Goal: Contribute content: Add original content to the website for others to see

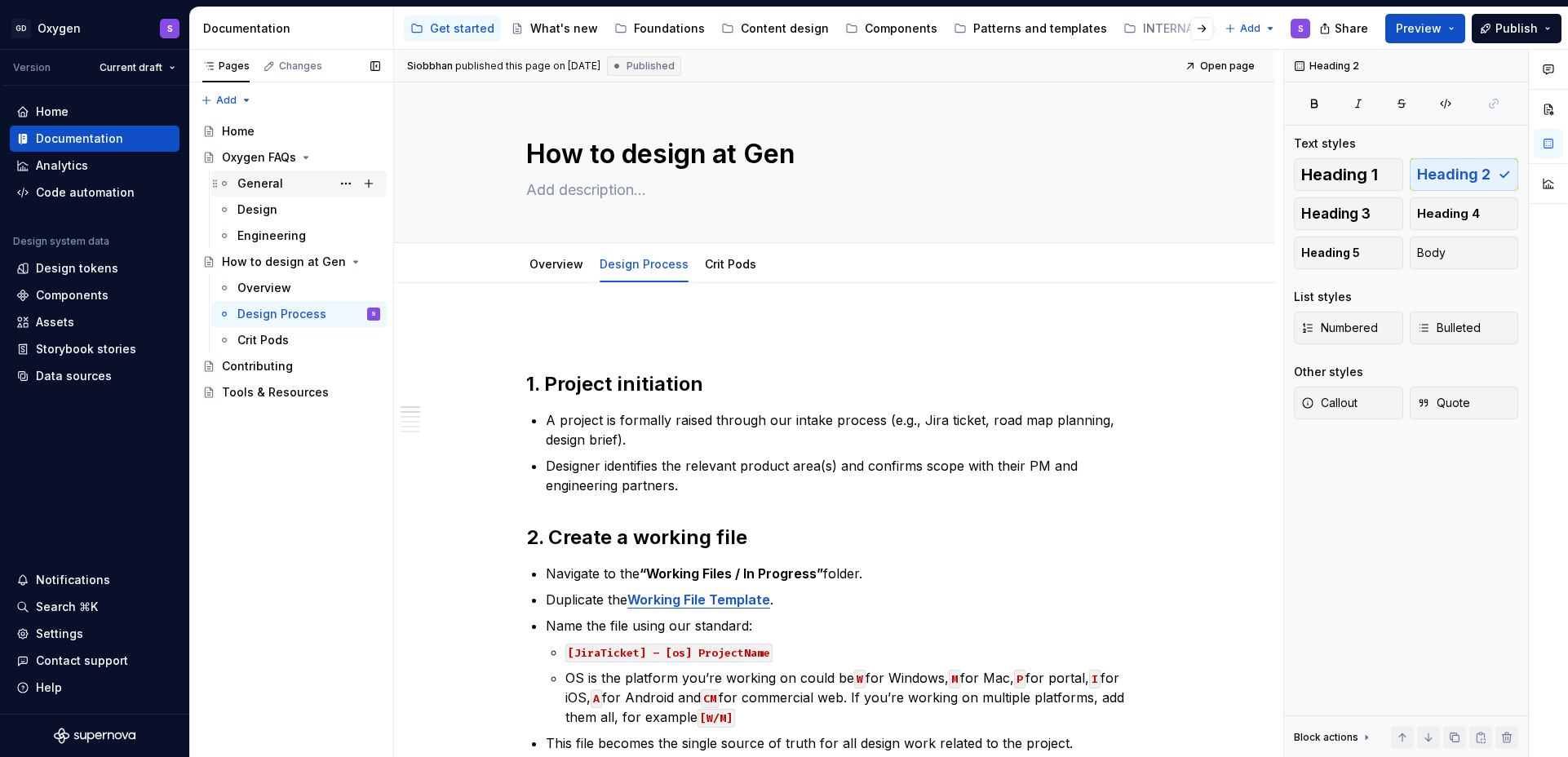
click at [265, 181] on div "General" at bounding box center [260, 183] width 46 height 16
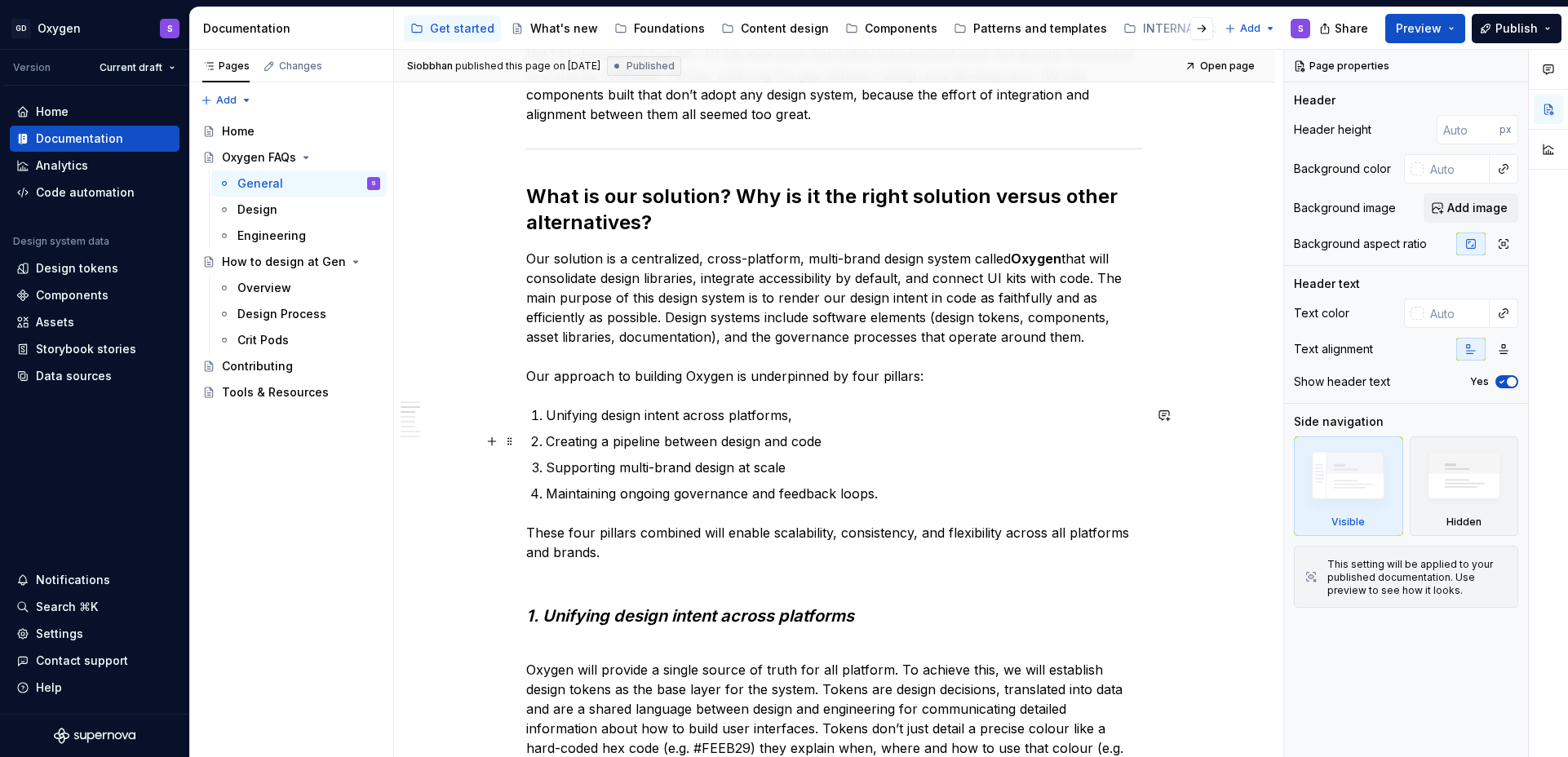
scroll to position [936, 0]
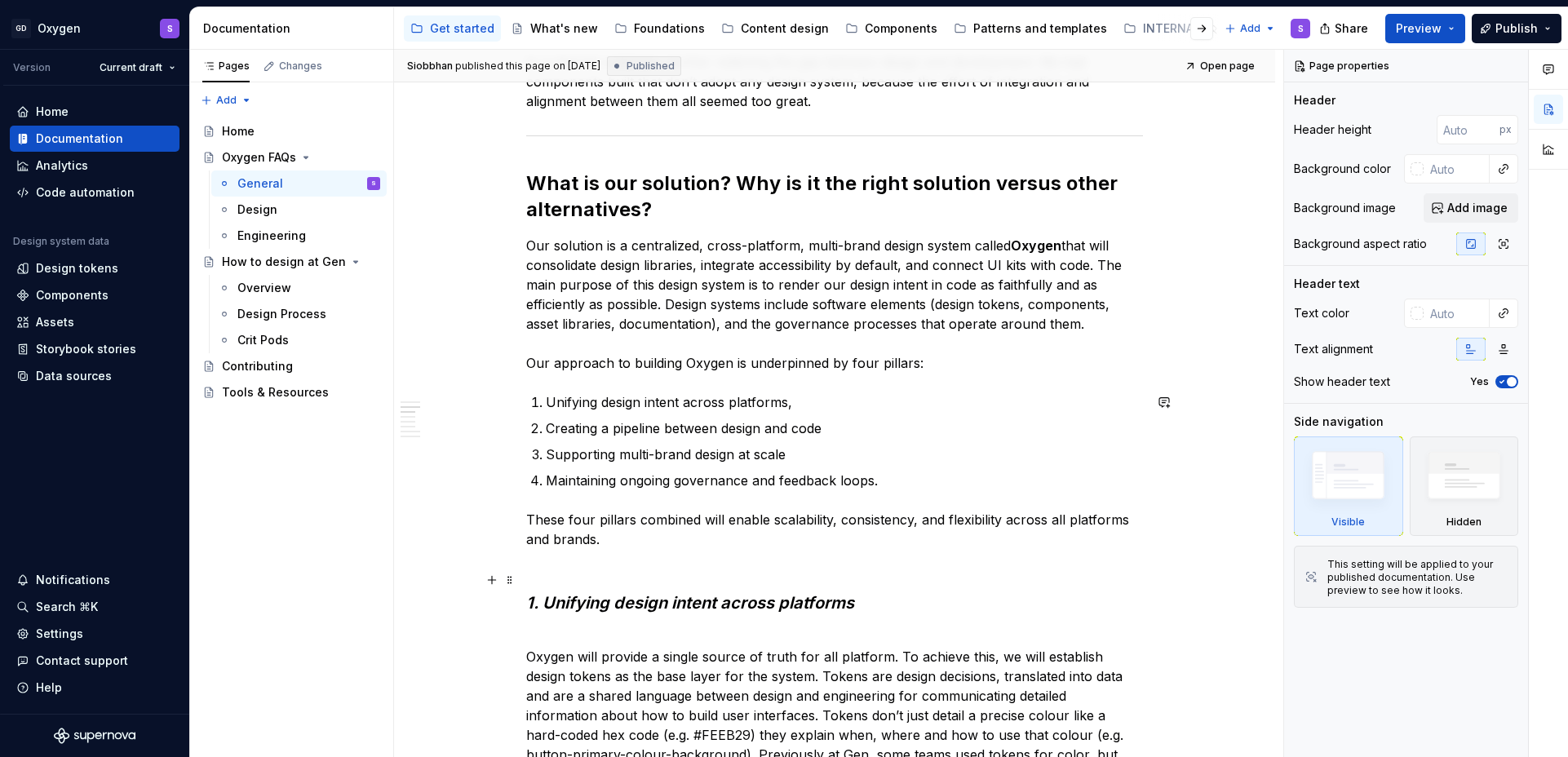
click at [685, 599] on em "1. Unifying design intent across platforms" at bounding box center [690, 602] width 328 height 19
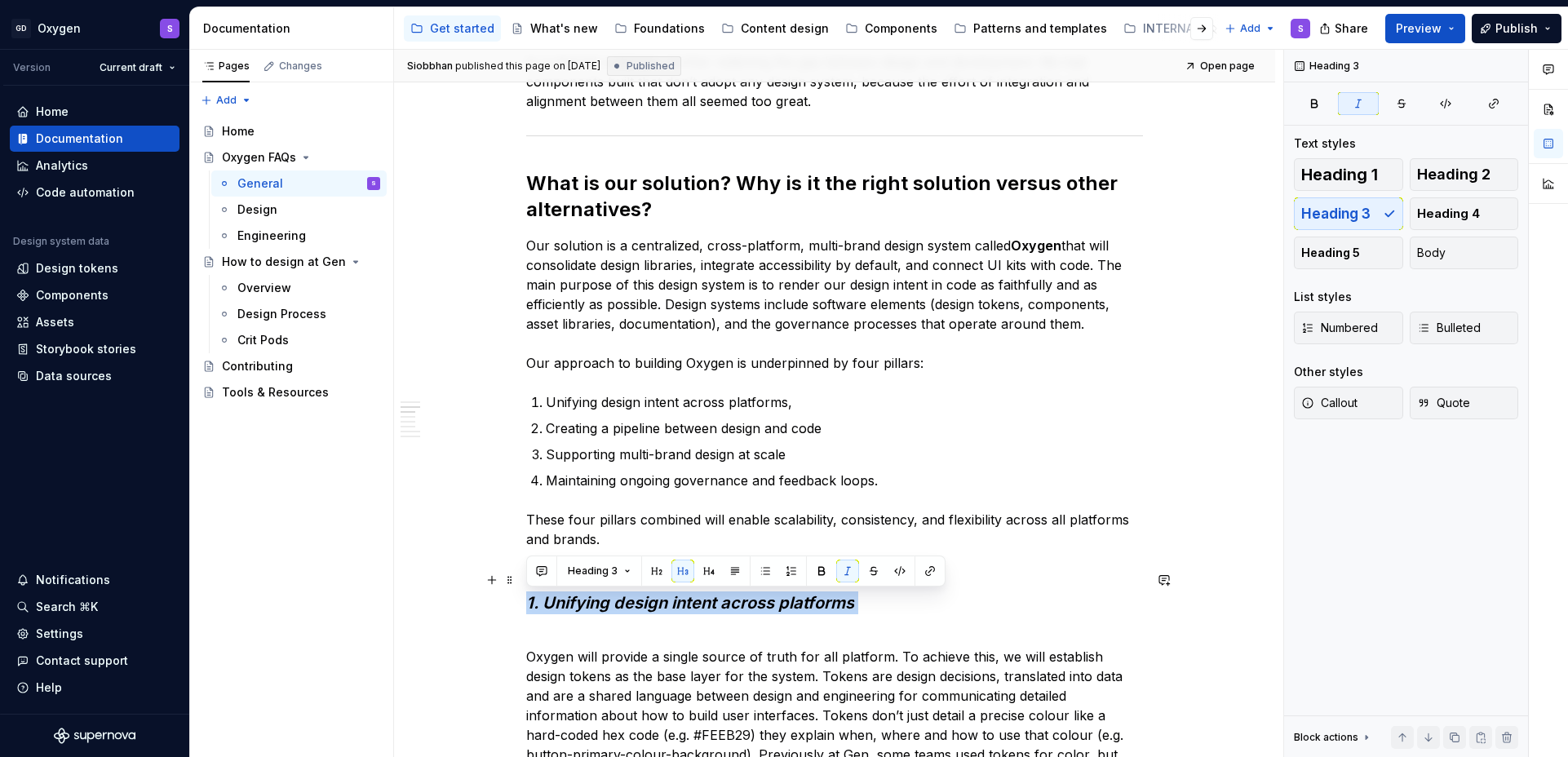
drag, startPoint x: 859, startPoint y: 605, endPoint x: 526, endPoint y: 599, distance: 333.1
click at [526, 599] on h3 "1. Unifying design intent across platforms" at bounding box center [834, 592] width 617 height 46
click at [626, 572] on button "Heading 3" at bounding box center [599, 571] width 78 height 23
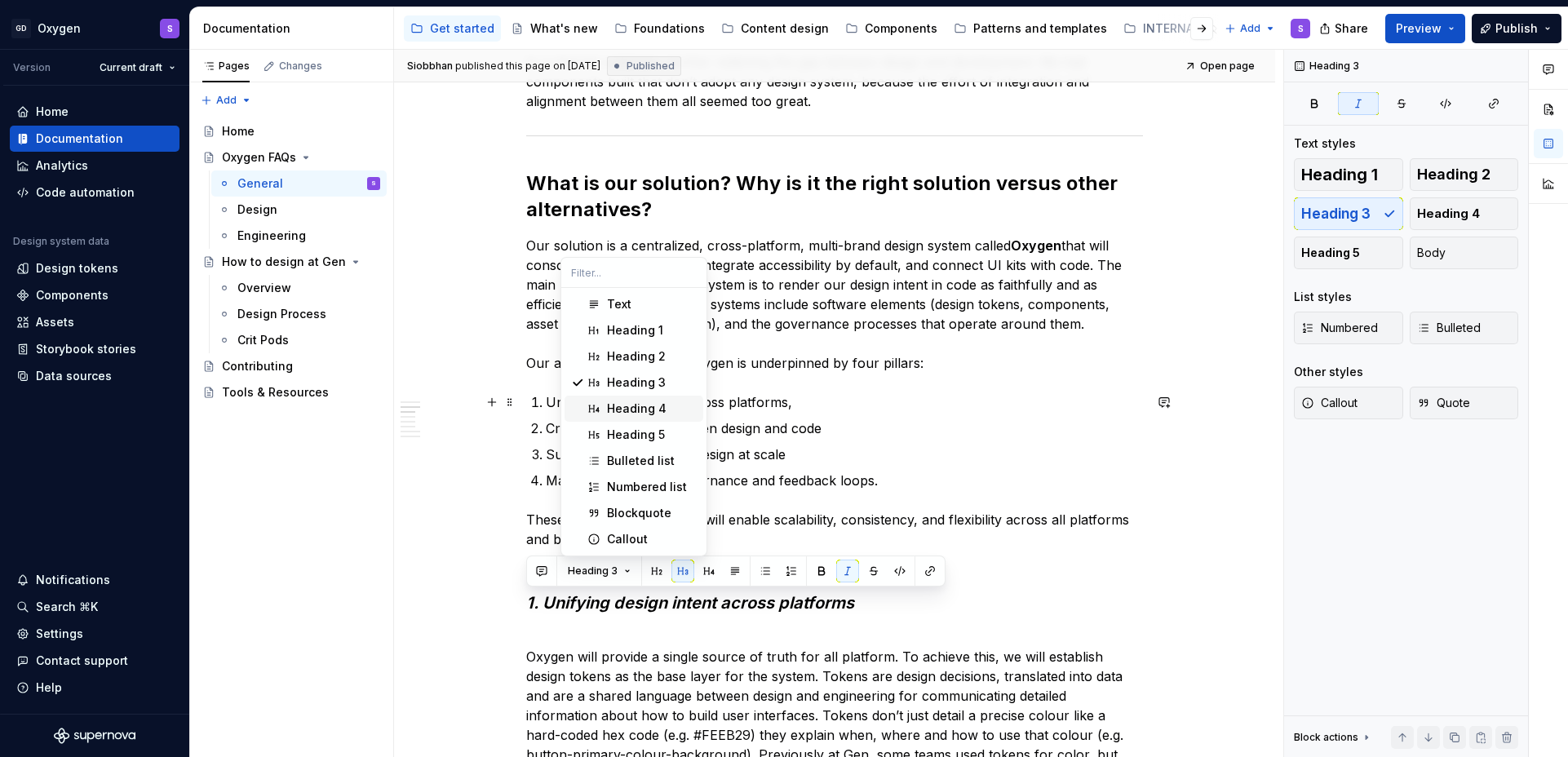
click at [630, 406] on div "Heading 4" at bounding box center [636, 409] width 60 height 16
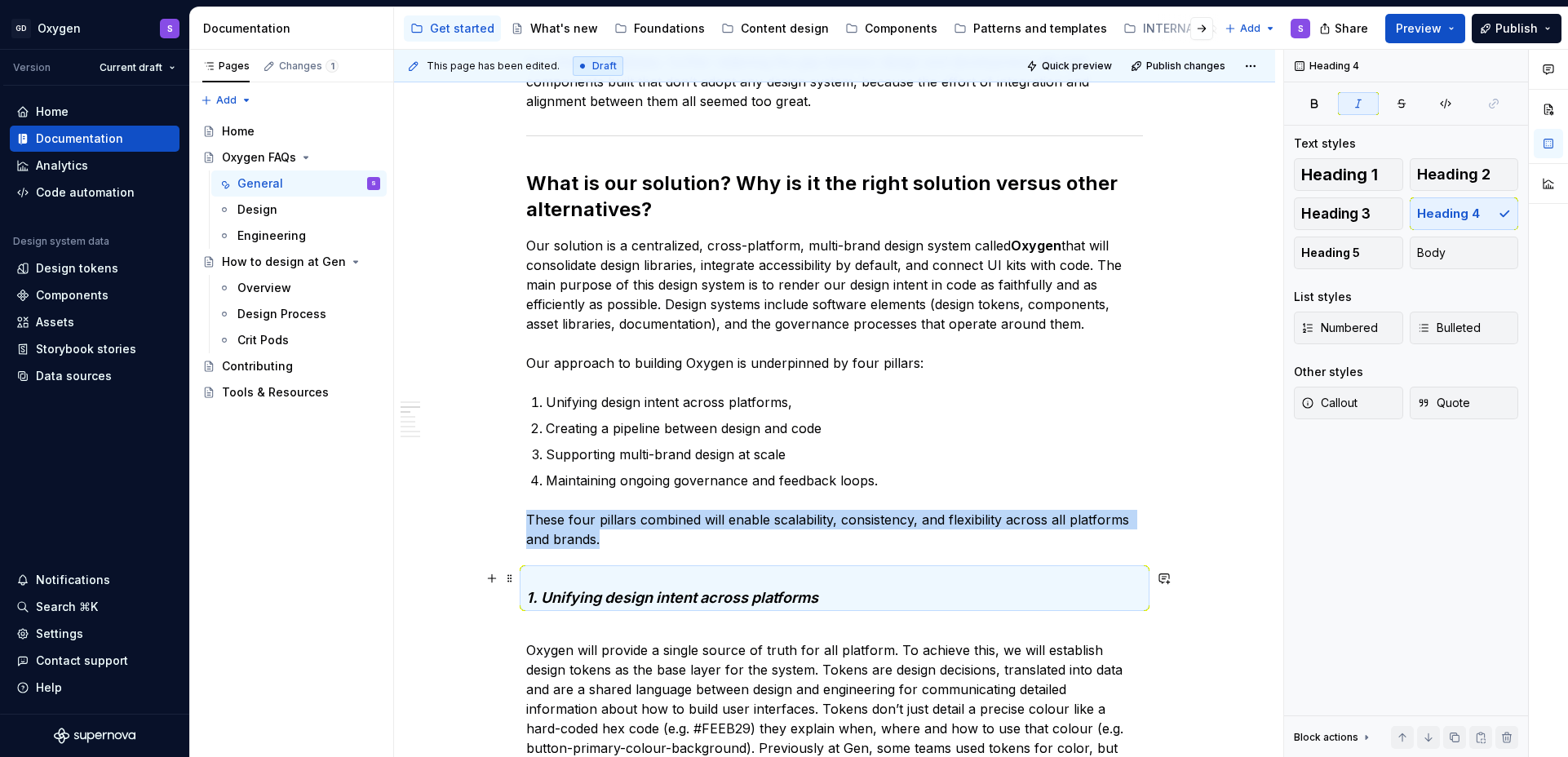
click at [652, 592] on em "1. Unifying design intent across platforms" at bounding box center [672, 598] width 292 height 17
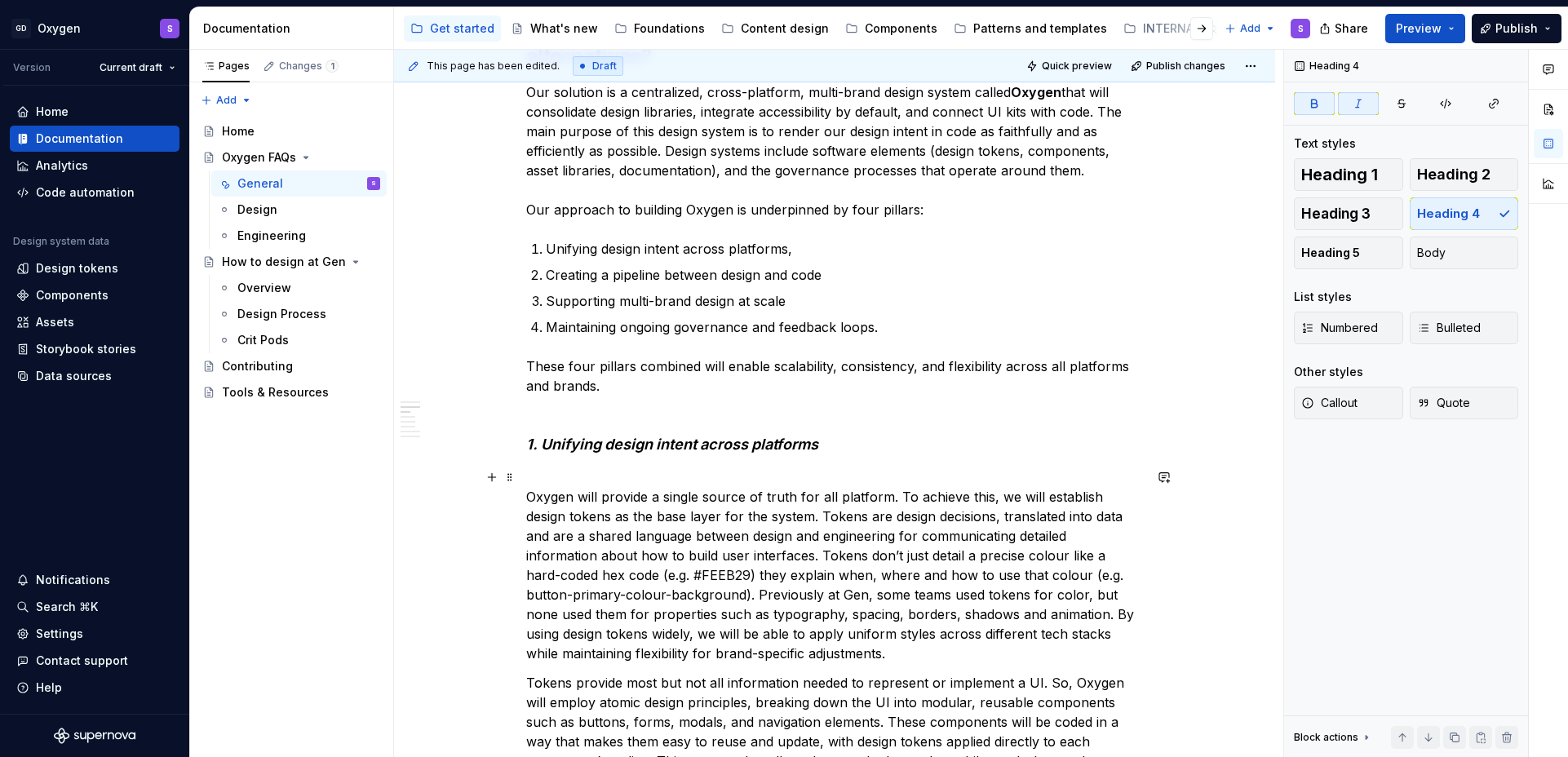
scroll to position [1108, 0]
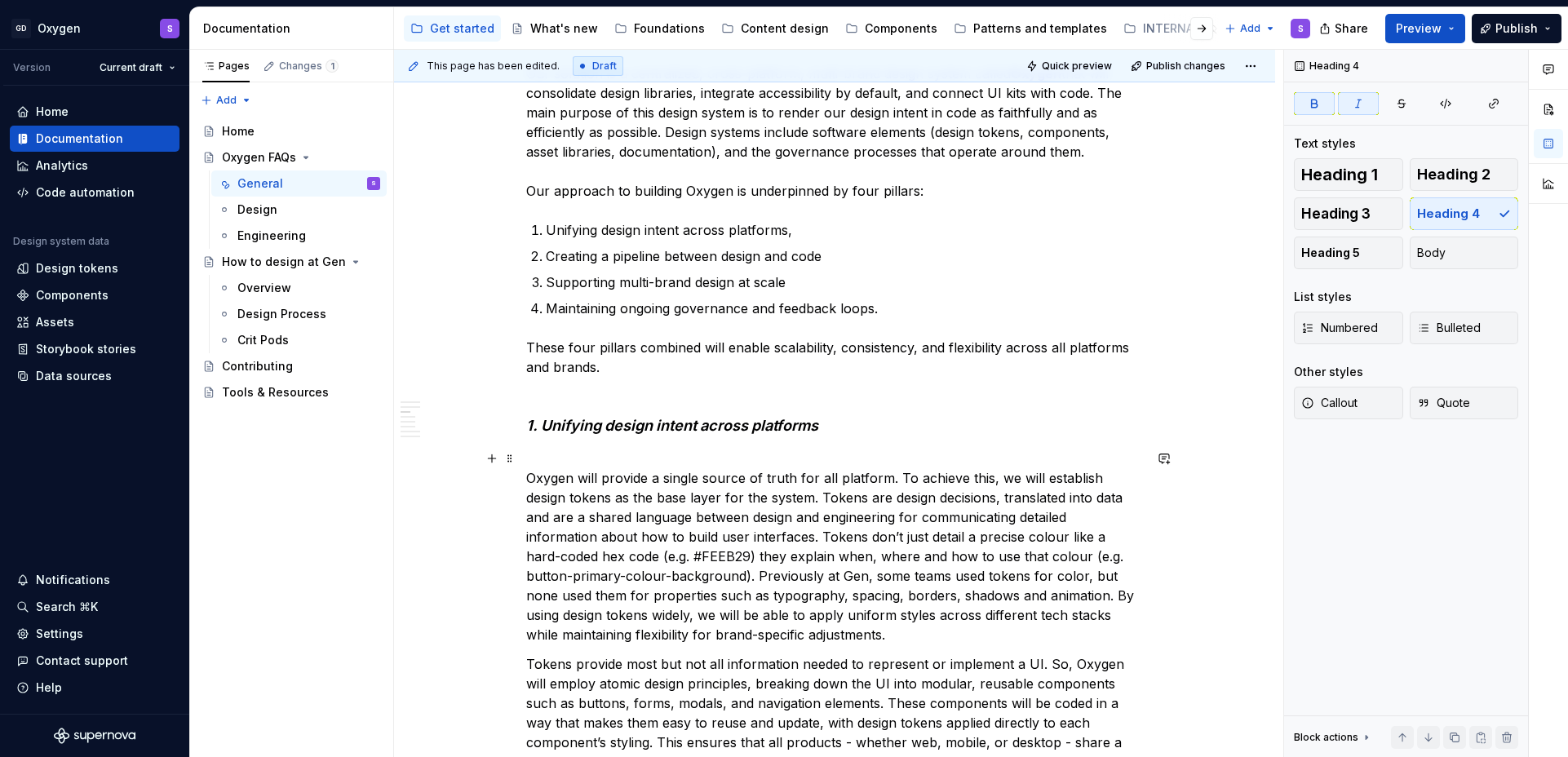
click at [560, 458] on p "Oxygen will provide a single source of truth for all platform. To achieve this,…" at bounding box center [834, 547] width 617 height 196
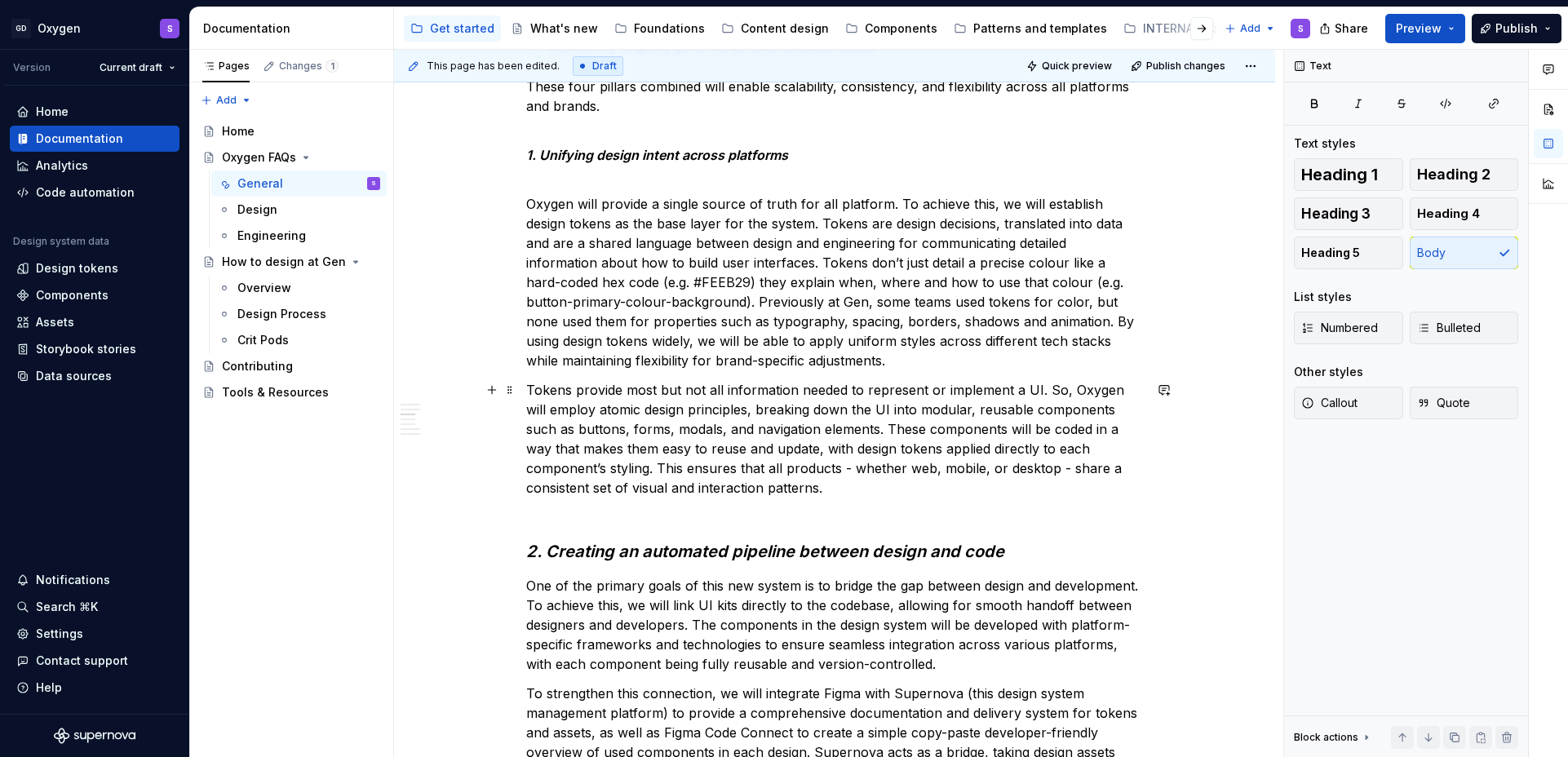
scroll to position [1393, 0]
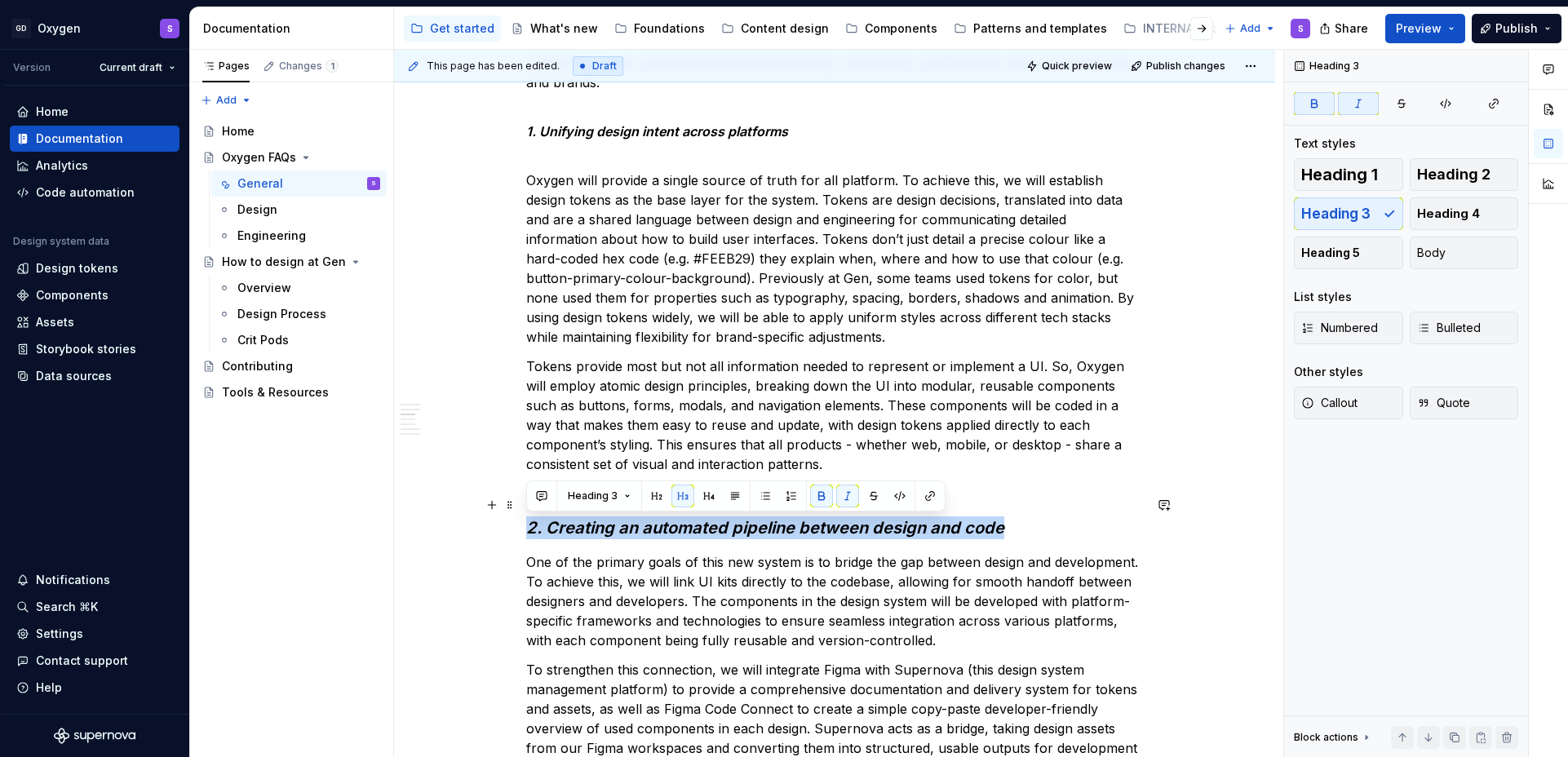
drag, startPoint x: 1000, startPoint y: 532, endPoint x: 528, endPoint y: 530, distance: 472.0
click at [527, 529] on h3 "2. Creating an automated pipeline between design and code" at bounding box center [834, 517] width 617 height 46
click at [623, 493] on button "Heading 3" at bounding box center [599, 496] width 78 height 23
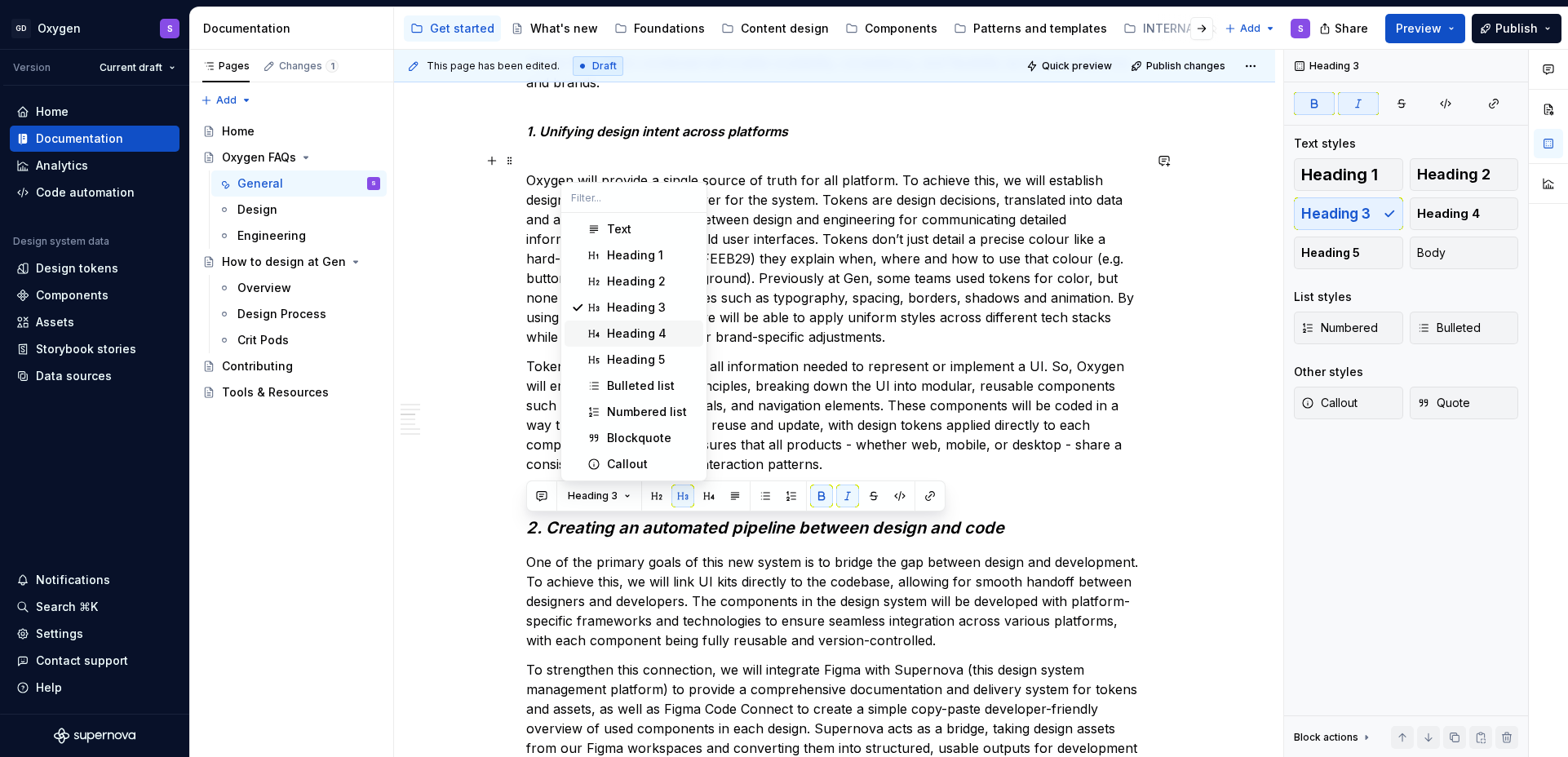
click at [649, 329] on div "Heading 4" at bounding box center [636, 334] width 60 height 16
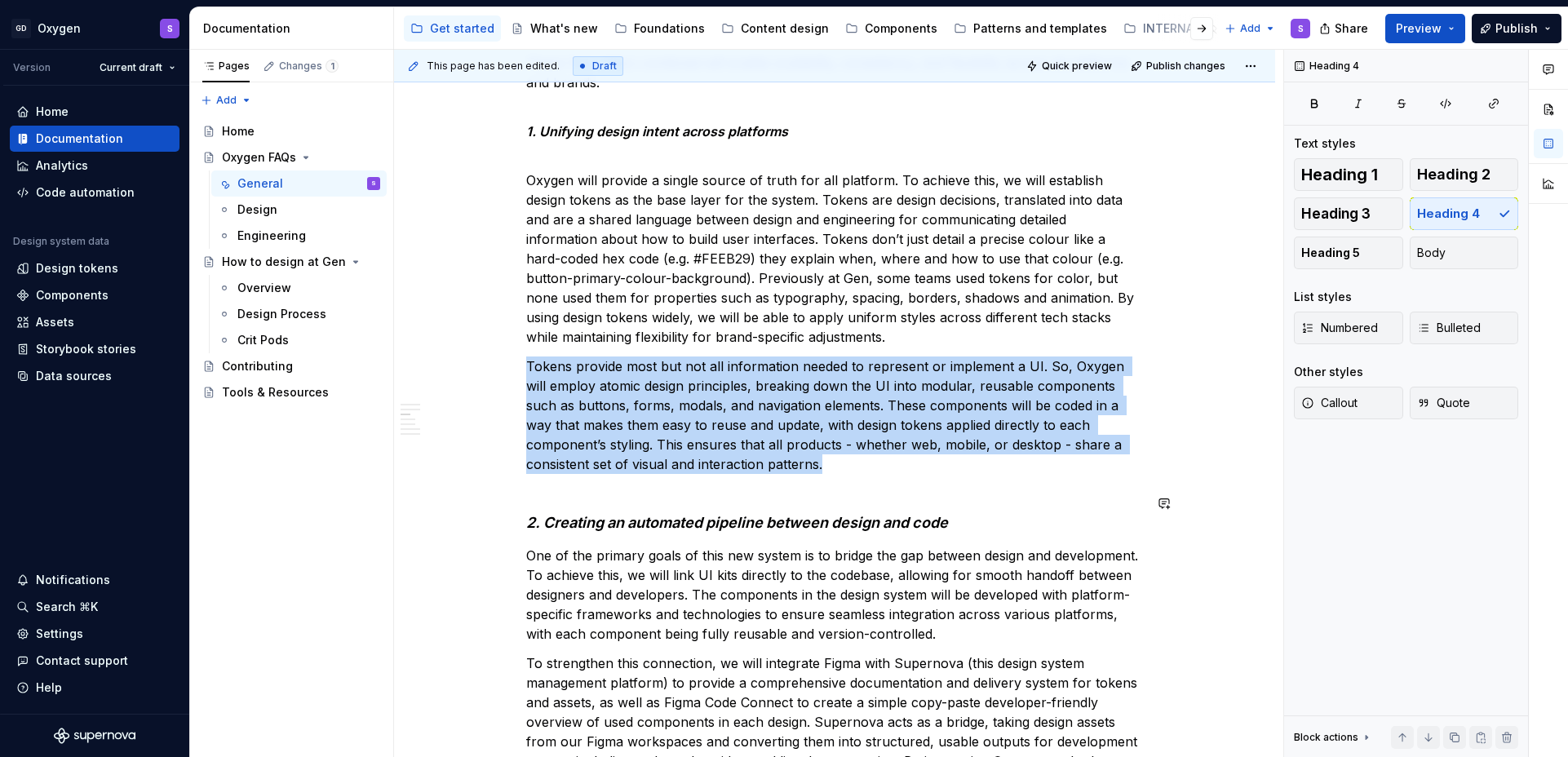
click at [551, 483] on div "What customer problem are we trying to solve with Oxygen? Design systems have b…" at bounding box center [834, 586] width 617 height 3312
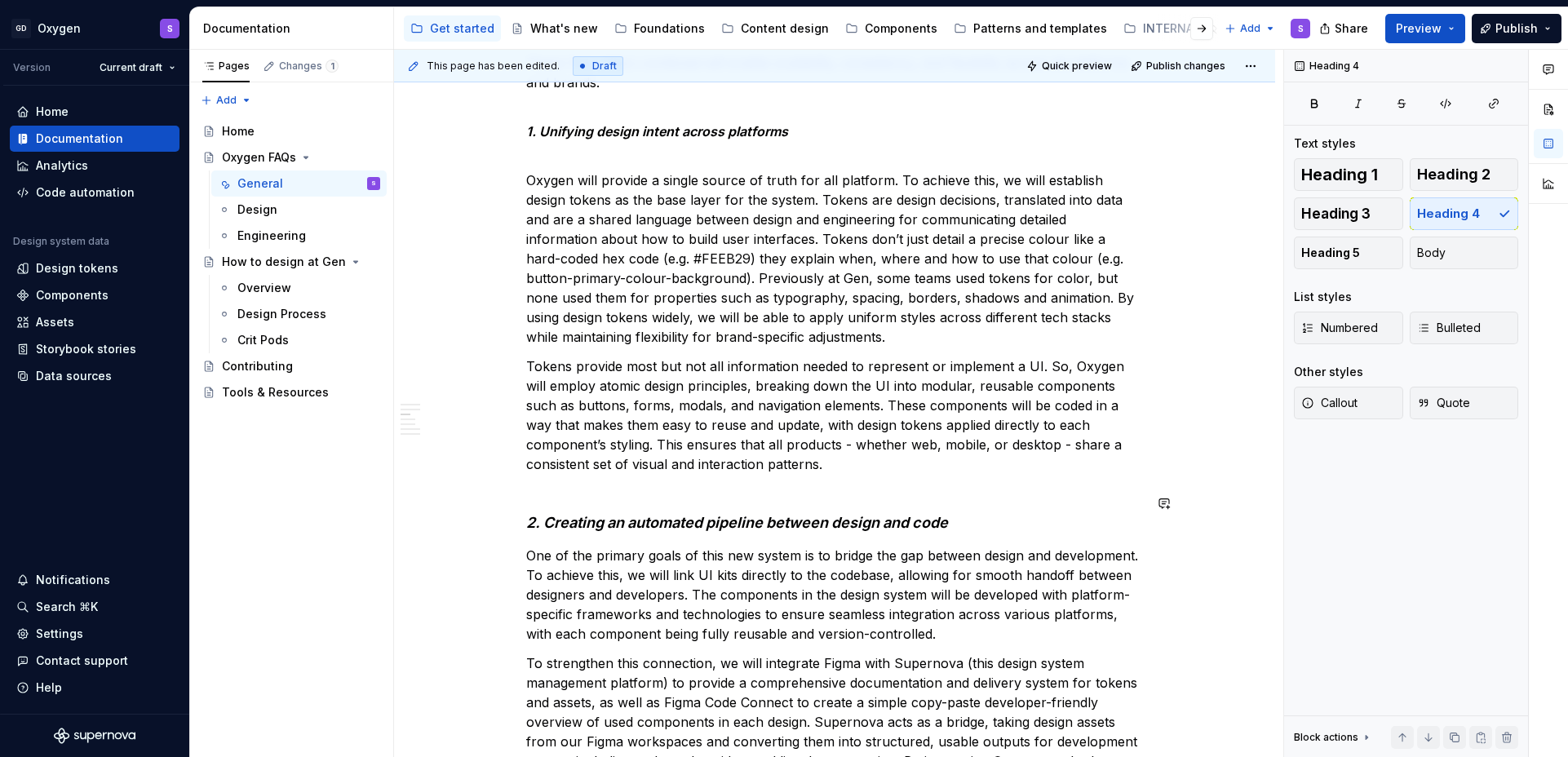
click at [548, 475] on div "What customer problem are we trying to solve with Oxygen? Design systems have b…" at bounding box center [834, 586] width 617 height 3312
click at [565, 539] on div "What customer problem are we trying to solve with Oxygen? Design systems have b…" at bounding box center [834, 586] width 617 height 3312
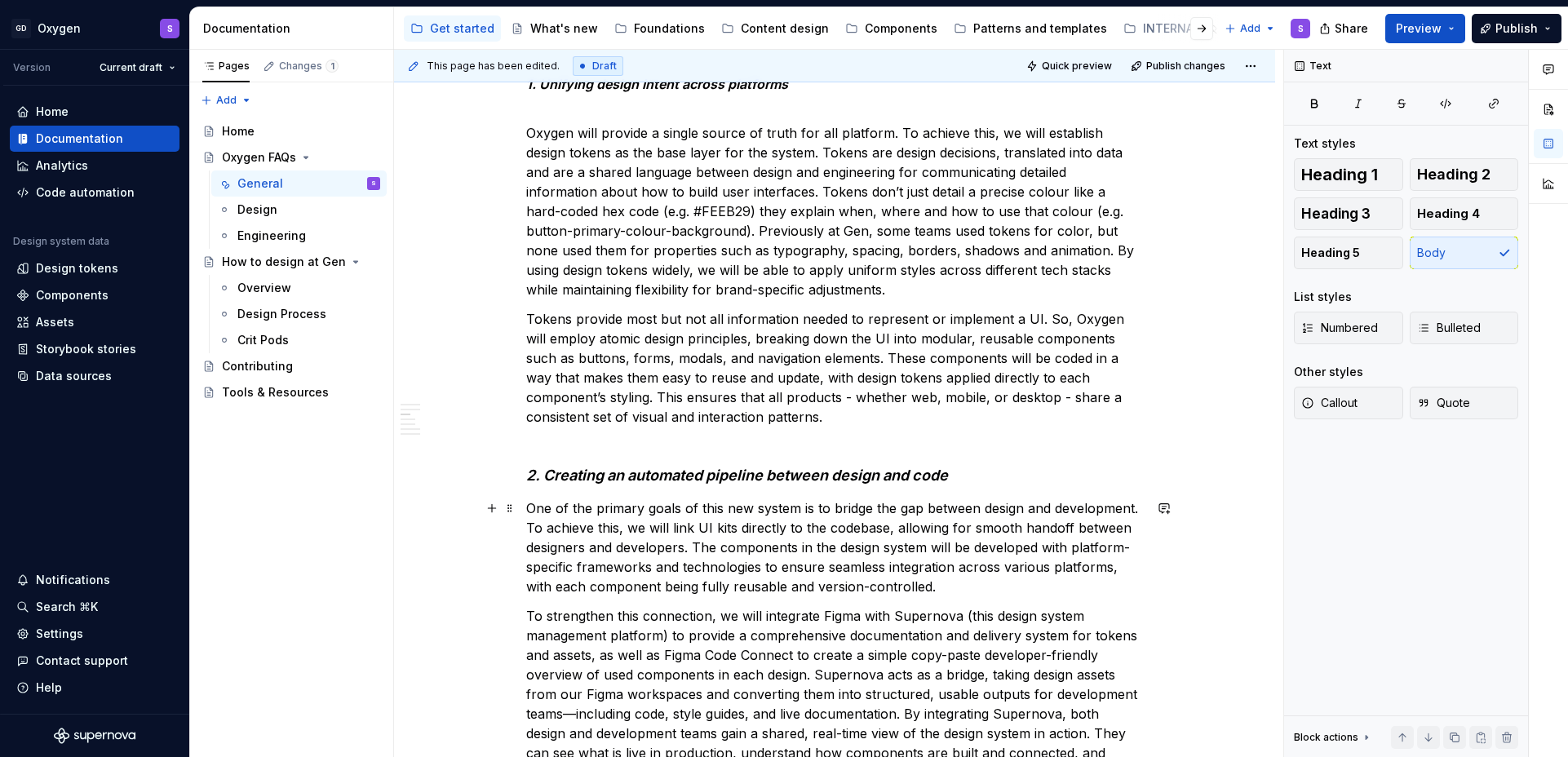
scroll to position [1441, 0]
click at [574, 459] on h4 "2. Creating an automated pipeline between design and code" at bounding box center [834, 465] width 617 height 39
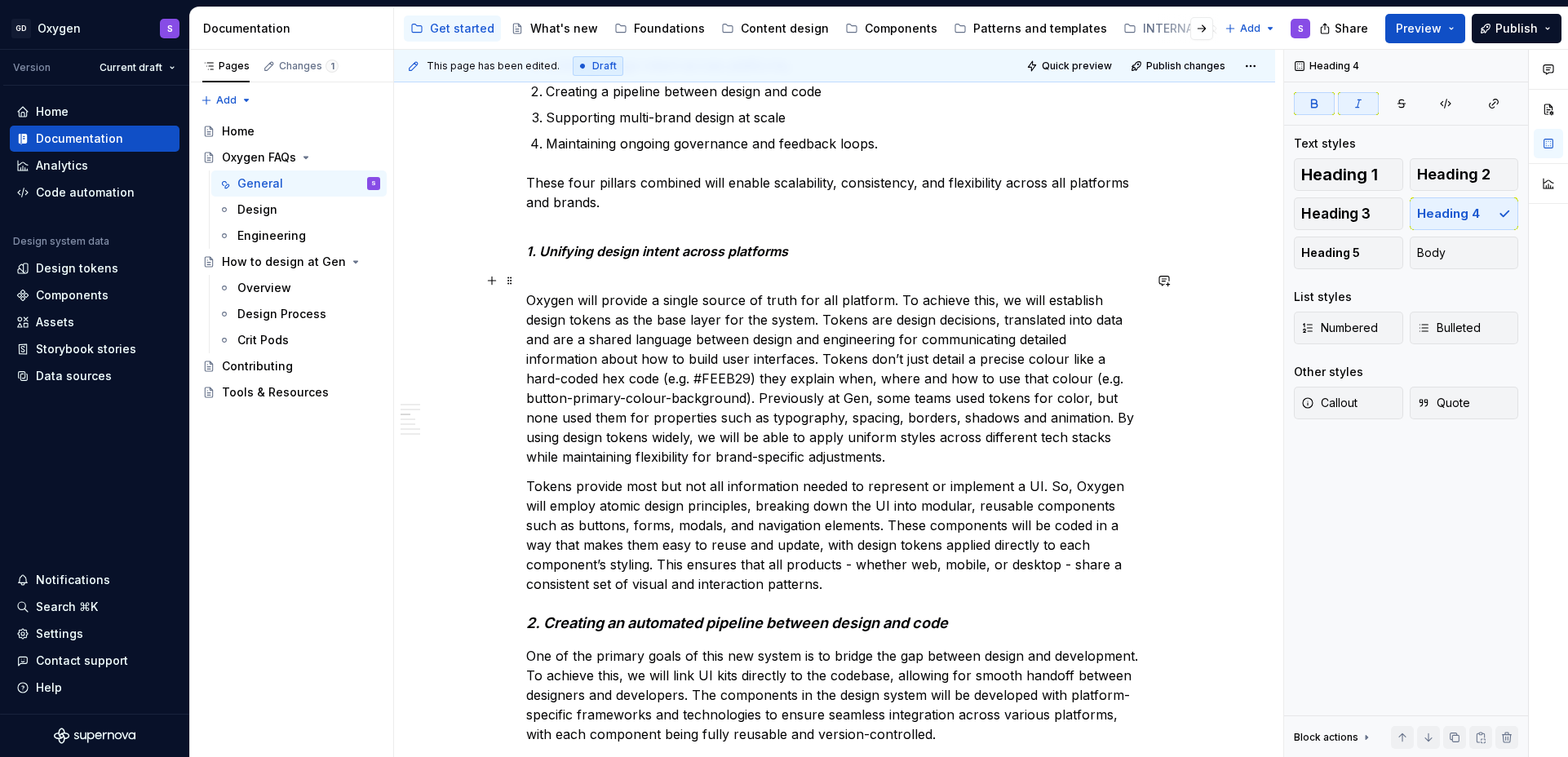
scroll to position [1236, 0]
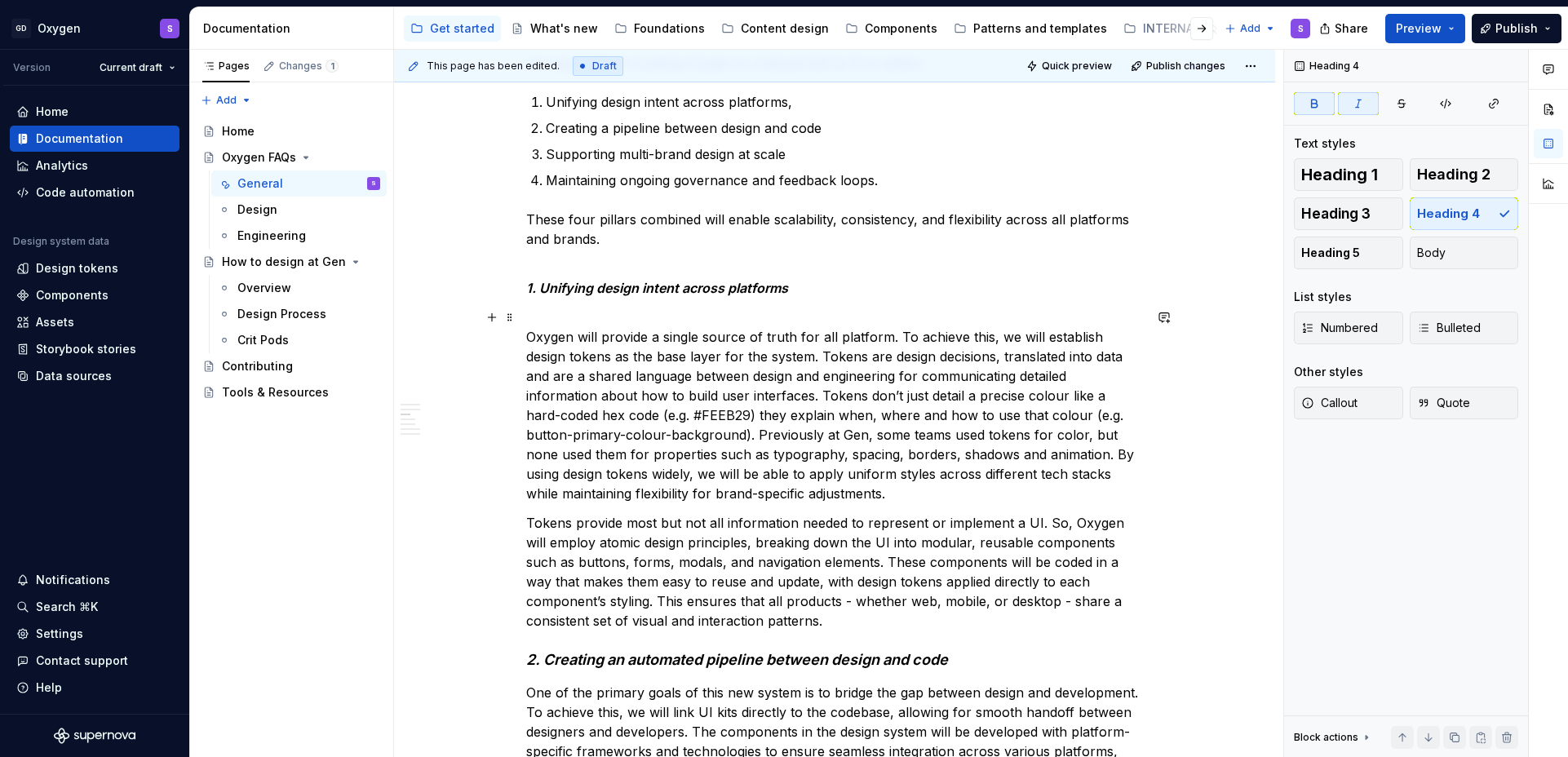
click at [533, 316] on p "Oxygen will provide a single source of truth for all platform. To achieve this,…" at bounding box center [834, 406] width 617 height 196
click at [637, 659] on em "2. Creating an automated pipeline between design and code" at bounding box center [737, 660] width 422 height 17
click at [632, 287] on em "1. Unifying design intent across platforms" at bounding box center [657, 288] width 262 height 16
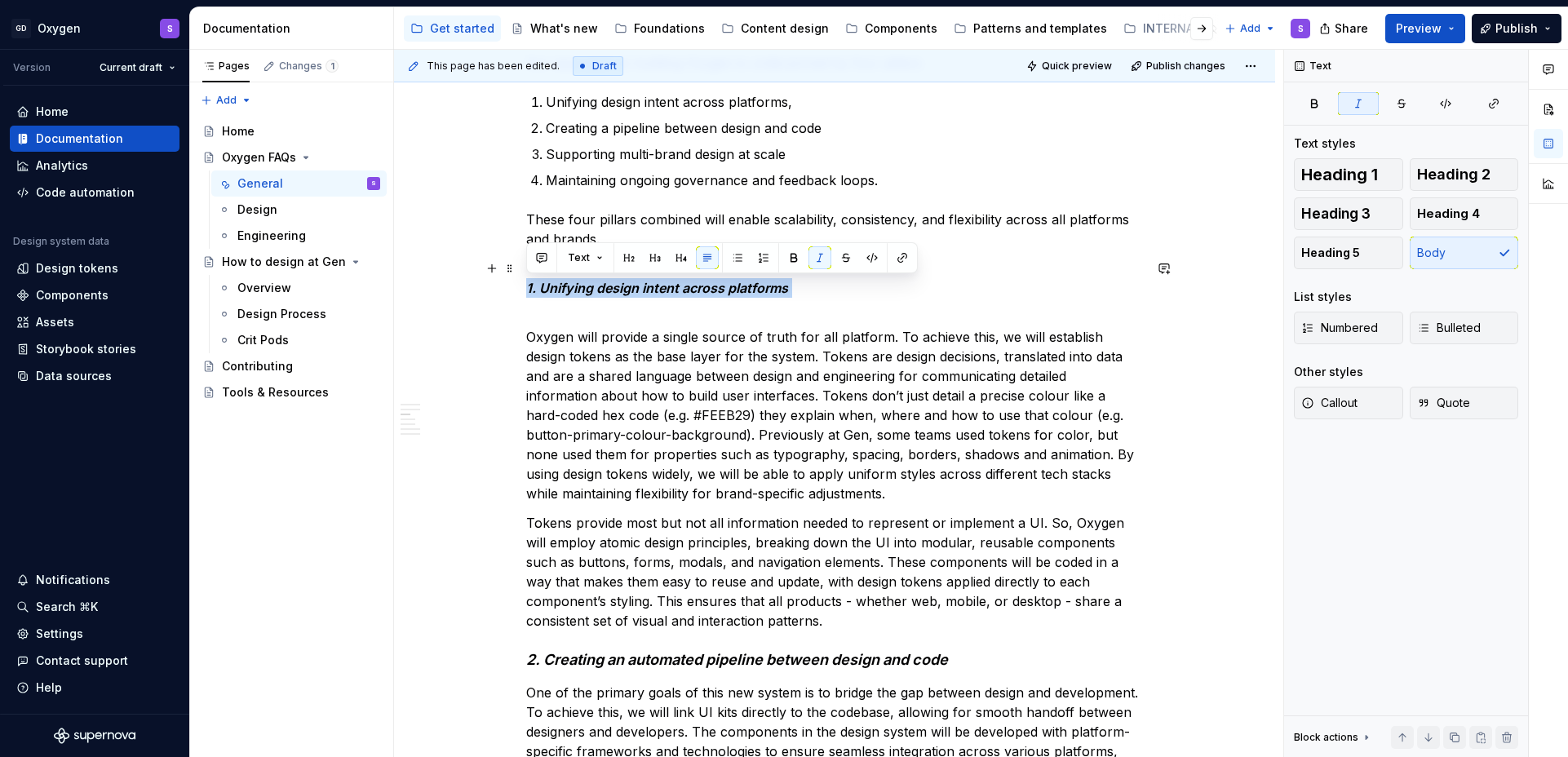
drag, startPoint x: 795, startPoint y: 292, endPoint x: 495, endPoint y: 291, distance: 300.0
click at [599, 259] on button "Text" at bounding box center [586, 258] width 49 height 23
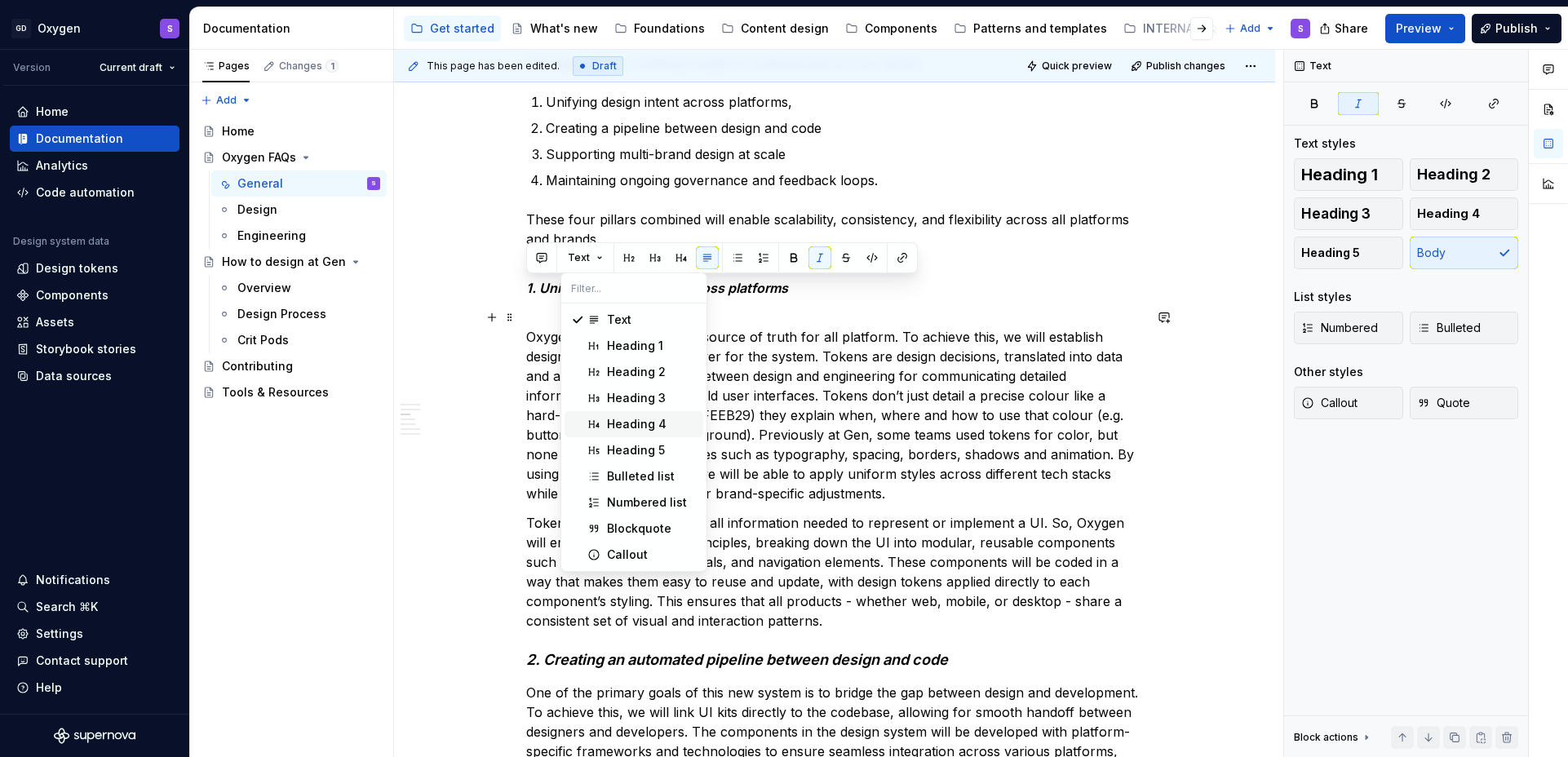
click at [635, 420] on div "Heading 4" at bounding box center [636, 424] width 60 height 16
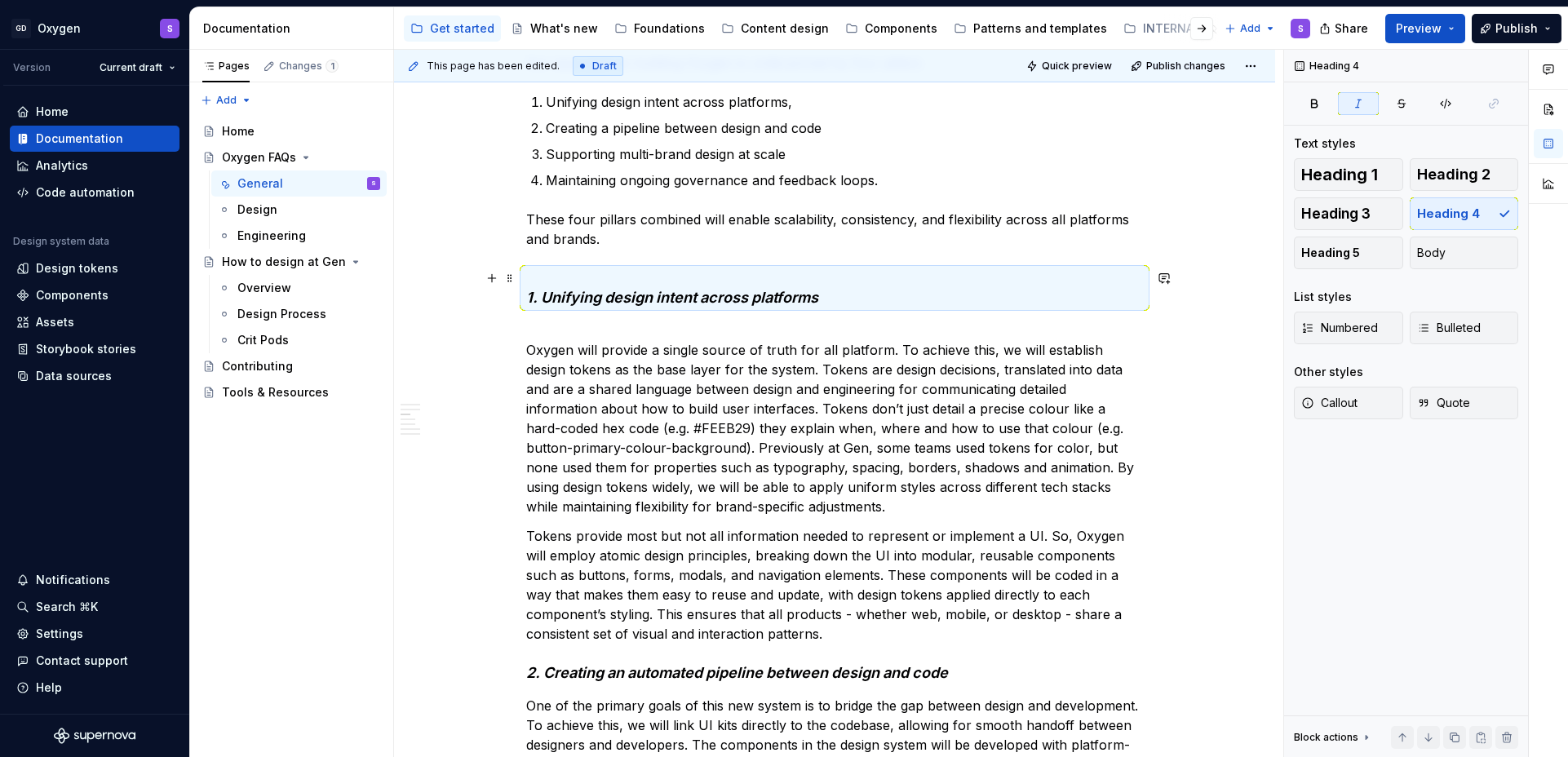
click at [540, 283] on h4 "1. Unifying design intent across platforms" at bounding box center [834, 288] width 617 height 39
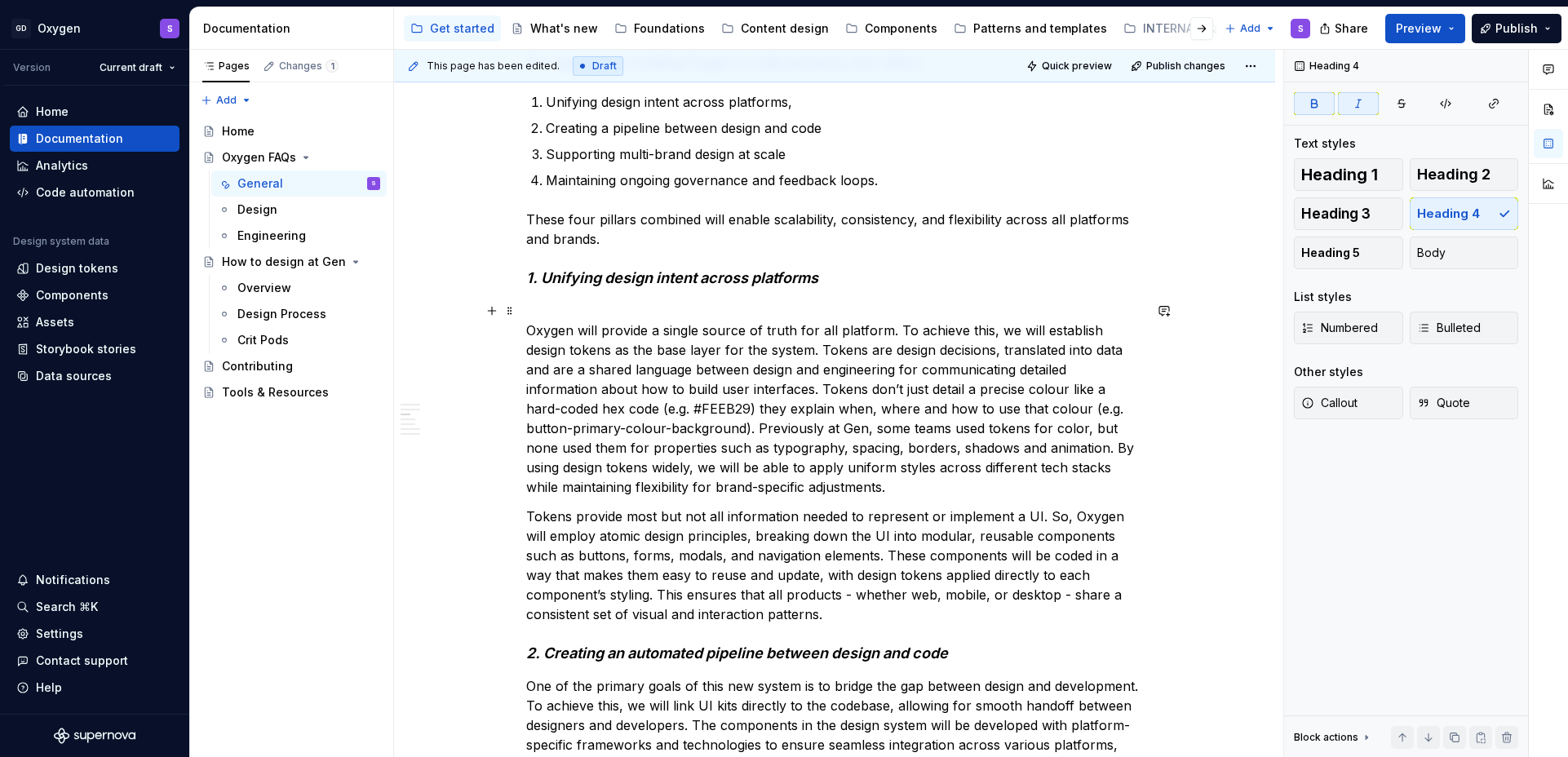
click at [545, 306] on p "Oxygen will provide a single source of truth for all platform. To achieve this,…" at bounding box center [834, 400] width 617 height 196
click at [526, 325] on p "Oxygen will provide a single source of truth for all platform. To achieve this,…" at bounding box center [834, 400] width 617 height 196
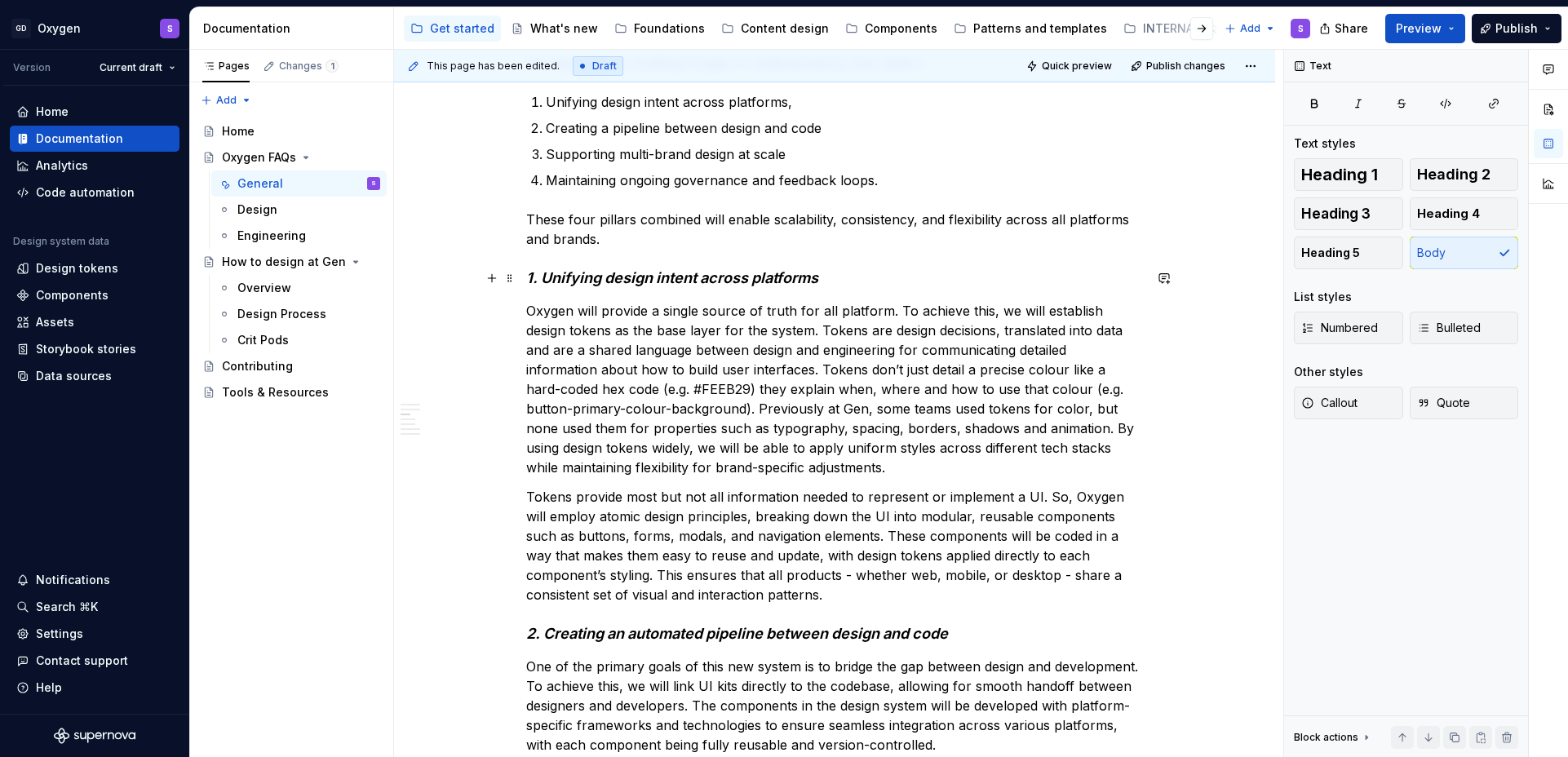
click at [666, 274] on em "1. Unifying design intent across platforms" at bounding box center [672, 278] width 292 height 17
click at [666, 397] on p "Oxygen will provide a single source of truth for all platform. To achieve this,…" at bounding box center [834, 389] width 617 height 176
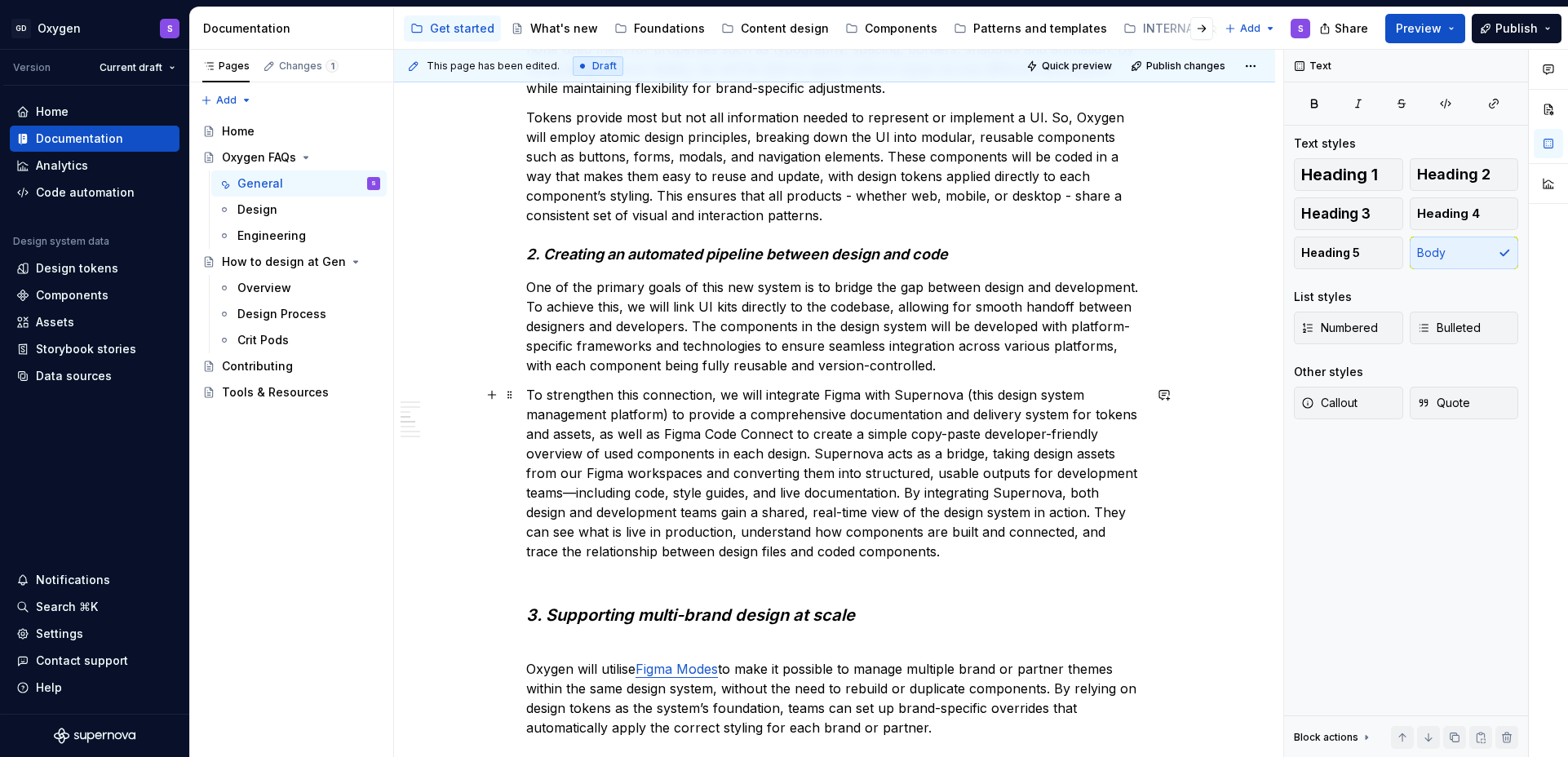
scroll to position [1617, 0]
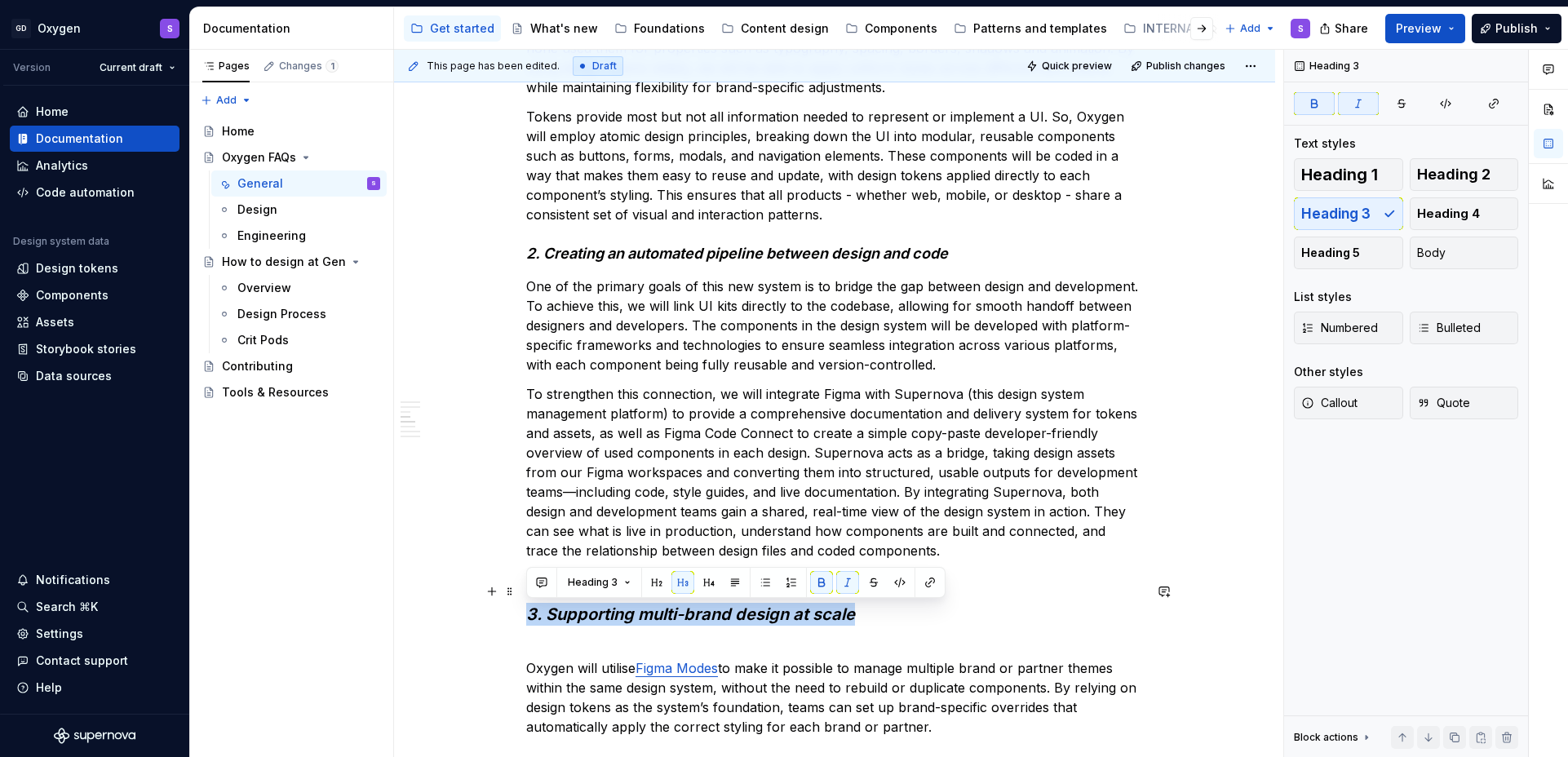
drag, startPoint x: 855, startPoint y: 619, endPoint x: 525, endPoint y: 612, distance: 330.1
click at [526, 612] on h3 "3. Supporting multi-brand design at scale" at bounding box center [834, 603] width 617 height 46
click at [624, 581] on button "Heading 3" at bounding box center [599, 582] width 78 height 23
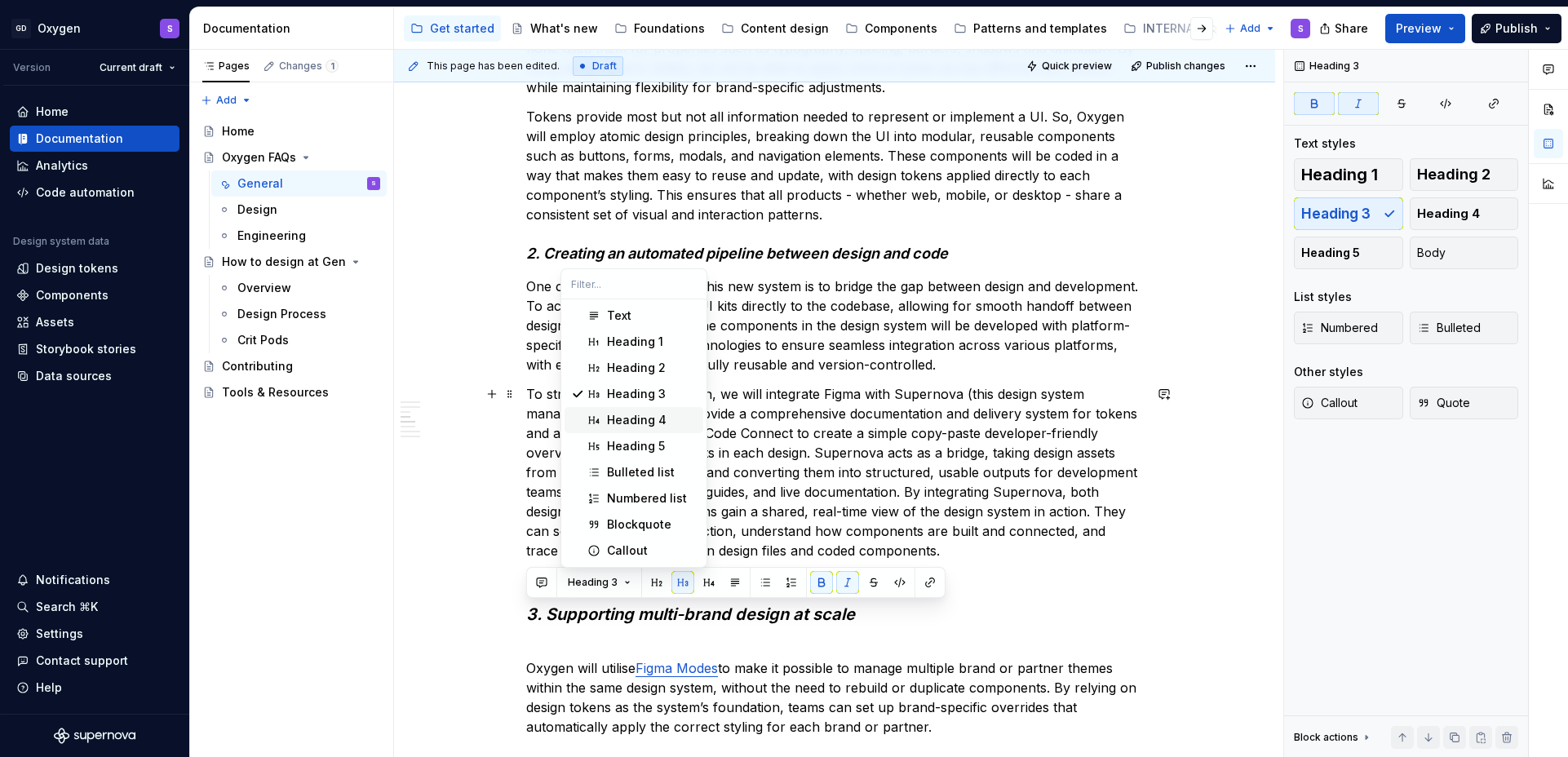
click at [641, 414] on div "Heading 4" at bounding box center [636, 421] width 60 height 16
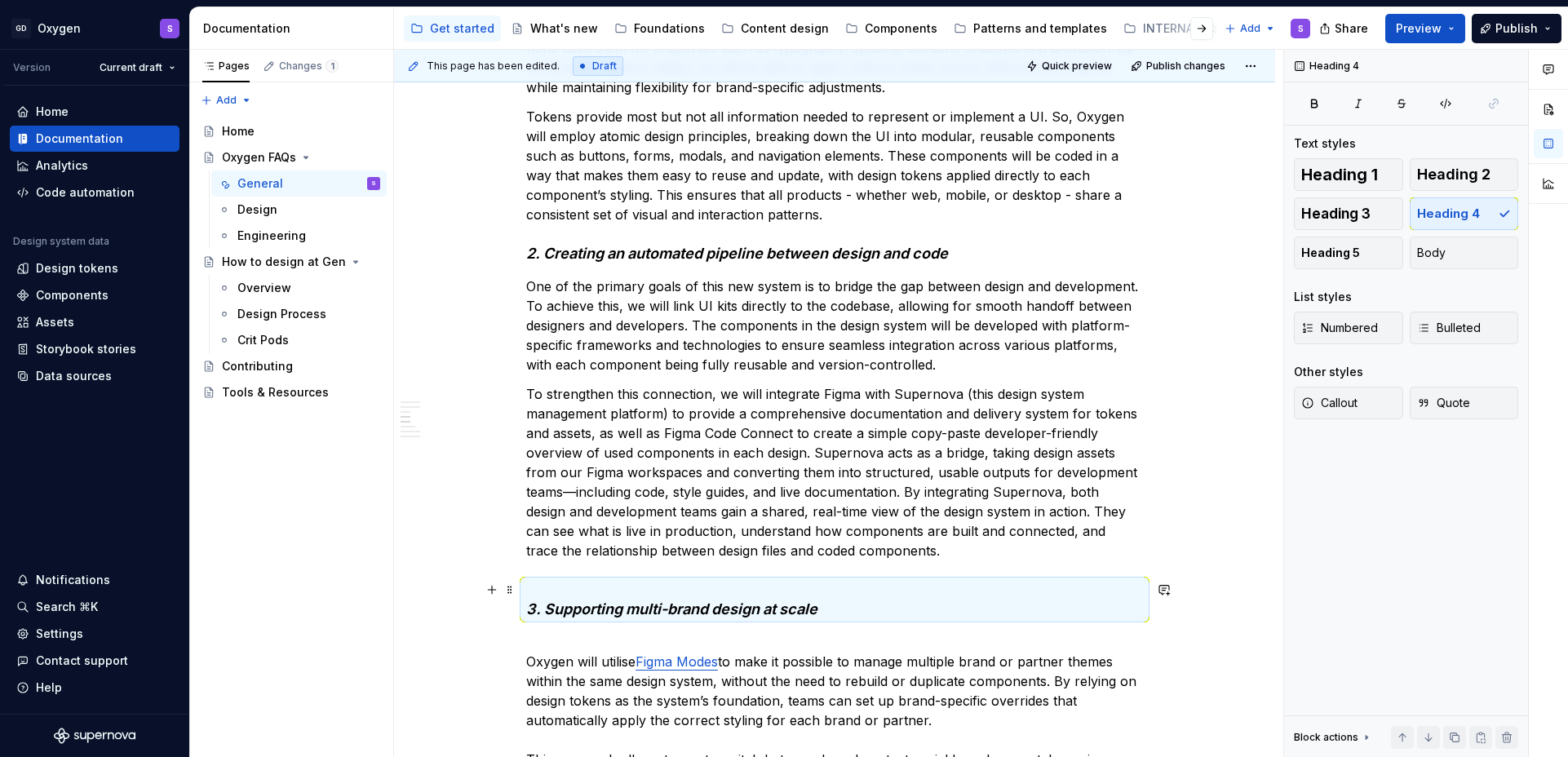
click at [531, 609] on em "3. Supporting multi-brand design at scale" at bounding box center [672, 609] width 291 height 17
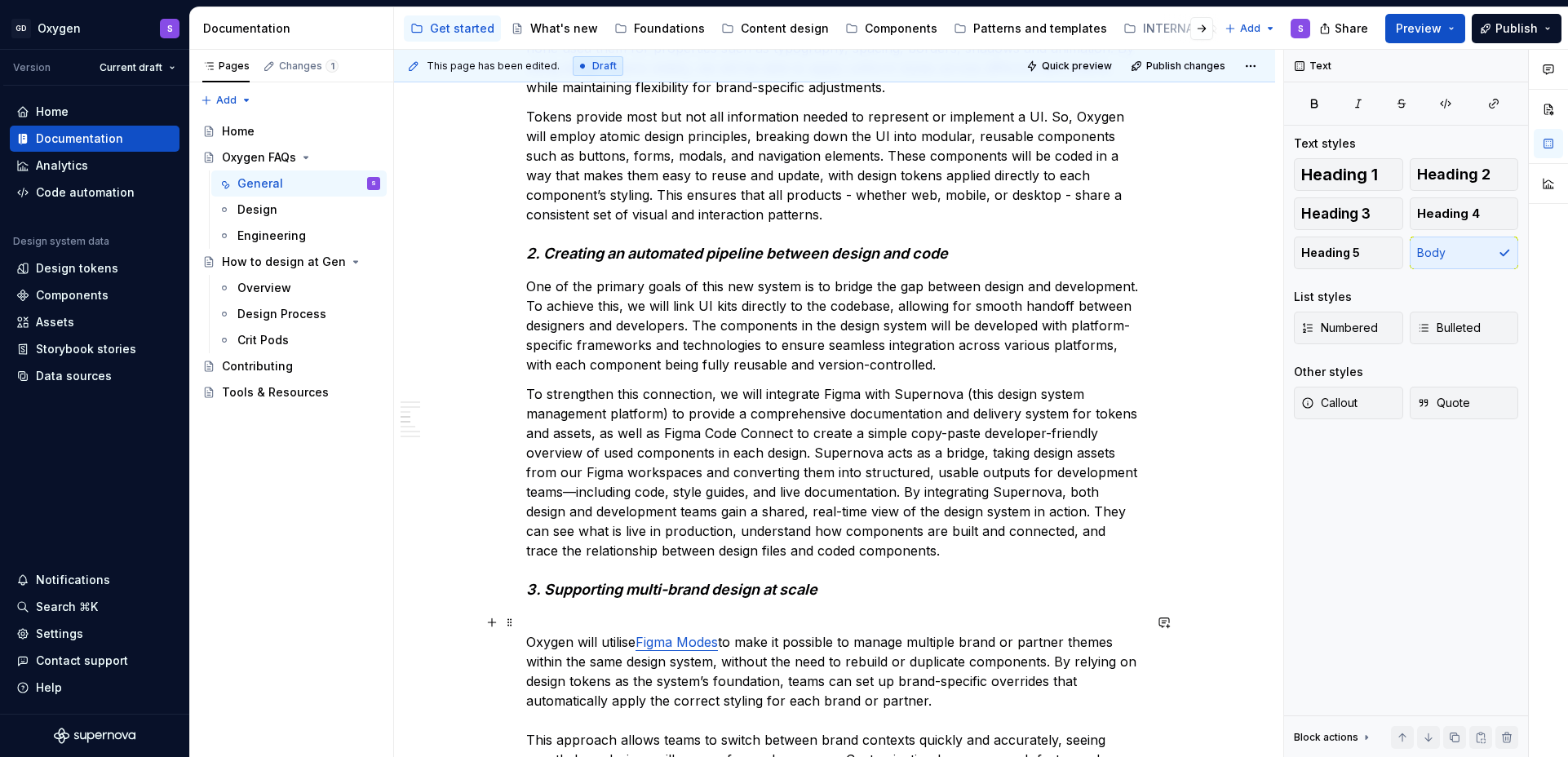
click at [527, 636] on p "Oxygen will utilise Figma Modes to make it possible to manage multiple brand or…" at bounding box center [834, 730] width 617 height 235
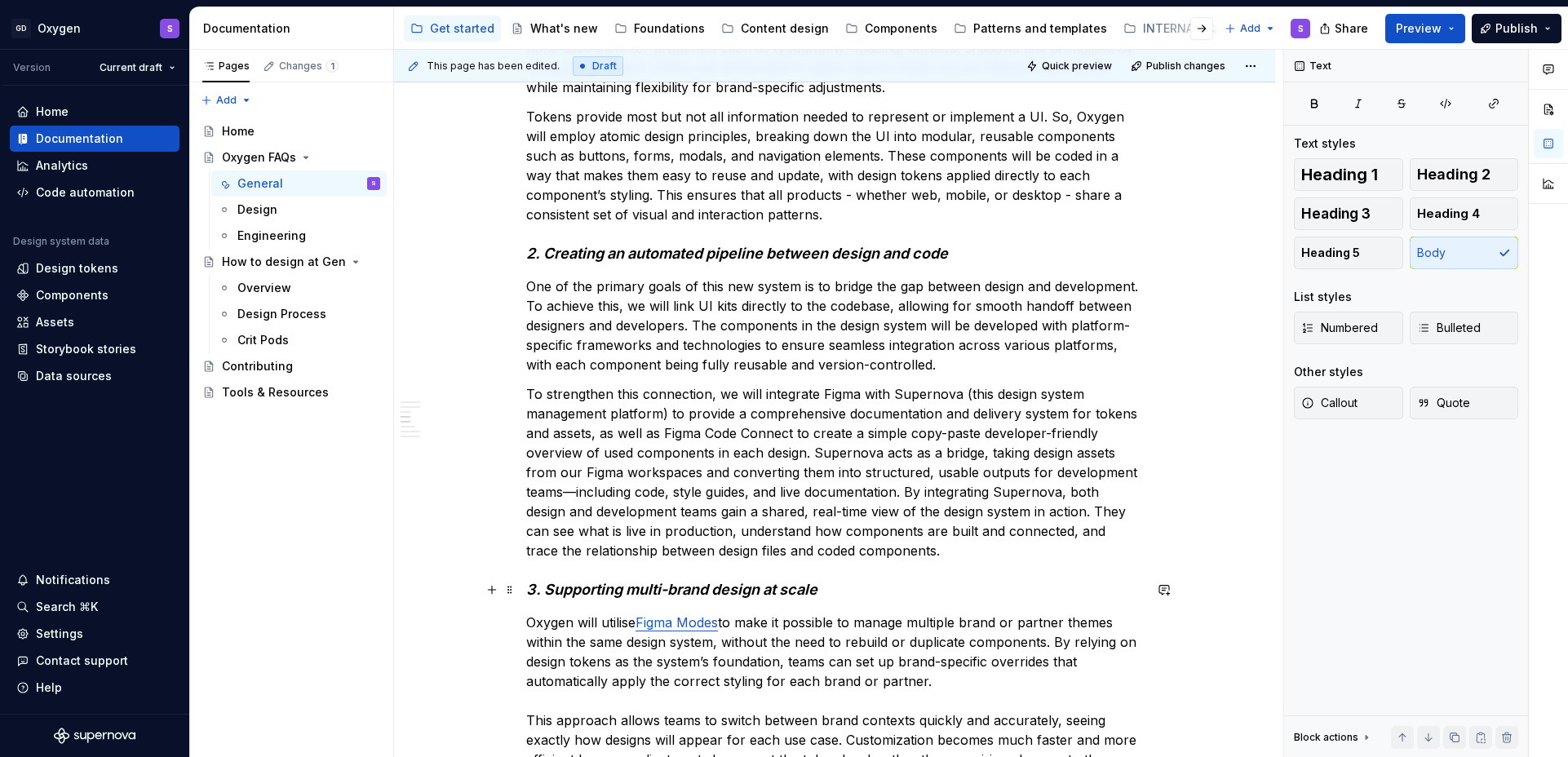
click at [572, 585] on em "3. Supporting multi-brand design at scale" at bounding box center [672, 589] width 291 height 17
click at [572, 643] on p "Oxygen will utilise Figma Modes to make it possible to manage multiple brand or…" at bounding box center [834, 720] width 617 height 215
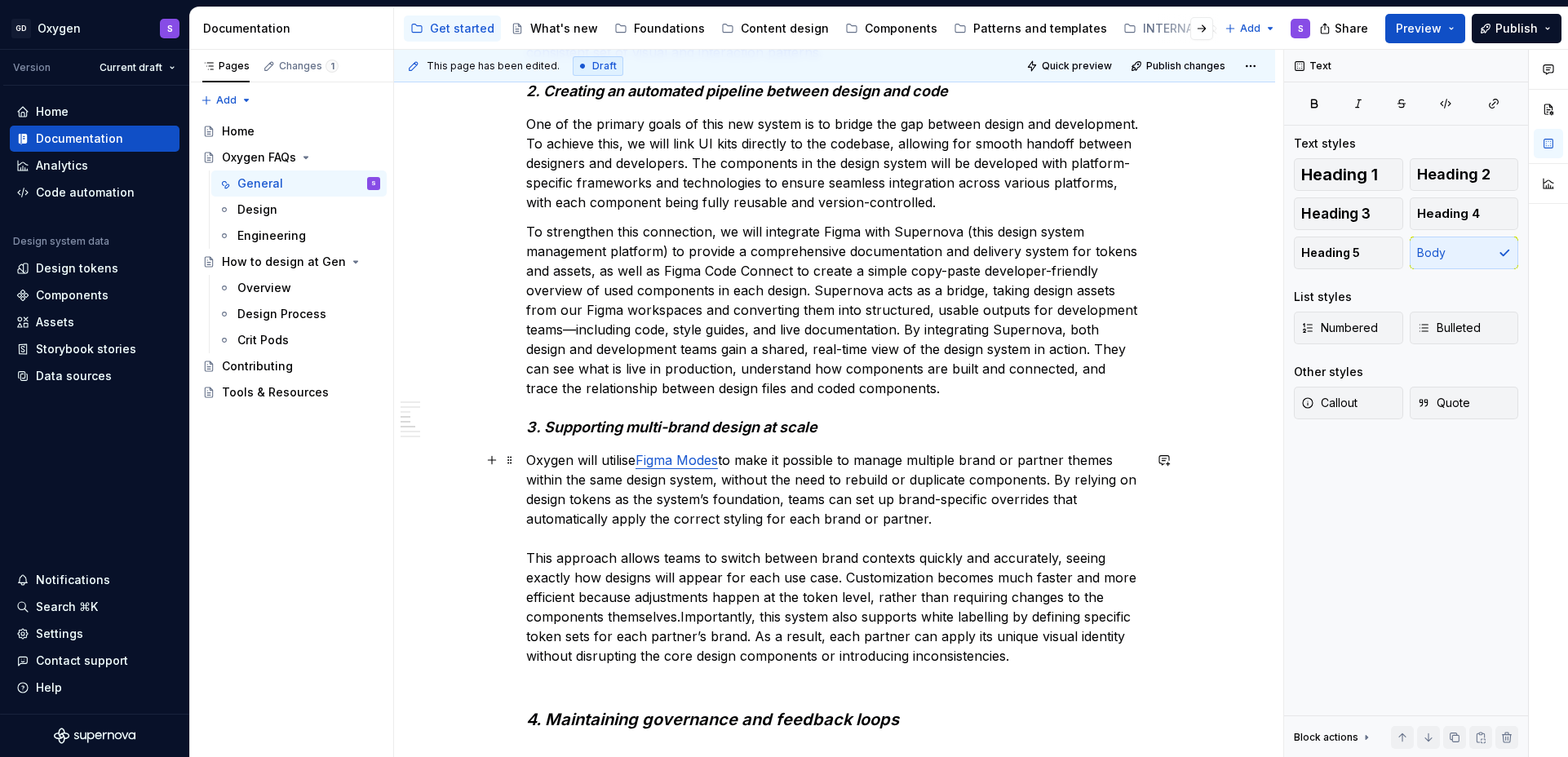
scroll to position [1899, 0]
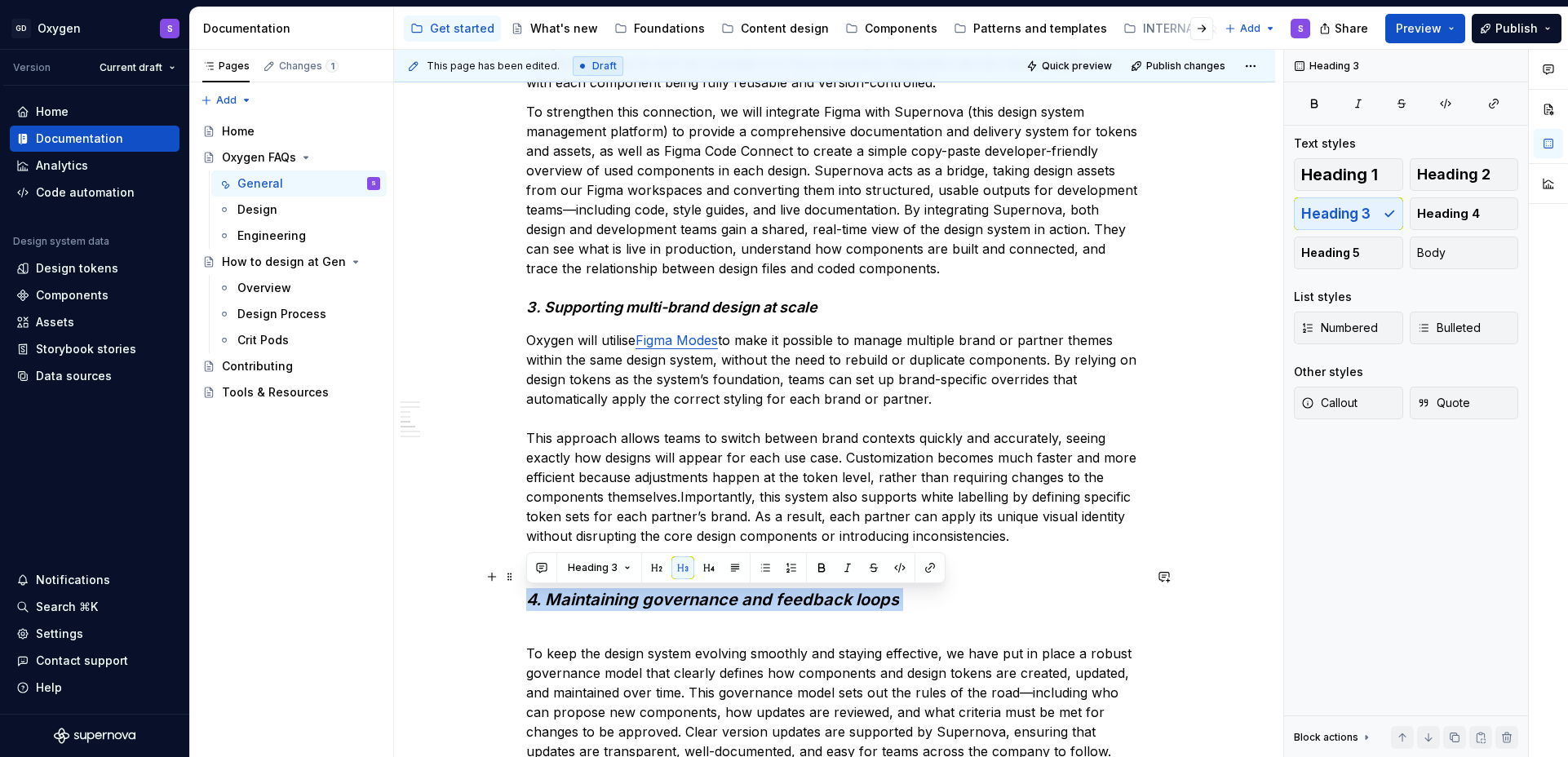
drag, startPoint x: 901, startPoint y: 604, endPoint x: 521, endPoint y: 602, distance: 380.0
click at [521, 602] on div "What customer problem are we trying to solve with Oxygen? Design systems have b…" at bounding box center [835, 137] width 882 height 3506
click at [627, 569] on button "Heading 3" at bounding box center [599, 567] width 78 height 23
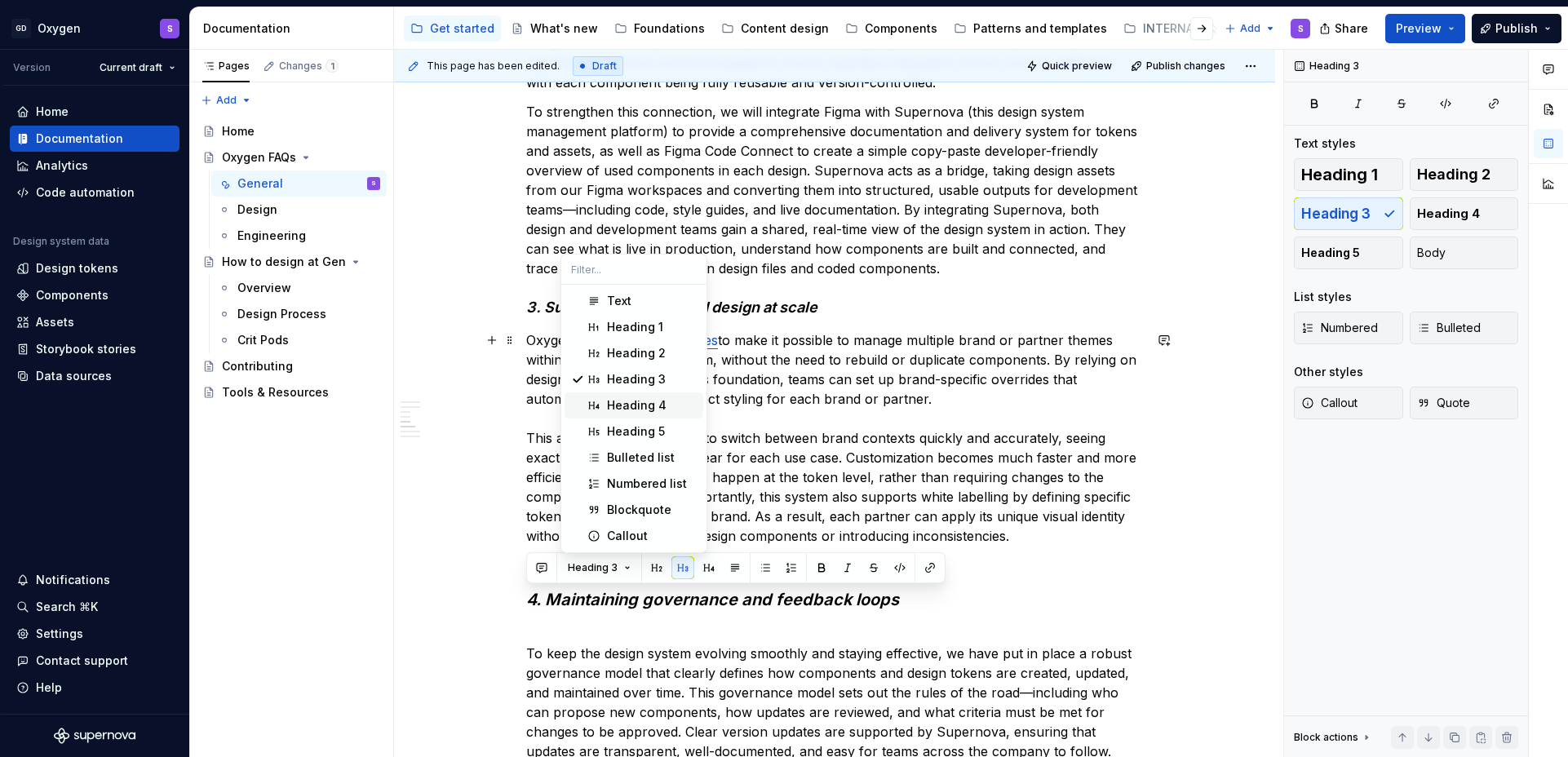
click at [652, 399] on div "Heading 4" at bounding box center [636, 406] width 60 height 16
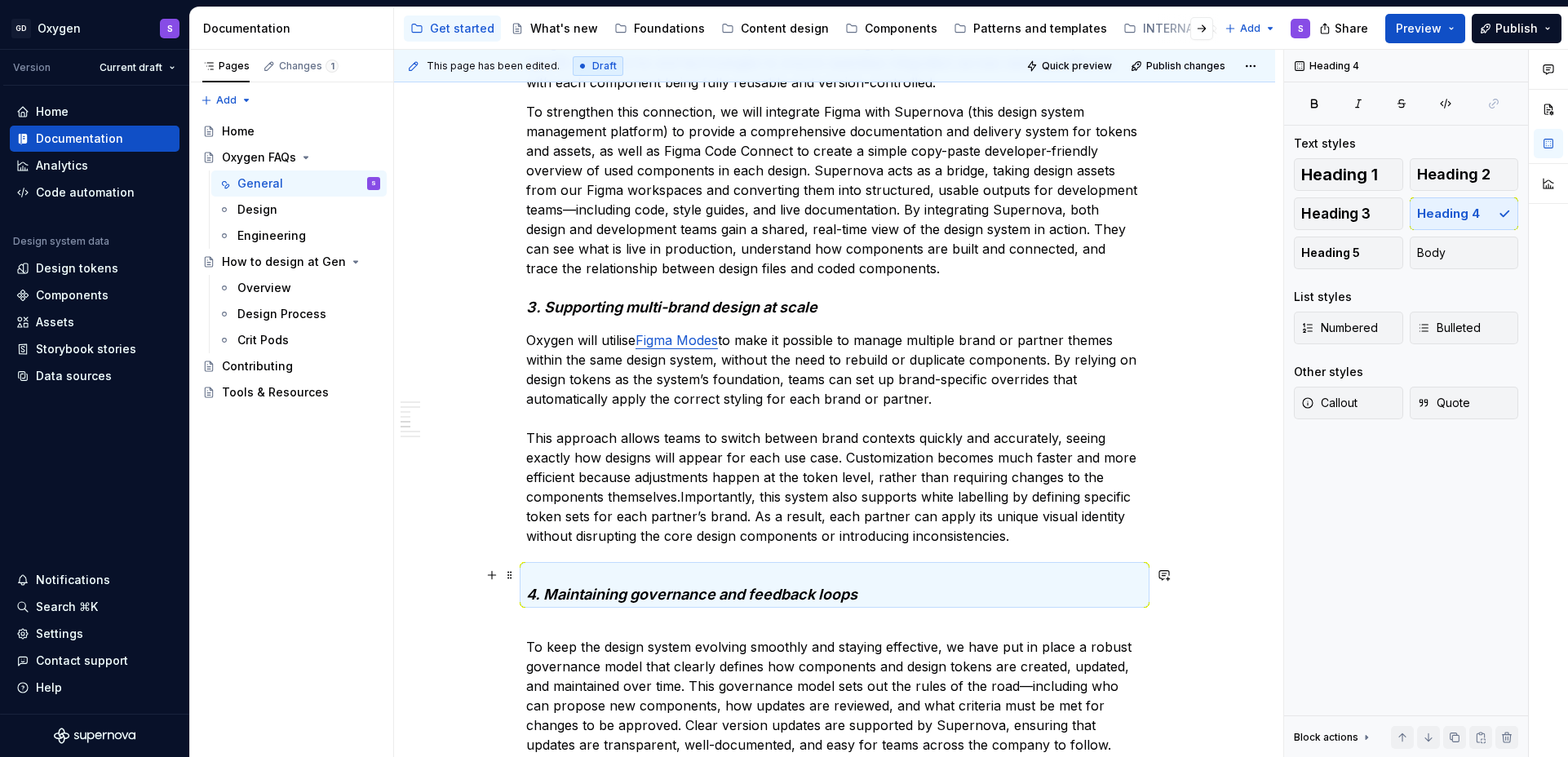
click at [530, 591] on em "4. Maintaining governance and feedback loops" at bounding box center [691, 594] width 331 height 17
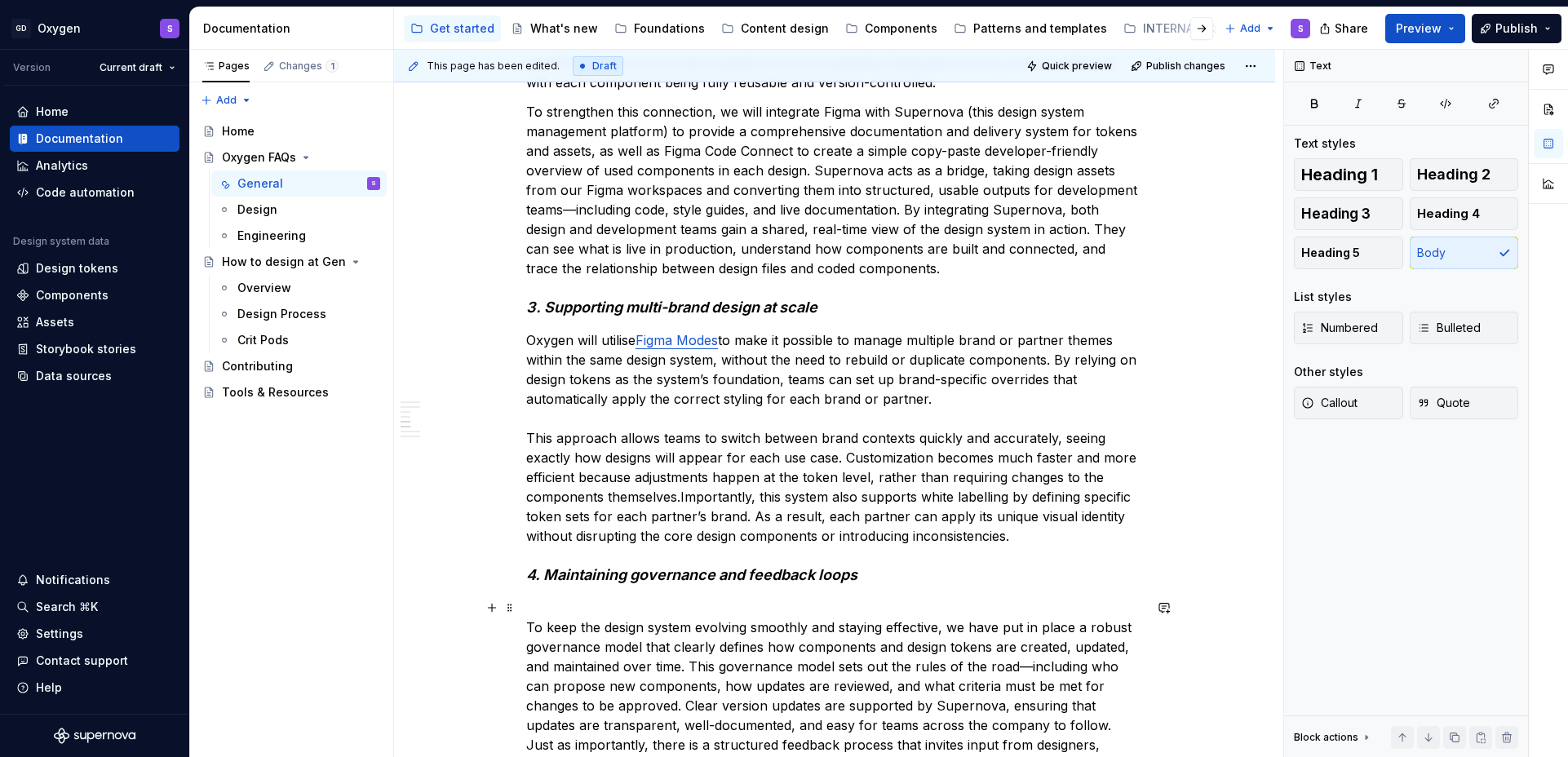
click at [526, 620] on p "To keep the design system evolving smoothly and staying effective, we have put …" at bounding box center [834, 697] width 617 height 196
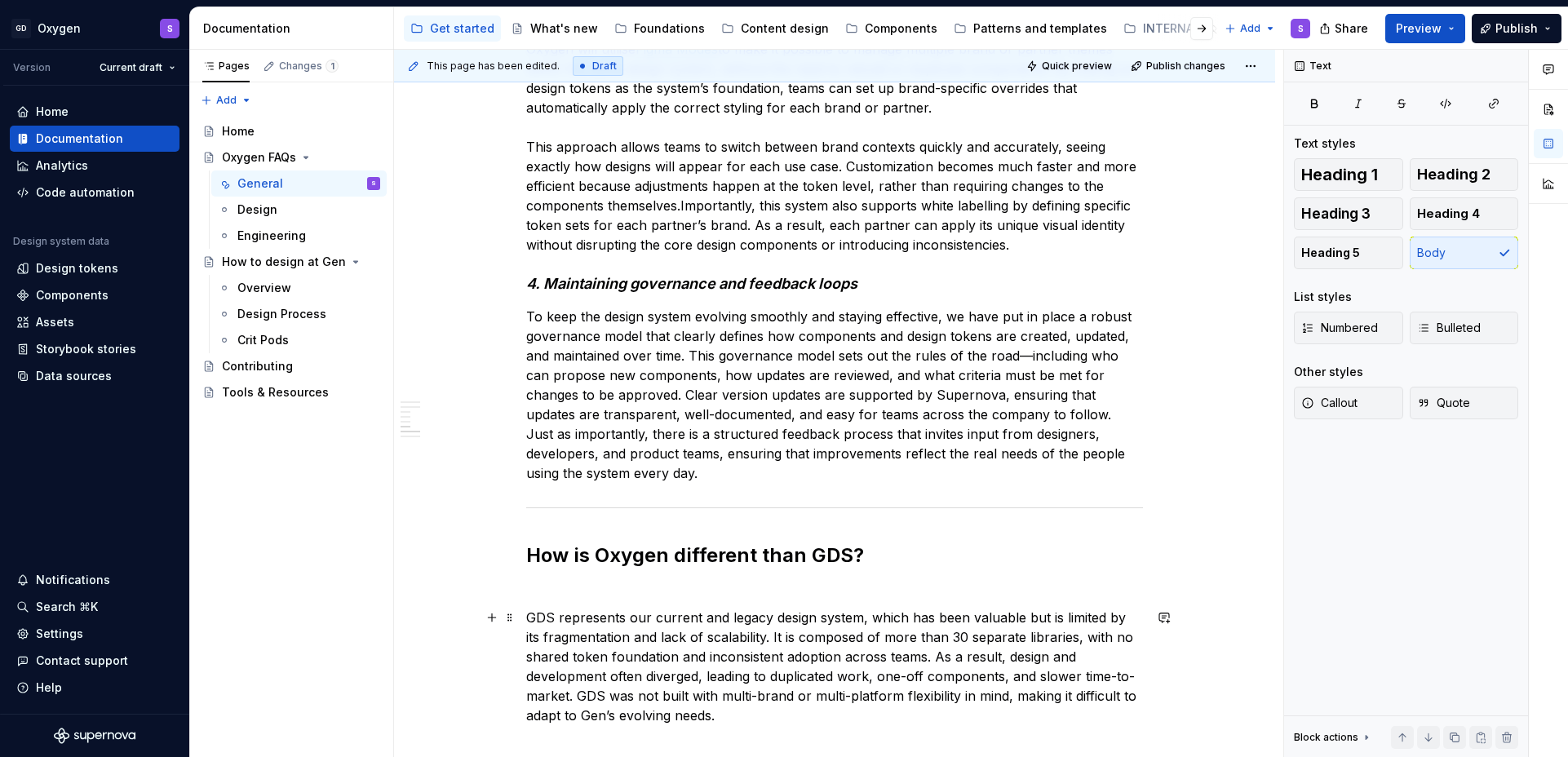
scroll to position [2197, 0]
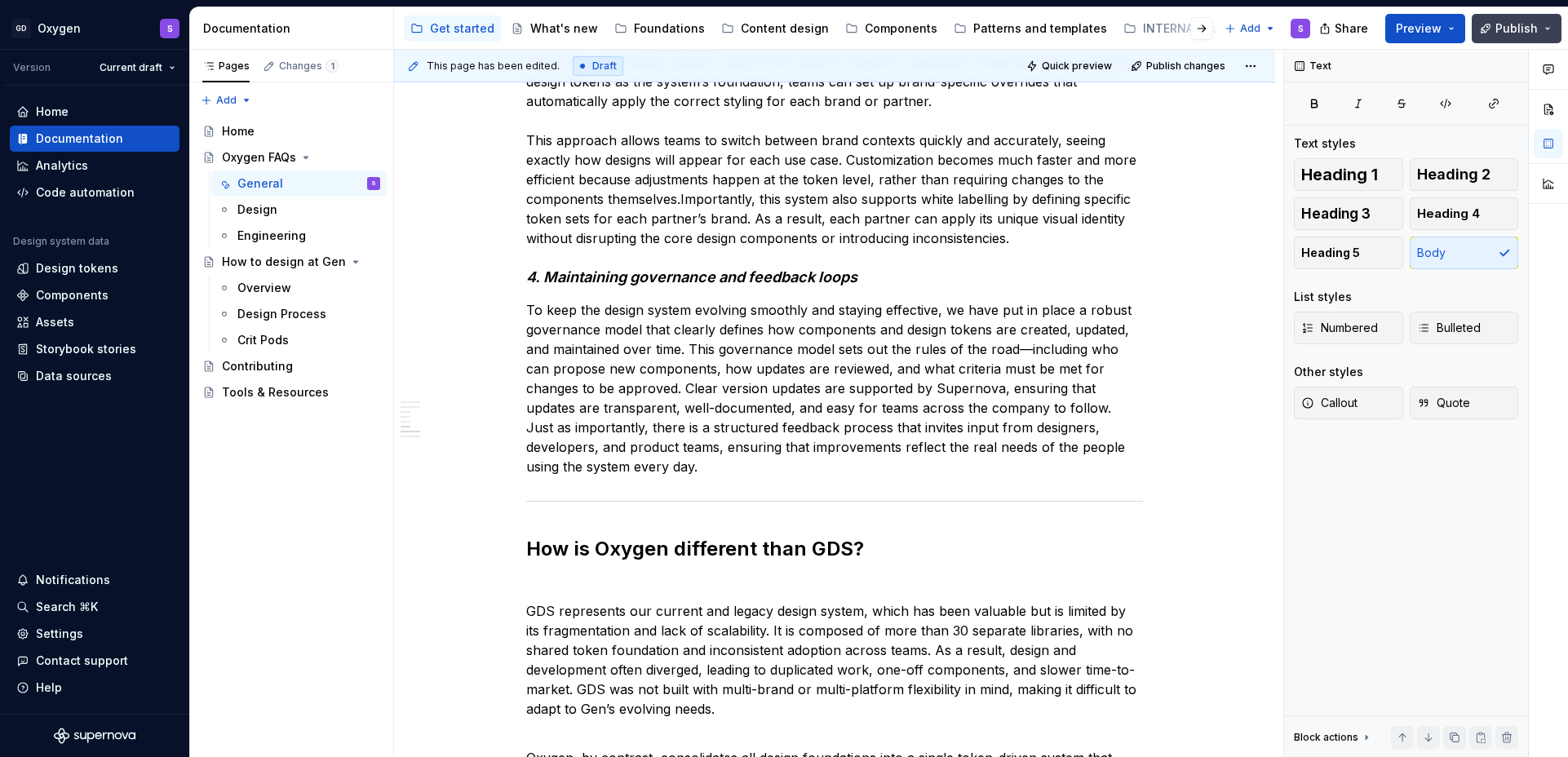
click at [1518, 34] on span "Publish" at bounding box center [1517, 28] width 42 height 16
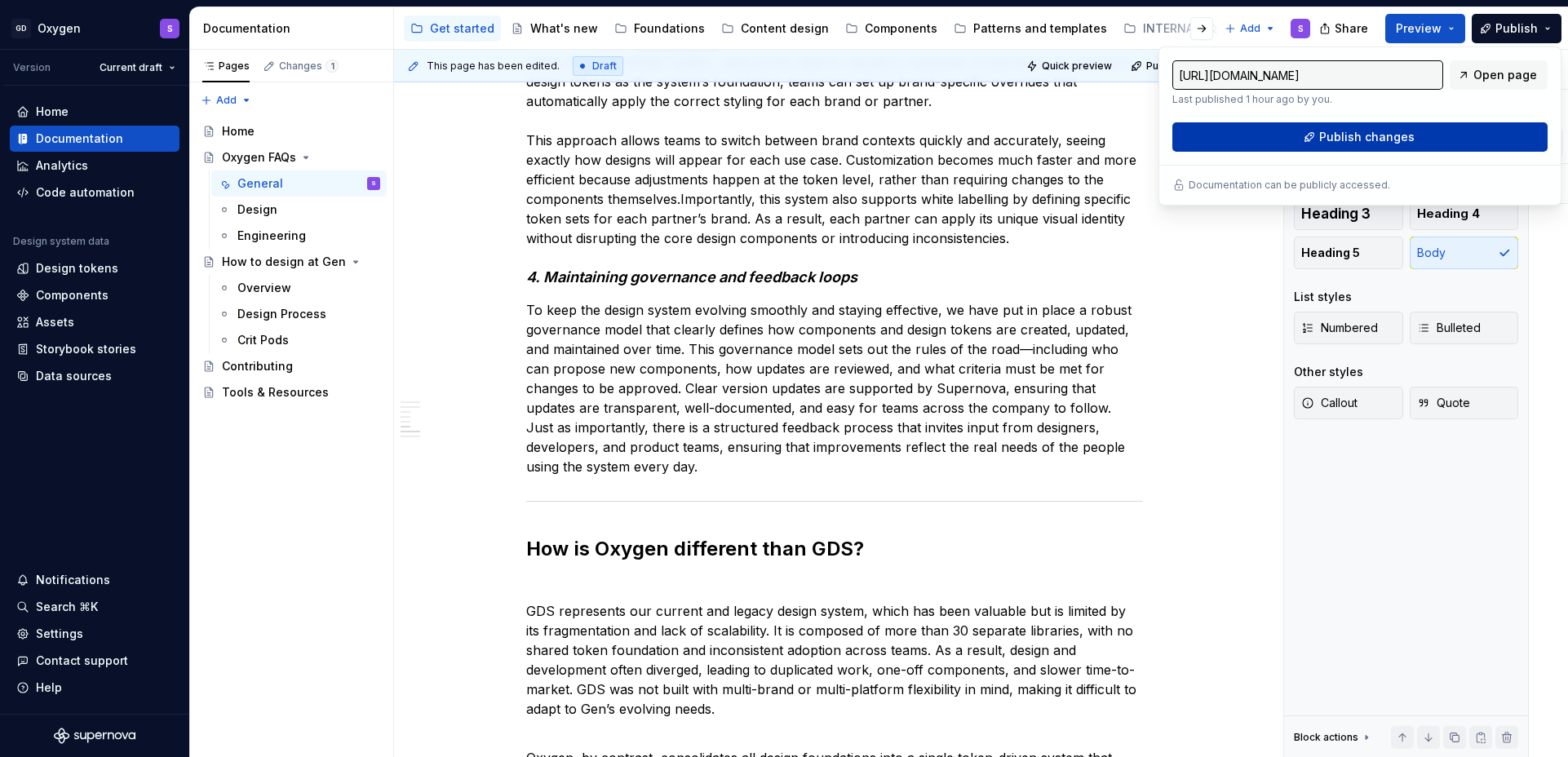
click at [1417, 136] on button "Publish changes" at bounding box center [1360, 137] width 376 height 29
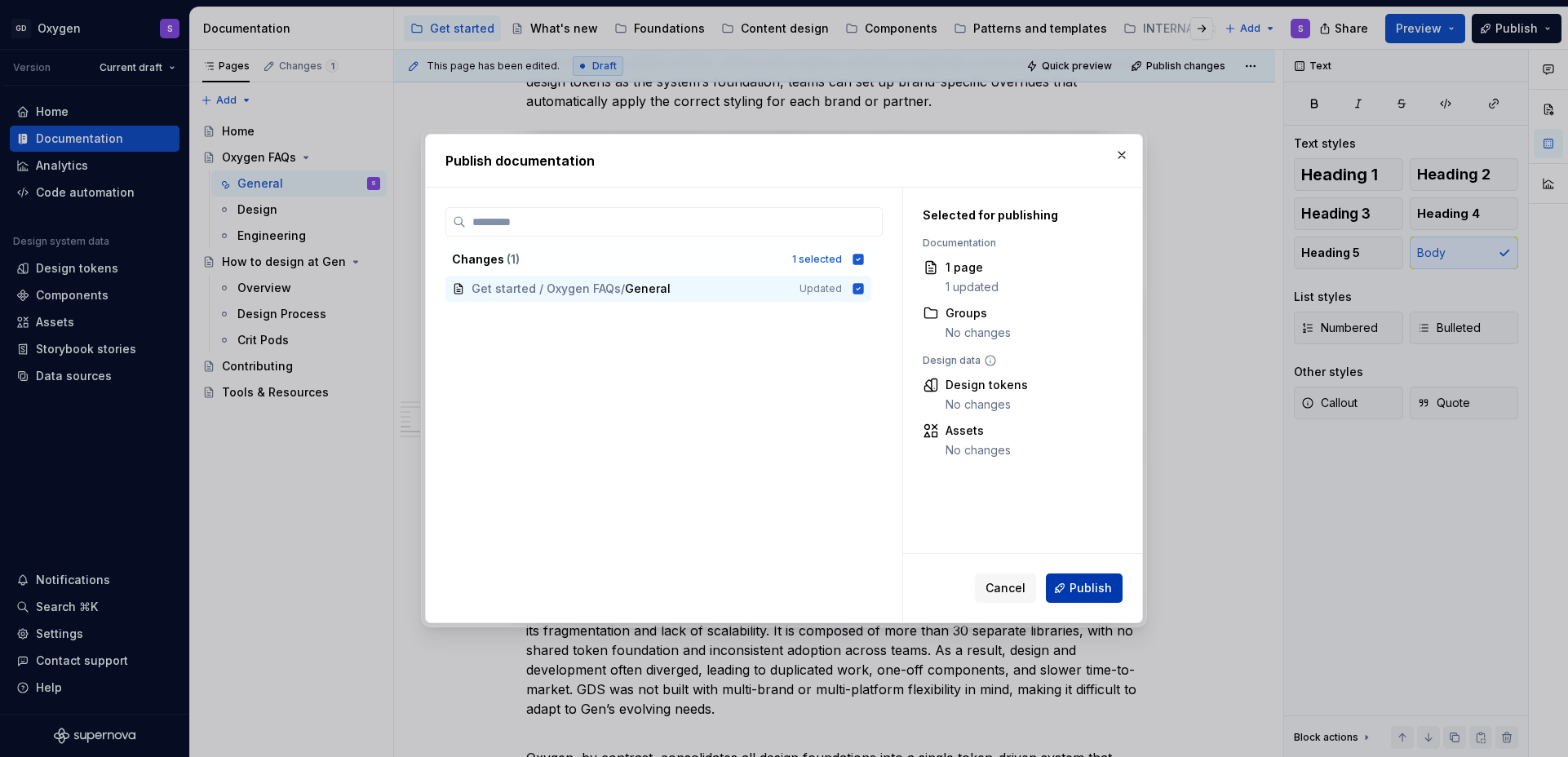
click at [1087, 587] on span "Publish" at bounding box center [1091, 588] width 42 height 16
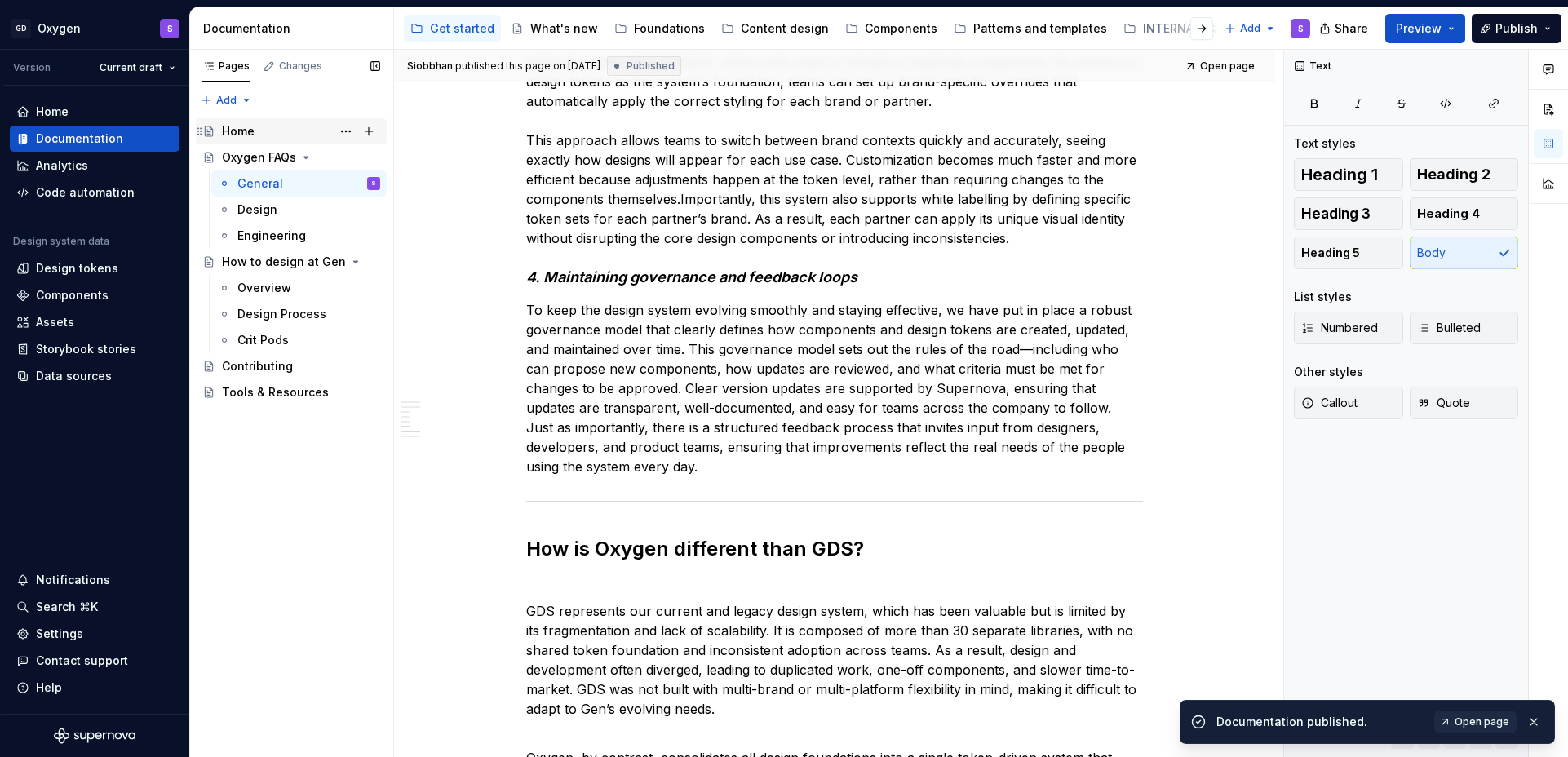
click at [264, 129] on div "Home" at bounding box center [301, 131] width 159 height 23
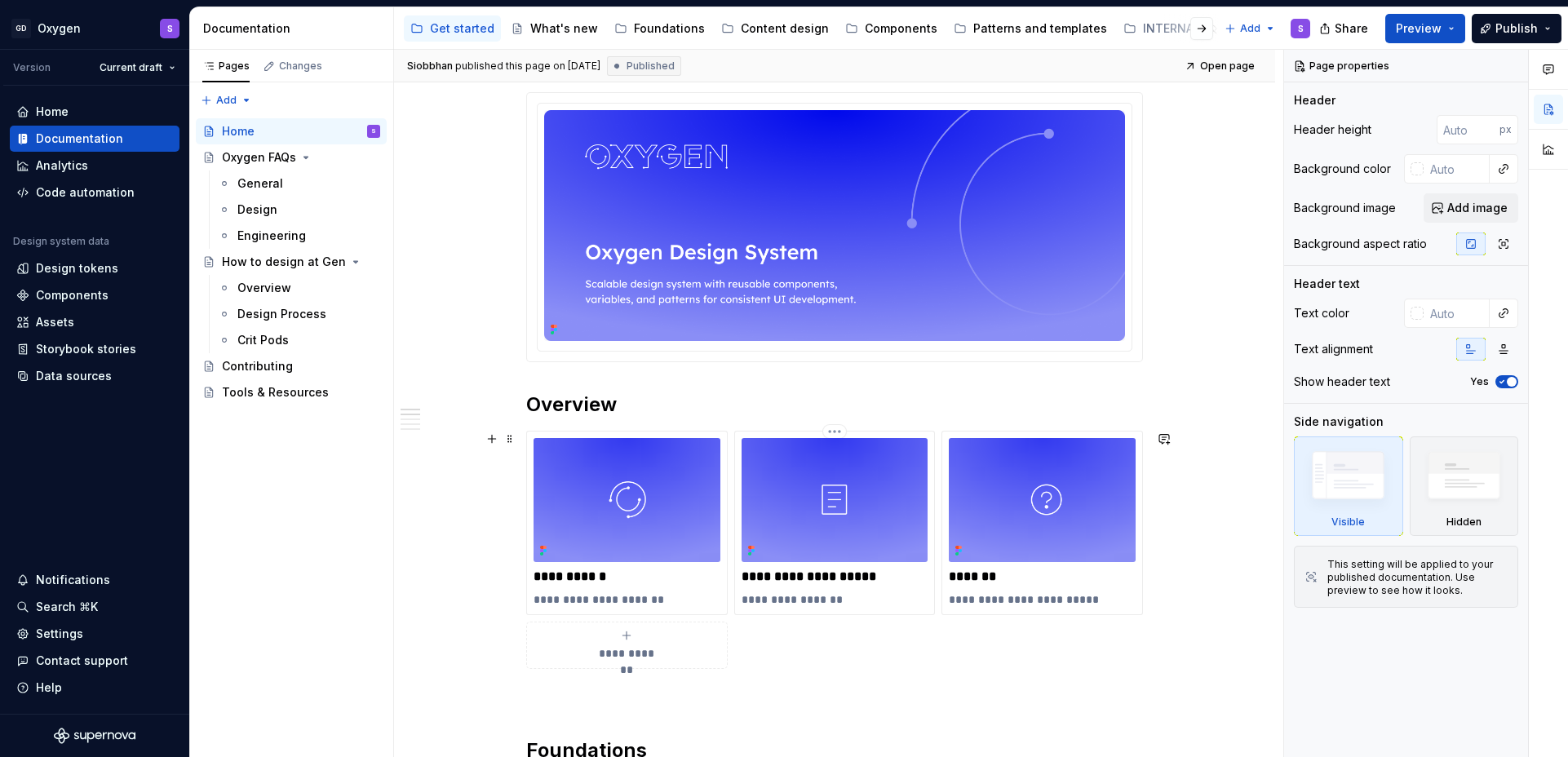
scroll to position [242, 0]
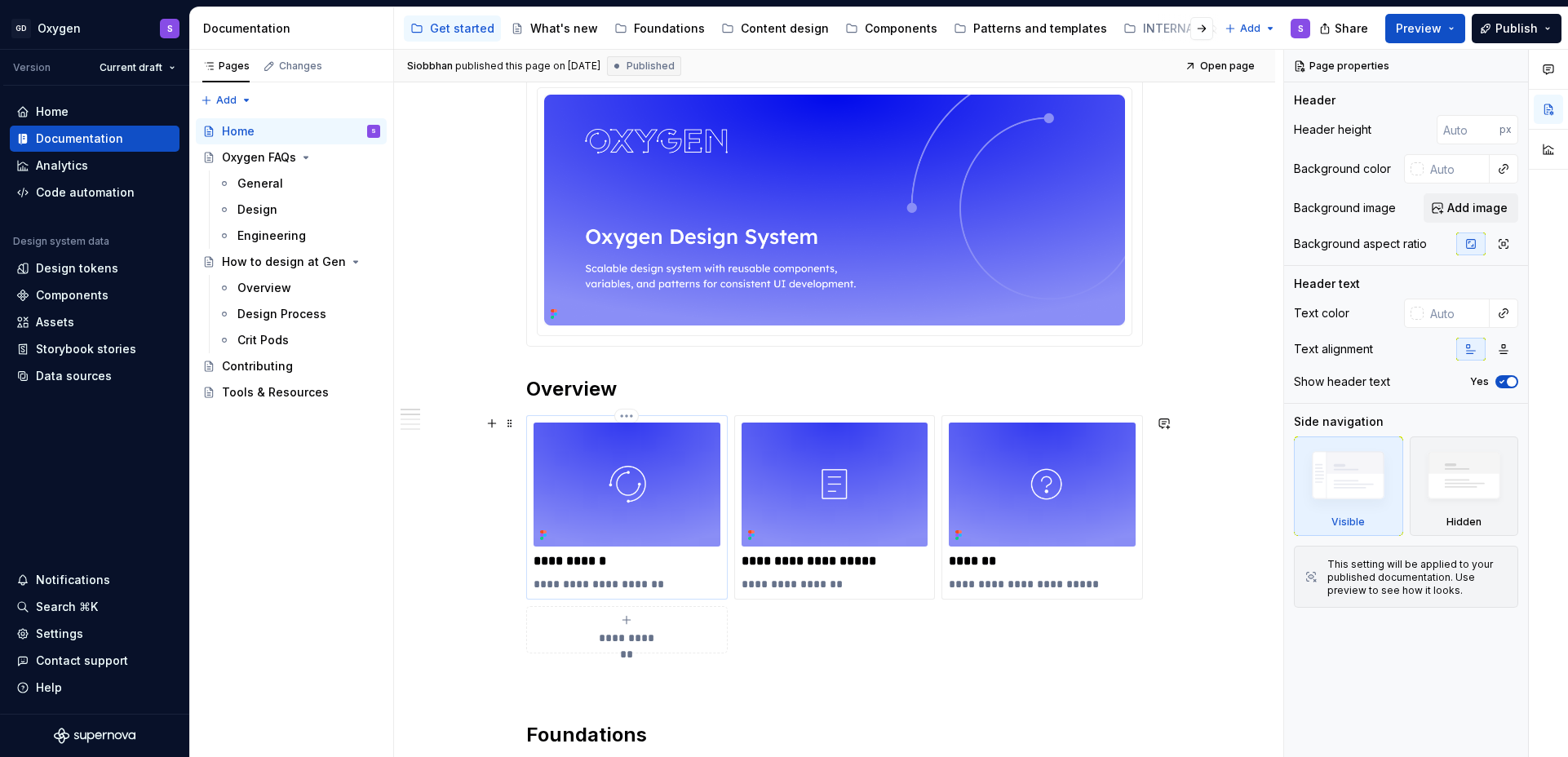
click at [648, 579] on p "**********" at bounding box center [627, 585] width 187 height 16
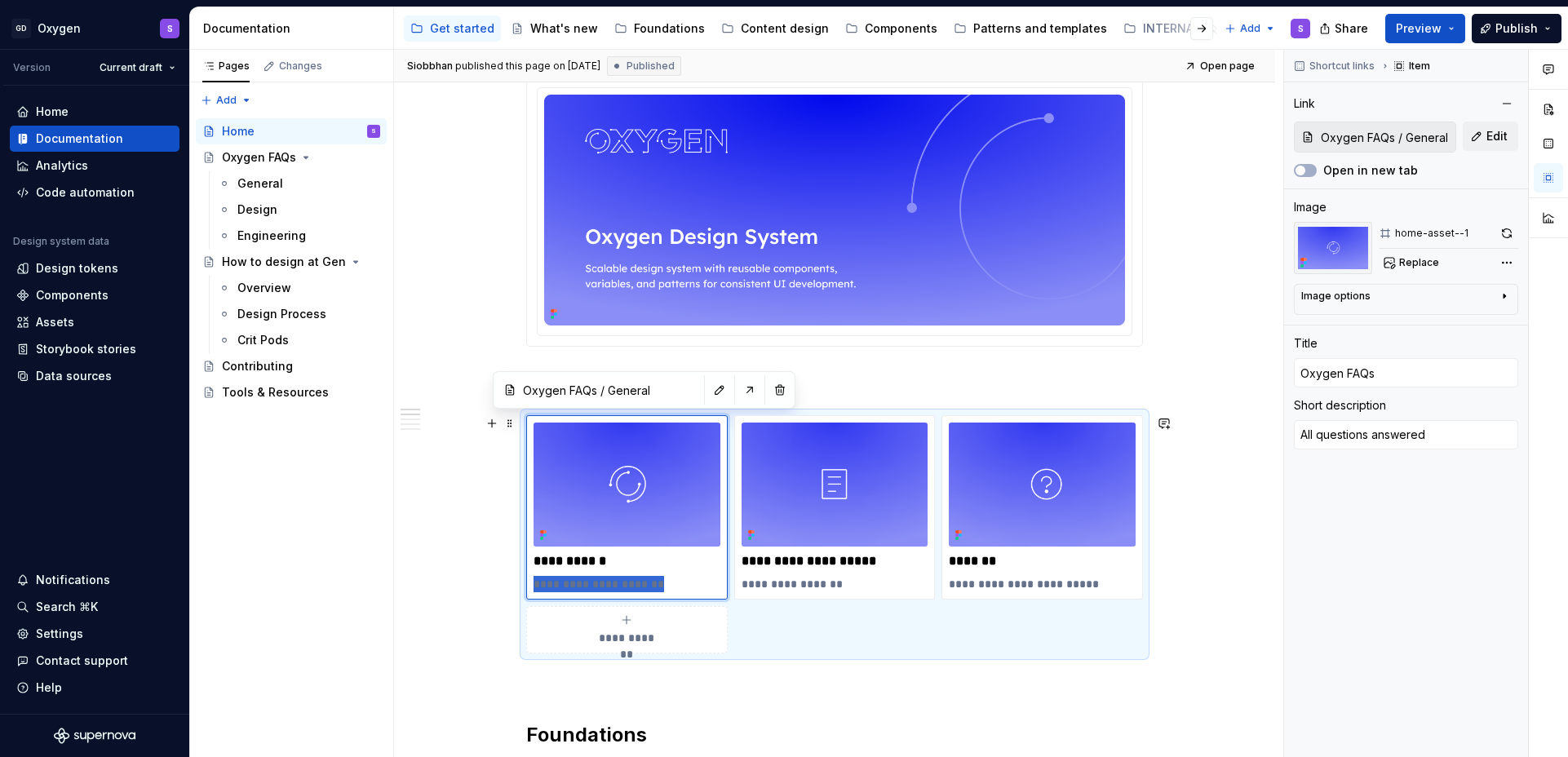
drag, startPoint x: 666, startPoint y: 585, endPoint x: 510, endPoint y: 586, distance: 156.0
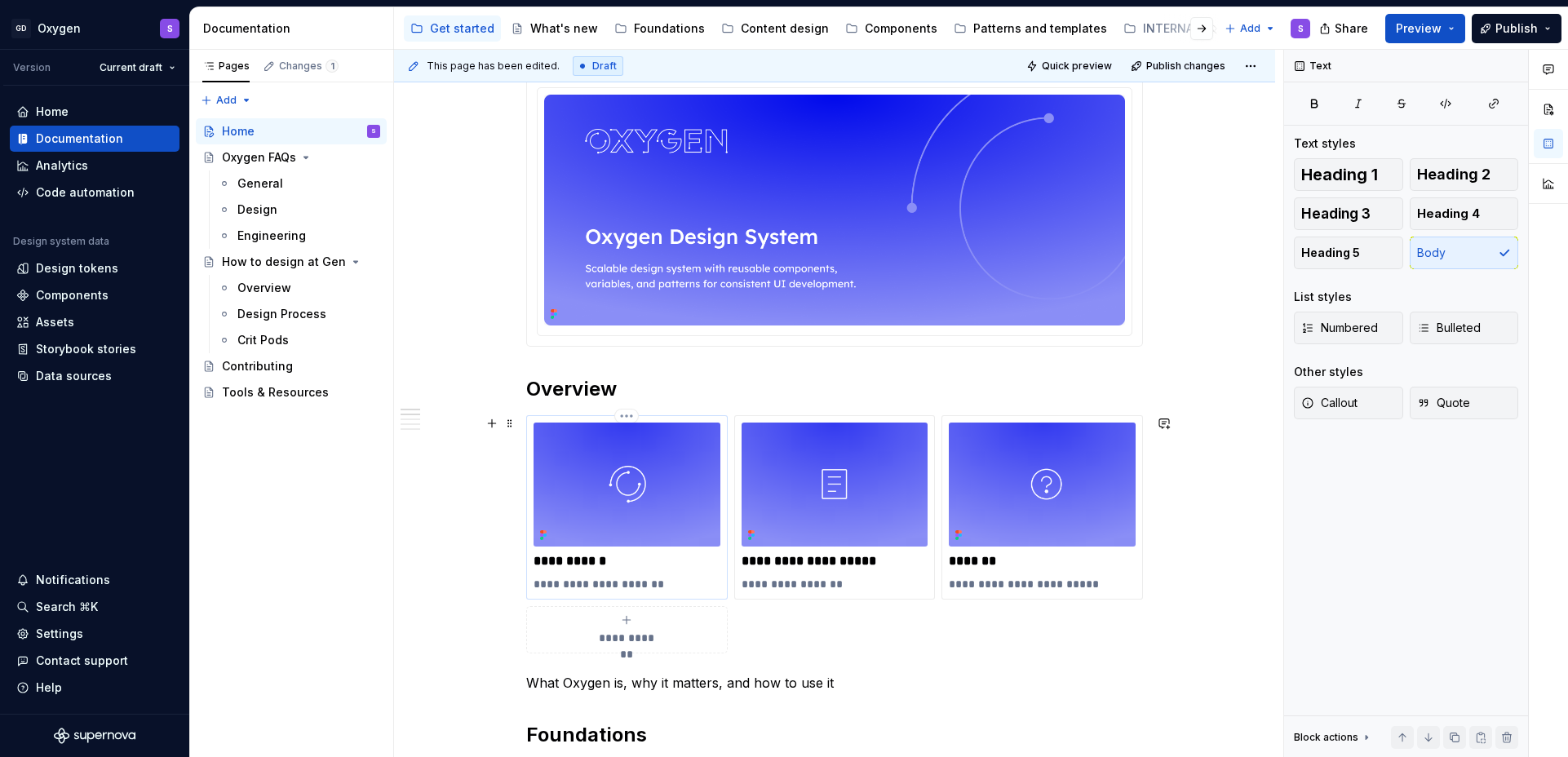
click at [630, 581] on p "**********" at bounding box center [627, 585] width 187 height 16
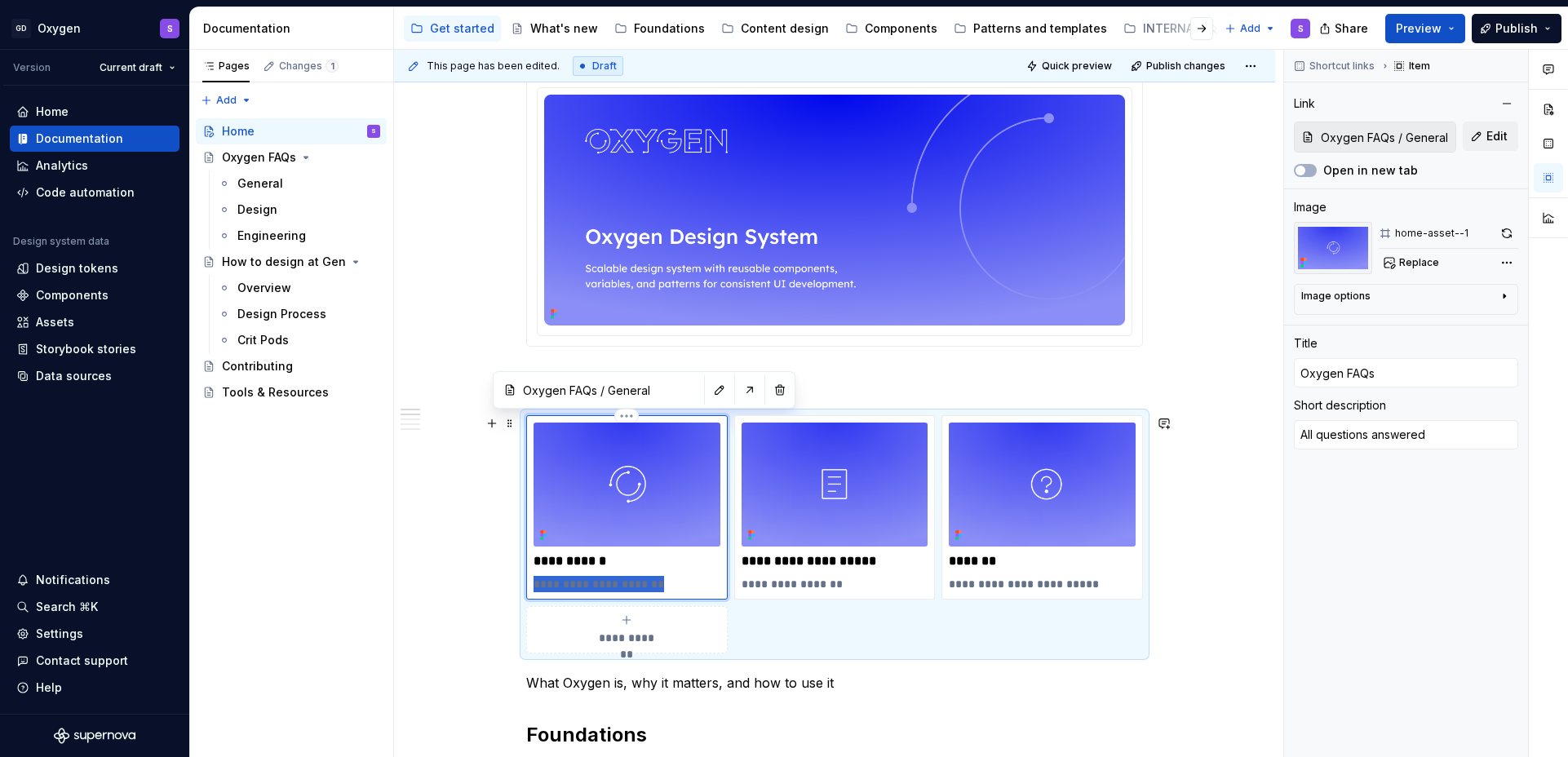
drag, startPoint x: 669, startPoint y: 585, endPoint x: 529, endPoint y: 585, distance: 140.0
click at [529, 585] on div "**********" at bounding box center [627, 507] width 202 height 184
type textarea "*"
type textarea "What Oxygen is, why it matters, and how to use it"
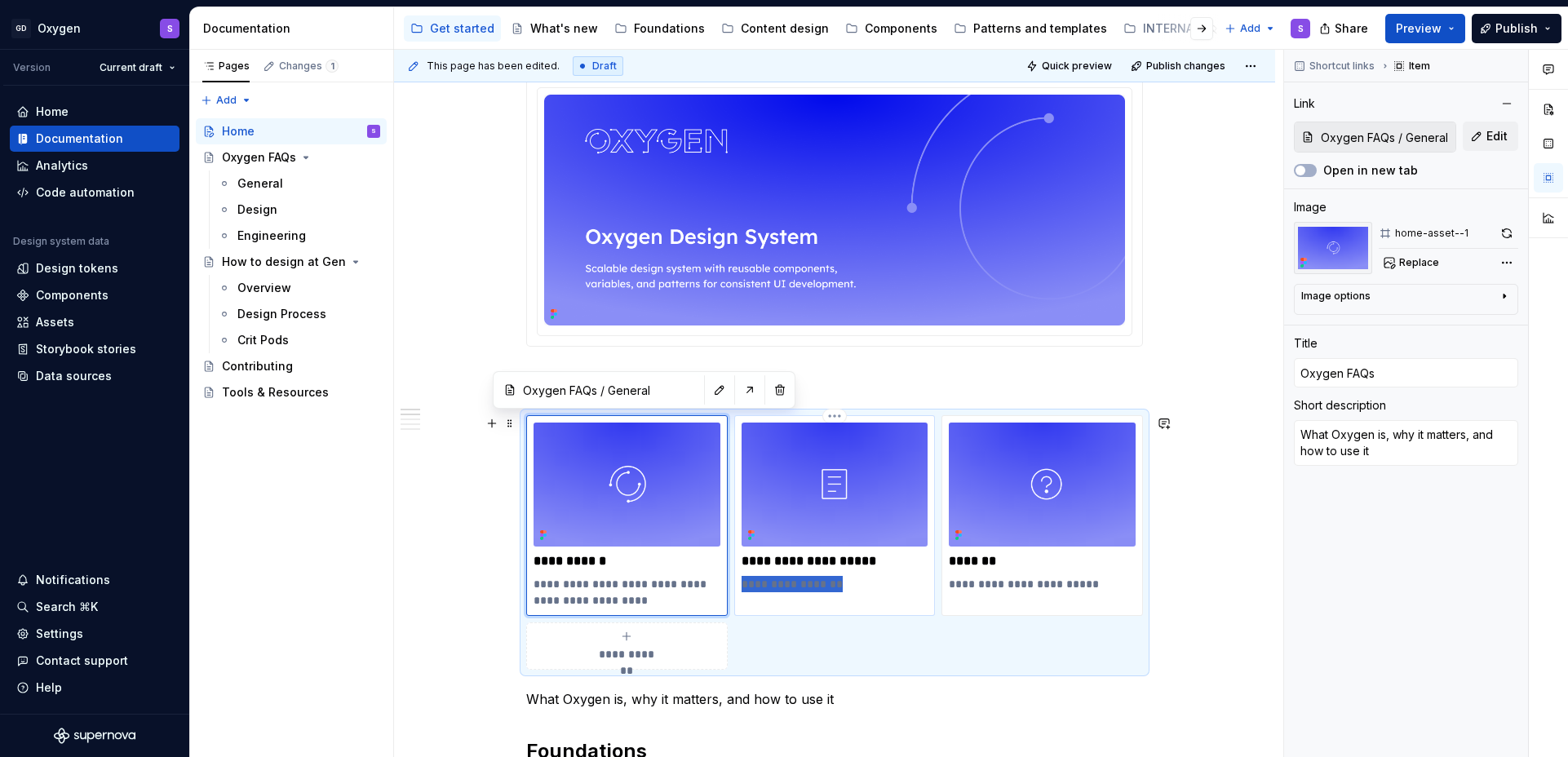
drag, startPoint x: 838, startPoint y: 587, endPoint x: 741, endPoint y: 587, distance: 97.0
click at [741, 587] on p "**********" at bounding box center [835, 585] width 187 height 16
type textarea "*"
type input "How to design at Gen / Overview"
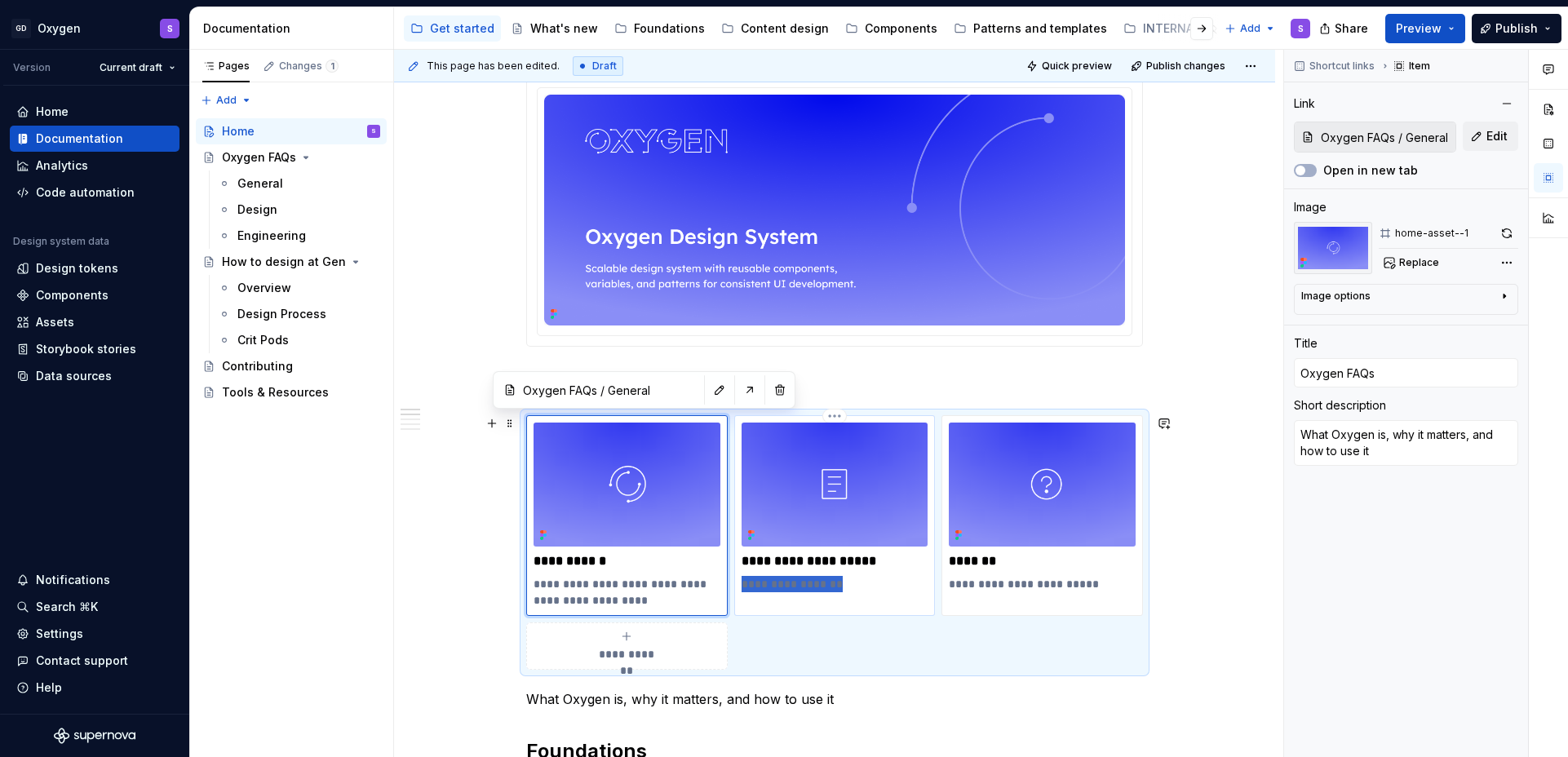
type input "How to design at Gen"
type textarea "Design Guidelines"
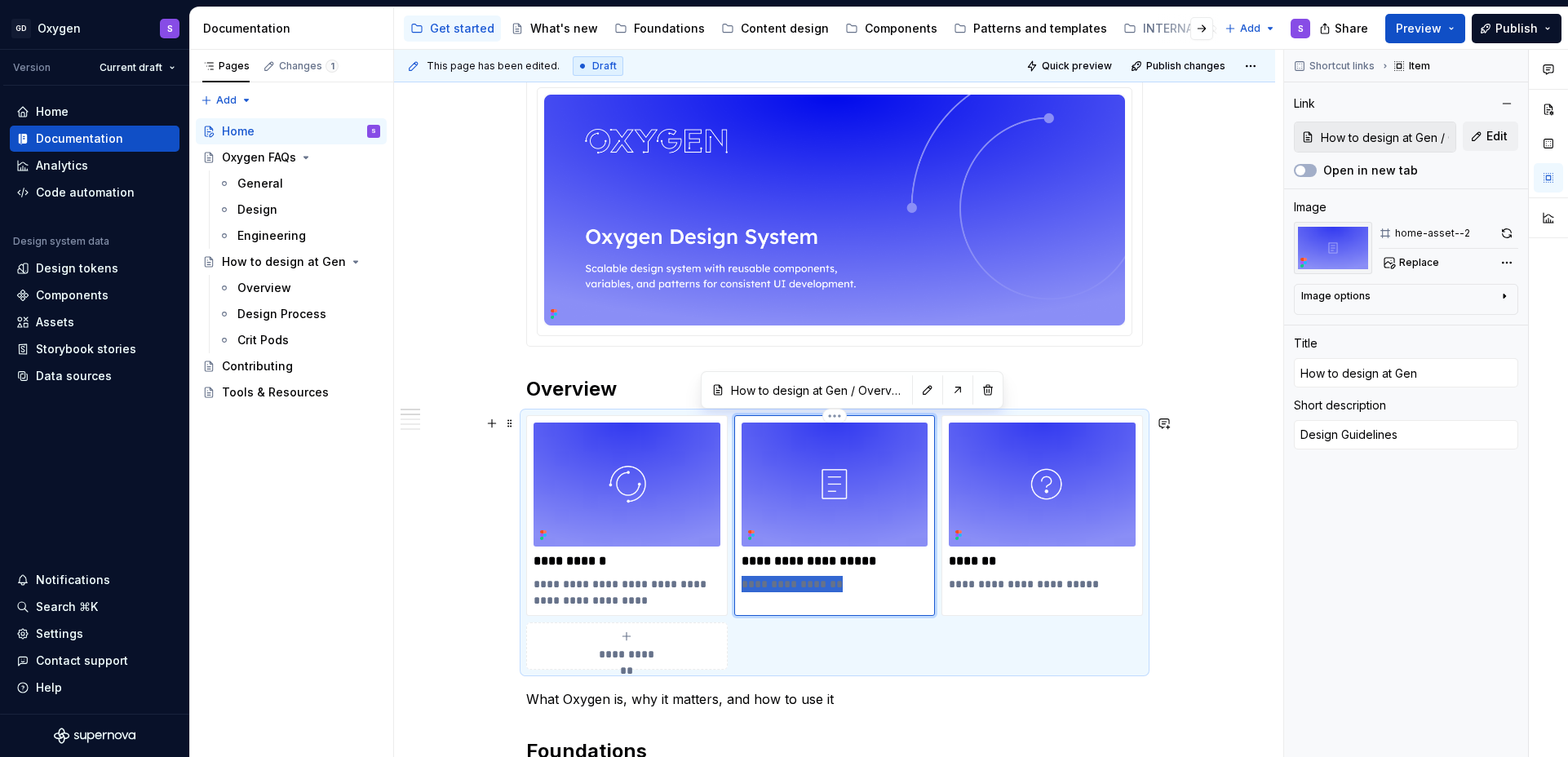
type textarea "*"
type textarea "Fi"
type textarea "*"
type textarea "Fig"
type textarea "*"
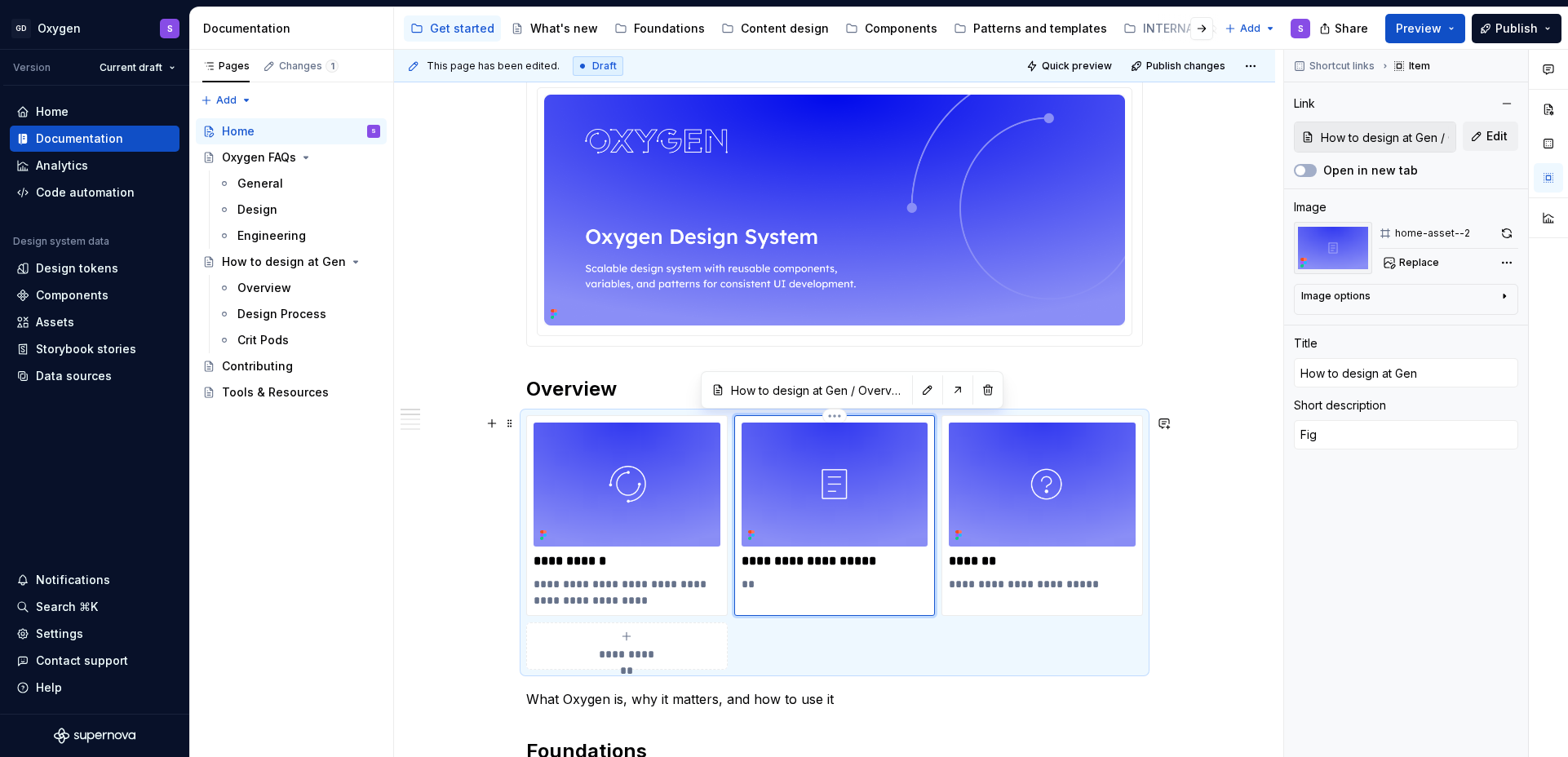
type textarea "Figm"
type textarea "*"
type textarea "Figma"
type textarea "*"
type textarea "Figma"
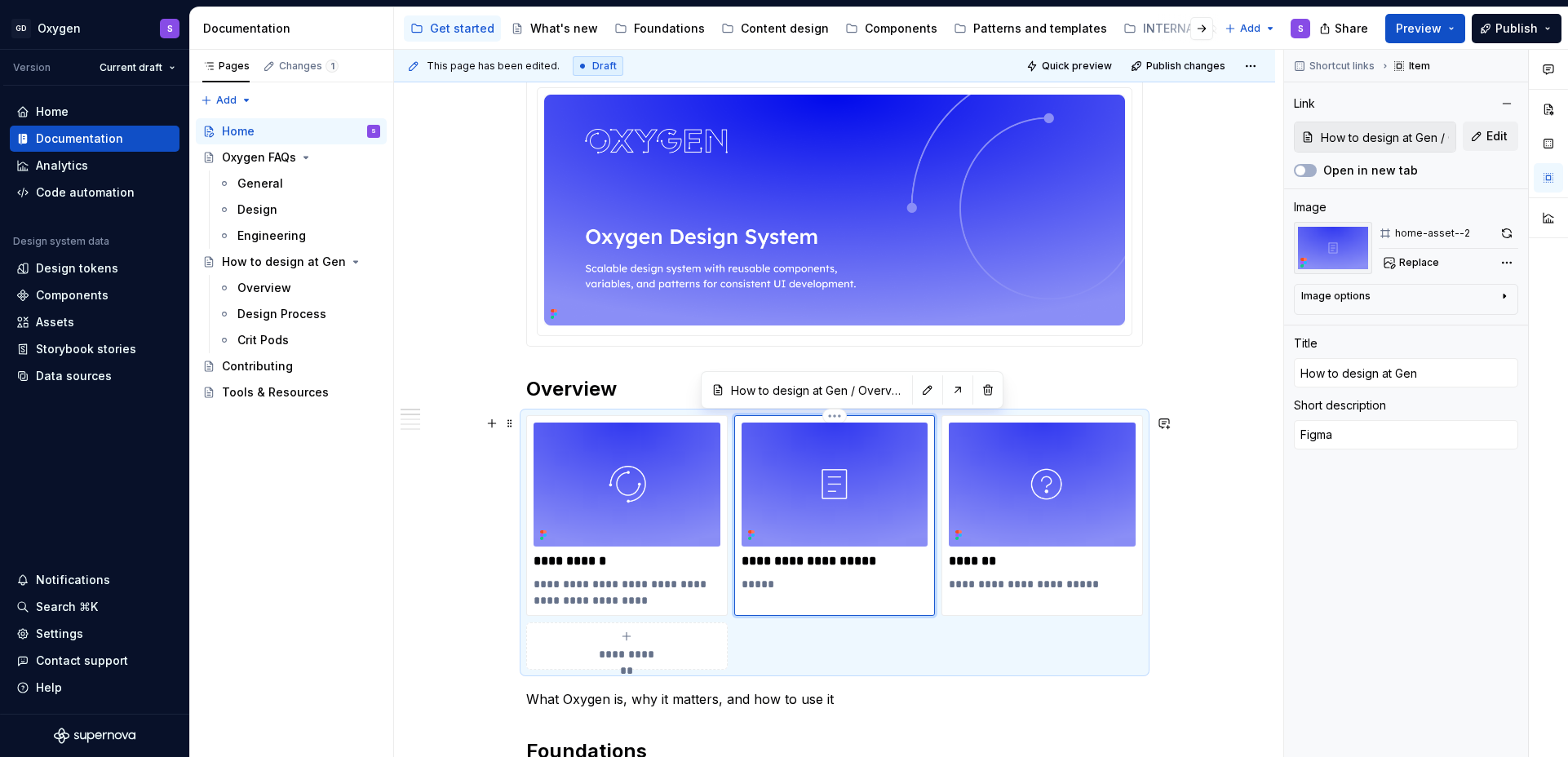
type textarea "*"
type textarea "Figma s"
type textarea "*"
type textarea "Figma st"
type textarea "*"
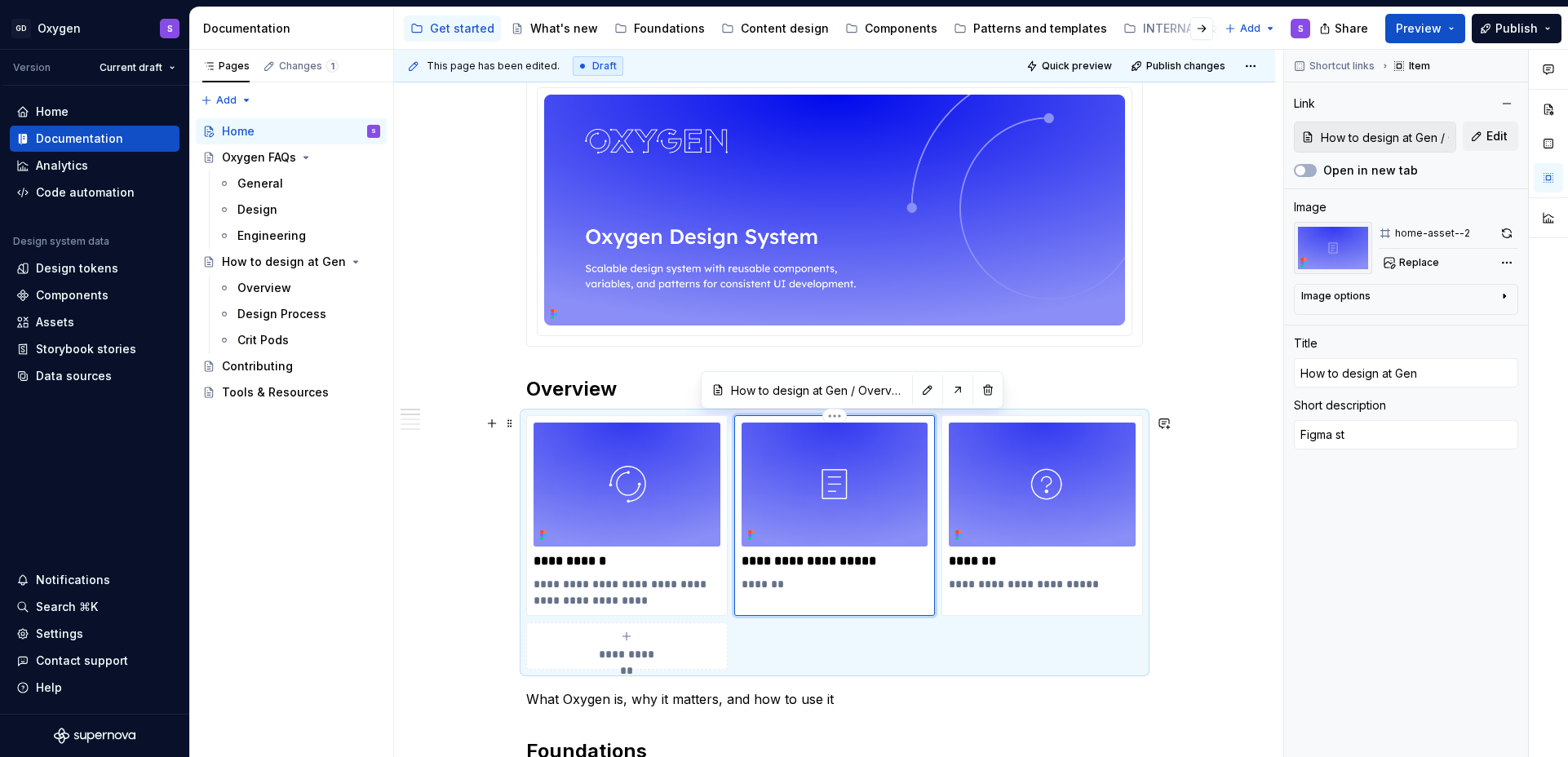
type textarea "Figma str"
type textarea "*"
type textarea "Figma stru"
type textarea "*"
type textarea "Figma struc"
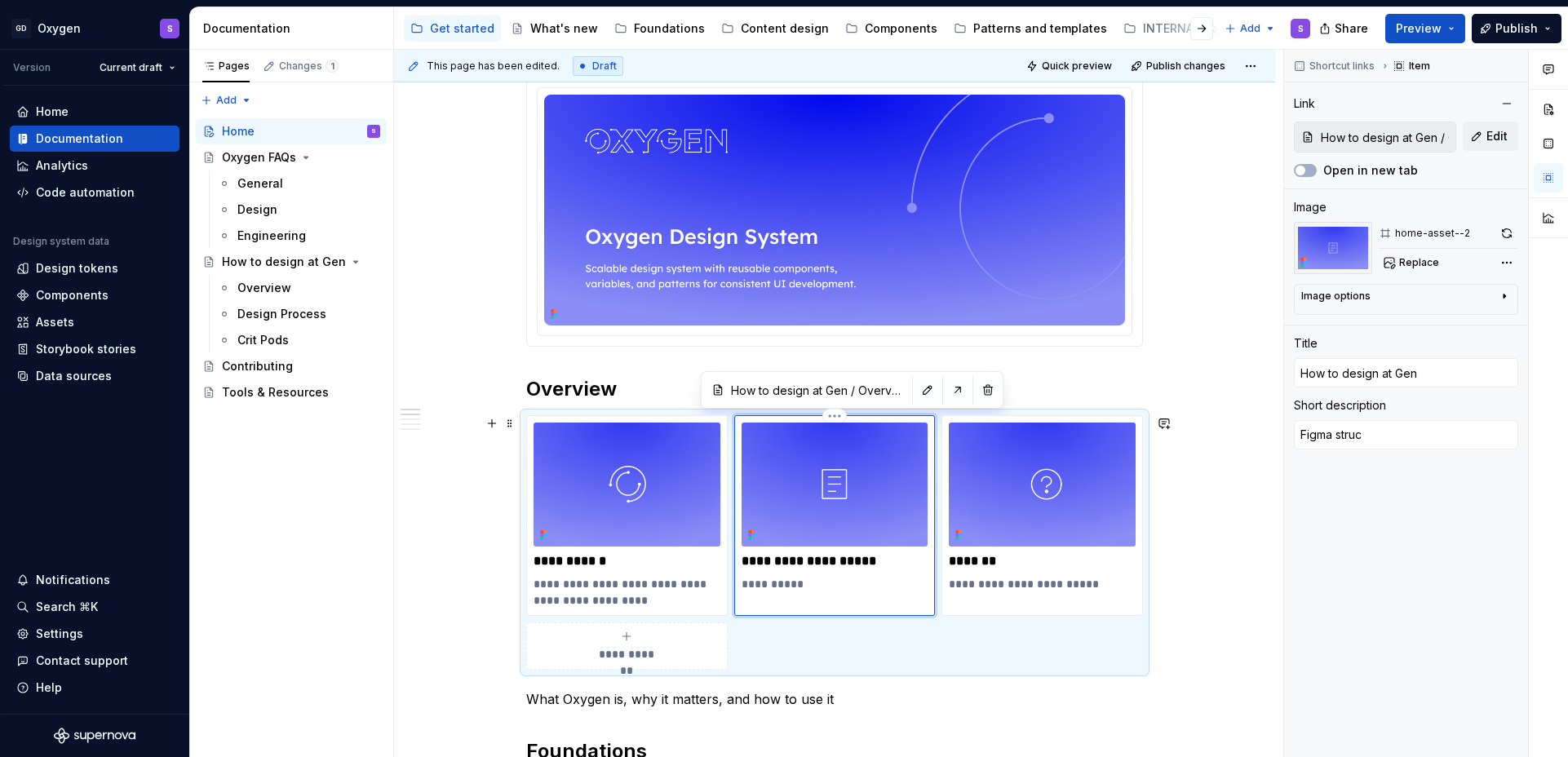
type textarea "*"
type textarea "Figma strucu"
type textarea "*"
type textarea "Figma strucut"
type textarea "*"
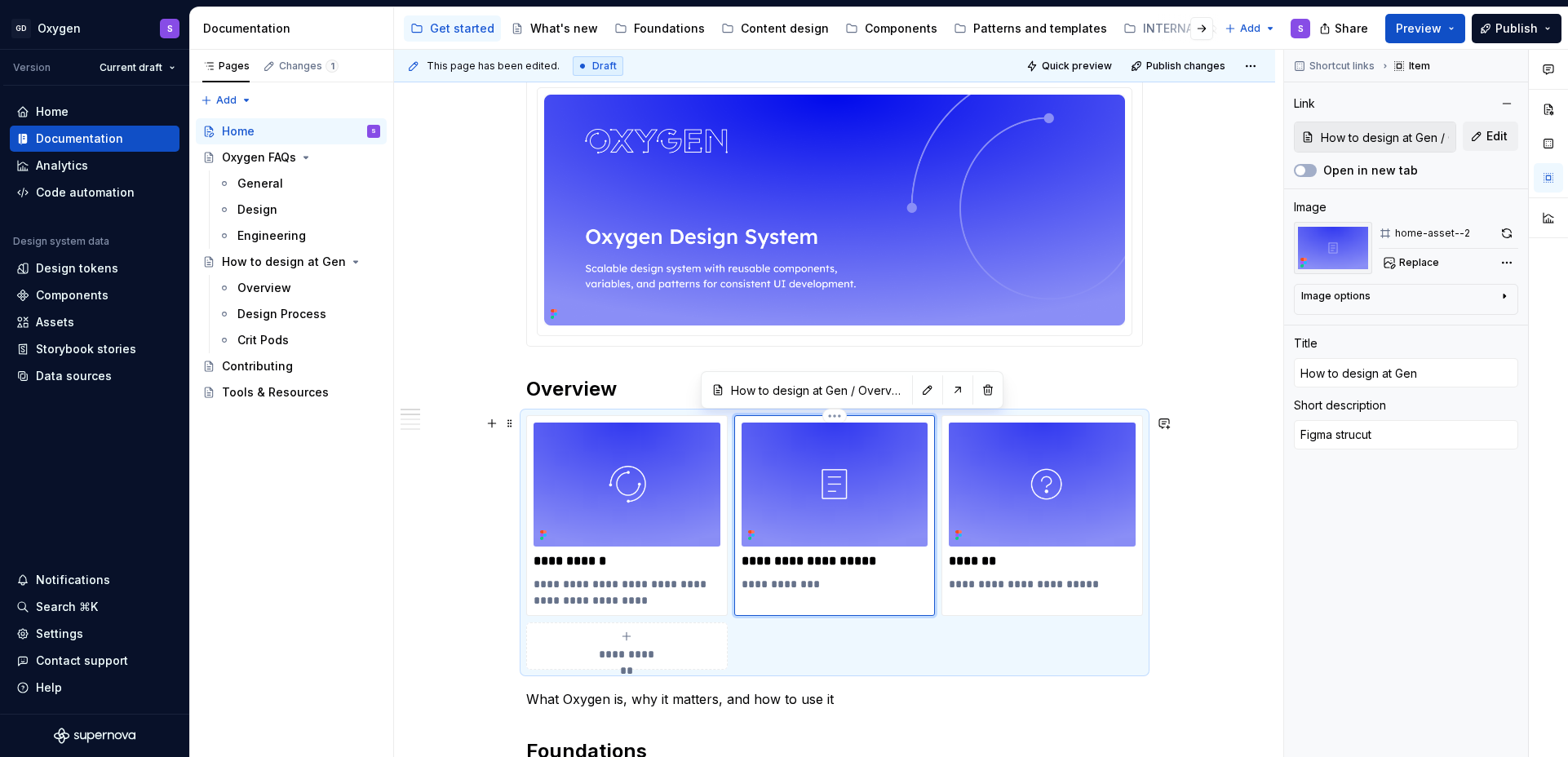
type textarea "Figma strucu"
type textarea "*"
type textarea "Figma struc"
type textarea "*"
type textarea "Figma struct"
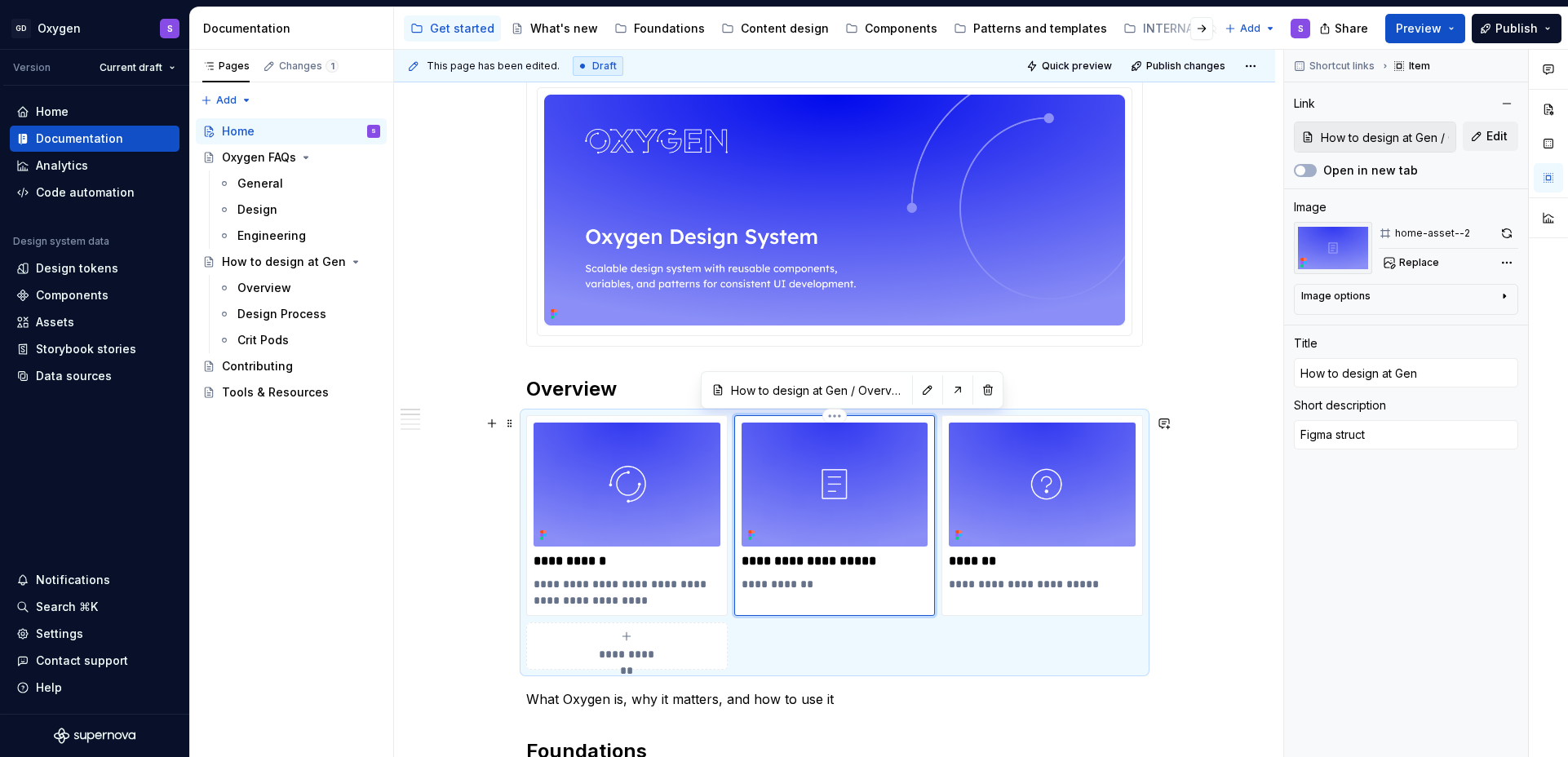
type textarea "*"
type textarea "Figma structu"
type textarea "*"
type textarea "Figma structure"
type textarea "*"
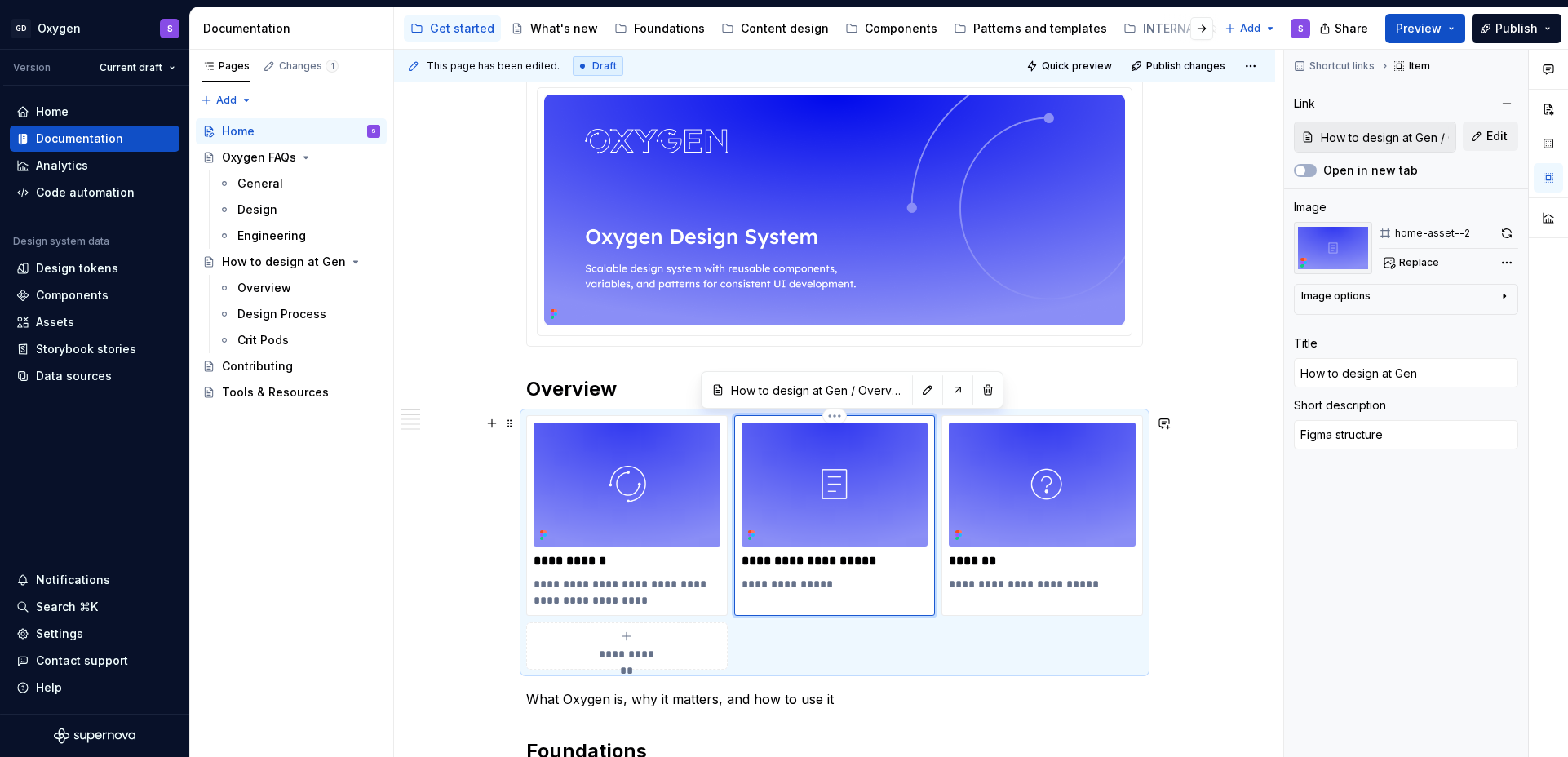
type textarea "Figma structures"
type textarea "*"
type textarea "Figma structures,"
type textarea "*"
type textarea "Figma structures,"
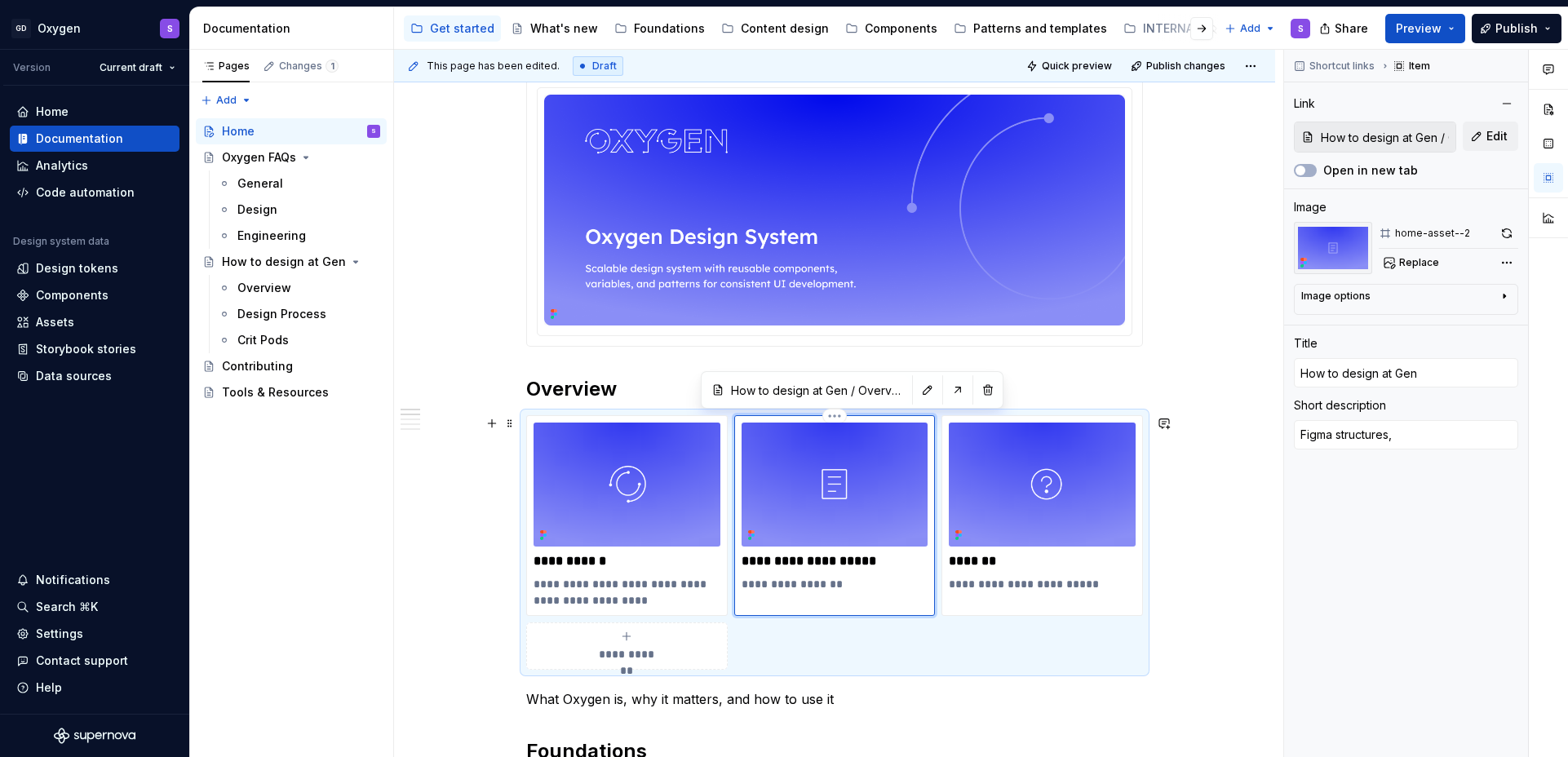
type textarea "*"
type textarea "Figma structures, d"
type textarea "*"
type textarea "Figma structures, de"
type textarea "*"
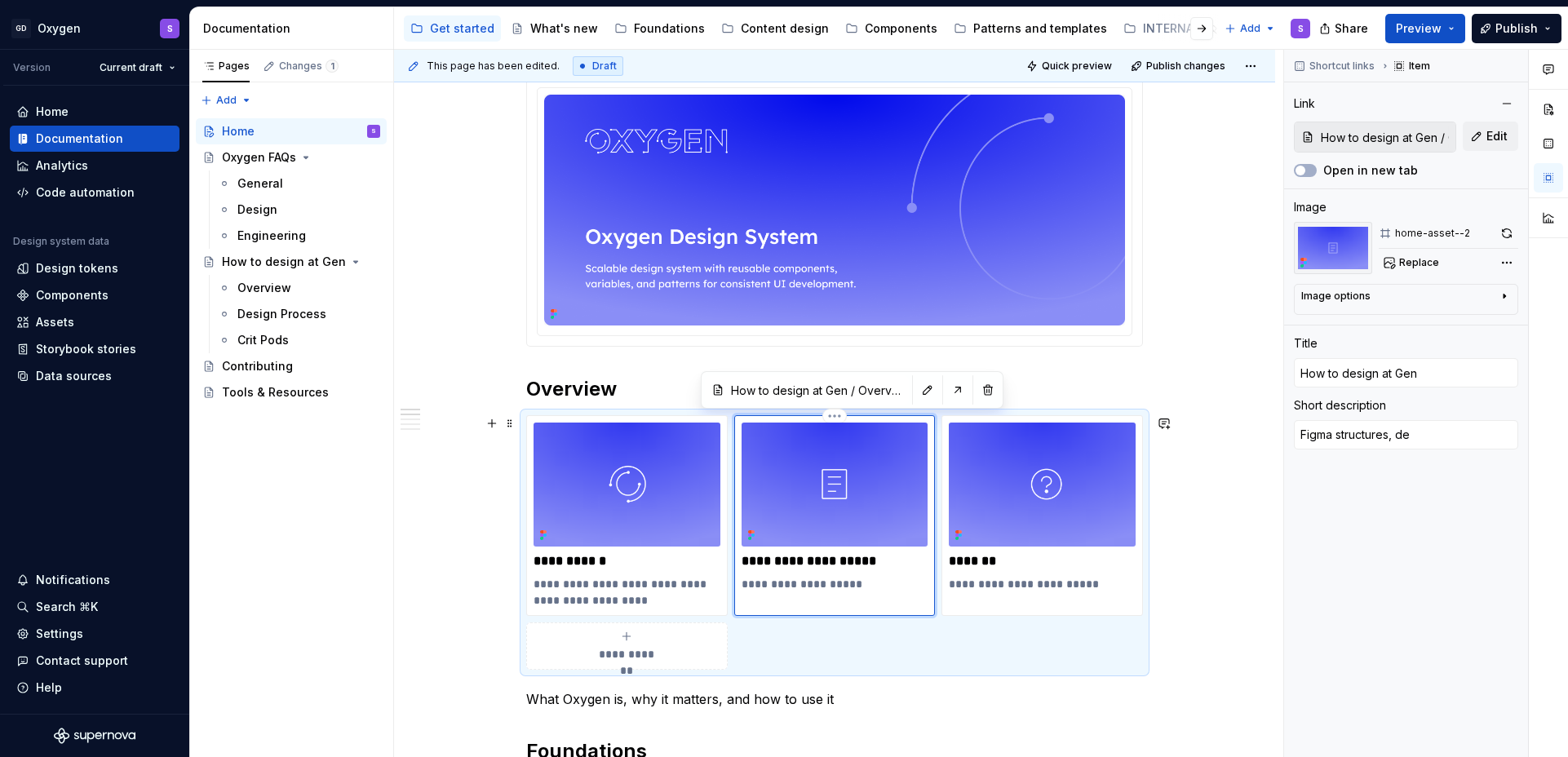
type textarea "Figma structures, des"
type textarea "*"
type textarea "Figma structures, desi"
type textarea "*"
type textarea "Figma structures, desig"
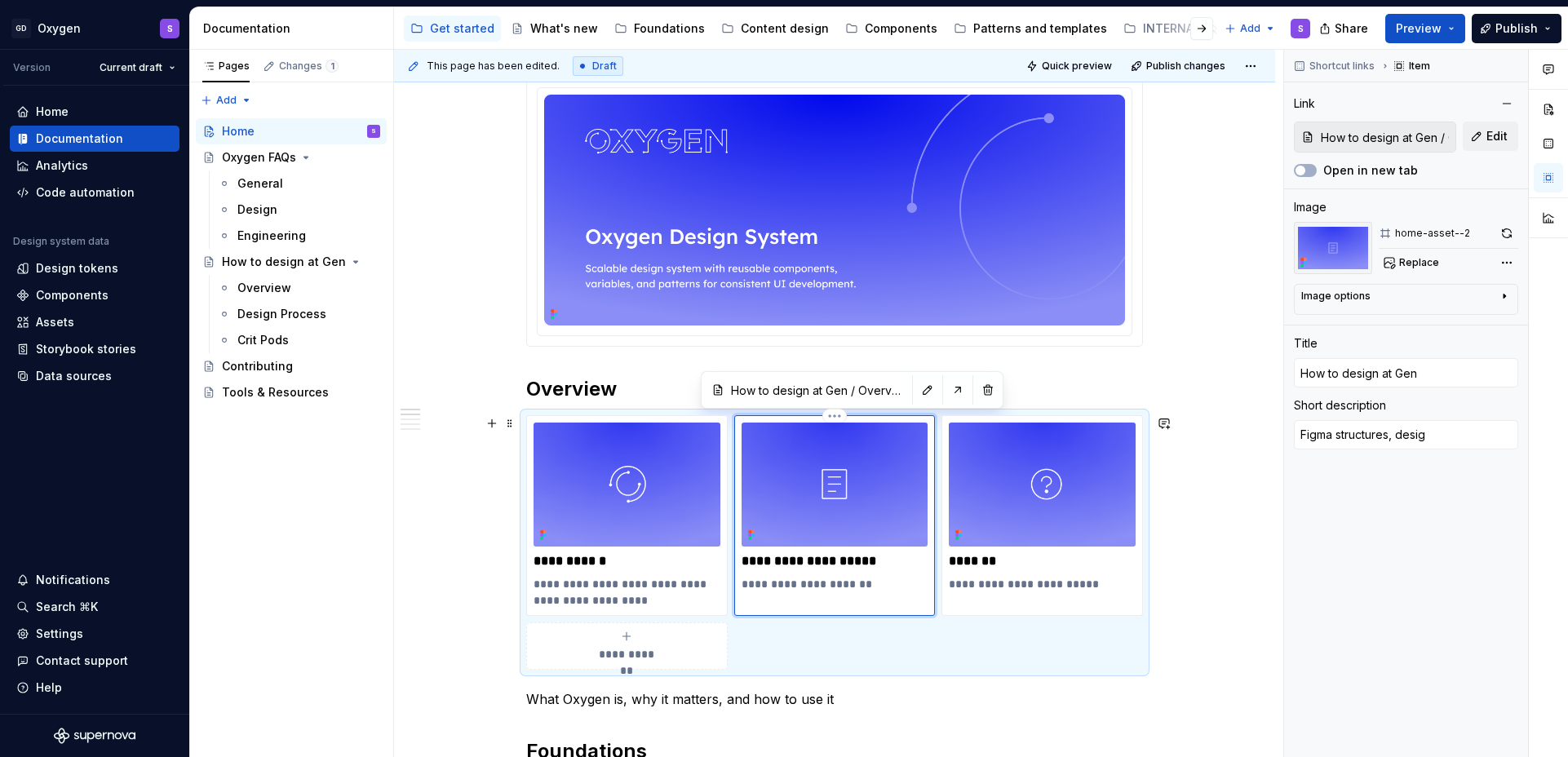
type textarea "*"
type textarea "Figma structures, design"
type textarea "*"
type textarea "Figma structures, design"
type textarea "*"
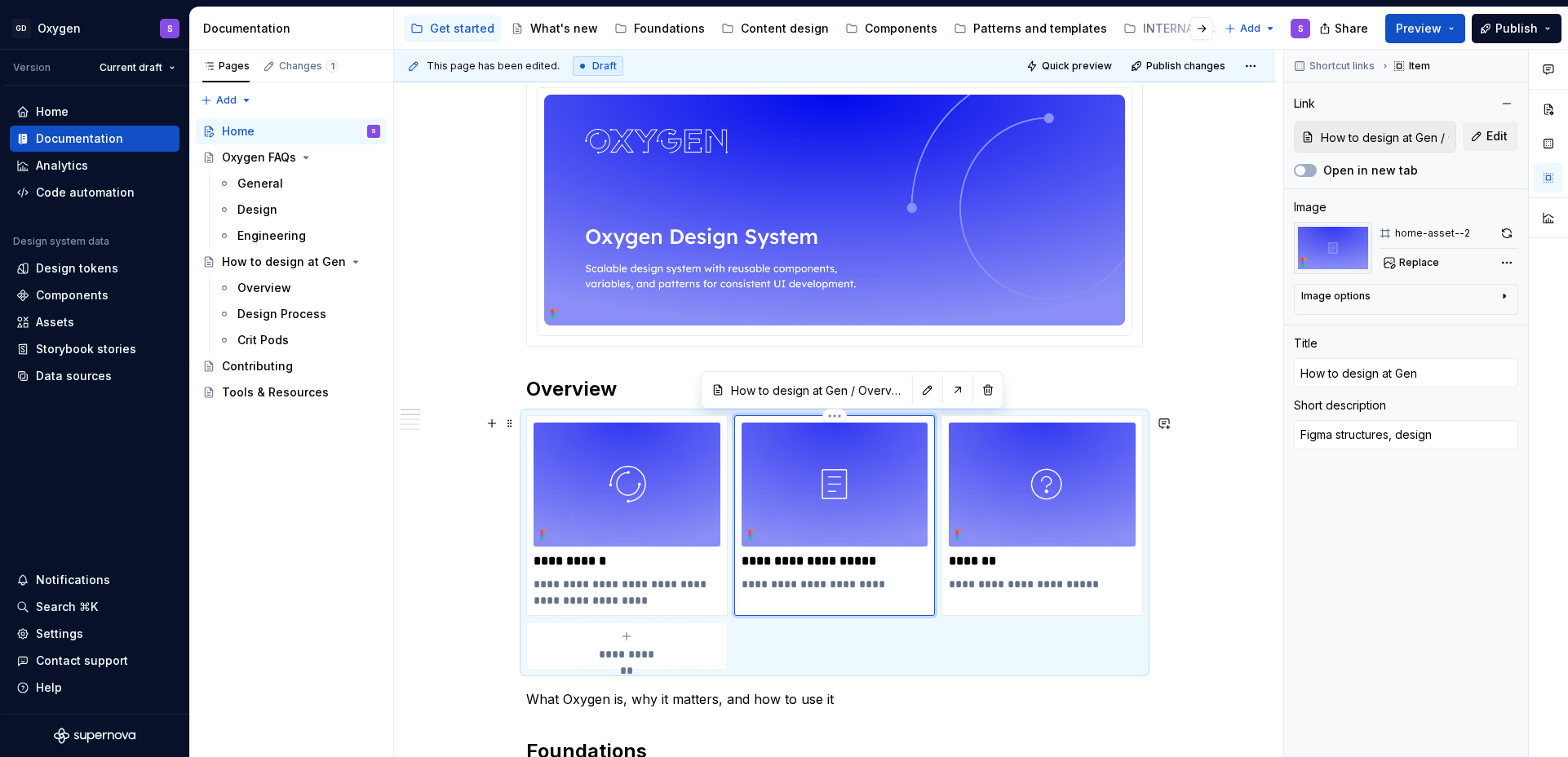
type textarea "Figma structures, design p"
type textarea "*"
type textarea "Figma structures, design pr"
type textarea "*"
type textarea "Figma structures, design pro"
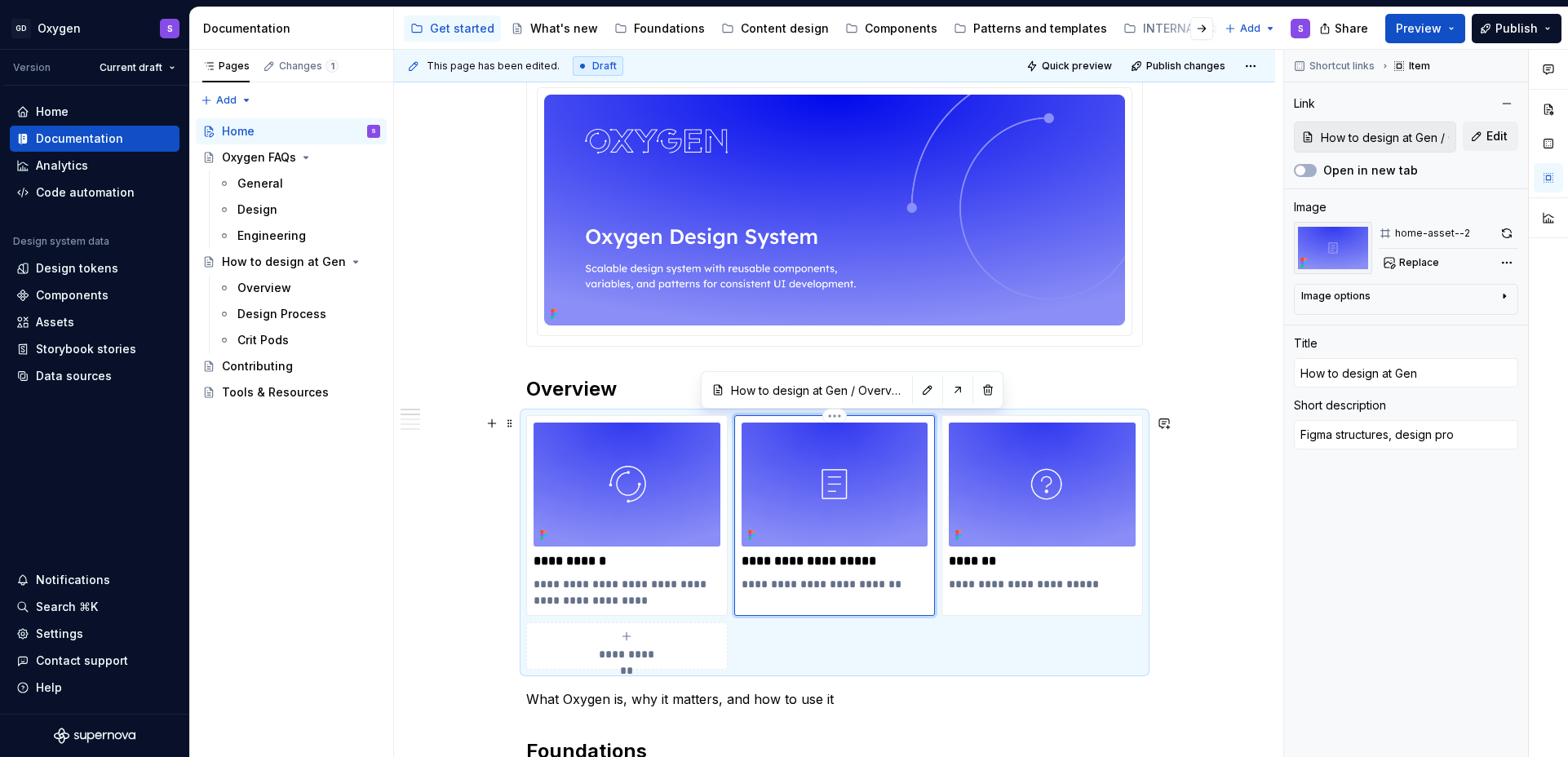
type textarea "*"
type textarea "Figma structures, design proc"
type textarea "*"
type textarea "Figma structures, design proce"
type textarea "*"
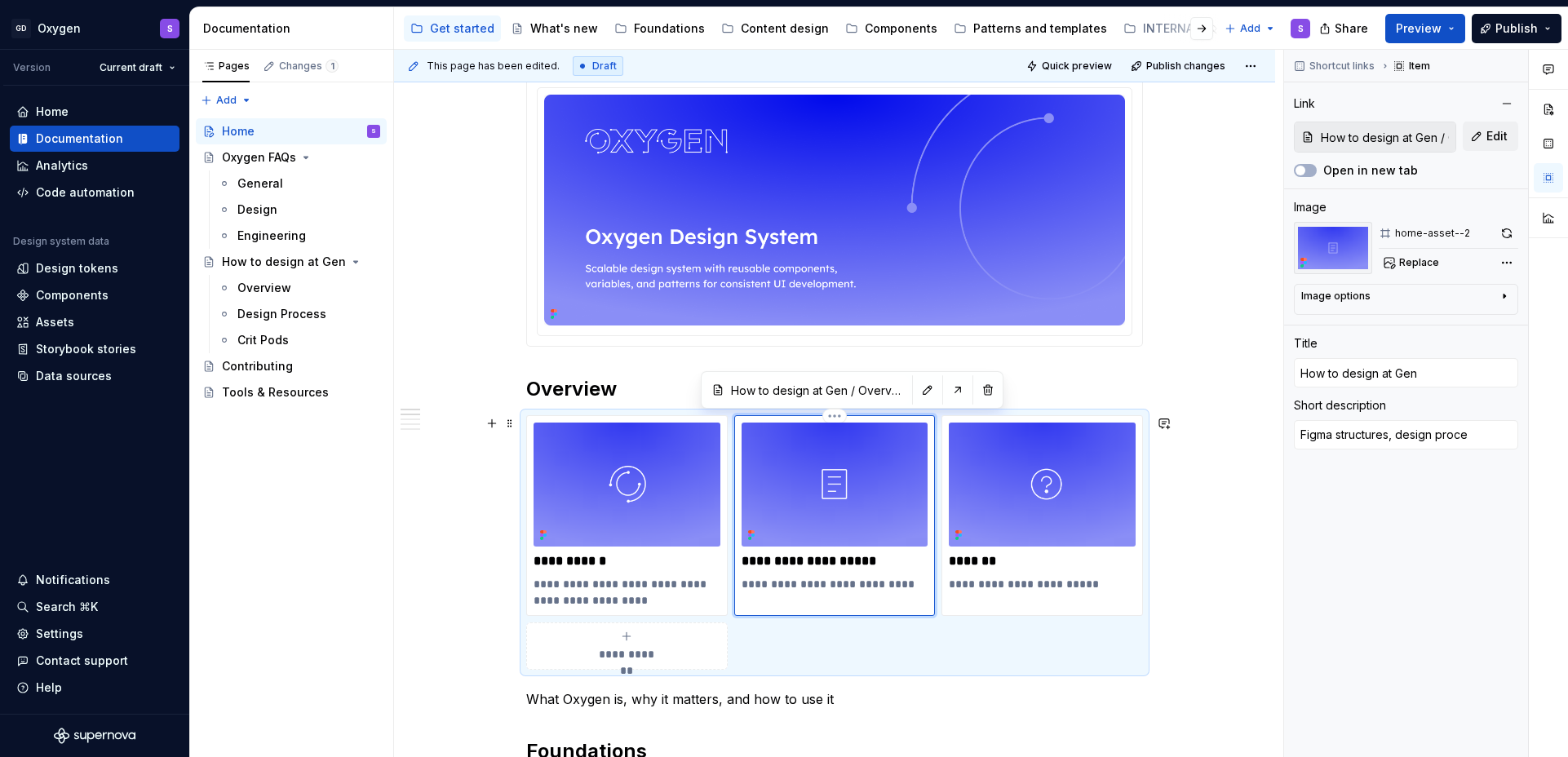
type textarea "Figma structures, design proces"
type textarea "*"
type textarea "Figma structures, design process"
type textarea "*"
type textarea "Figma structures, design process"
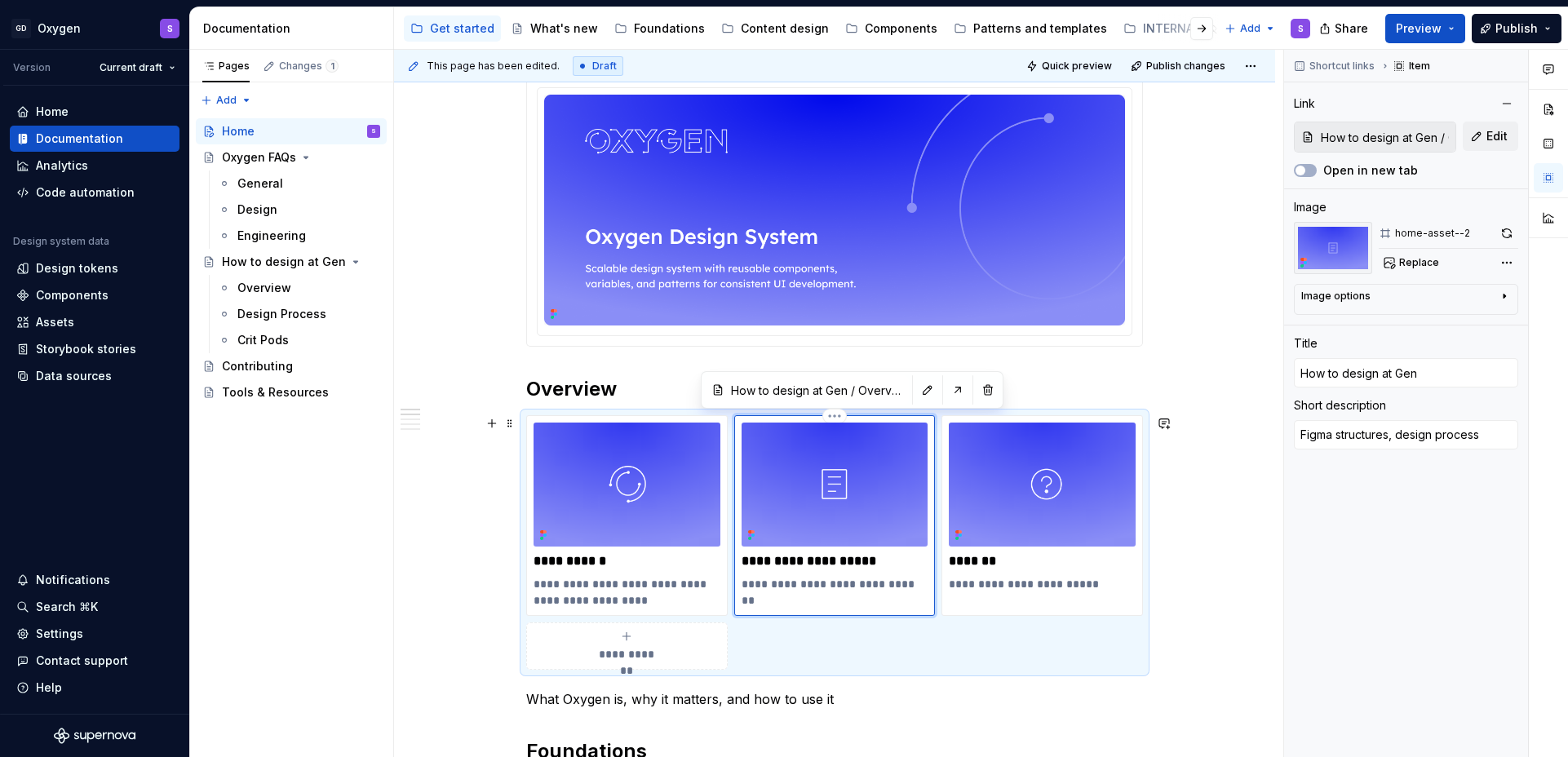
type textarea "*"
type textarea "Figma structures, design process a"
type textarea "*"
type textarea "Figma structures, design process an"
type textarea "*"
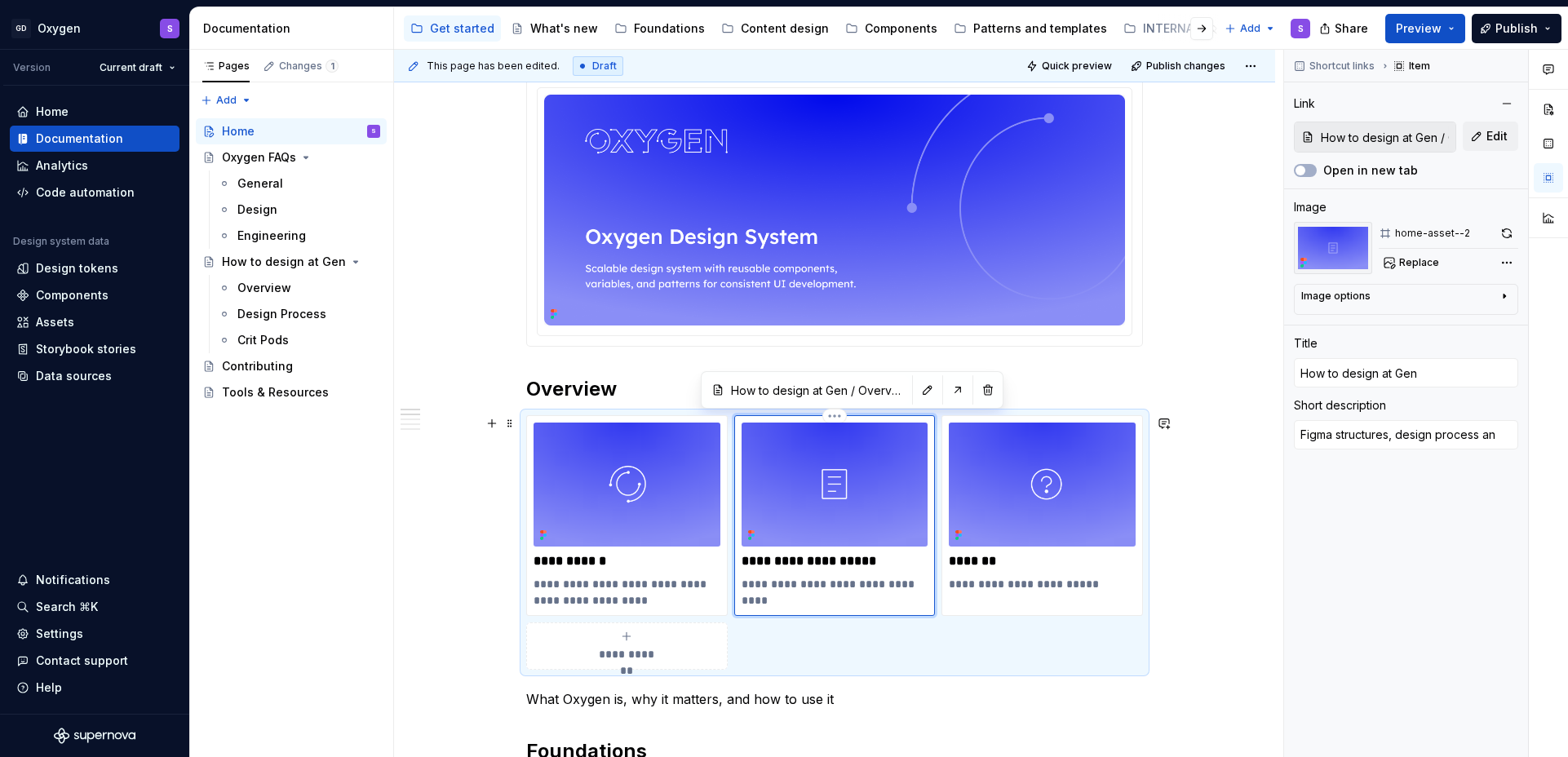
type textarea "Figma structures, design process and"
type textarea "*"
type textarea "Figma structures, design process and"
type textarea "*"
type textarea "Figma structures, design process and c"
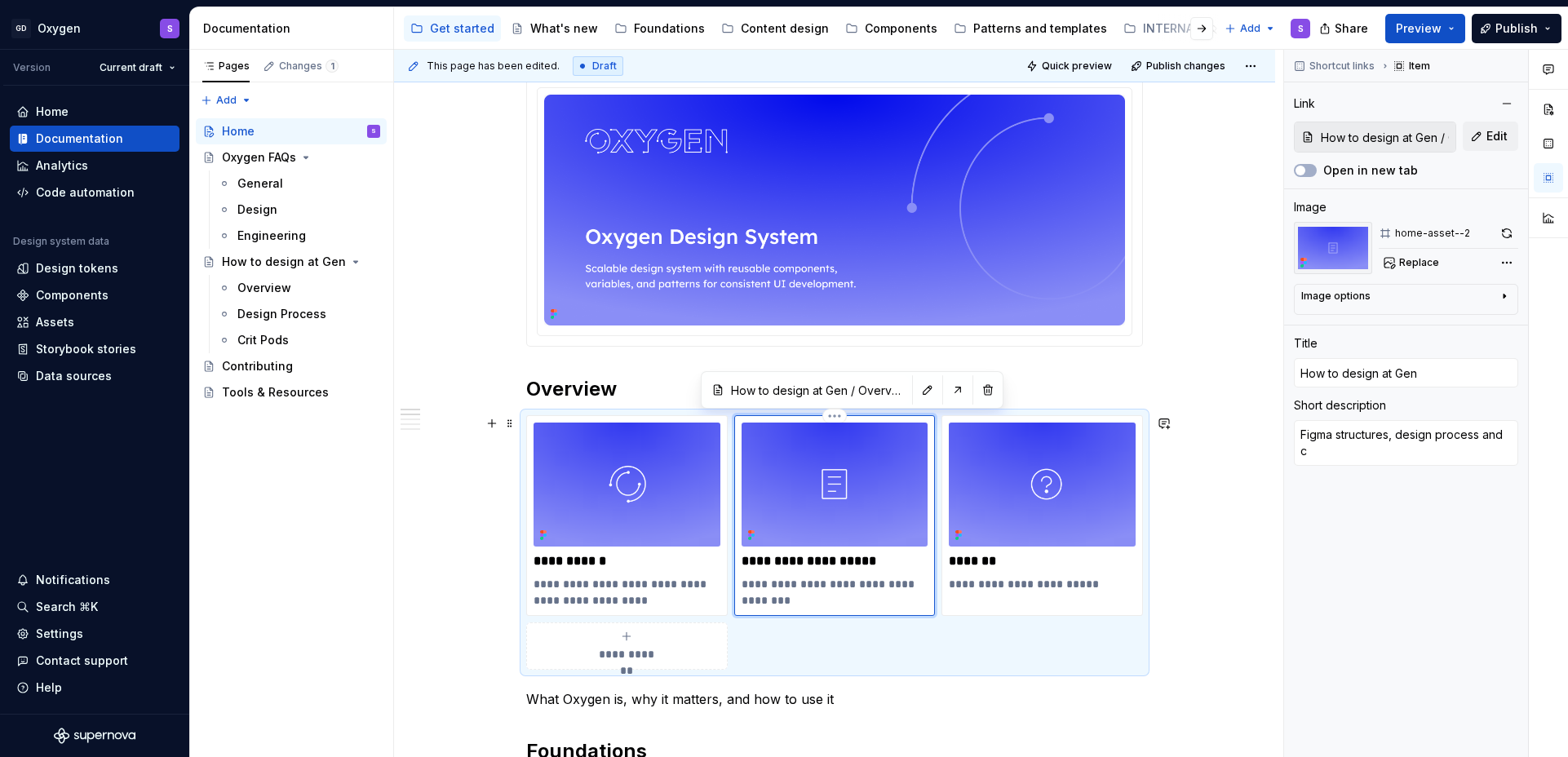
type textarea "*"
type textarea "Figma structures, design process and cr"
type textarea "*"
type textarea "Figma structures, design process and cri"
type textarea "*"
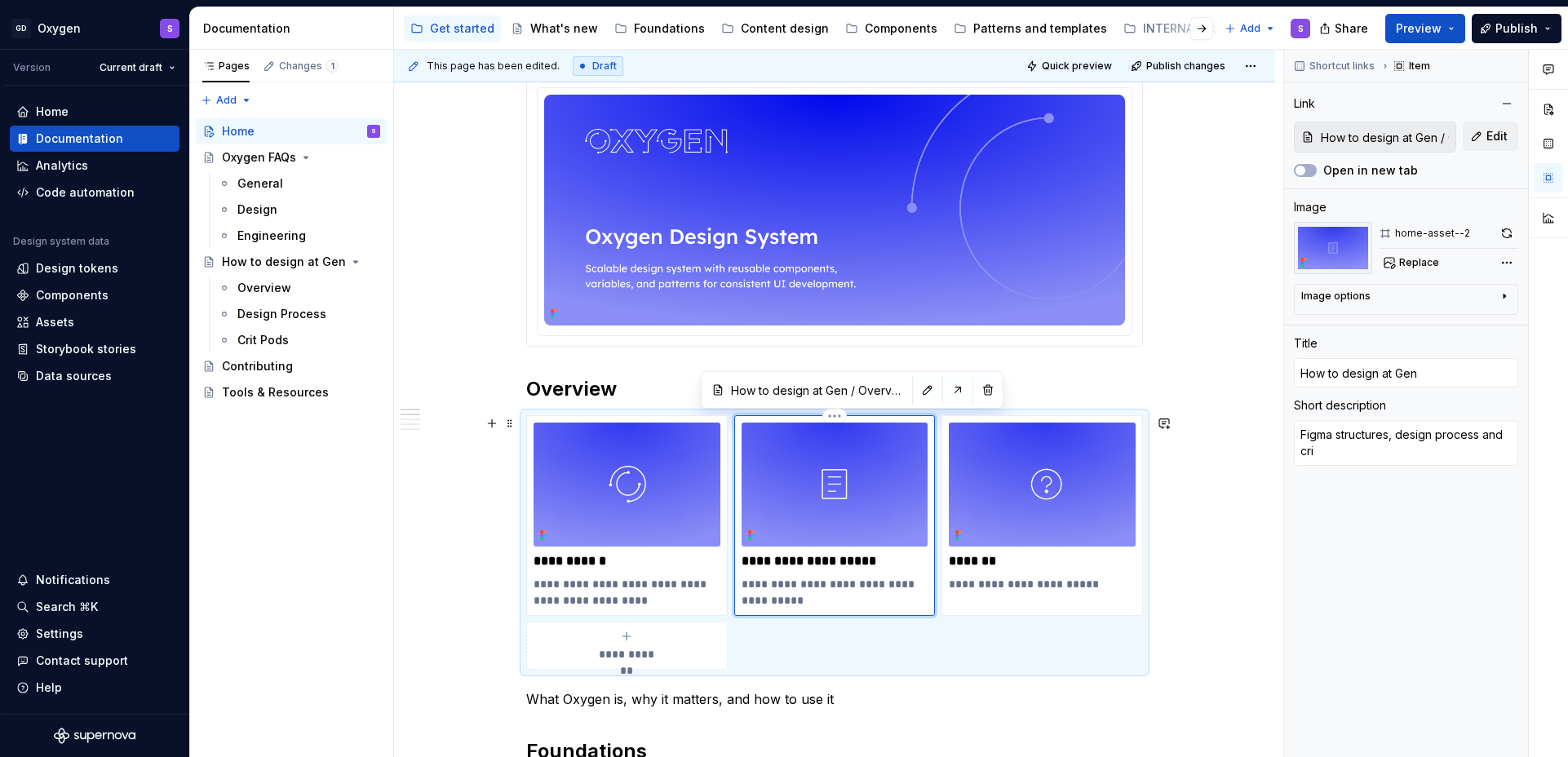
type textarea "Figma structures, design process and crit"
type textarea "*"
type textarea "Figma structures, design process and criti"
type textarea "*"
type textarea "Figma structures, design process and critiw"
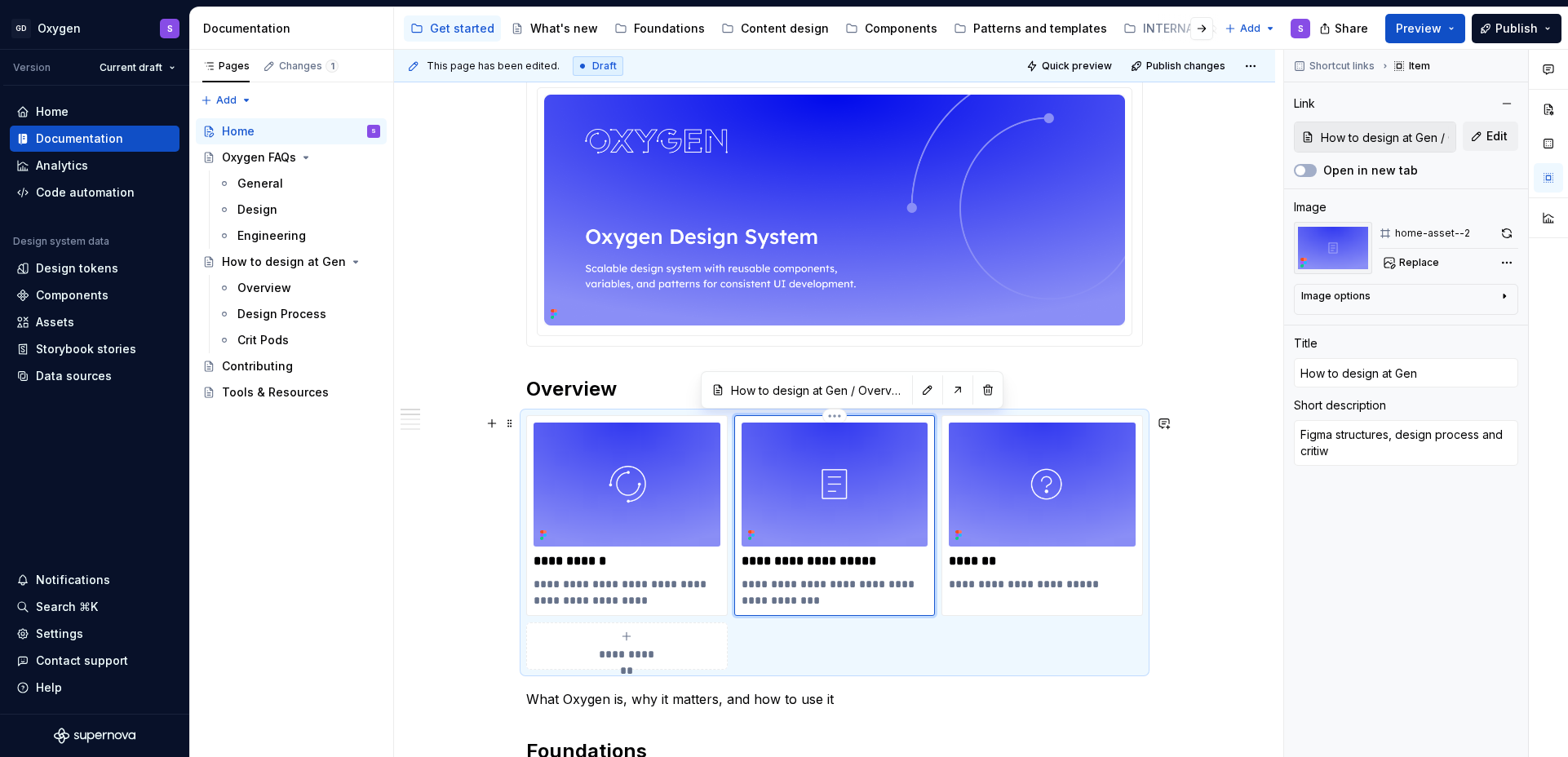
type textarea "*"
type textarea "Figma structures, design process and criti"
type textarea "*"
type textarea "Figma structures, design process and critiq"
type textarea "*"
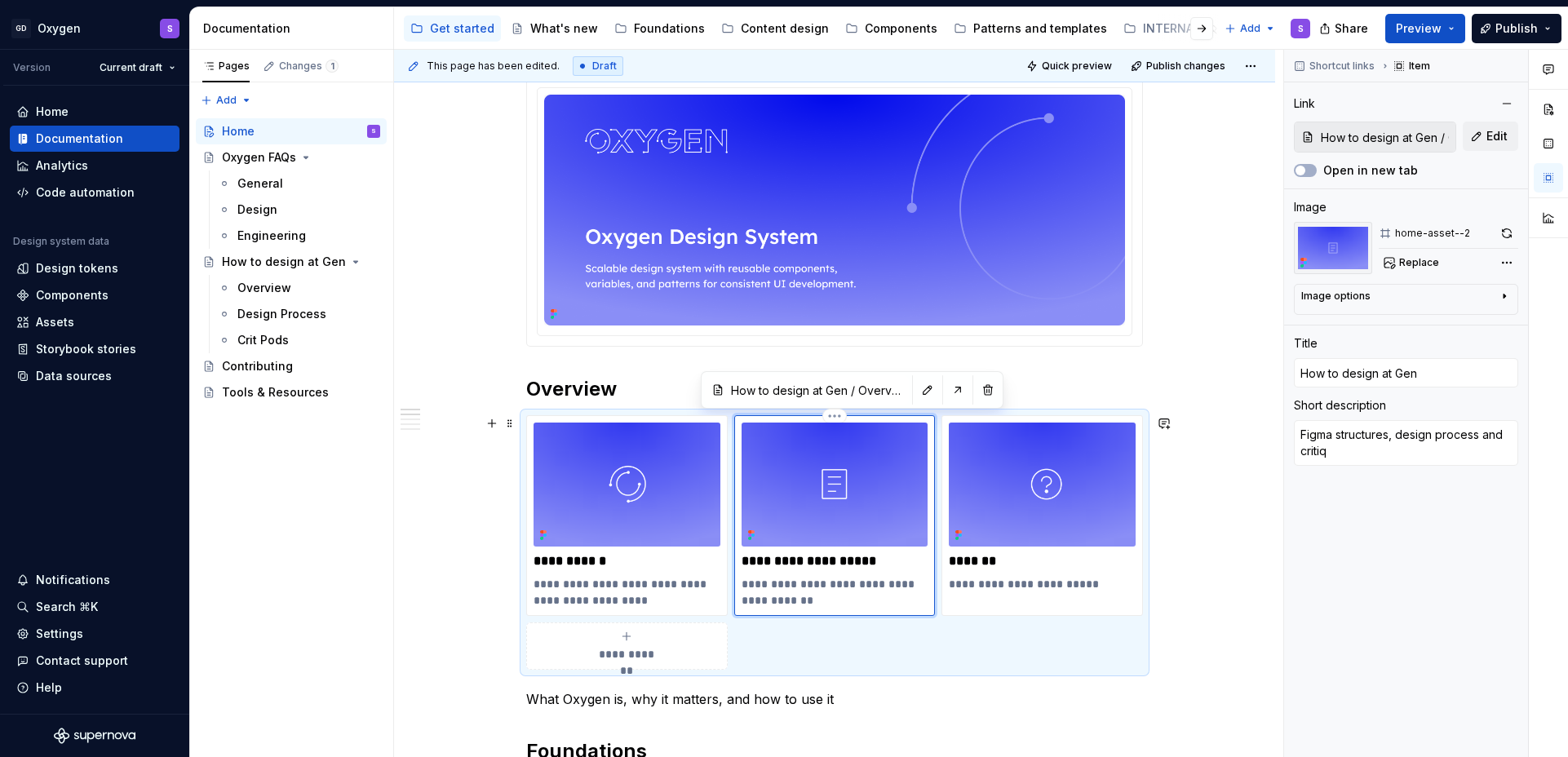
type textarea "Figma structures, design process and critiqu"
type textarea "*"
type textarea "Figma structures, design process and critique"
type textarea "*"
type textarea "Figma structures, design process and critique"
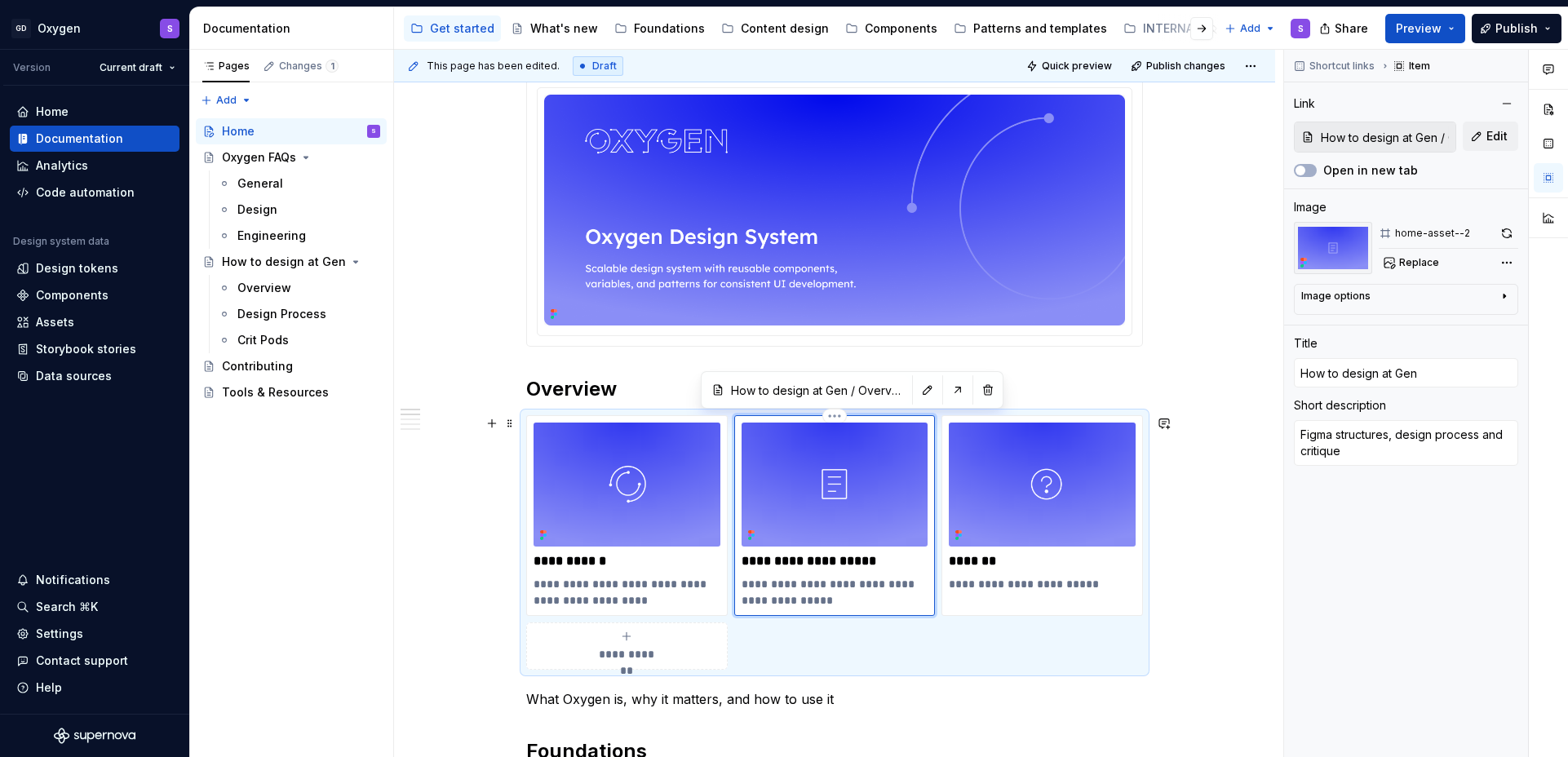
type textarea "*"
type textarea "Figma structures, design process and critique c"
type textarea "*"
type textarea "Figma structures, design process and critique cu"
type textarea "*"
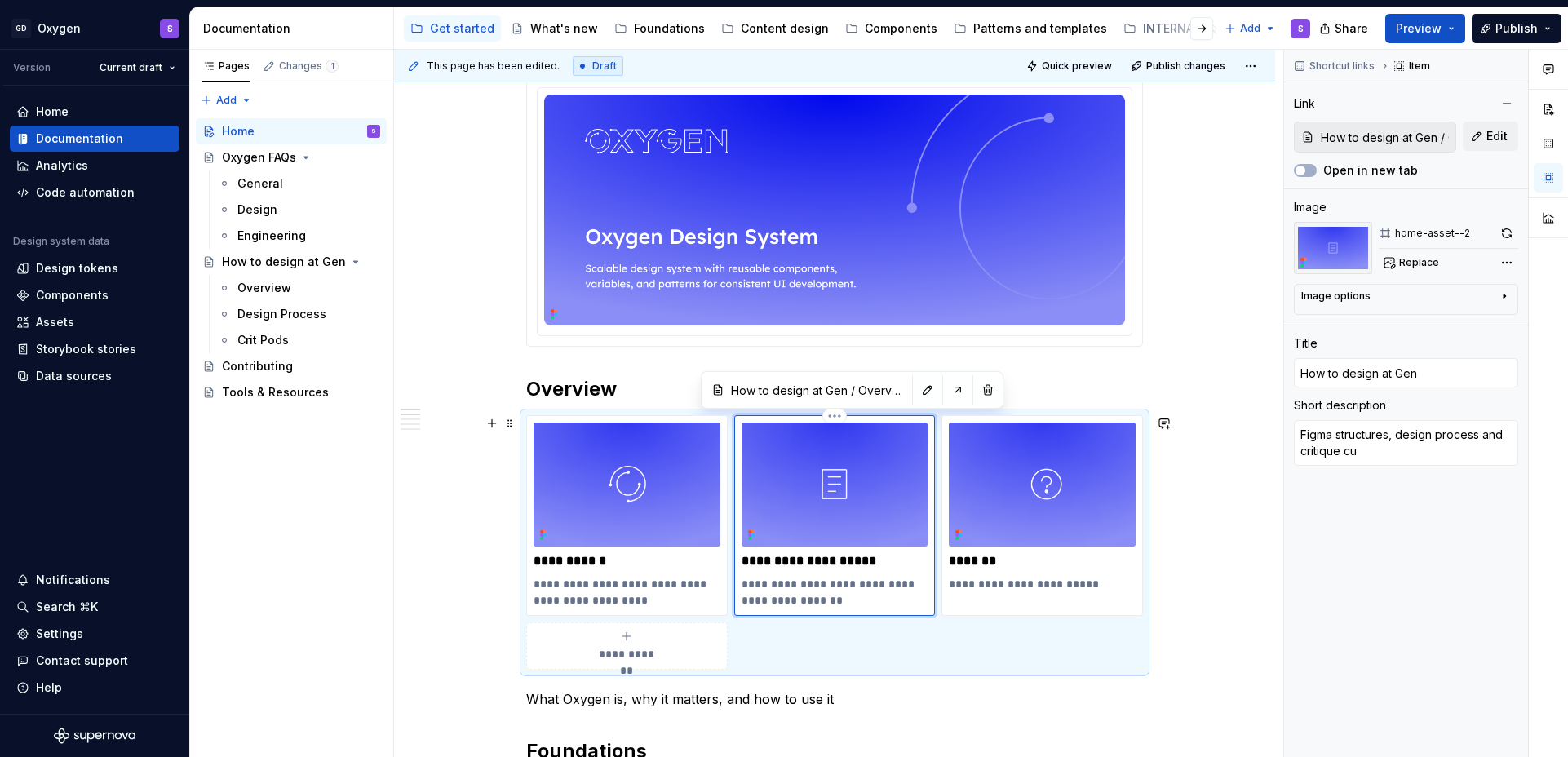
type textarea "Figma structures, design process and critique cul"
type textarea "*"
type textarea "Figma structures, design process and critique cult"
type textarea "*"
type textarea "Figma structures, design process and critique cultr"
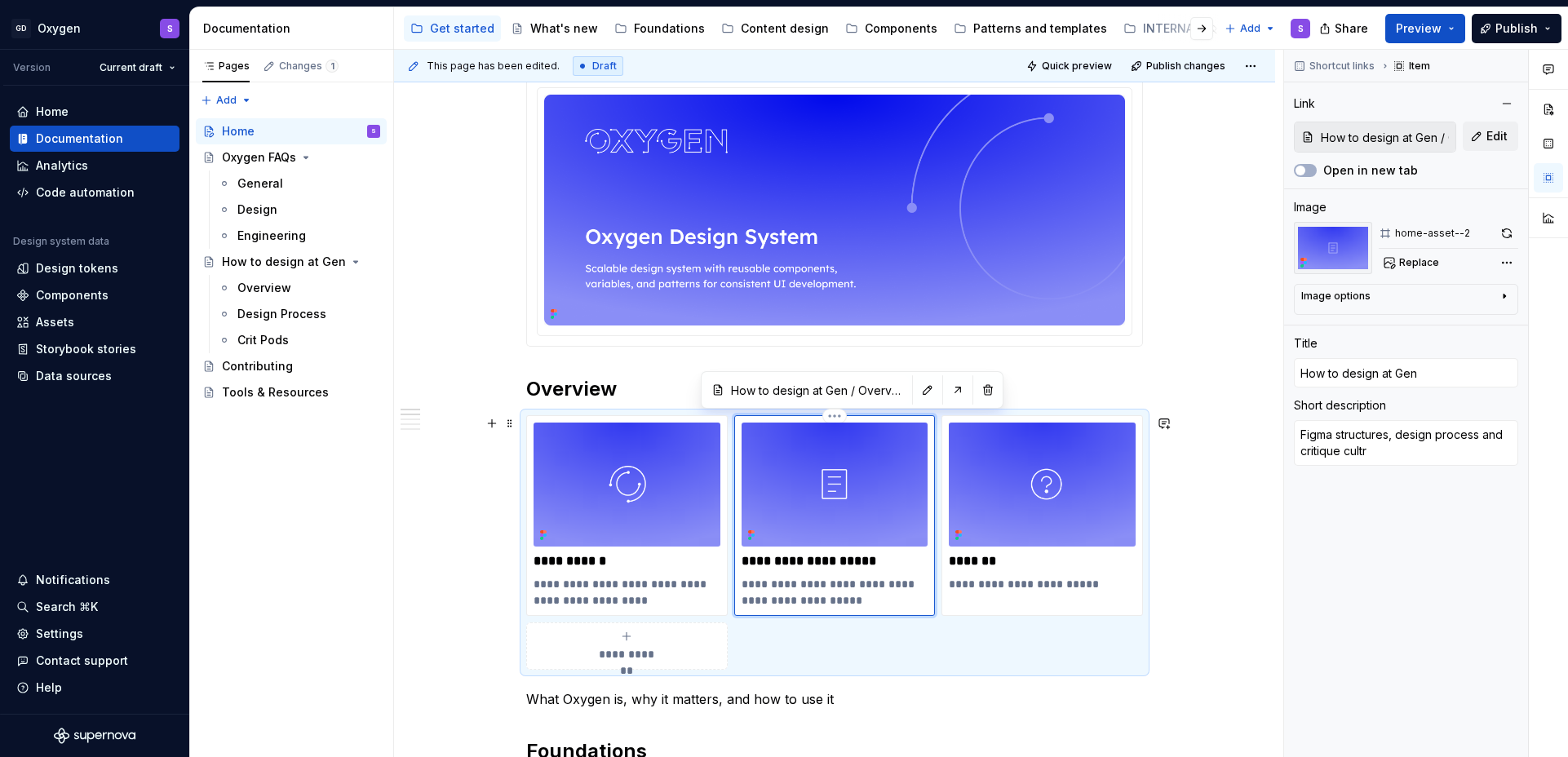
type textarea "*"
type textarea "Figma structures, design process and critique cultre"
type textarea "*"
type textarea "Figma structures, design process and critique cultr"
type textarea "*"
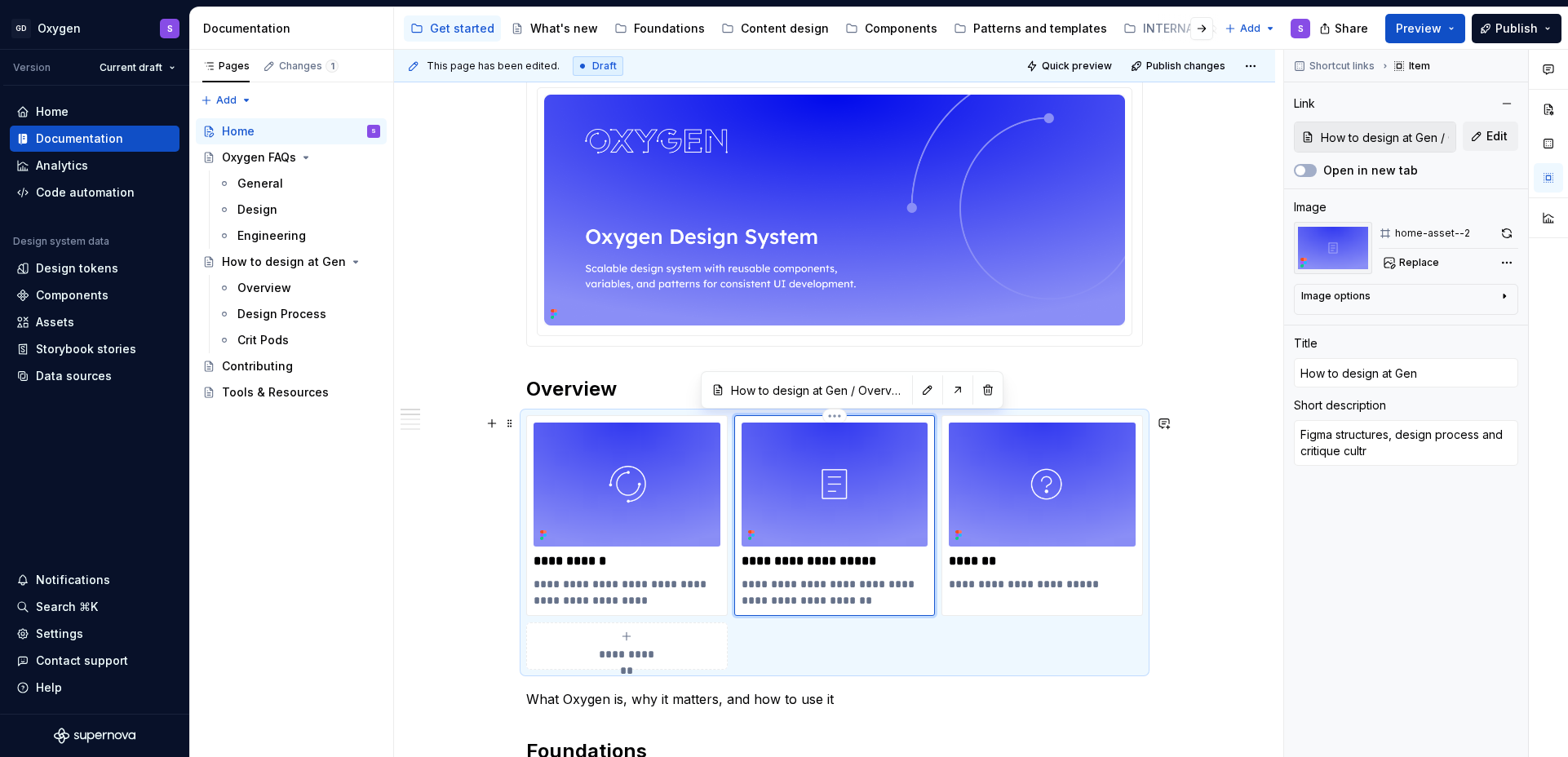
type textarea "Figma structures, design process and critique cult"
type textarea "*"
type textarea "Figma structures, design process and critique cultu"
type textarea "*"
type textarea "Figma structures, design process and critique cultur"
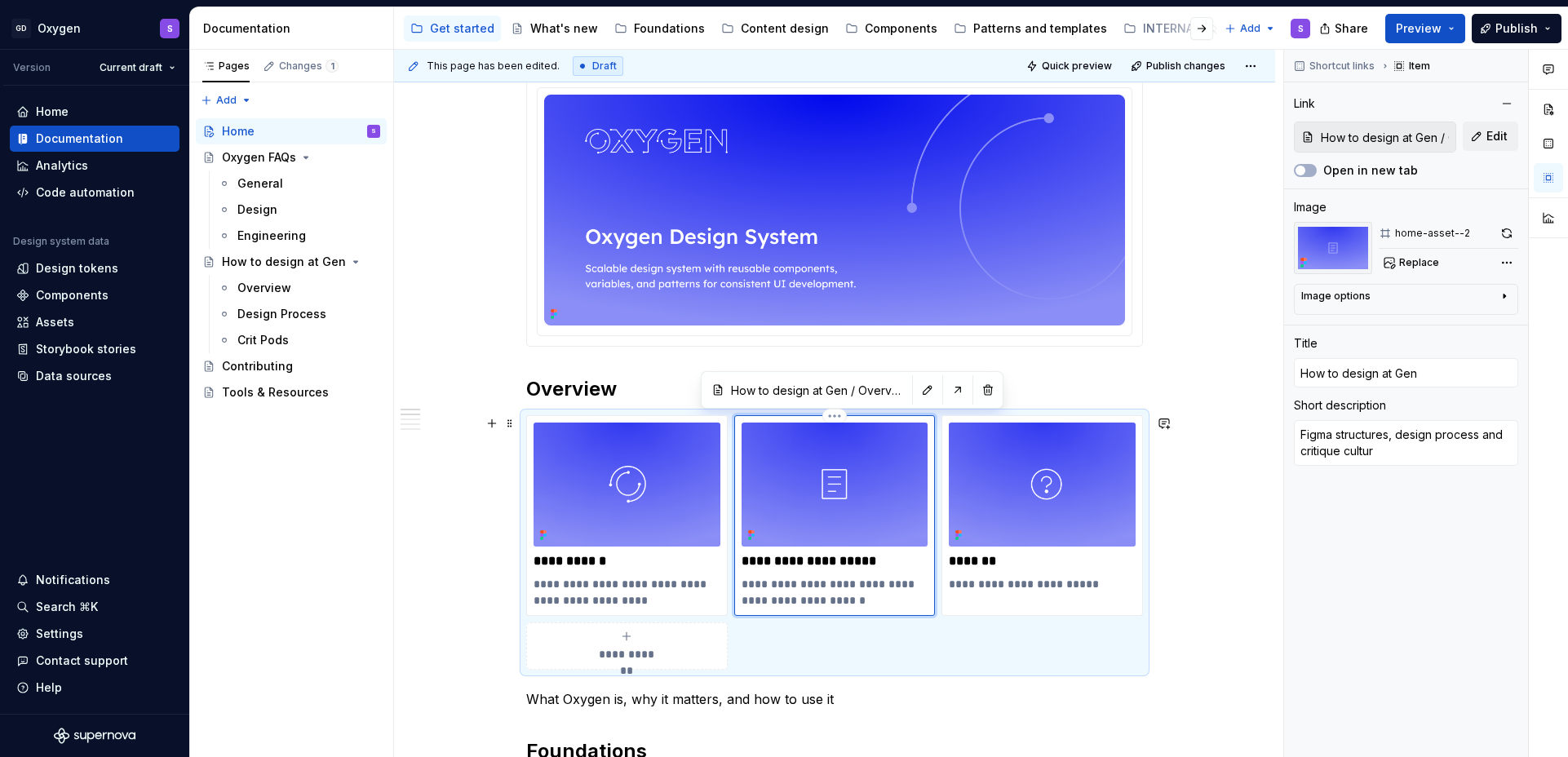
type textarea "*"
type textarea "Figma structures, design process and critique culture"
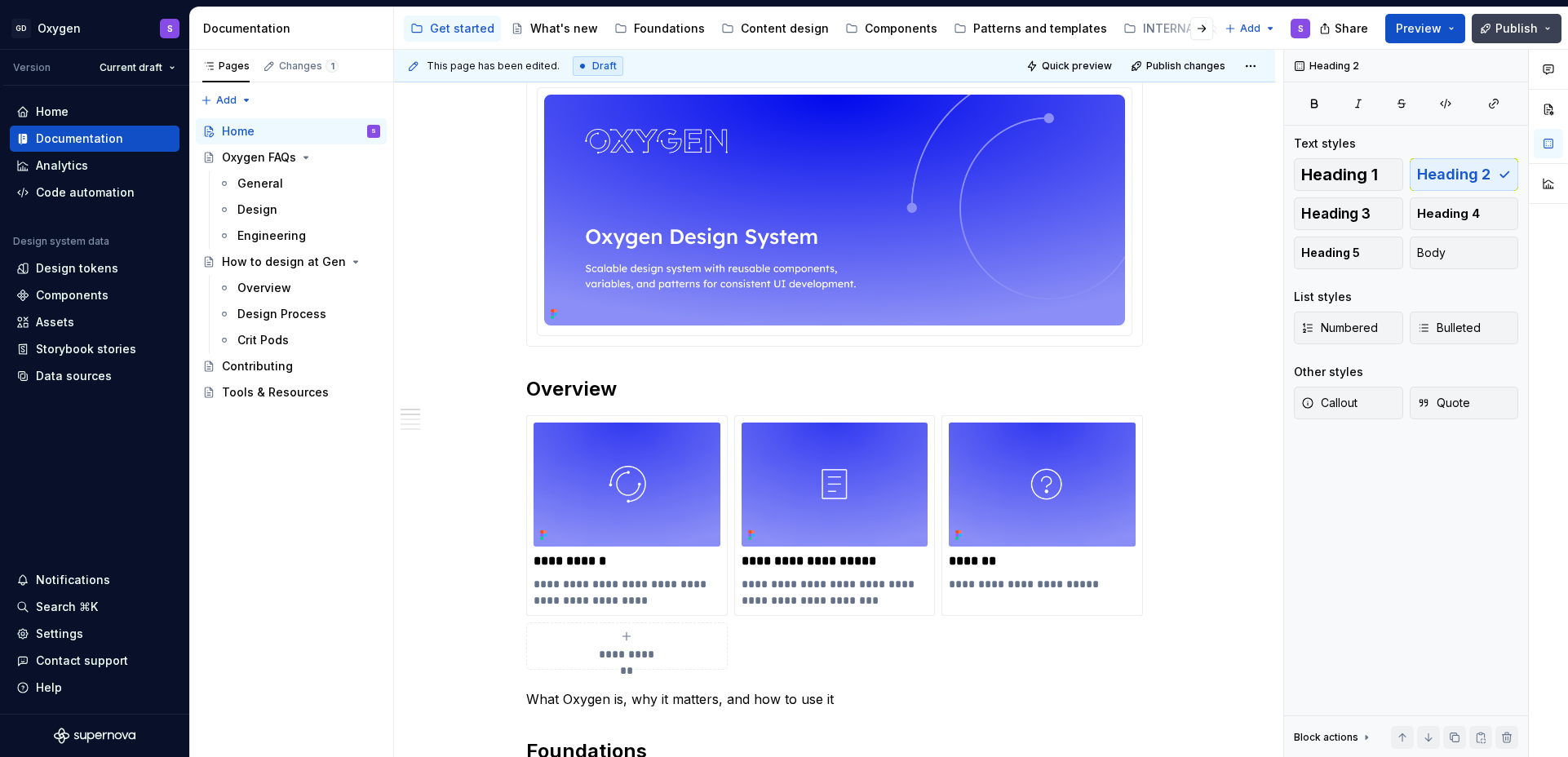
click at [1519, 27] on span "Publish" at bounding box center [1517, 28] width 42 height 16
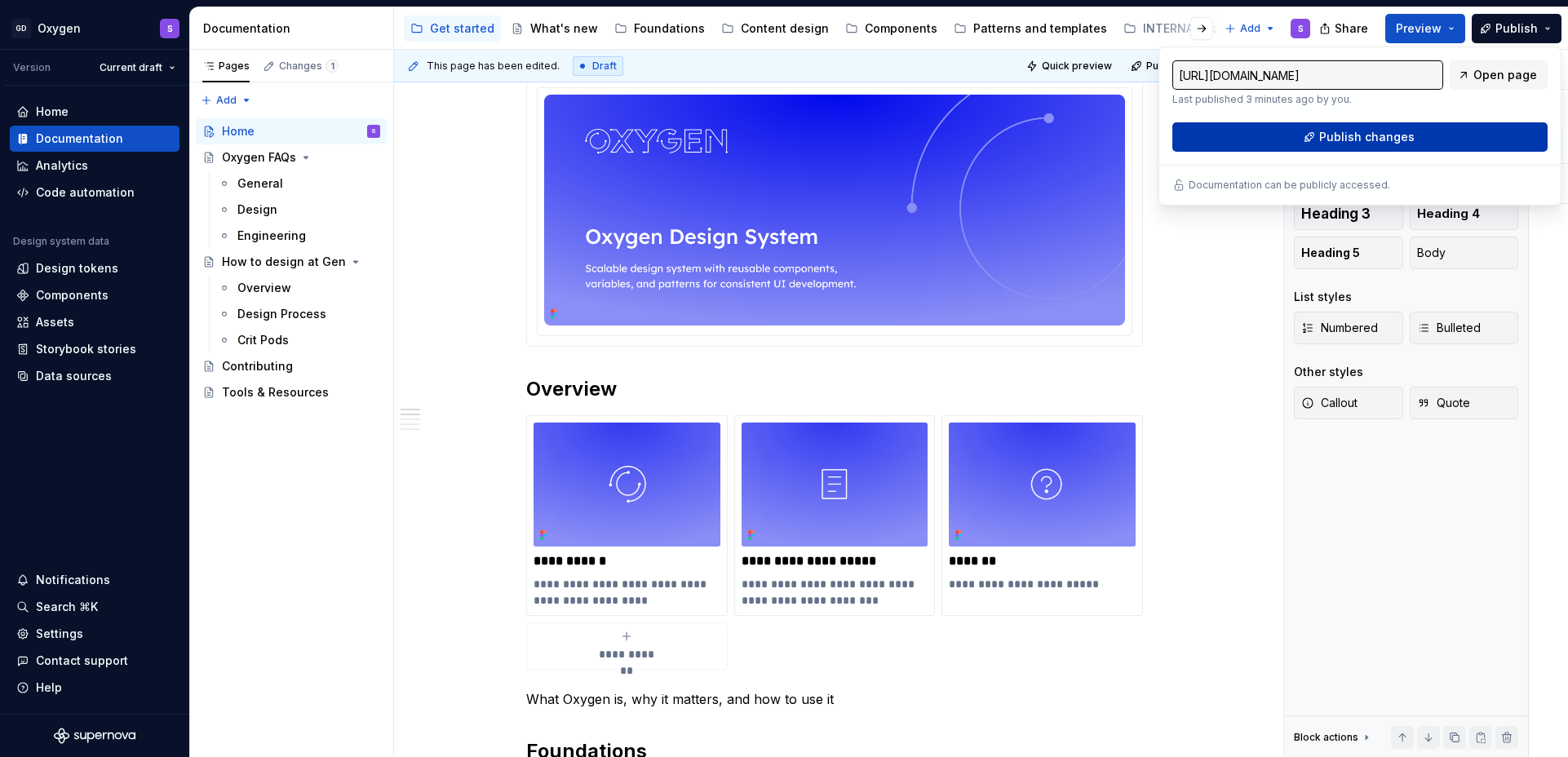
click at [1366, 141] on span "Publish changes" at bounding box center [1367, 137] width 95 height 16
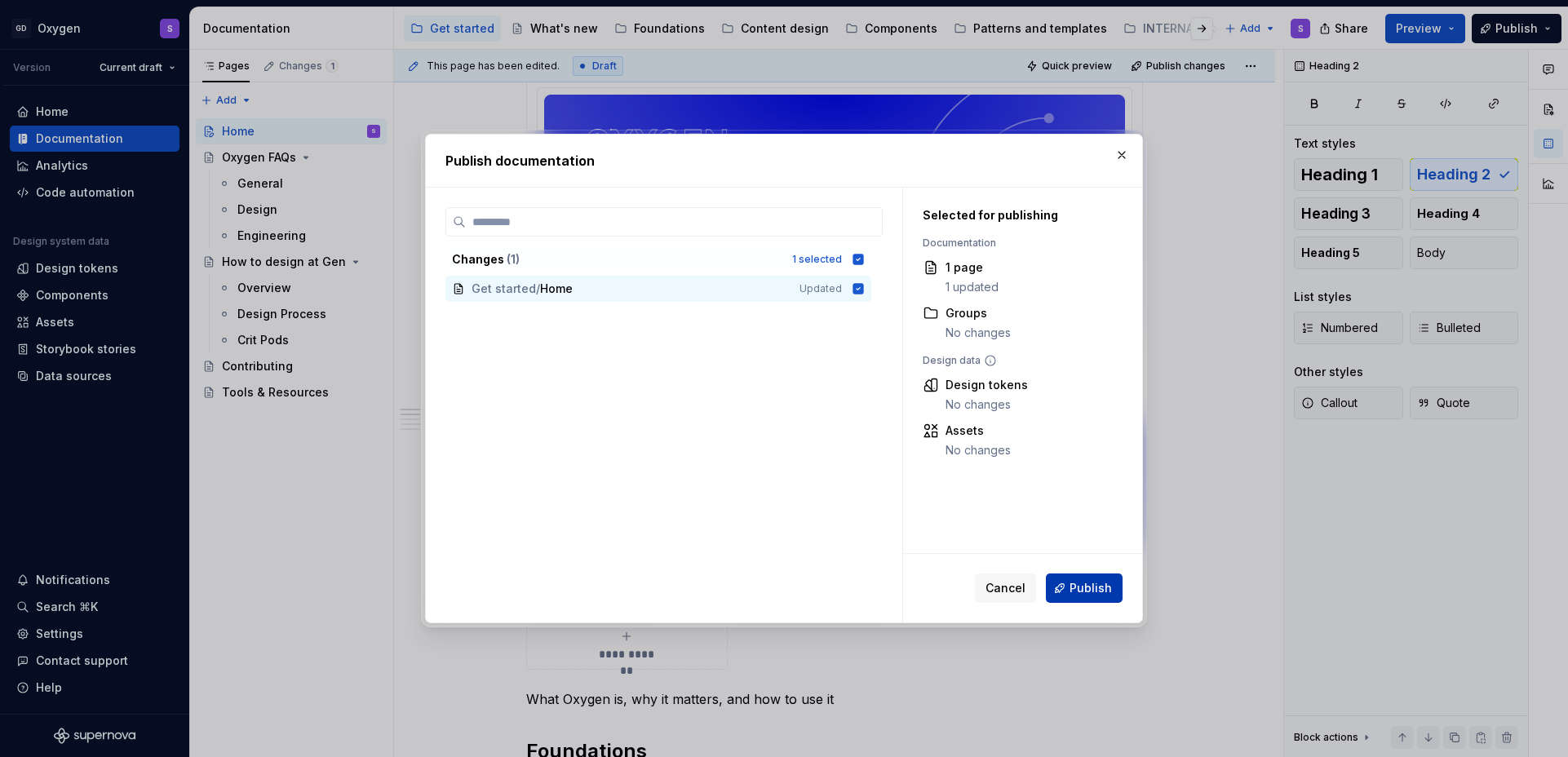
click at [1102, 591] on span "Publish" at bounding box center [1091, 588] width 42 height 16
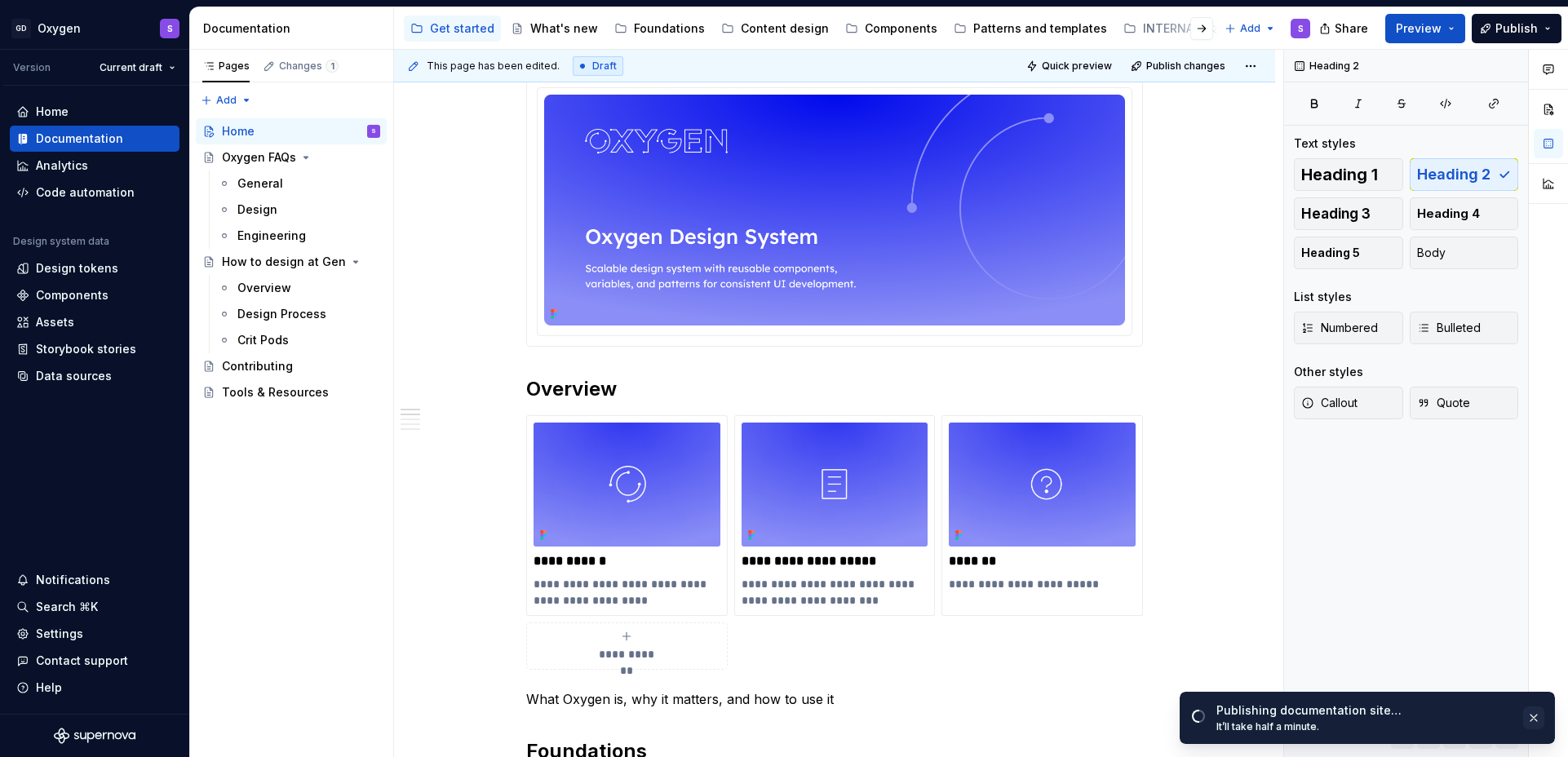
click at [1538, 720] on button "button" at bounding box center [1533, 718] width 21 height 23
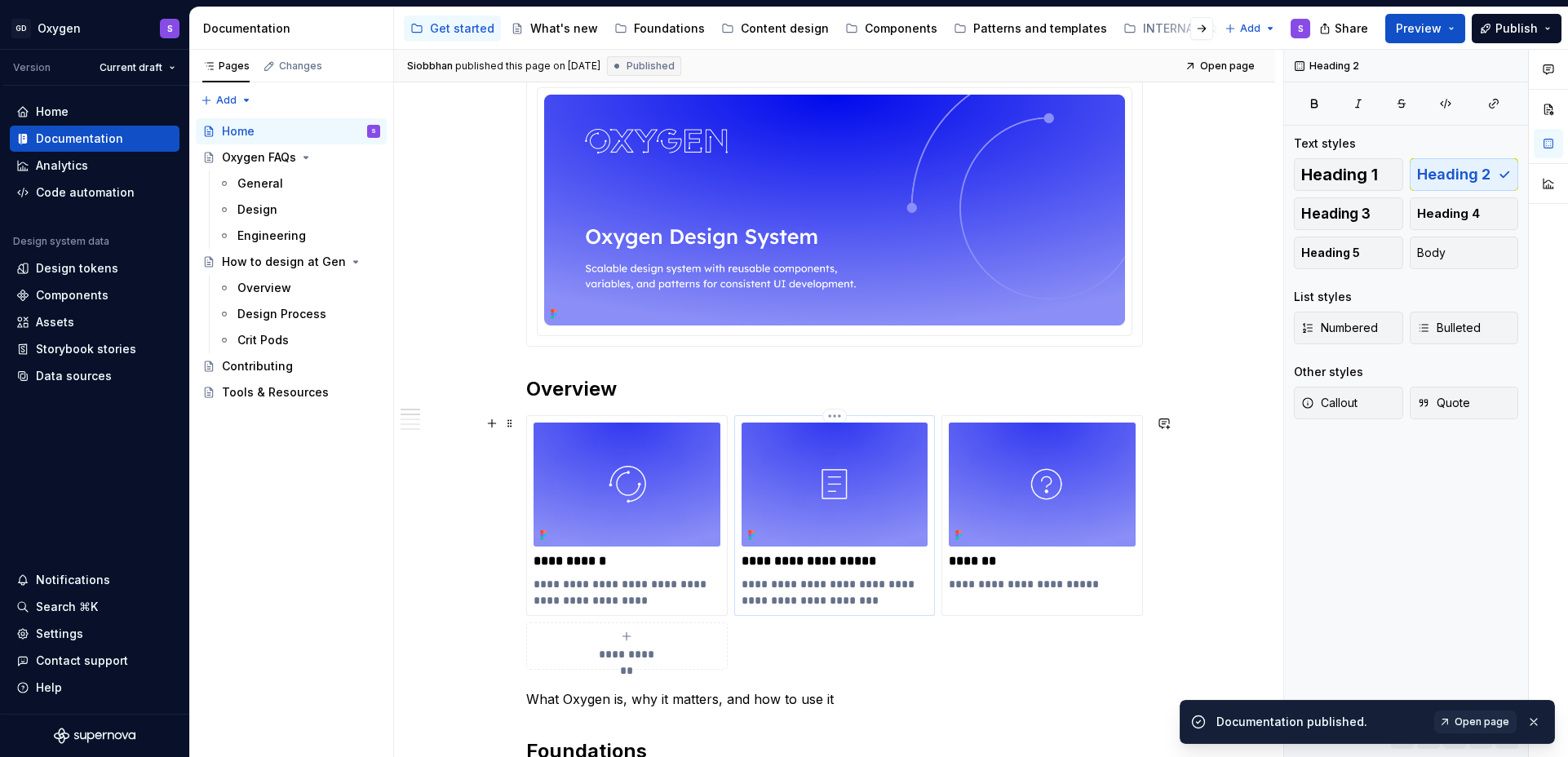
click at [824, 584] on p "**********" at bounding box center [835, 593] width 187 height 33
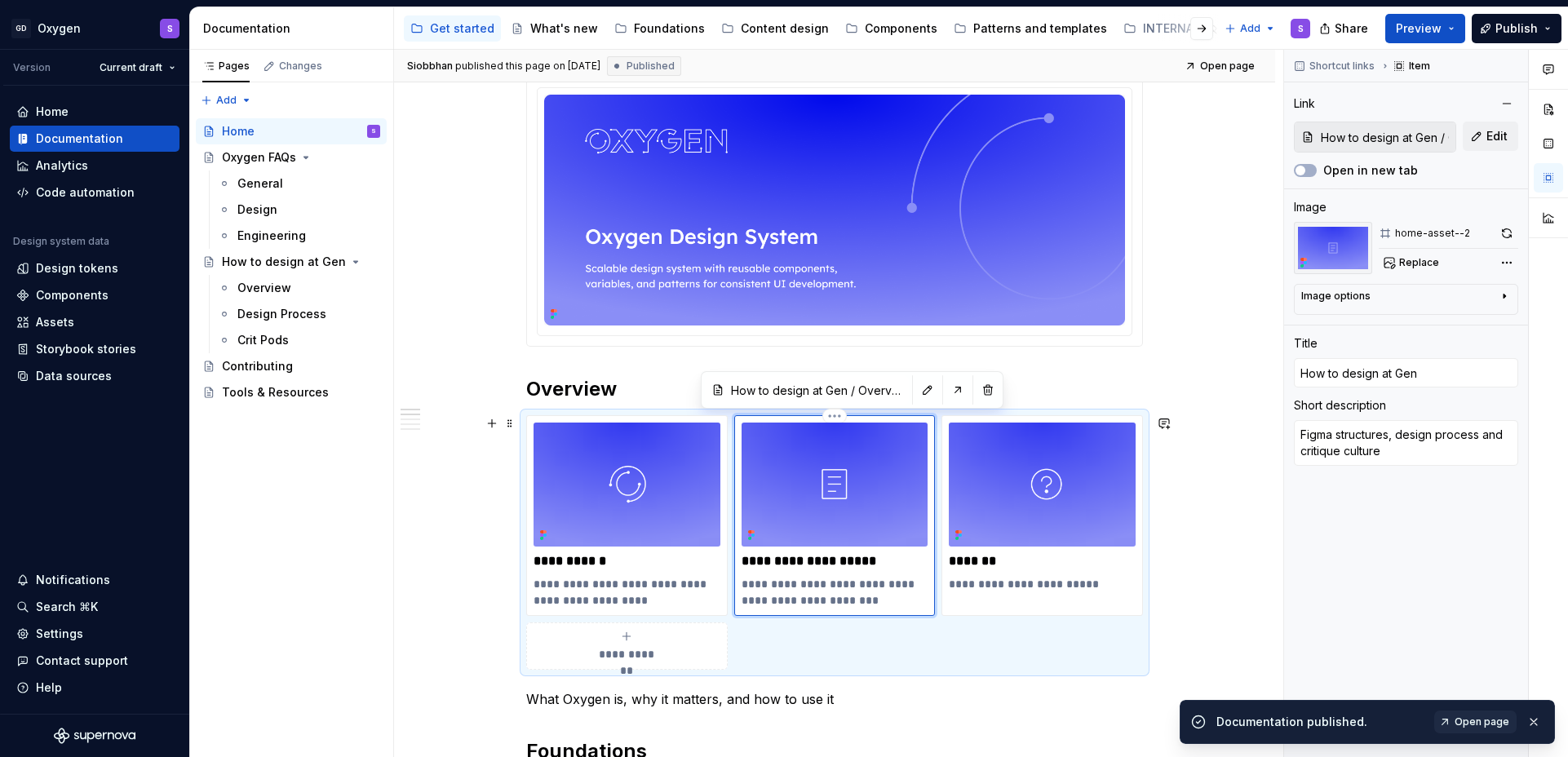
type textarea "*"
type textarea "Figma structure, design process and critique culture"
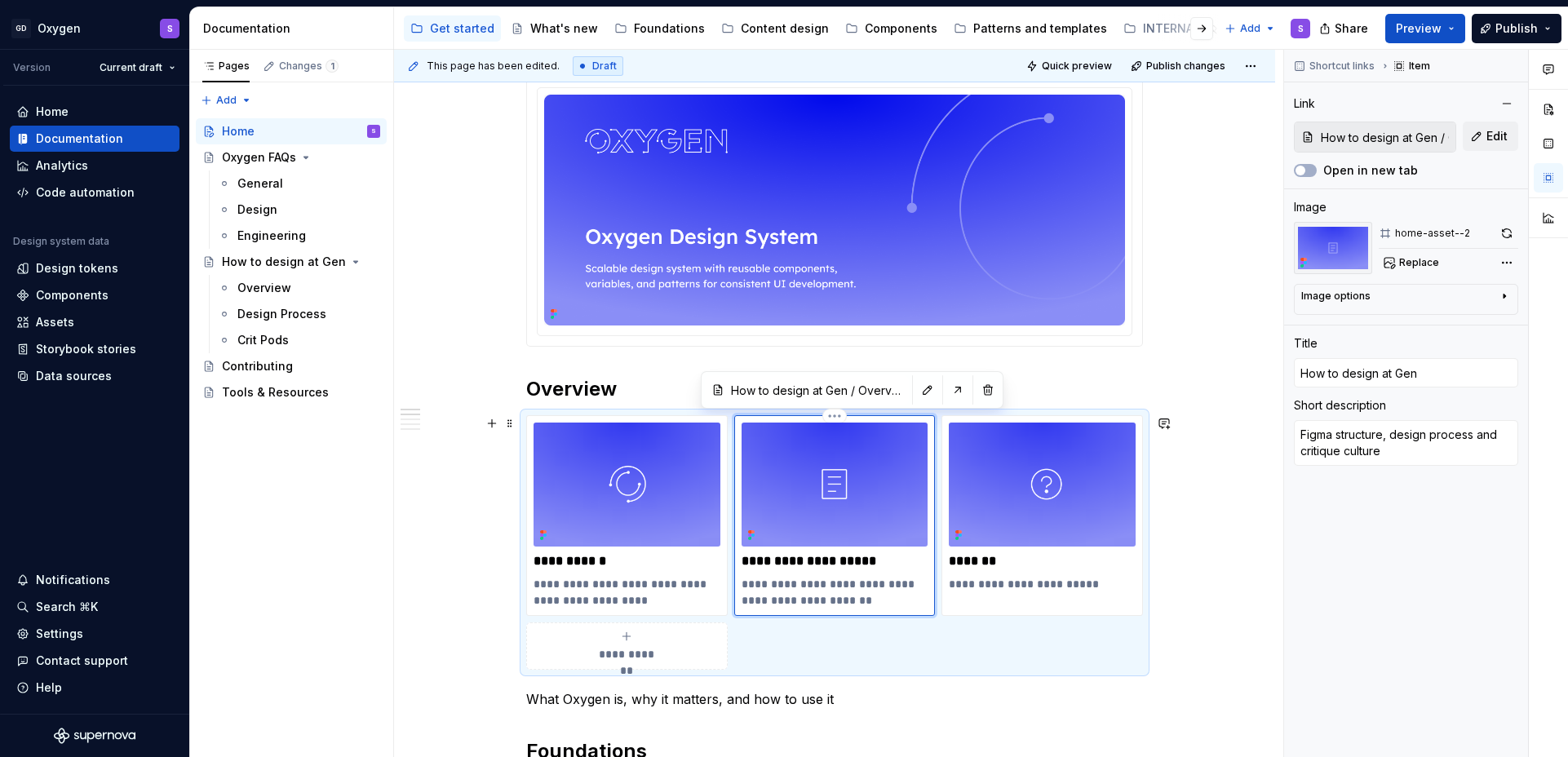
click at [765, 603] on p "**********" at bounding box center [835, 593] width 187 height 33
type textarea "*"
type textarea "Figma structure, design process andcritique culture"
type textarea "*"
type textarea "Figma structure, design process ancritique culture"
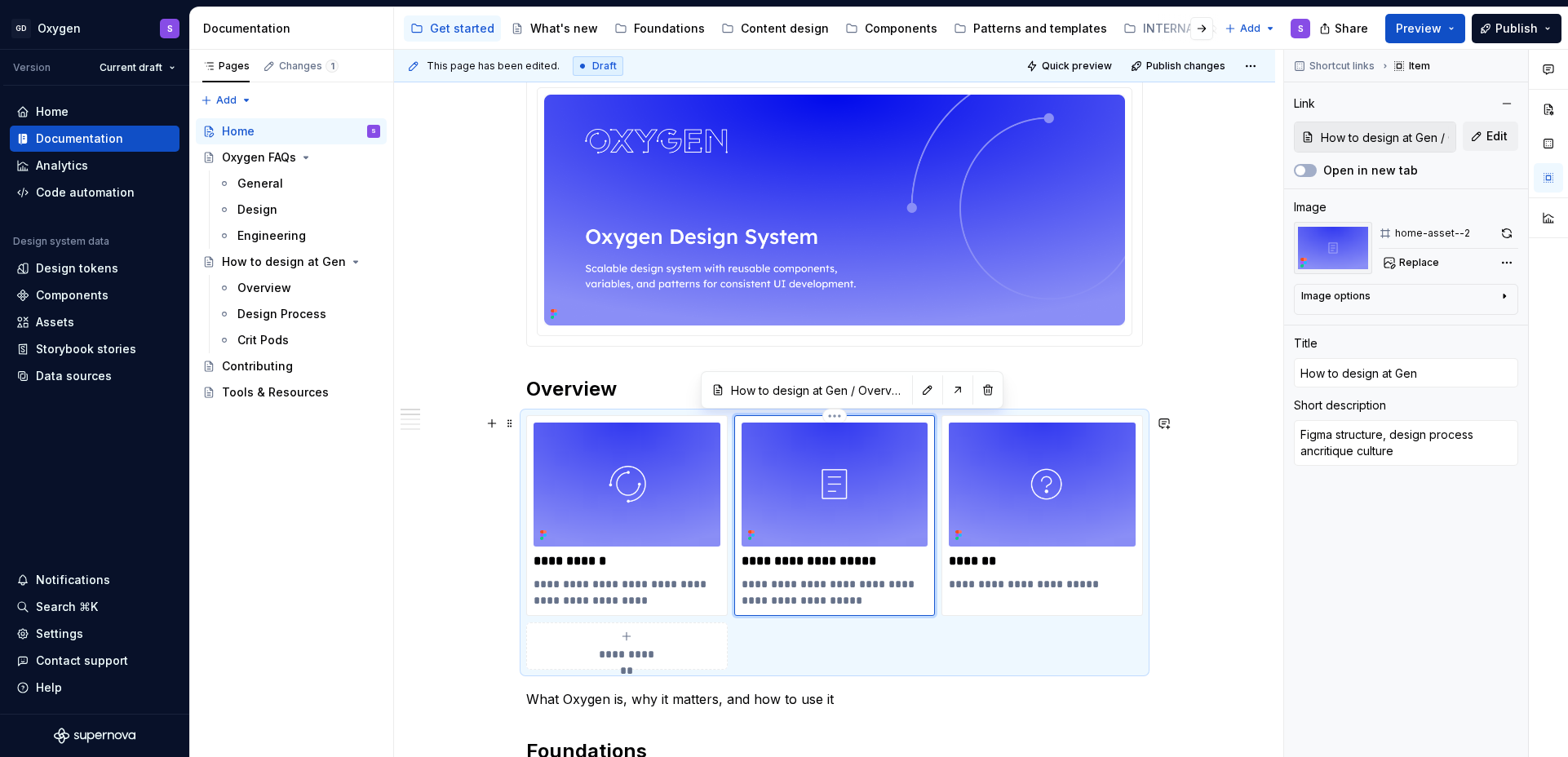
type textarea "*"
type textarea "Figma structure, design process acritique culture"
type textarea "*"
type textarea "Figma structure, design process critique culture"
type textarea "*"
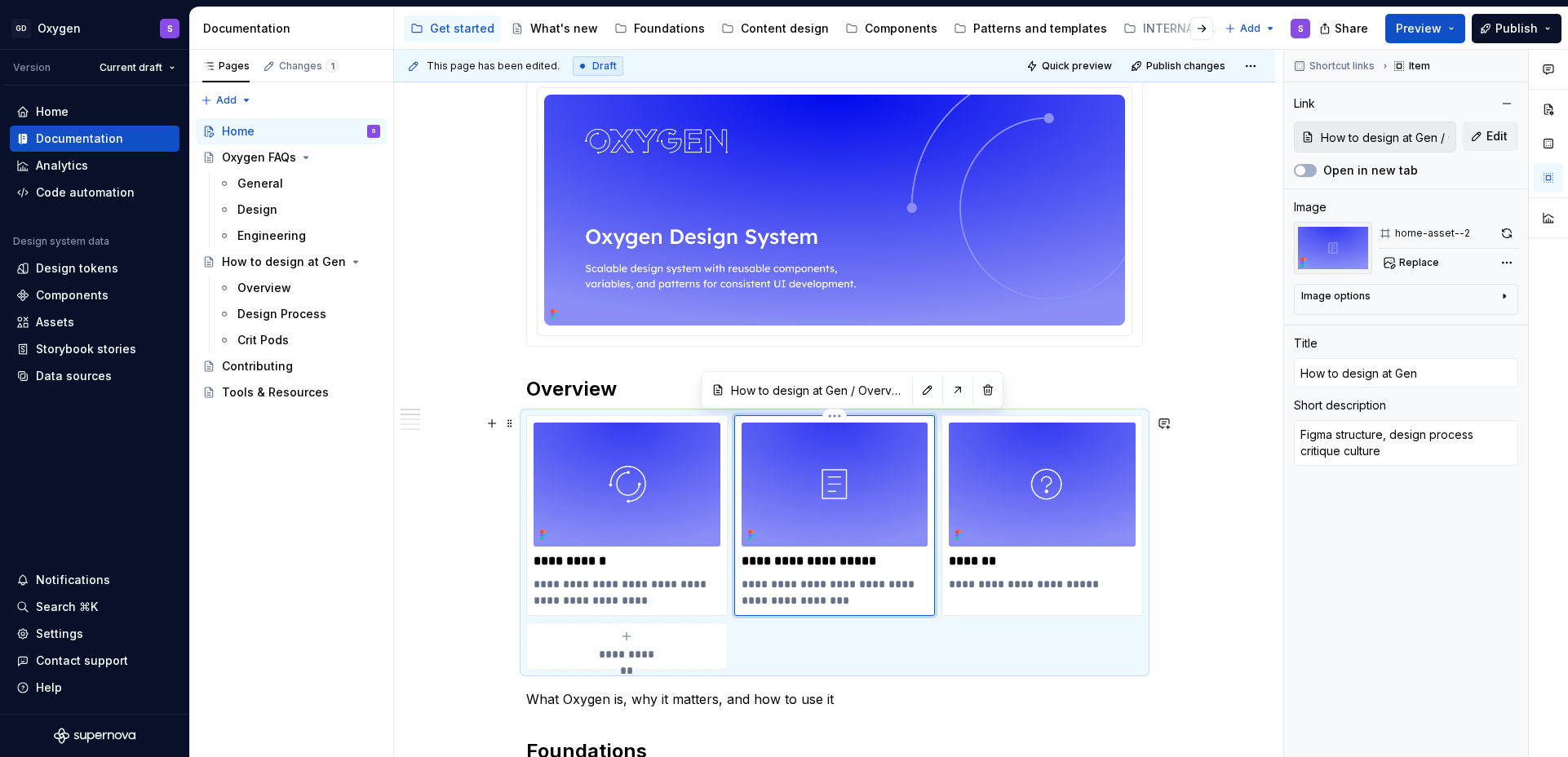
type textarea "Figma structure, design processcritique culture"
type textarea "*"
type textarea "Figma structure, design process,critique culture"
type textarea "*"
type textarea "Figma structure, design process, critique culture"
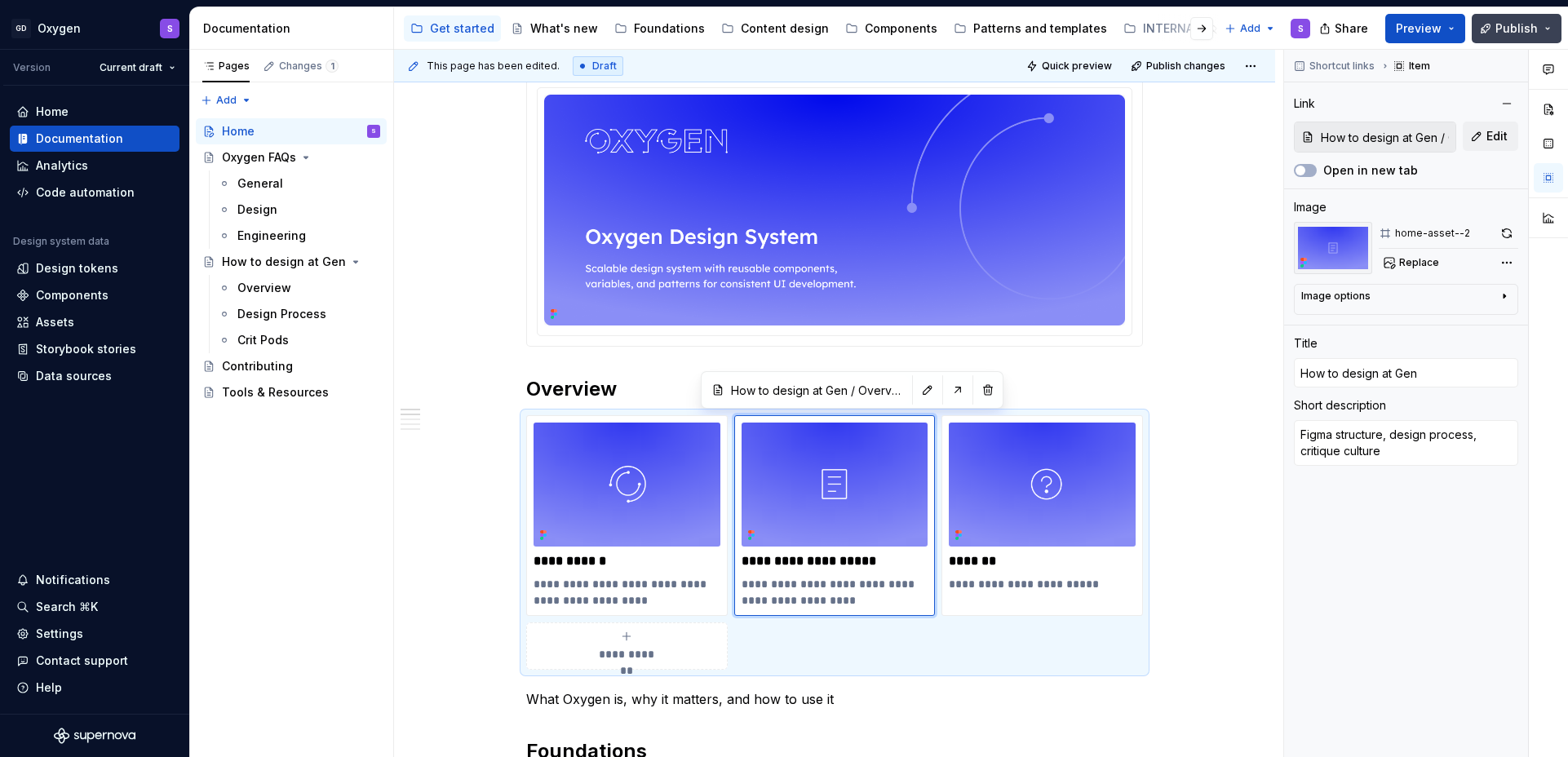
click at [1515, 30] on span "Publish" at bounding box center [1517, 28] width 42 height 16
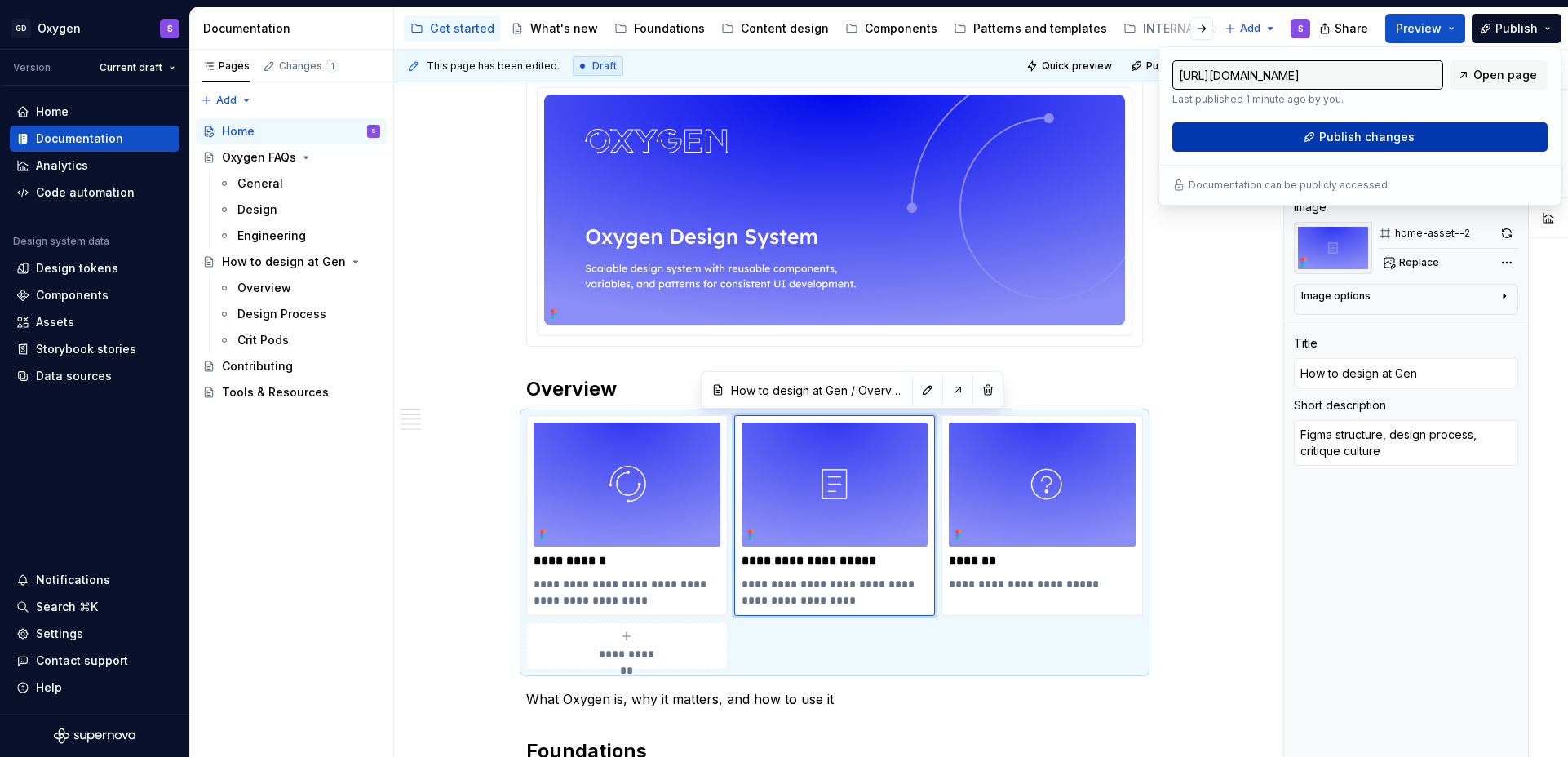
click at [1340, 132] on span "Publish changes" at bounding box center [1367, 137] width 95 height 16
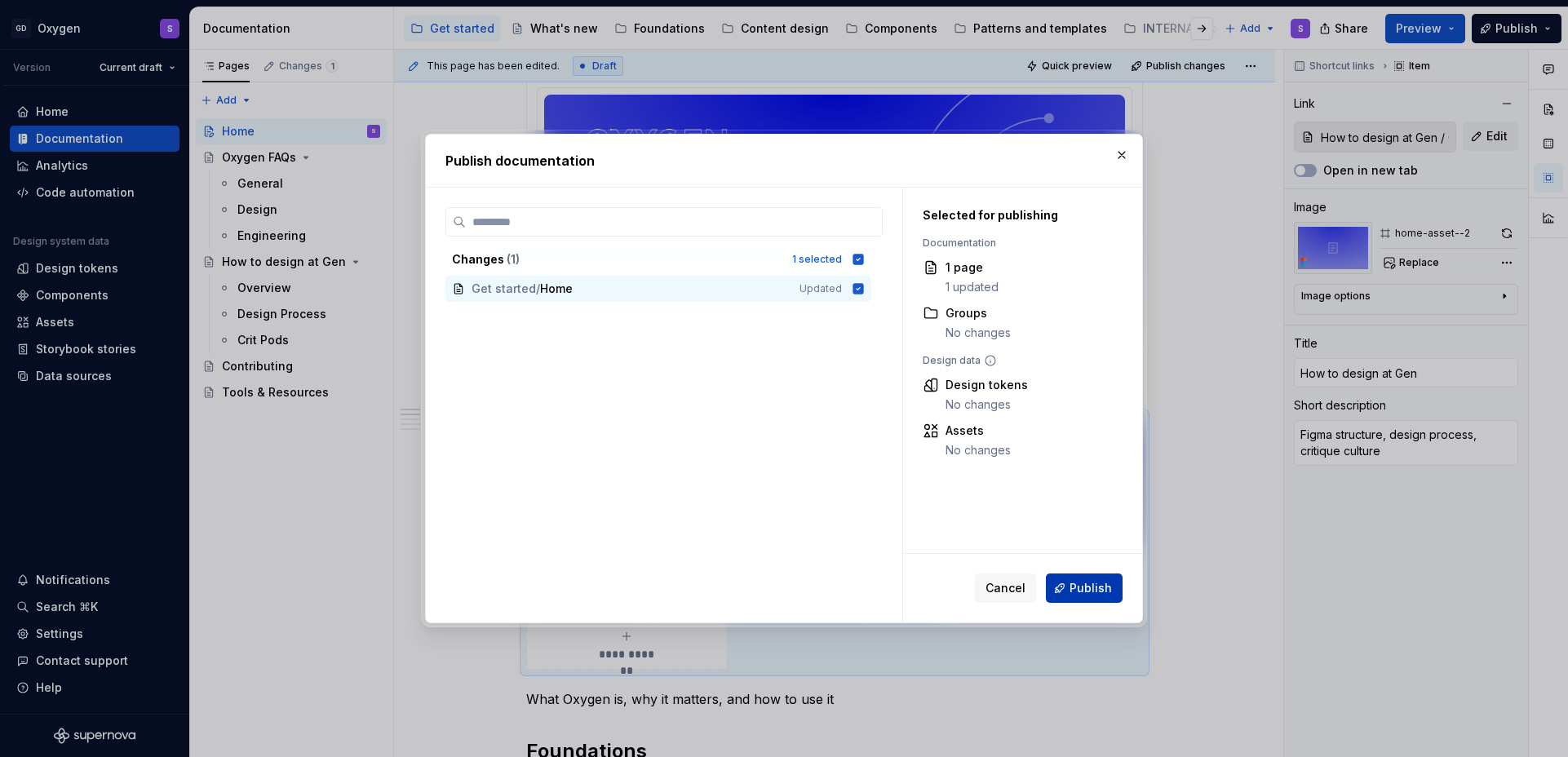
click at [1107, 590] on span "Publish" at bounding box center [1091, 588] width 42 height 16
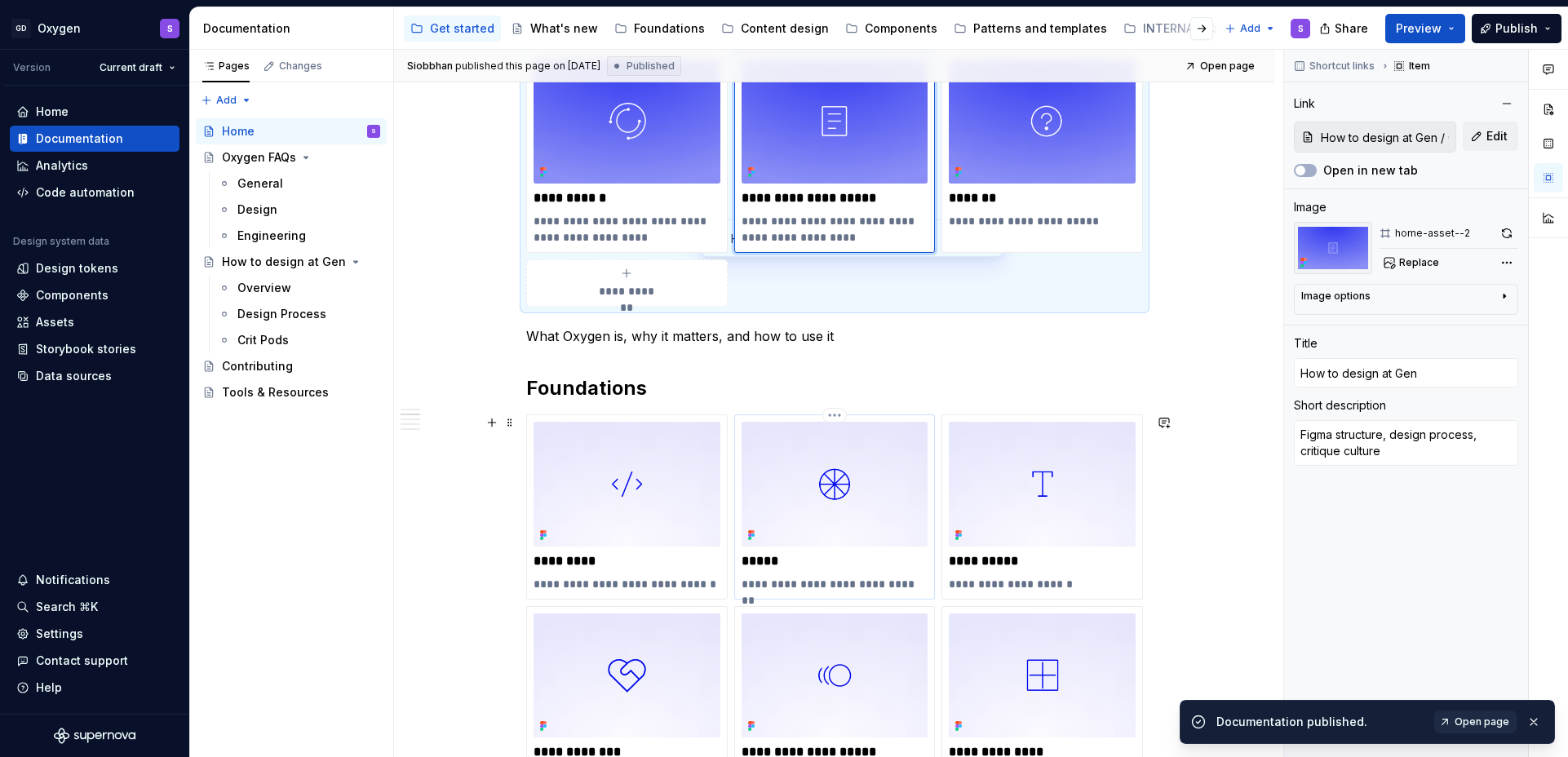
scroll to position [664, 0]
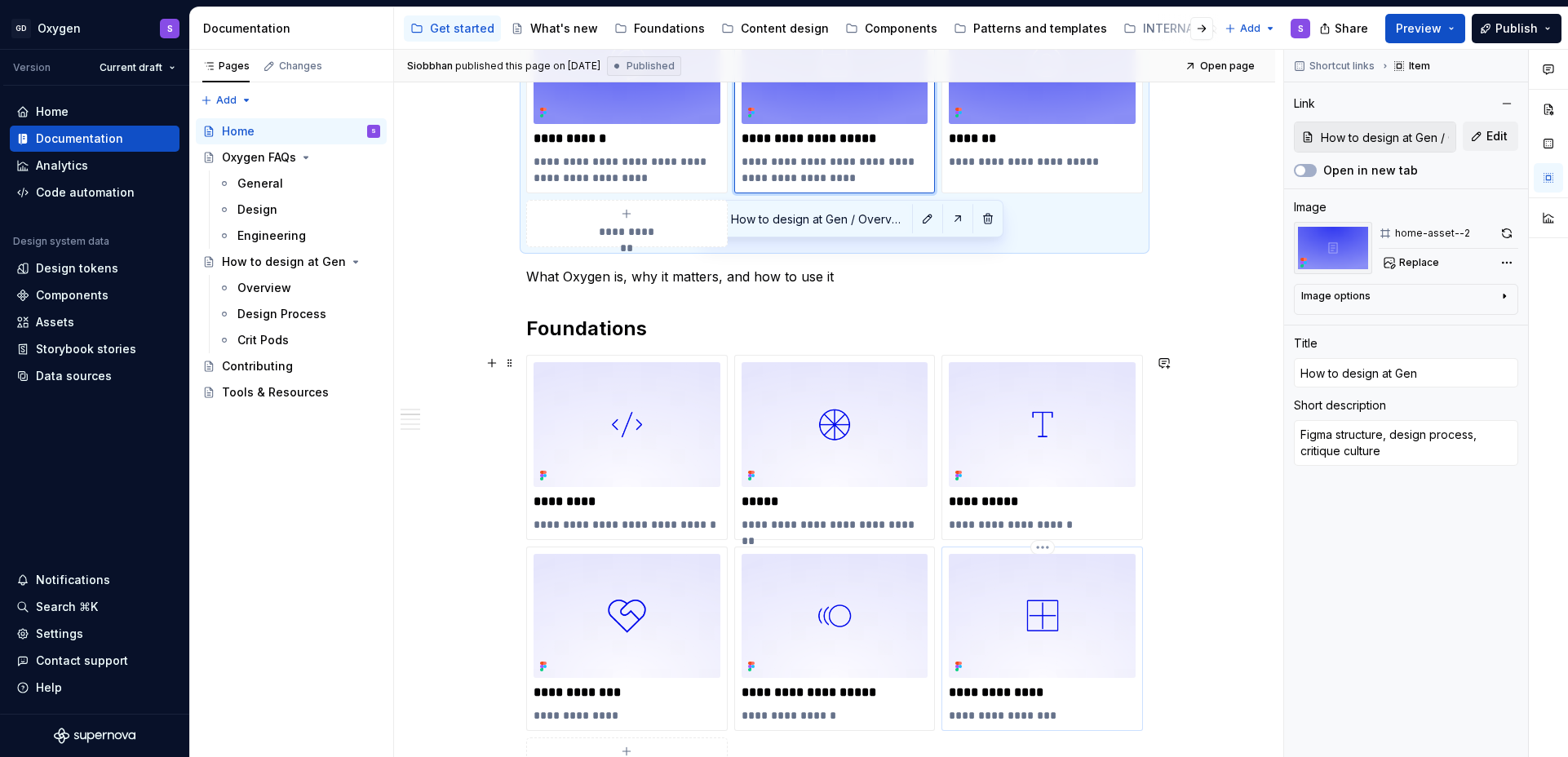
type textarea "*"
type input "Content design"
type textarea "How we communicate"
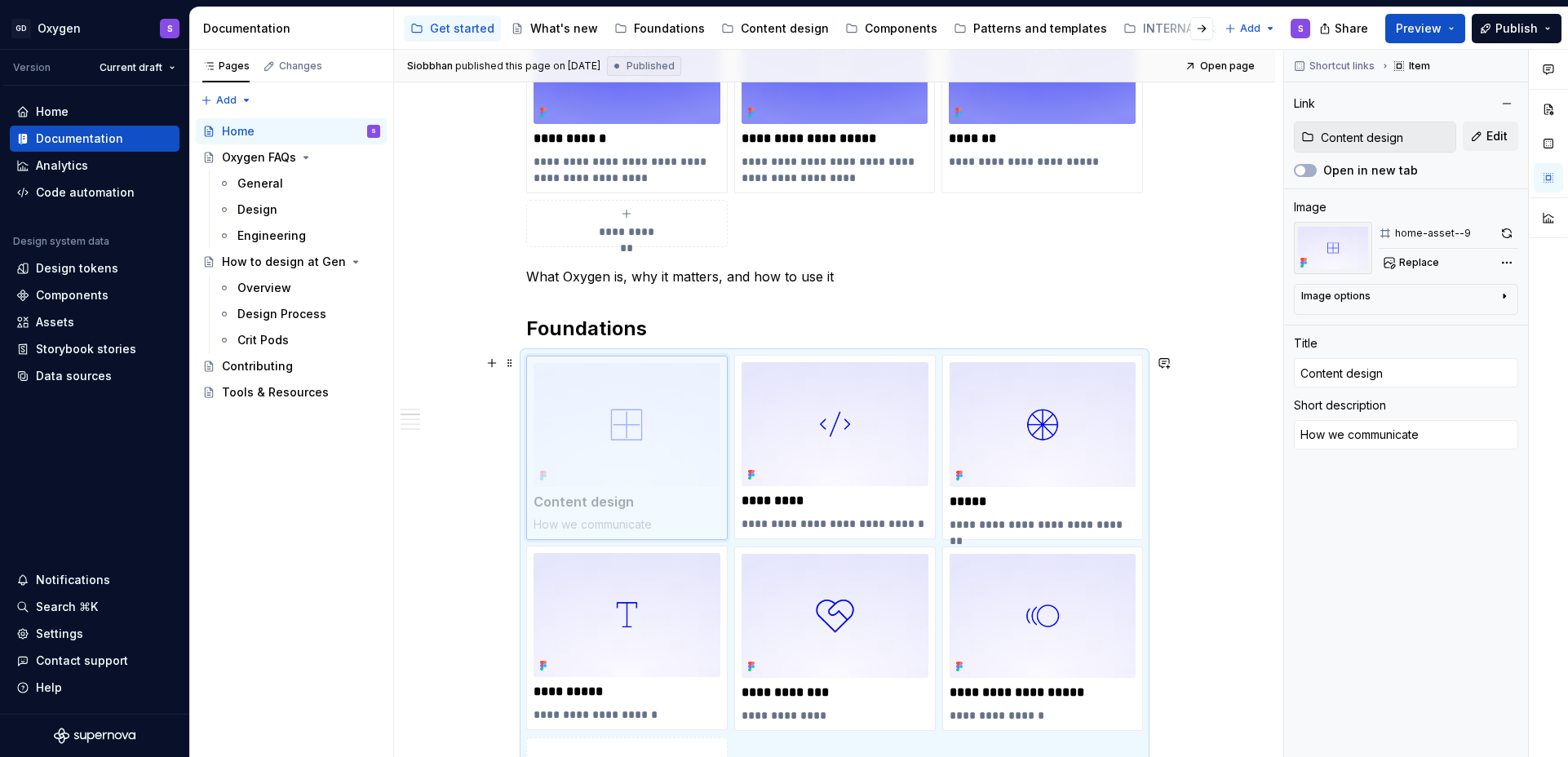
drag, startPoint x: 996, startPoint y: 610, endPoint x: 641, endPoint y: 428, distance: 398.9
click at [641, 428] on body "GD Oxygen S Version Current draft Home Documentation Analytics Code automation …" at bounding box center [784, 378] width 1568 height 757
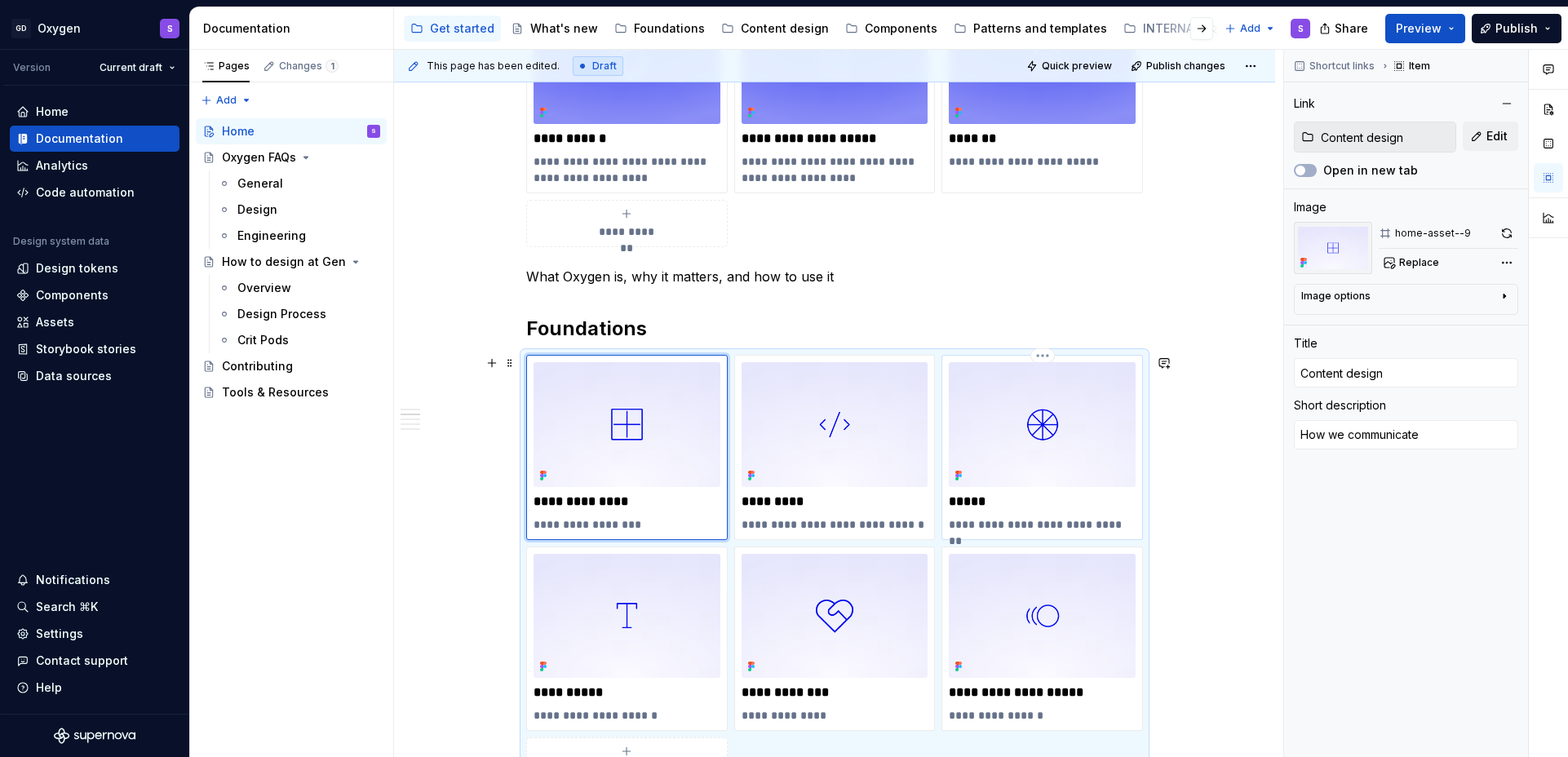
type textarea "*"
type input "Theme colors / Overview"
type input "Color"
type textarea "How to apply and work with color"
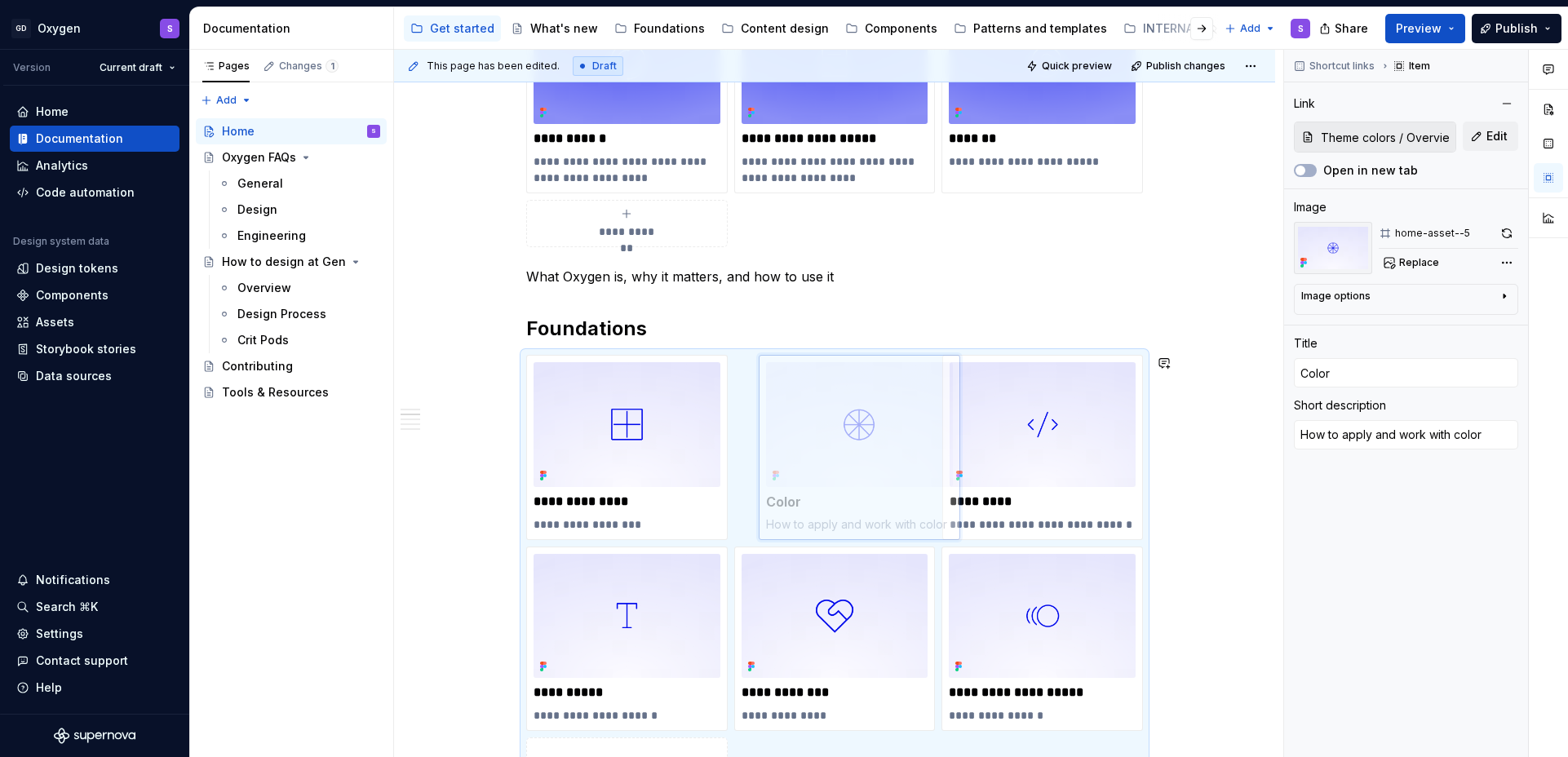
drag, startPoint x: 985, startPoint y: 423, endPoint x: 803, endPoint y: 423, distance: 182.0
click at [803, 423] on body "GD Oxygen S Version Current draft Home Documentation Analytics Code automation …" at bounding box center [784, 378] width 1568 height 757
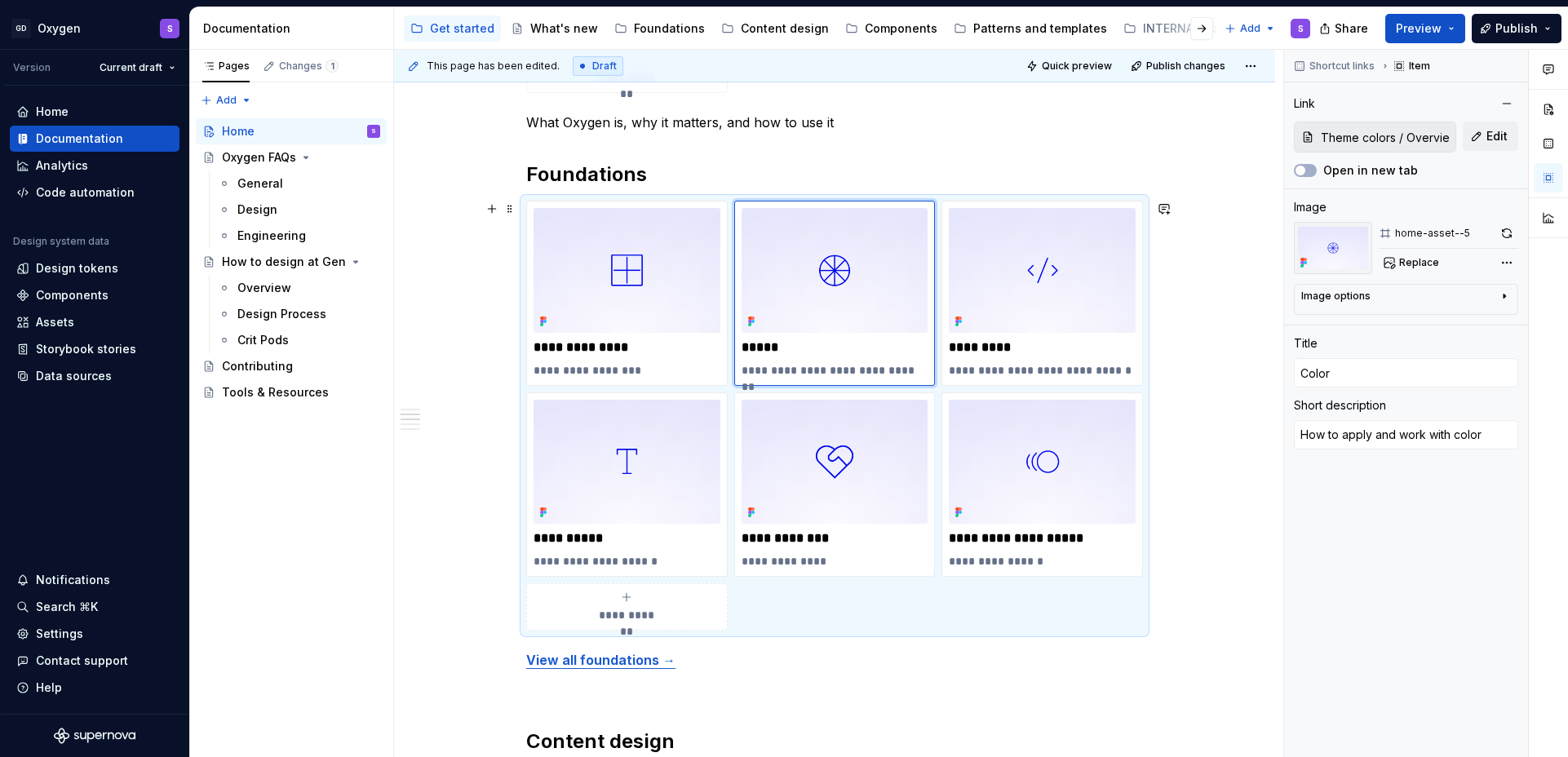
scroll to position [838, 0]
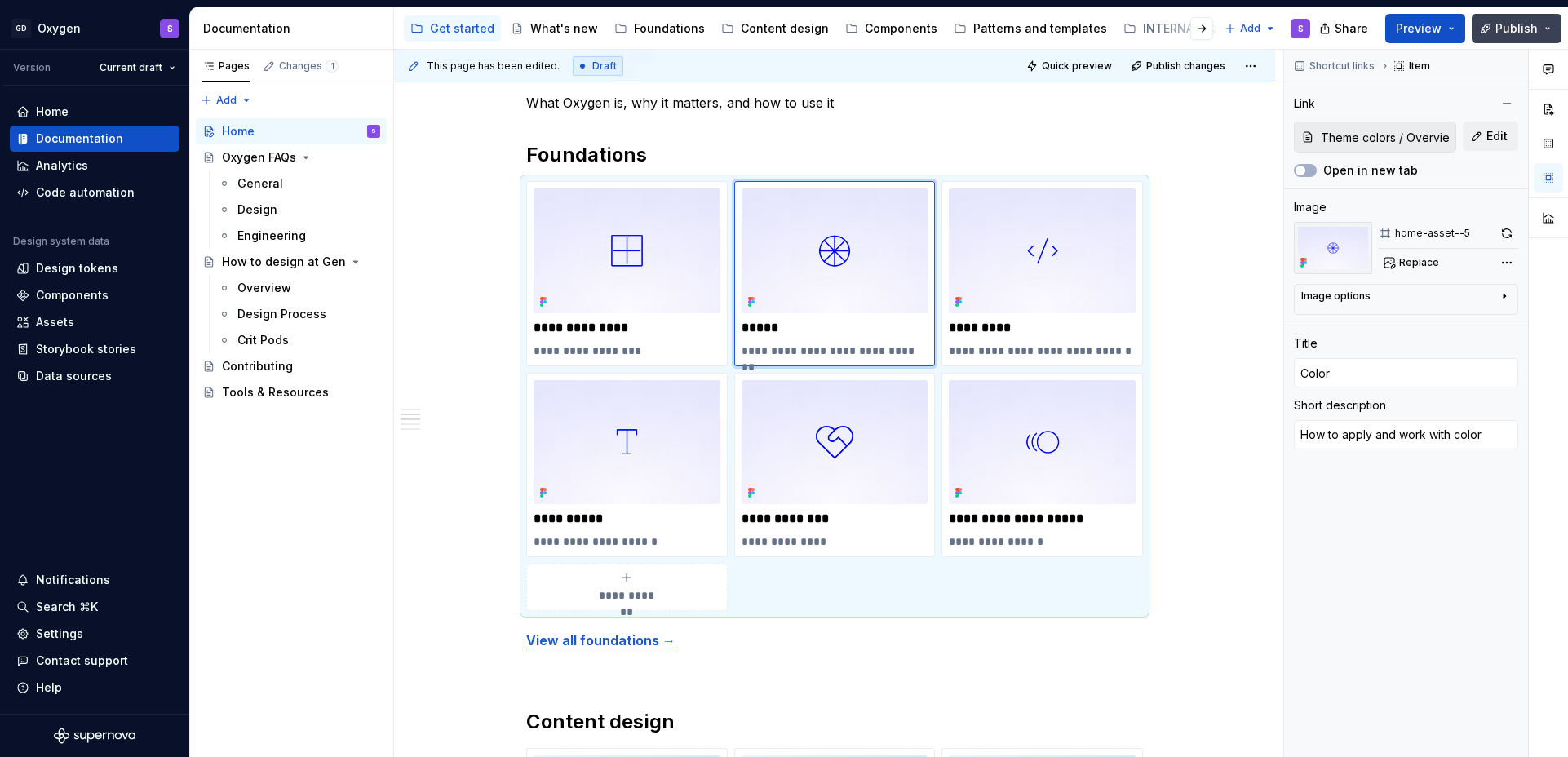
click at [1524, 25] on span "Publish" at bounding box center [1517, 28] width 42 height 16
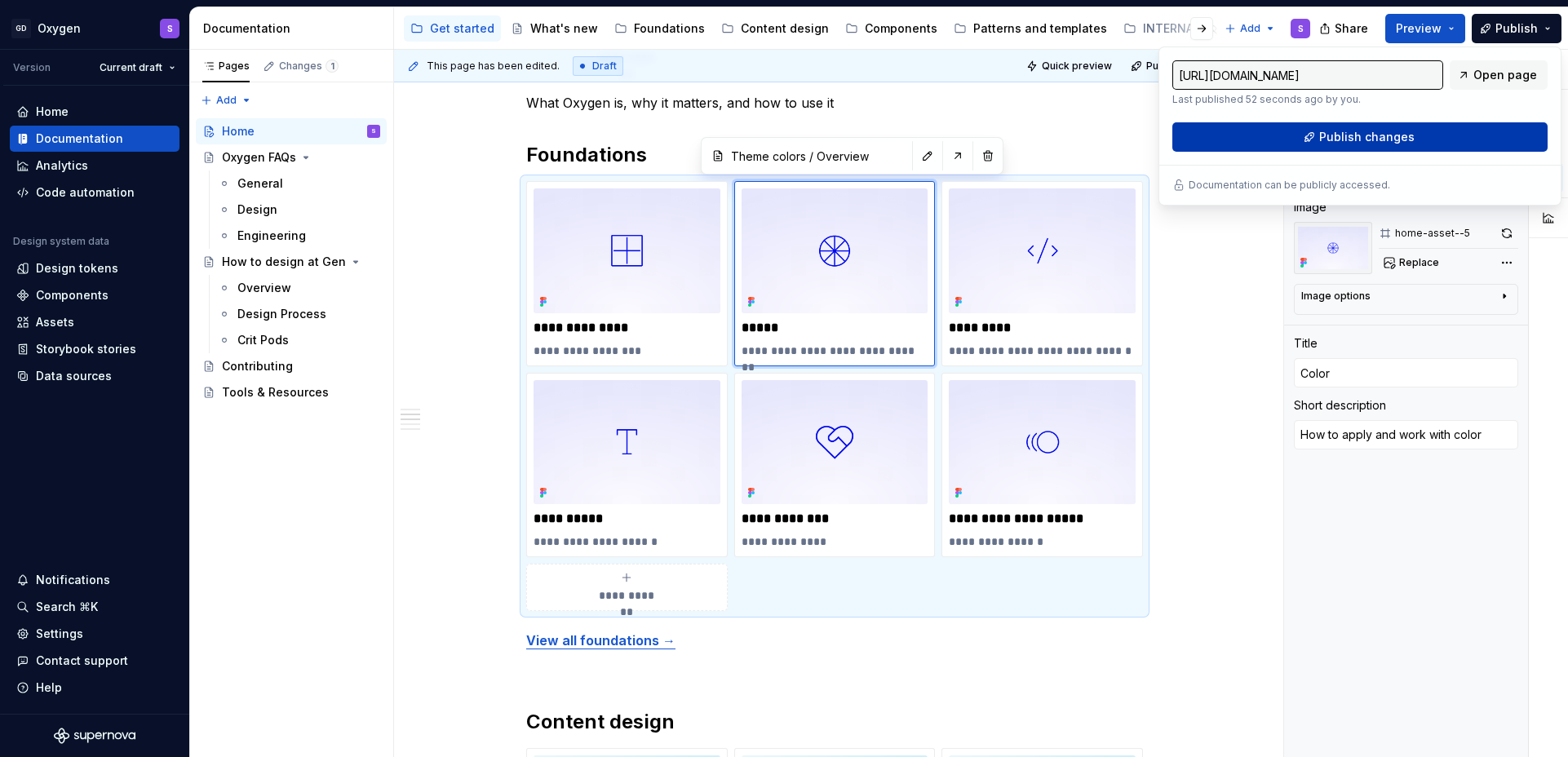
click at [1426, 136] on button "Publish changes" at bounding box center [1360, 137] width 376 height 29
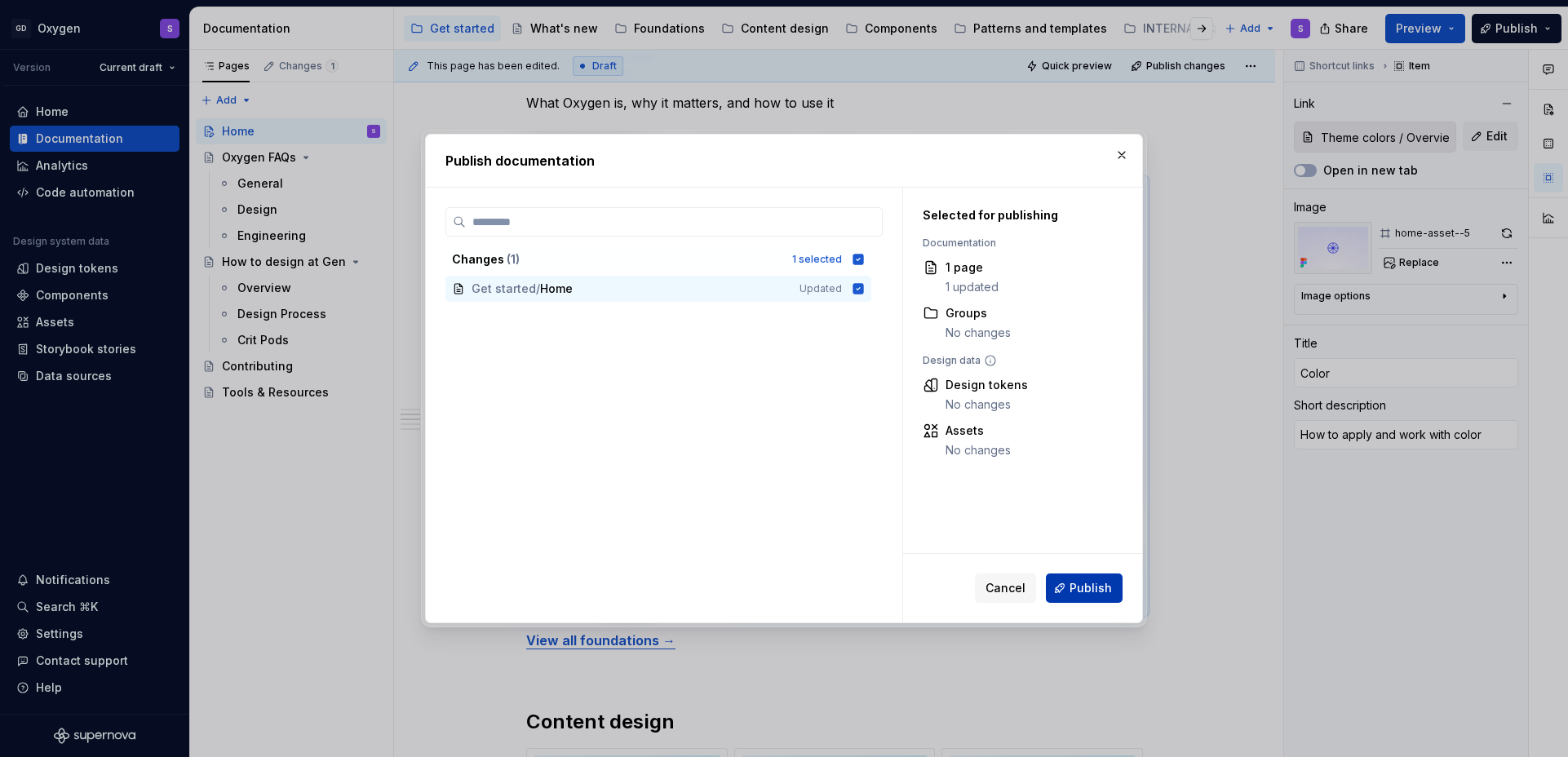
click at [1092, 583] on span "Publish" at bounding box center [1091, 588] width 42 height 16
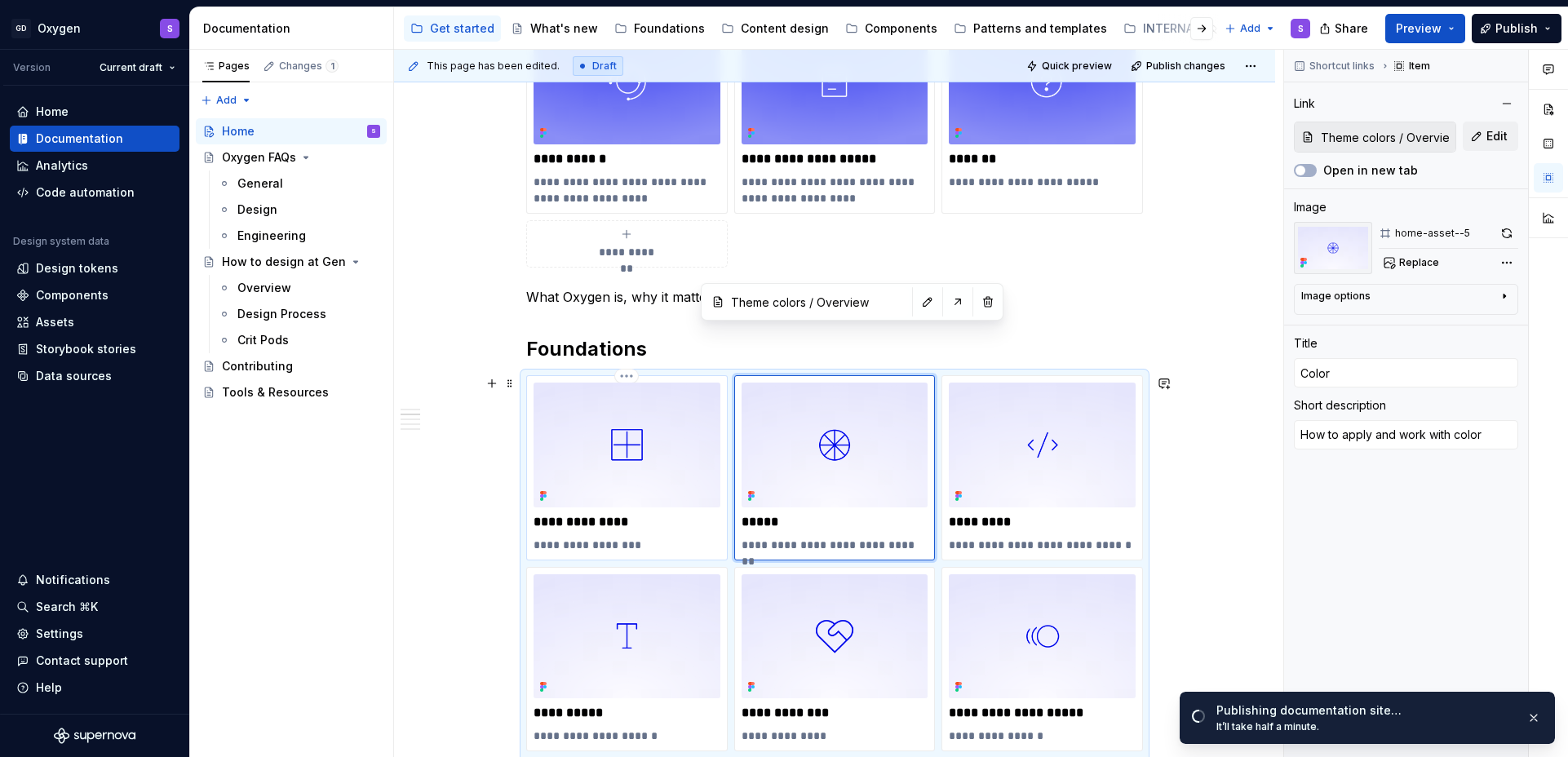
scroll to position [576, 0]
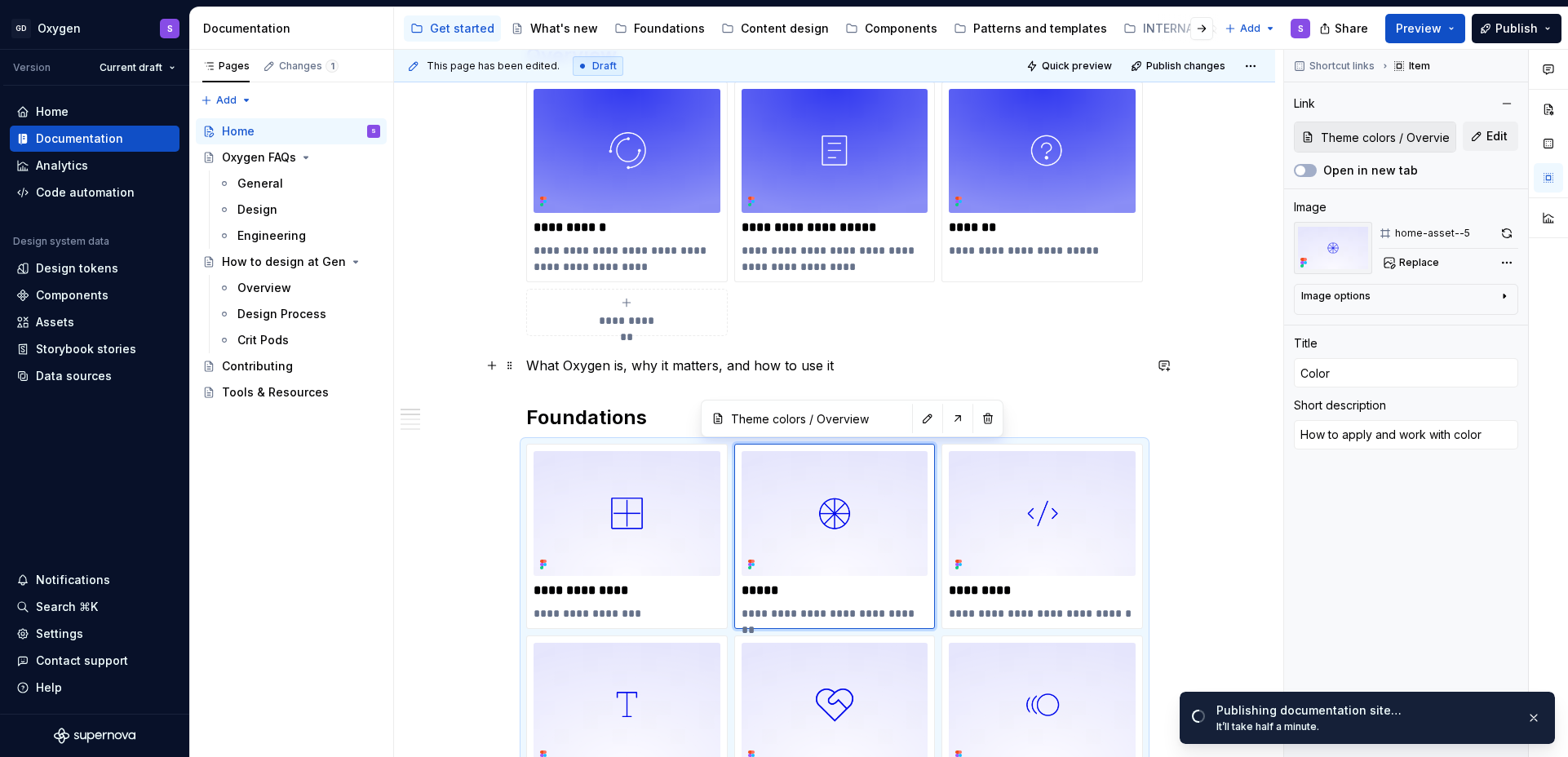
type textarea "*"
click at [674, 358] on p "What Oxygen is, why it matters, and how to use it" at bounding box center [834, 365] width 617 height 19
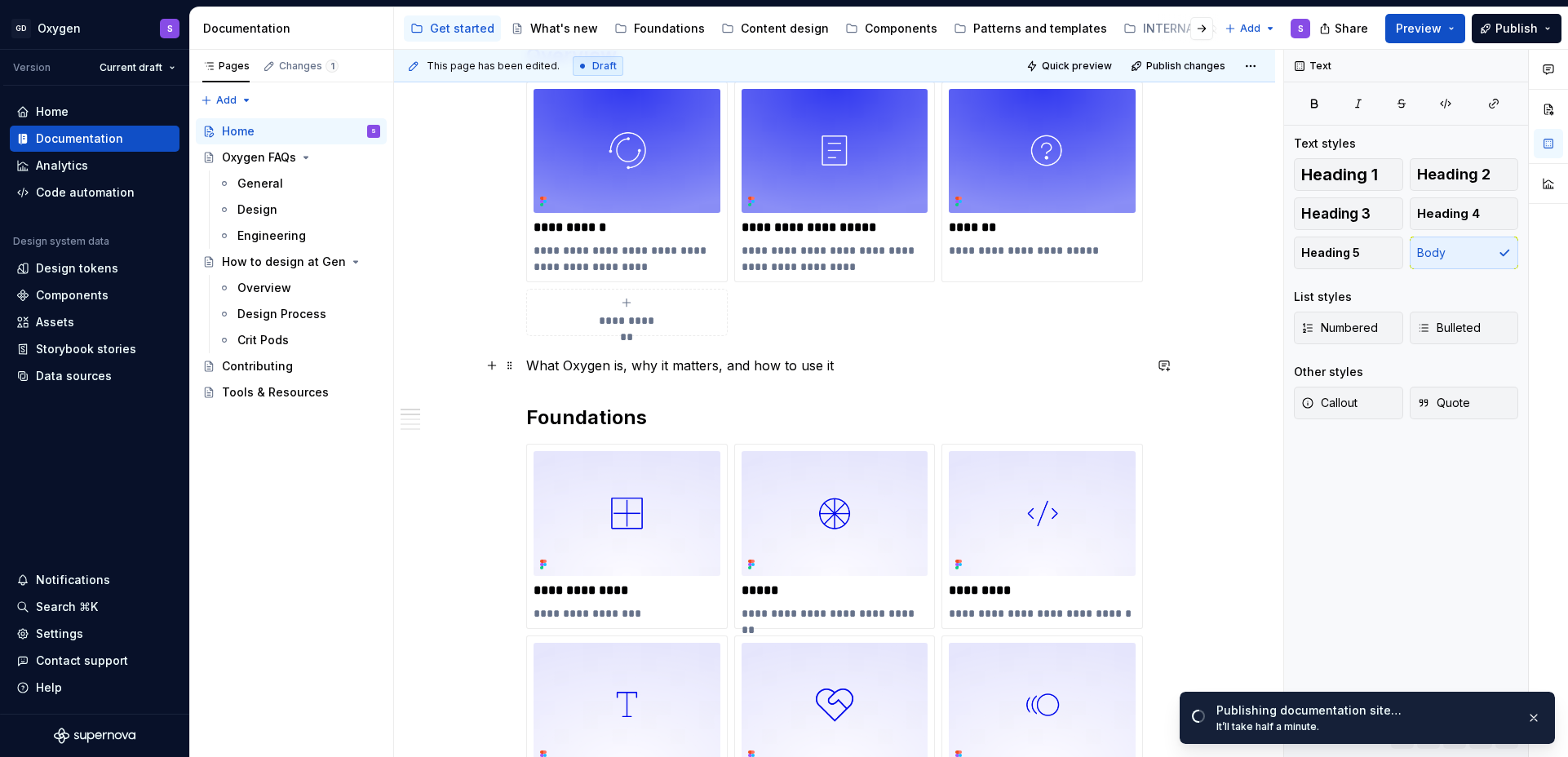
click at [721, 361] on p "What Oxygen is, why it matters, and how to use it" at bounding box center [834, 365] width 617 height 19
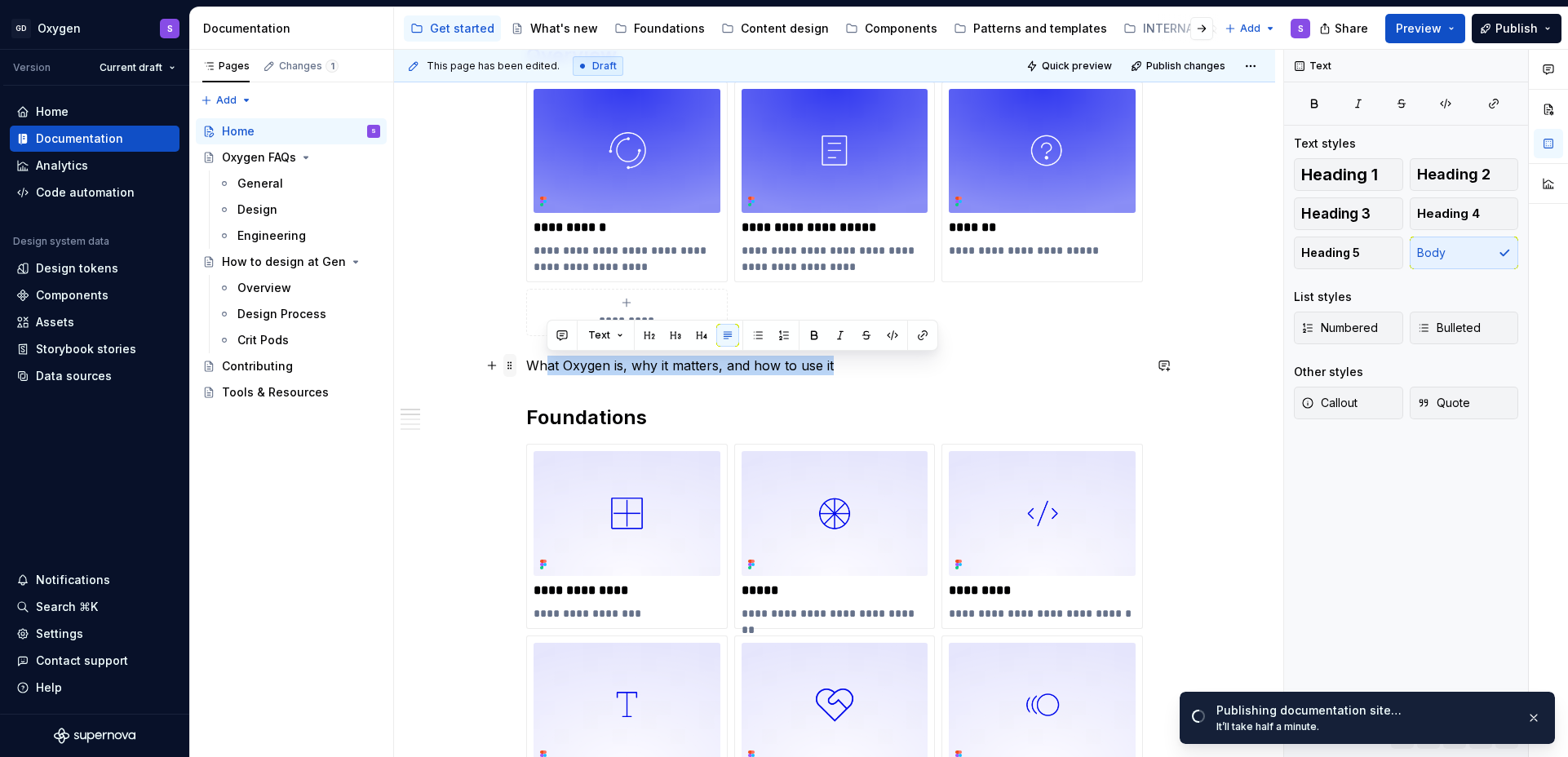
drag, startPoint x: 838, startPoint y: 360, endPoint x: 513, endPoint y: 361, distance: 325.0
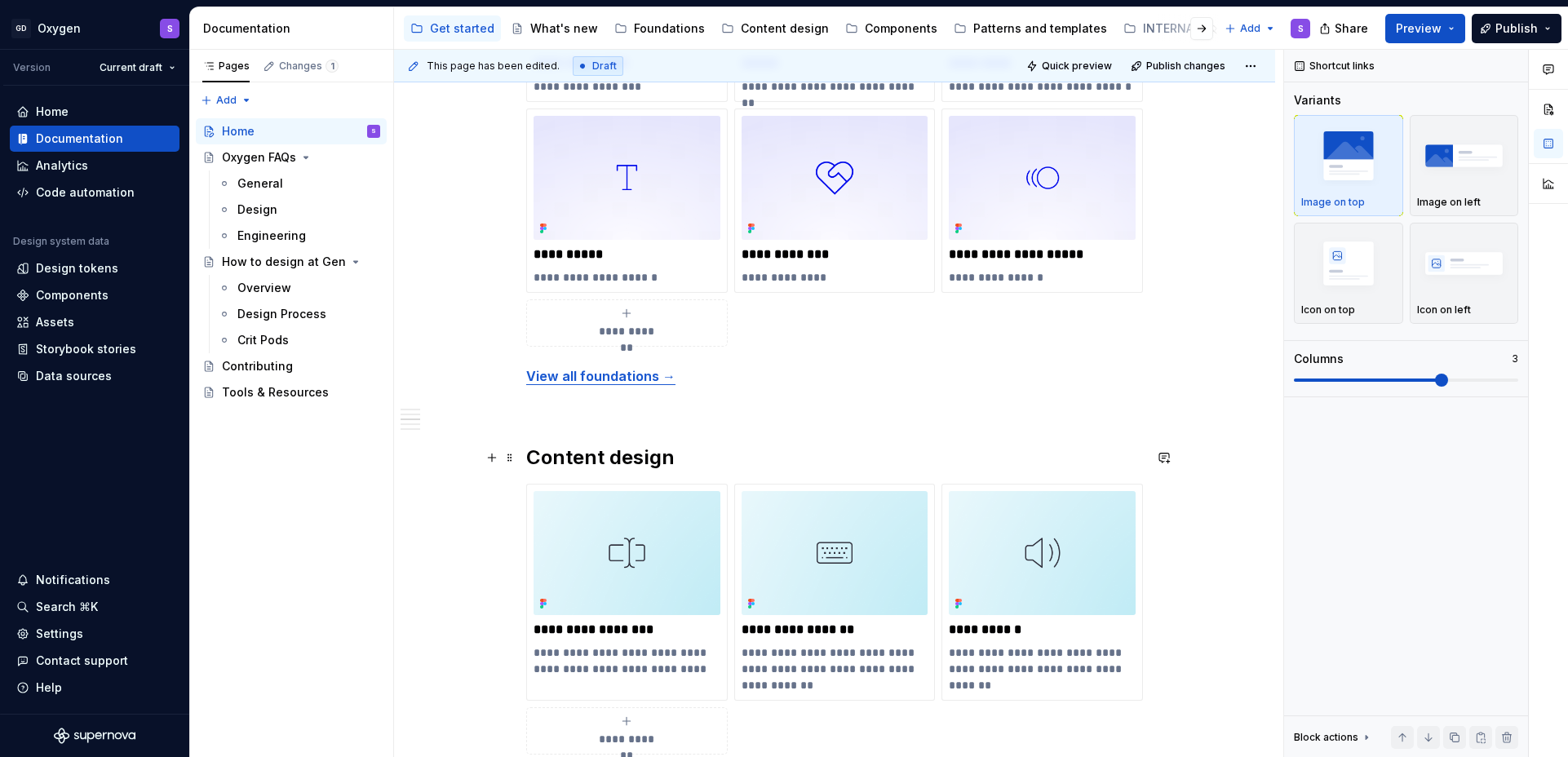
scroll to position [1077, 0]
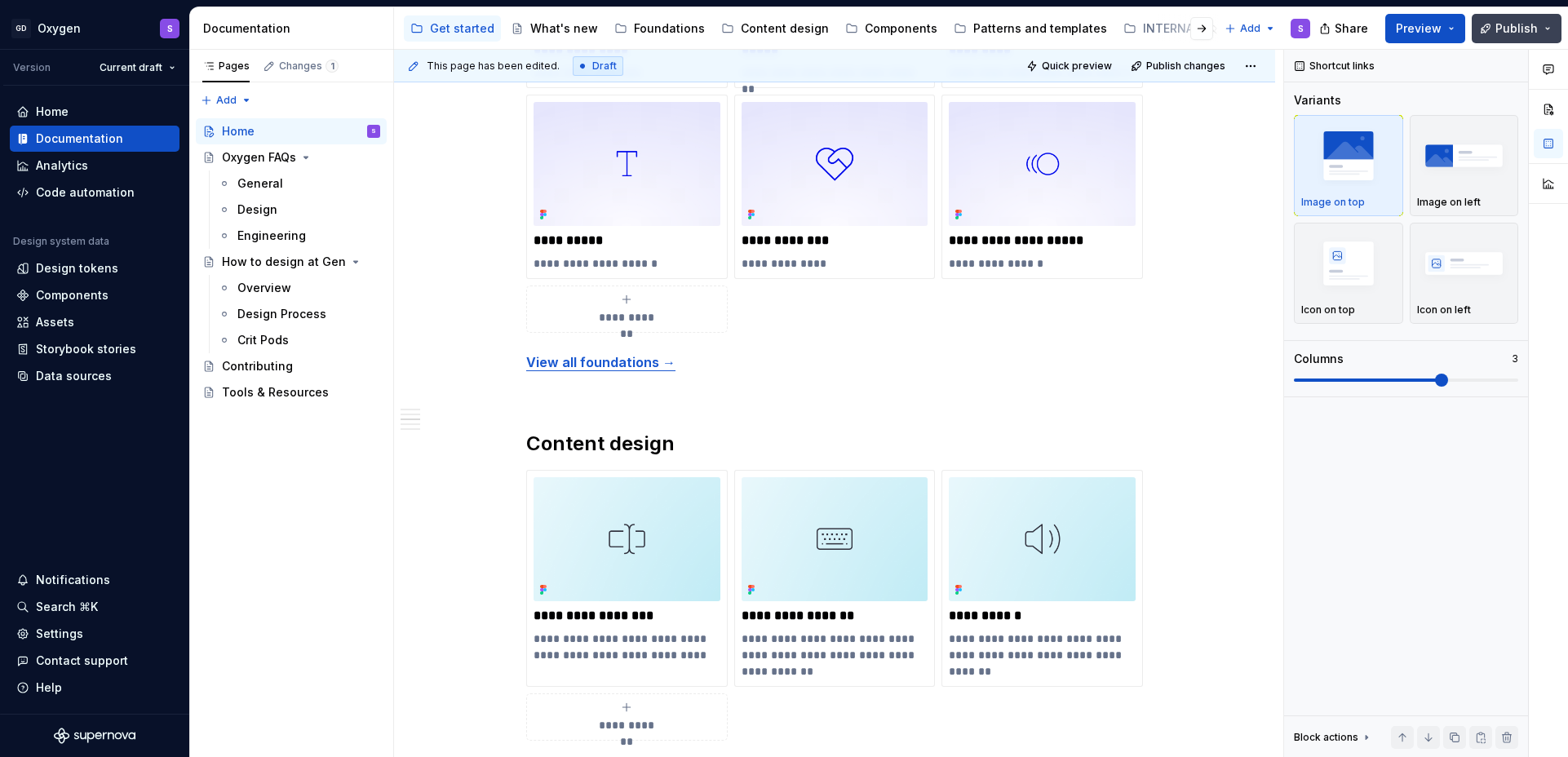
click at [1510, 26] on span "Publish" at bounding box center [1517, 28] width 42 height 16
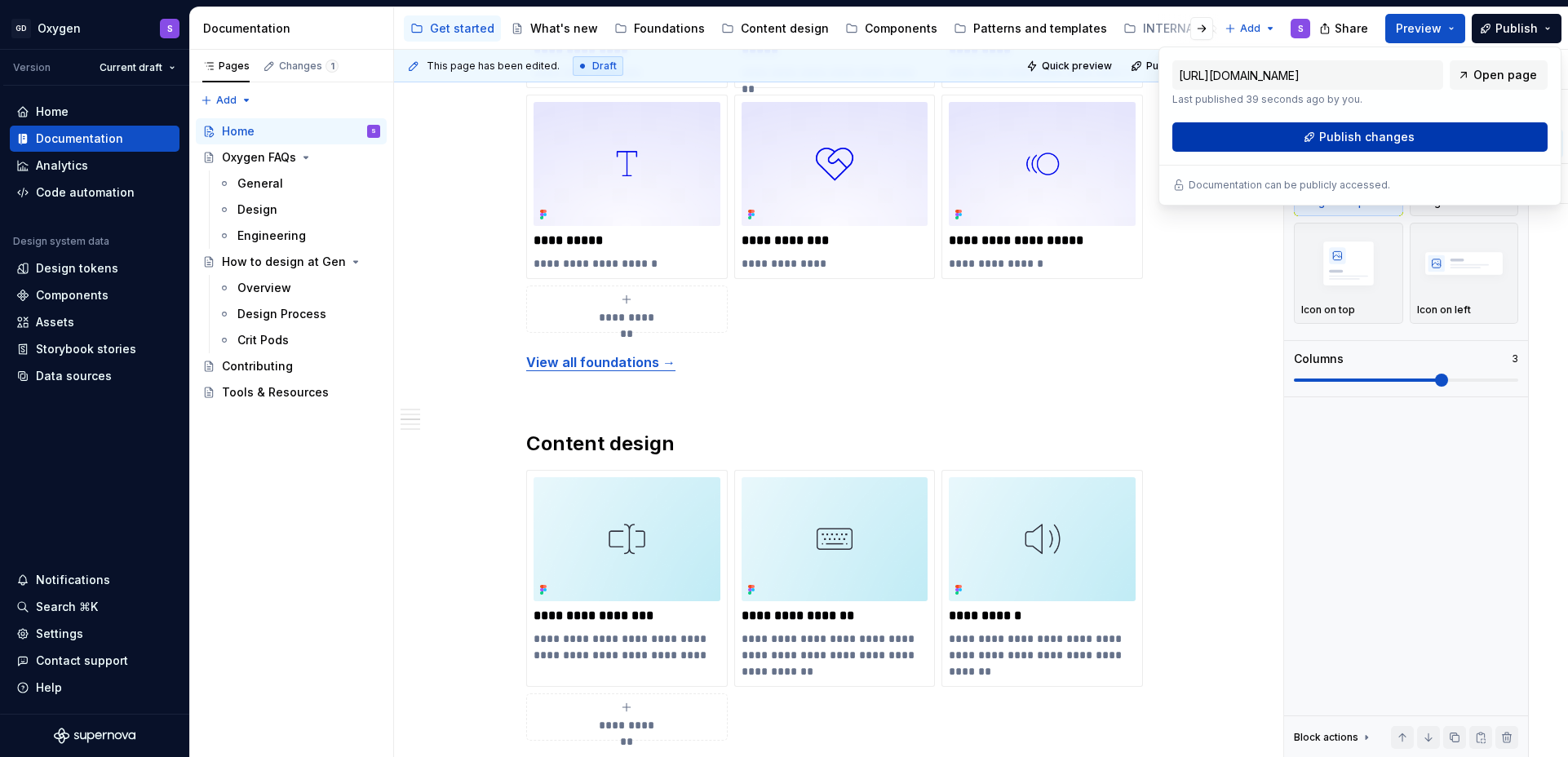
click at [1431, 133] on button "Publish changes" at bounding box center [1360, 137] width 376 height 29
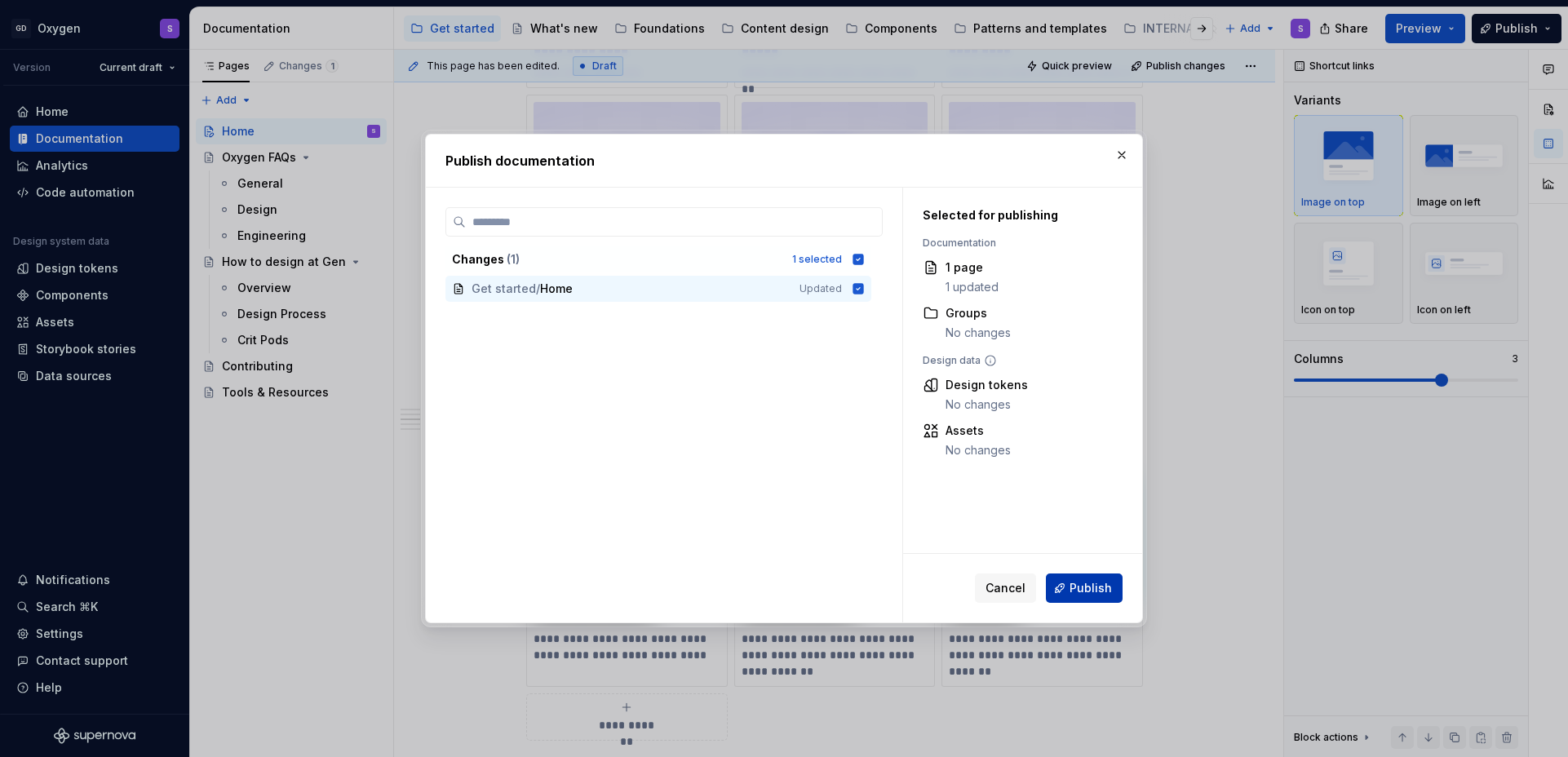
click at [1096, 599] on button "Publish" at bounding box center [1084, 588] width 77 height 29
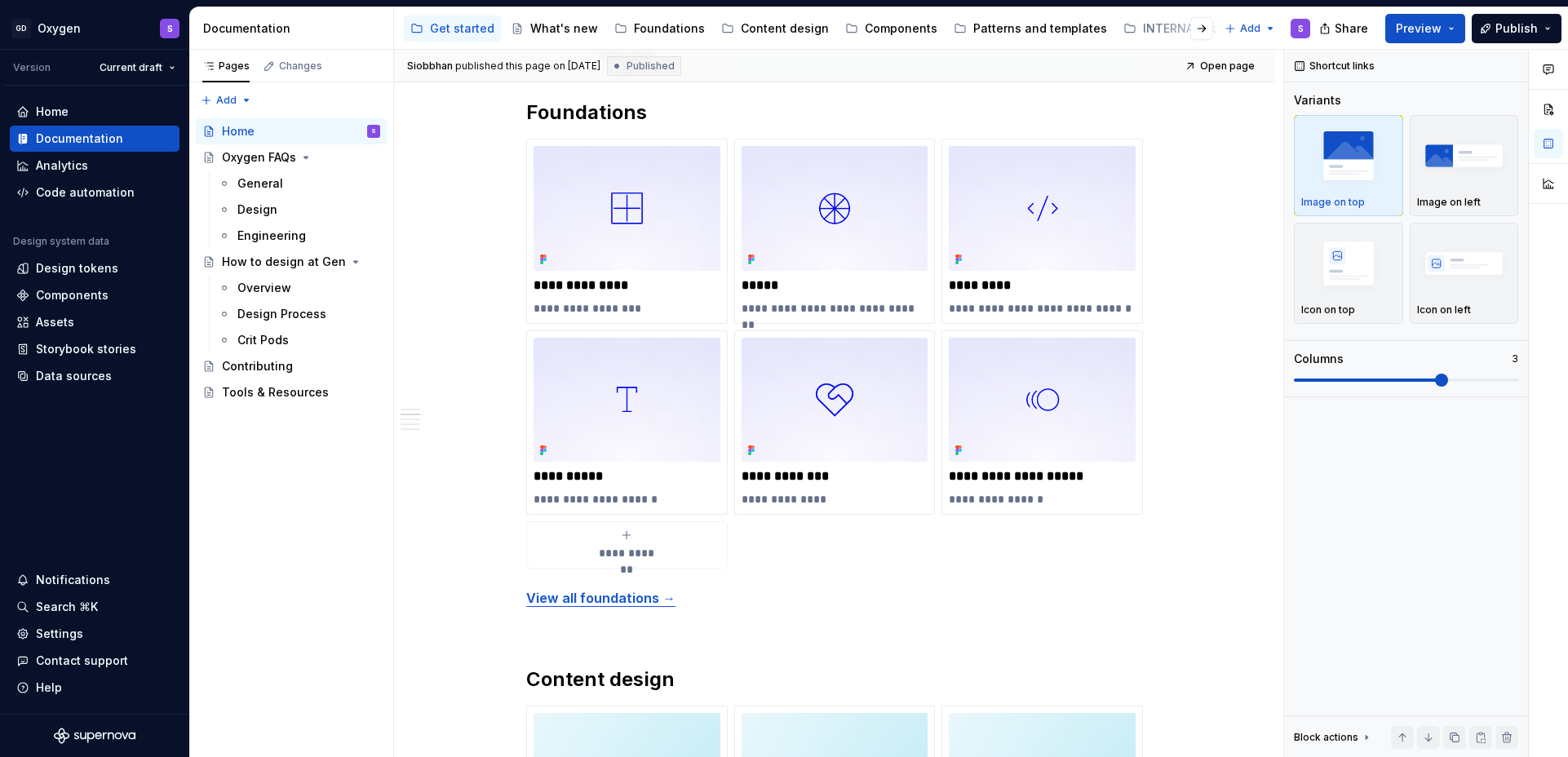
scroll to position [567, 0]
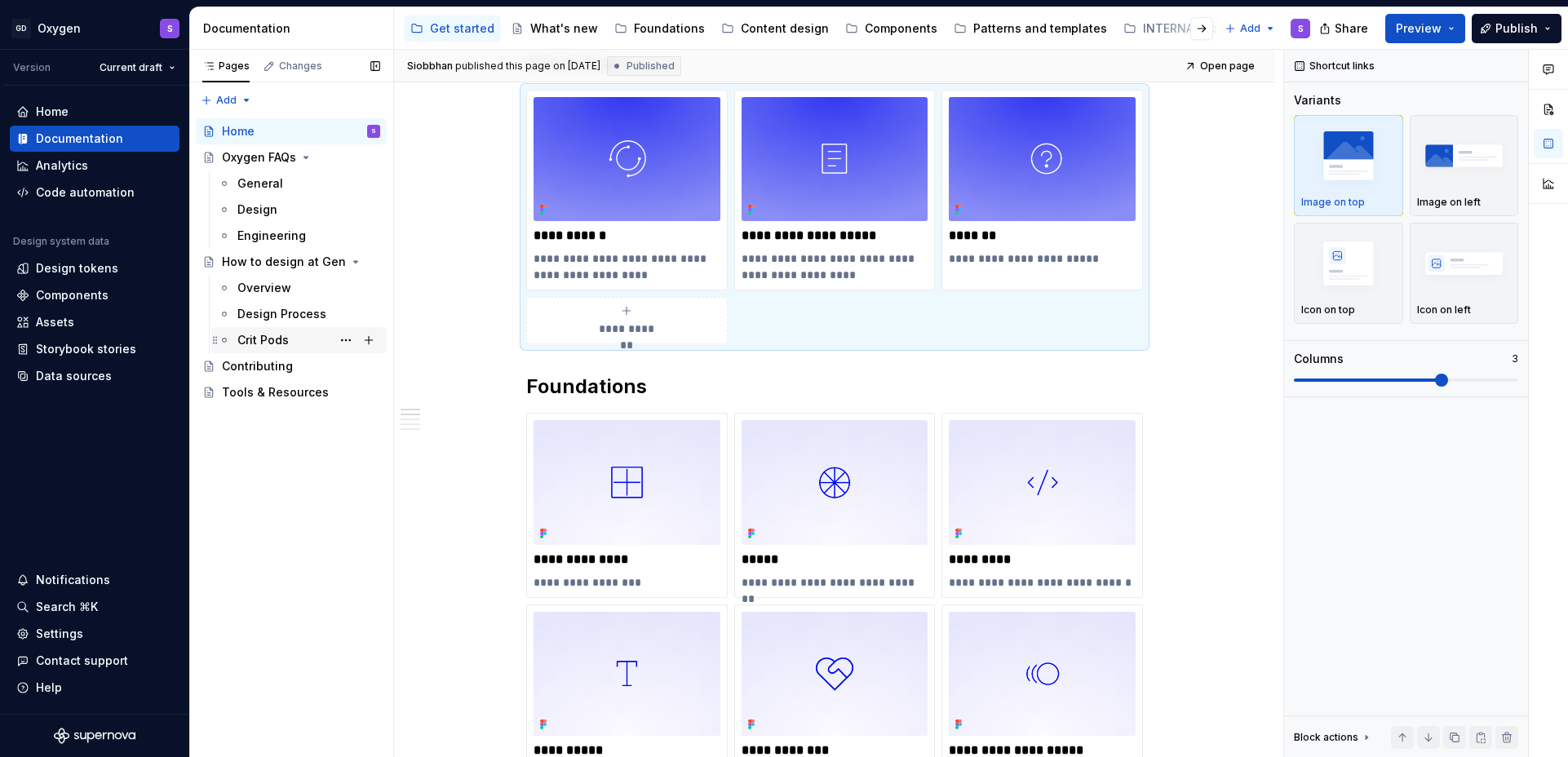
click at [279, 338] on div "Crit Pods" at bounding box center [263, 340] width 51 height 16
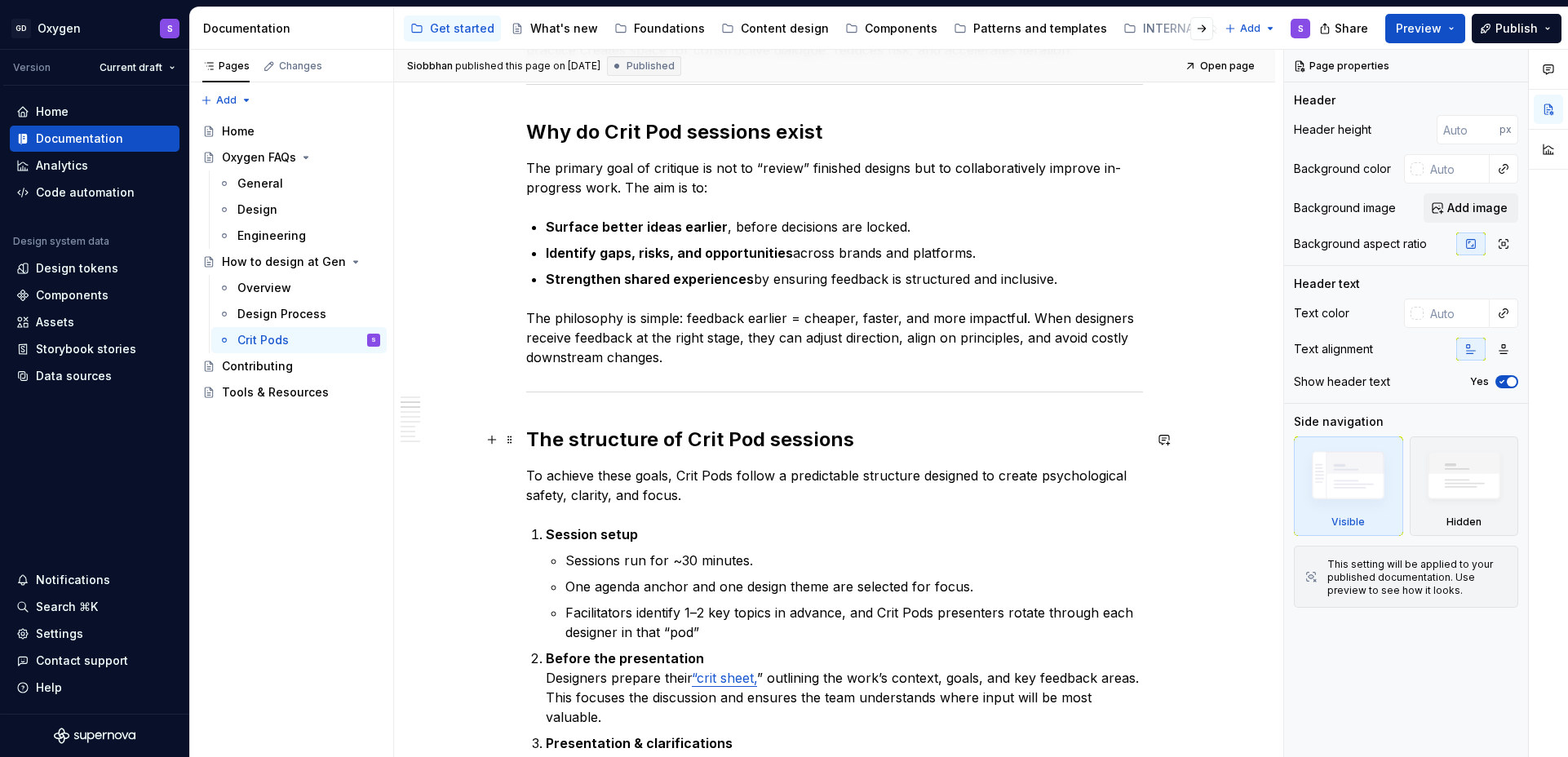
scroll to position [488, 0]
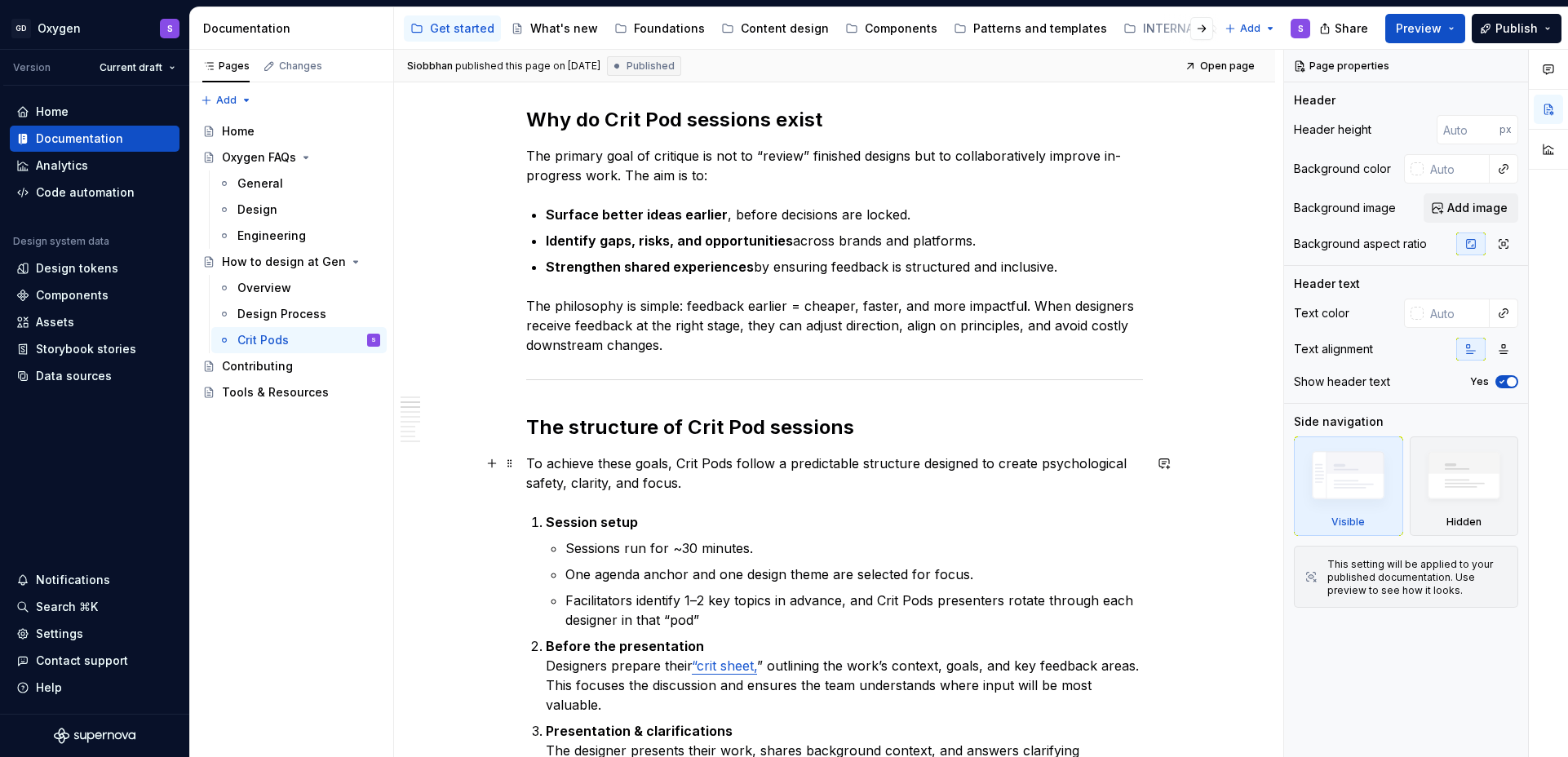
type textarea "*"
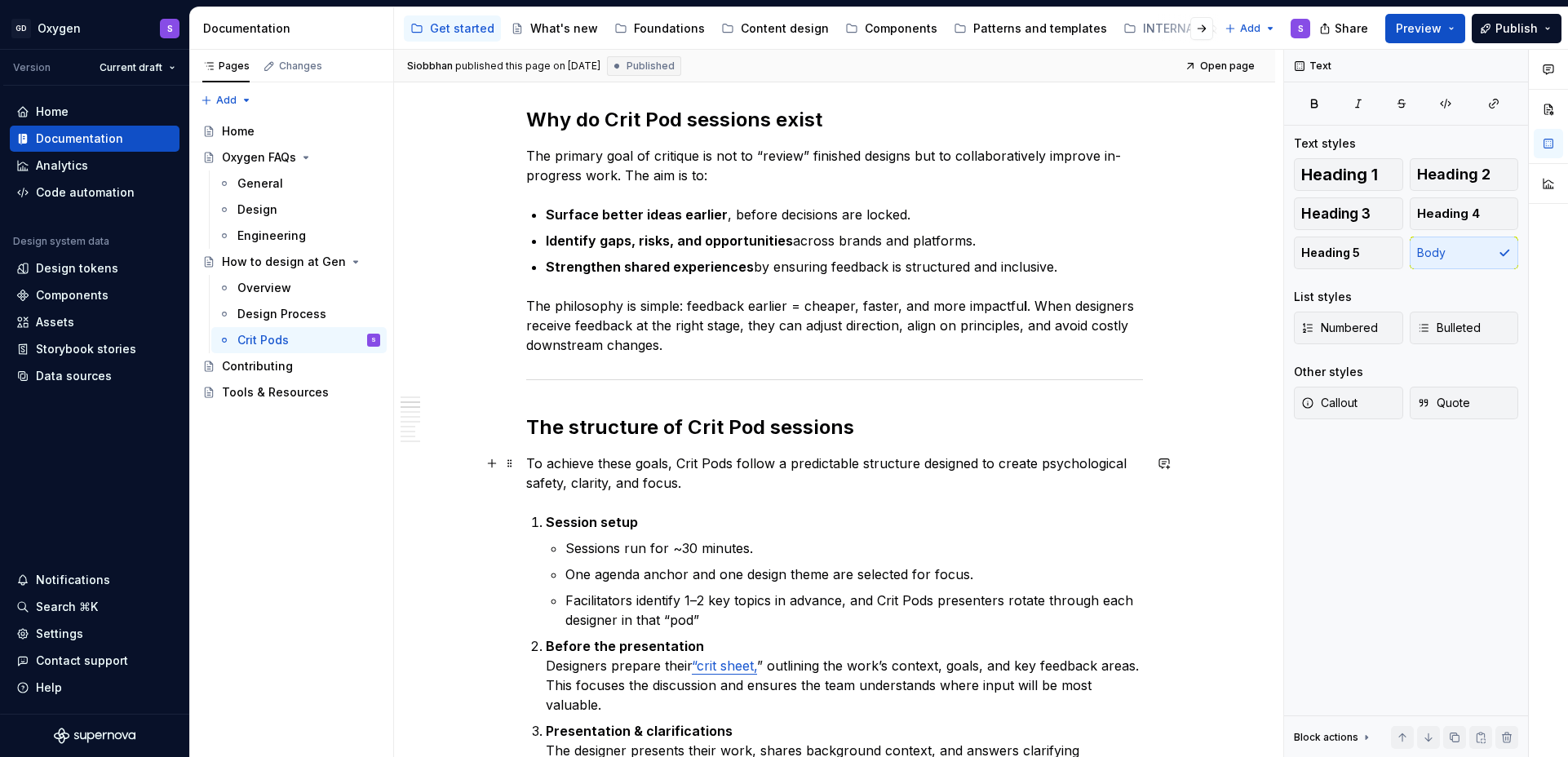
click at [678, 466] on p "To achieve these goals, Crit Pods follow a predictable structure designed to cr…" at bounding box center [834, 473] width 617 height 39
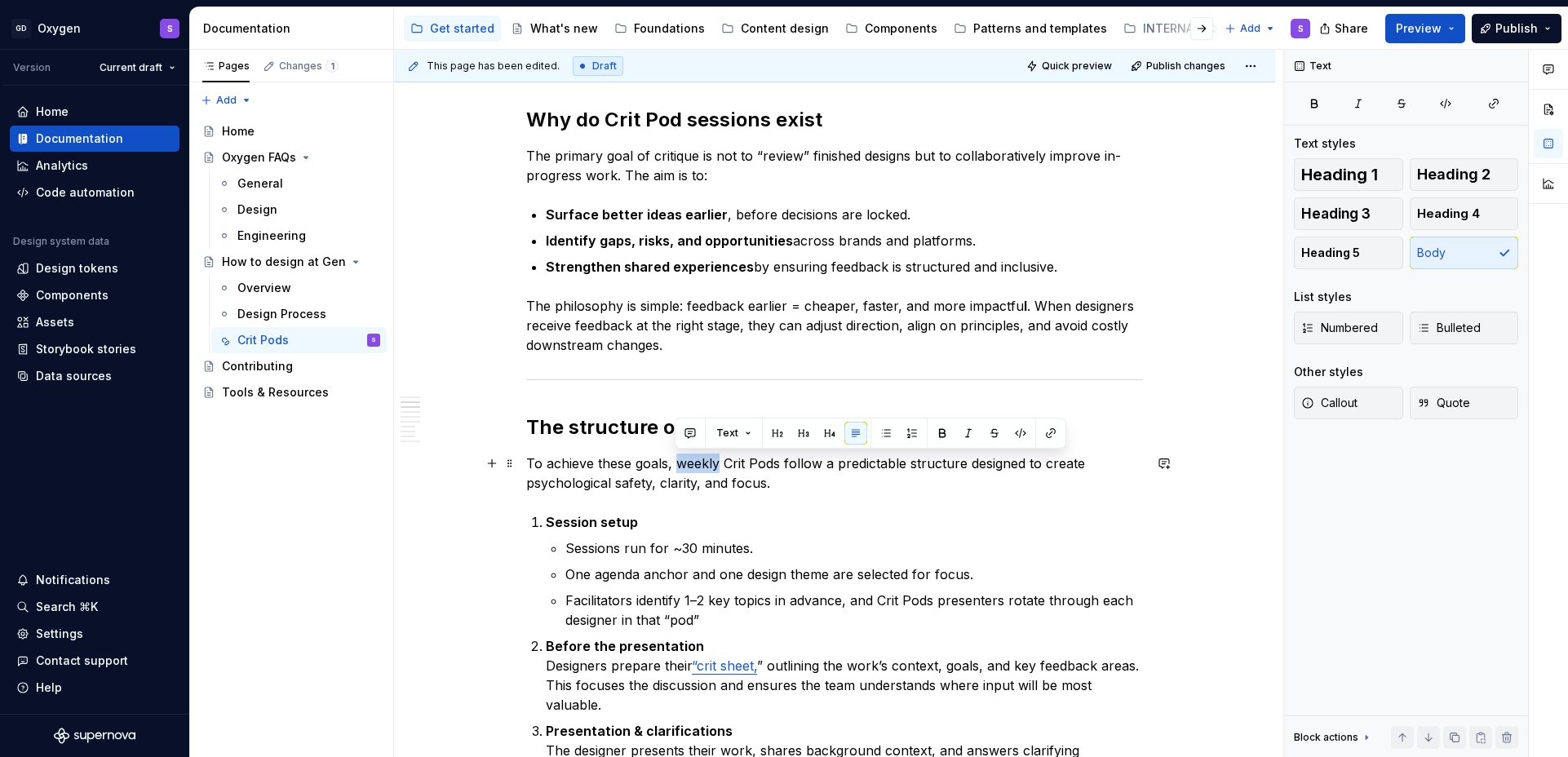
drag, startPoint x: 674, startPoint y: 466, endPoint x: 718, endPoint y: 466, distance: 44.0
click at [718, 466] on p "To achieve these goals, weekly Crit Pods follow a predictable structure designe…" at bounding box center [834, 473] width 617 height 39
click at [942, 433] on button "button" at bounding box center [942, 433] width 23 height 23
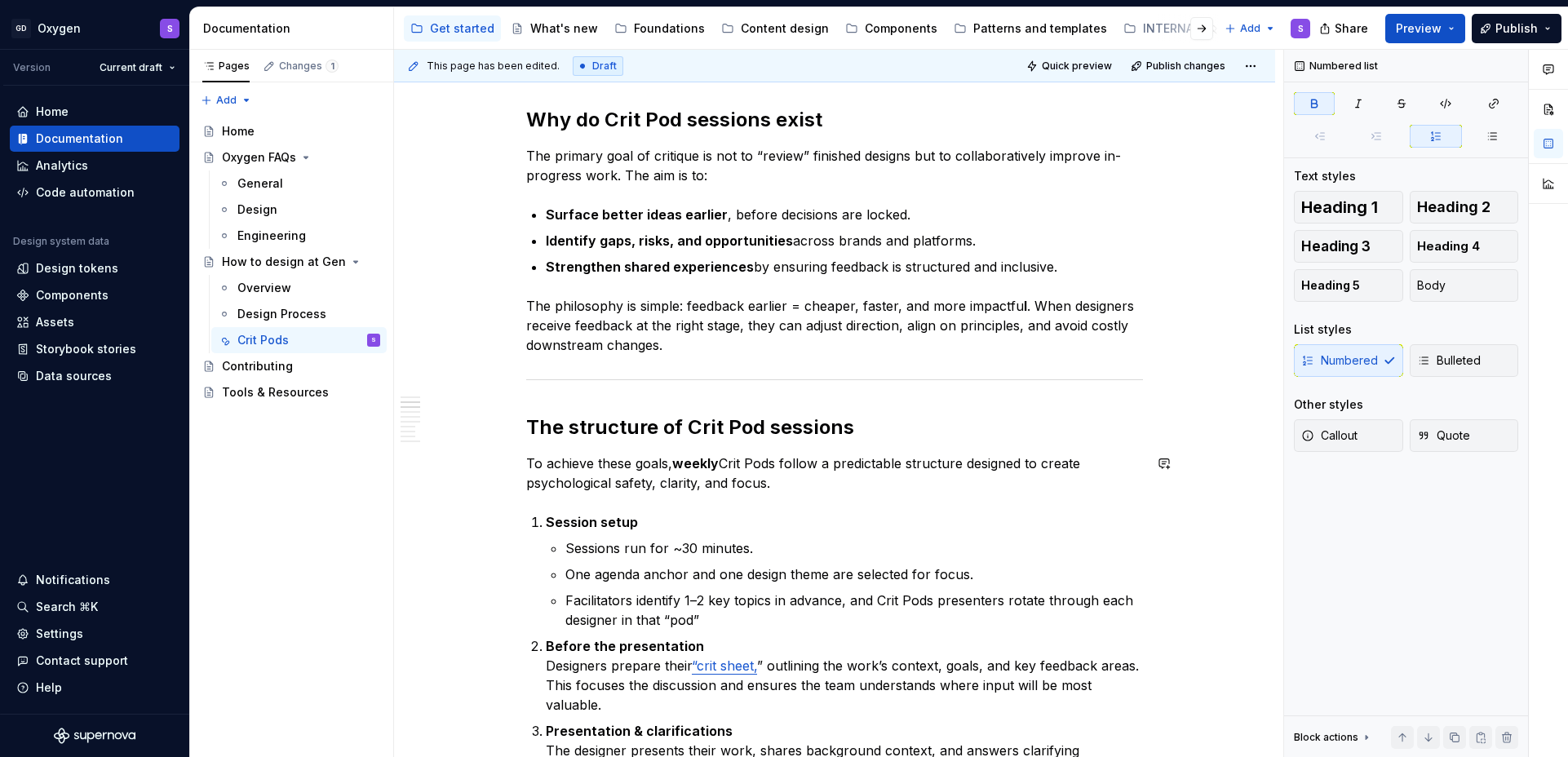
type textarea "*"
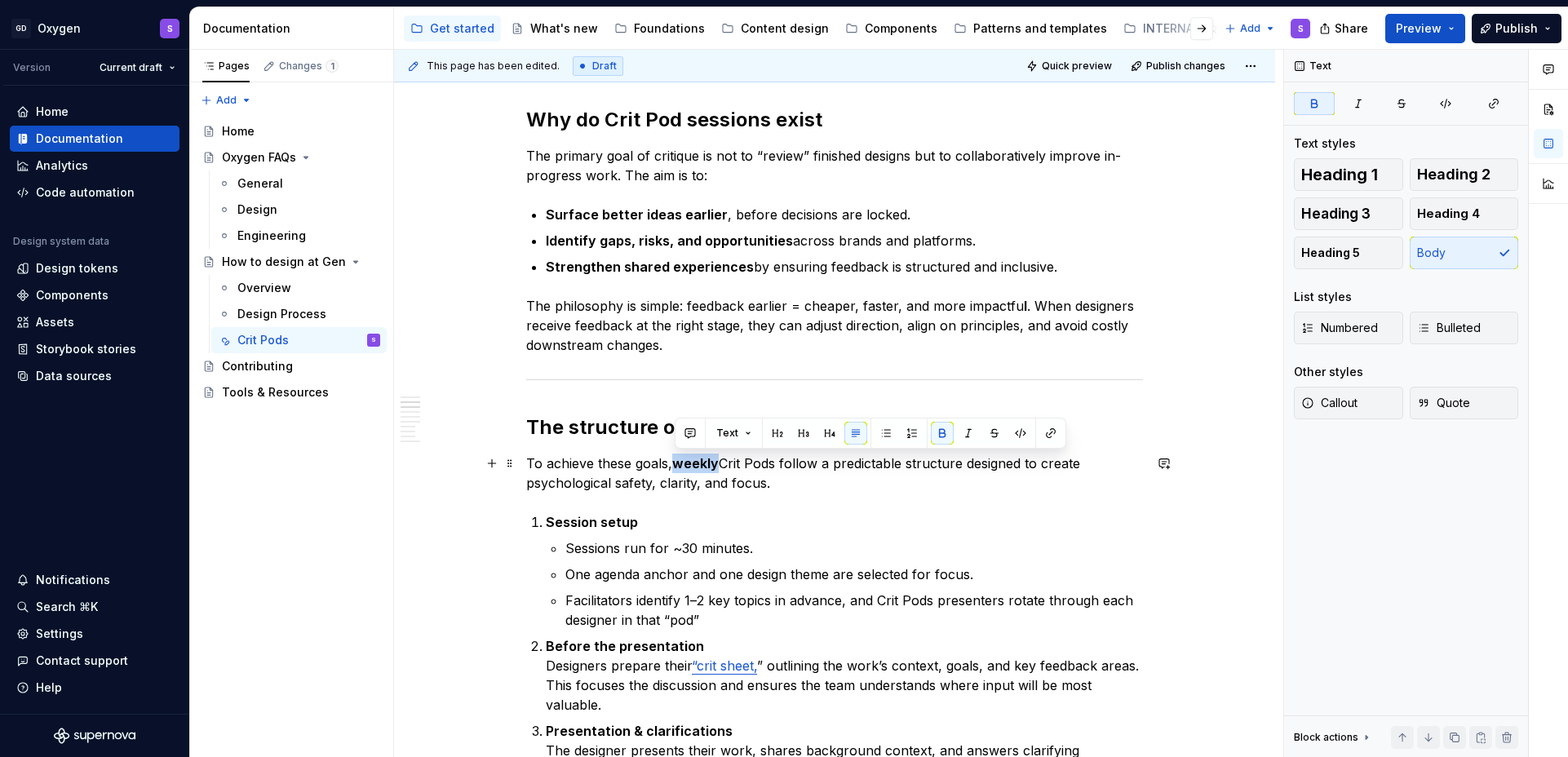
drag, startPoint x: 674, startPoint y: 467, endPoint x: 719, endPoint y: 466, distance: 45.0
click at [719, 466] on p "To achieve these goals, weekly Crit Pods follow a predictable structure designe…" at bounding box center [834, 473] width 617 height 39
click at [751, 470] on p "To achieve these goals, weekly Crit Pods follow a predictable structure designe…" at bounding box center [834, 473] width 617 height 39
drag, startPoint x: 780, startPoint y: 466, endPoint x: 676, endPoint y: 466, distance: 104.0
click at [676, 466] on p "To achieve these goals, weekly Crit Pods follow a predictable structure designe…" at bounding box center [834, 473] width 617 height 39
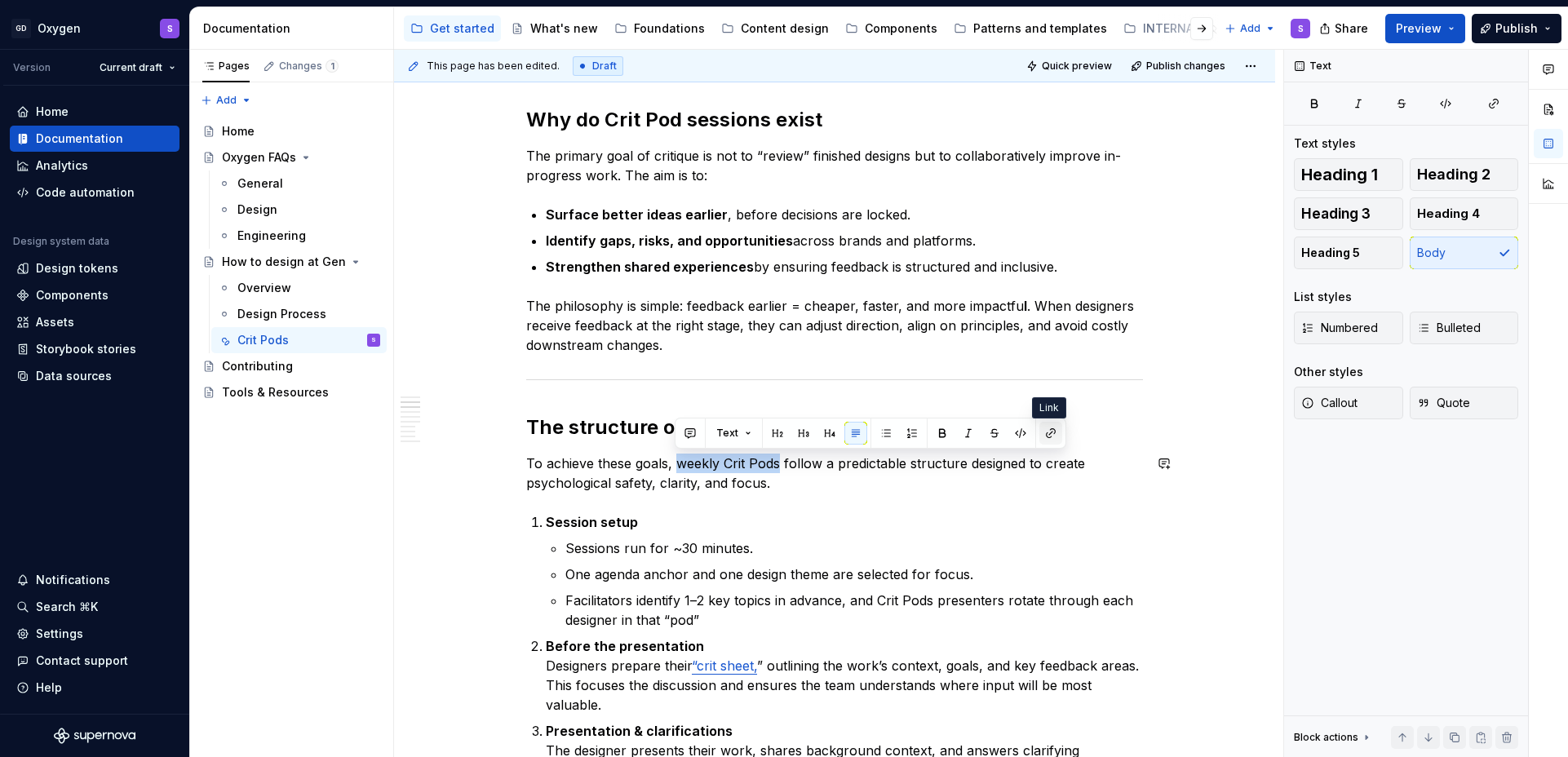
click at [1046, 435] on button "button" at bounding box center [1050, 433] width 23 height 23
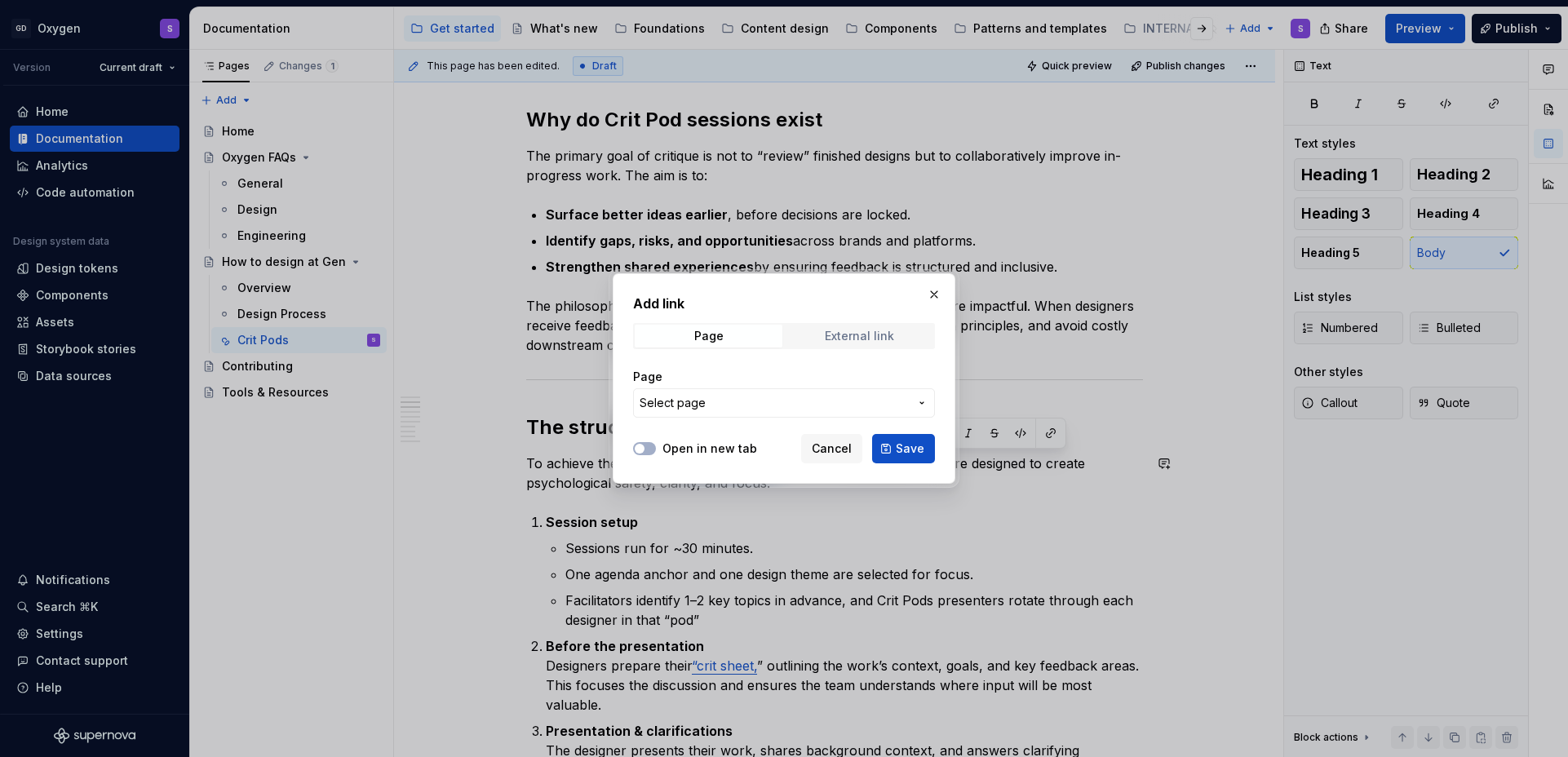
click at [856, 330] on div "External link" at bounding box center [860, 336] width 70 height 13
click at [740, 398] on input "URL" at bounding box center [784, 403] width 302 height 29
paste input "[URL][DOMAIN_NAME]"
type input "[URL][DOMAIN_NAME]"
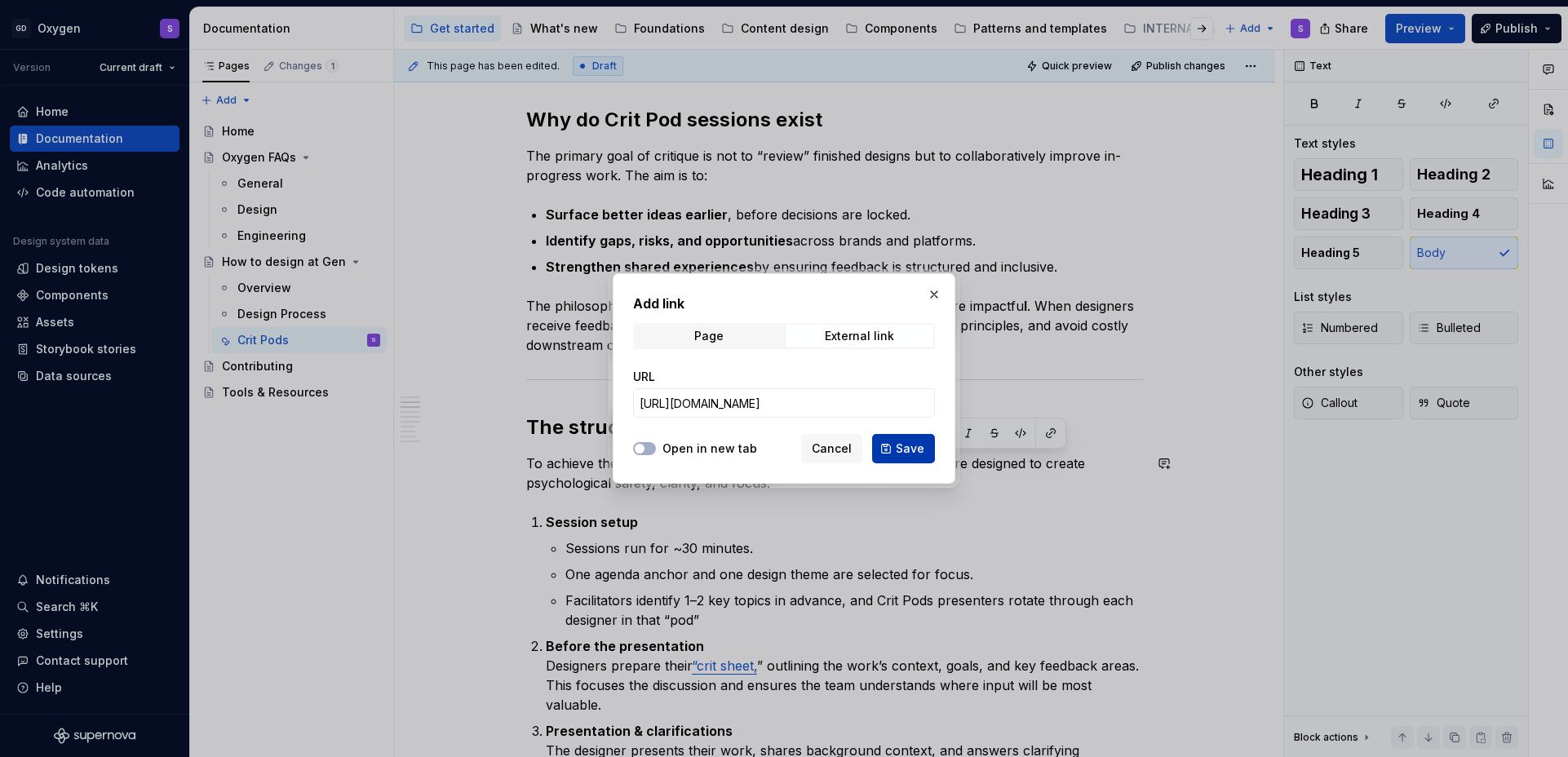
click at [903, 445] on span "Save" at bounding box center [910, 449] width 28 height 16
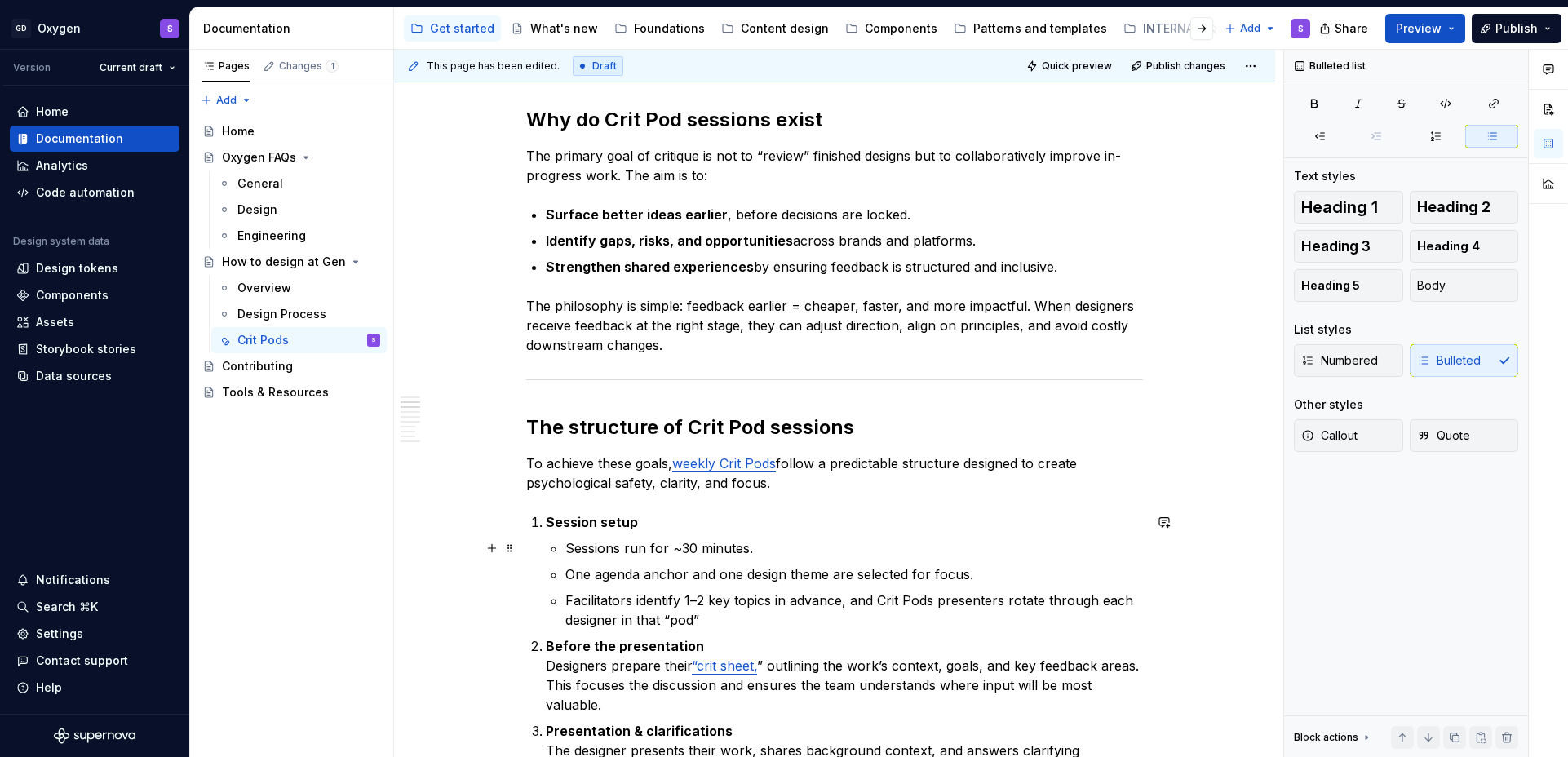
click at [928, 554] on p "Sessions run for ~30 minutes." at bounding box center [854, 548] width 577 height 19
click at [1522, 34] on span "Publish" at bounding box center [1517, 28] width 42 height 16
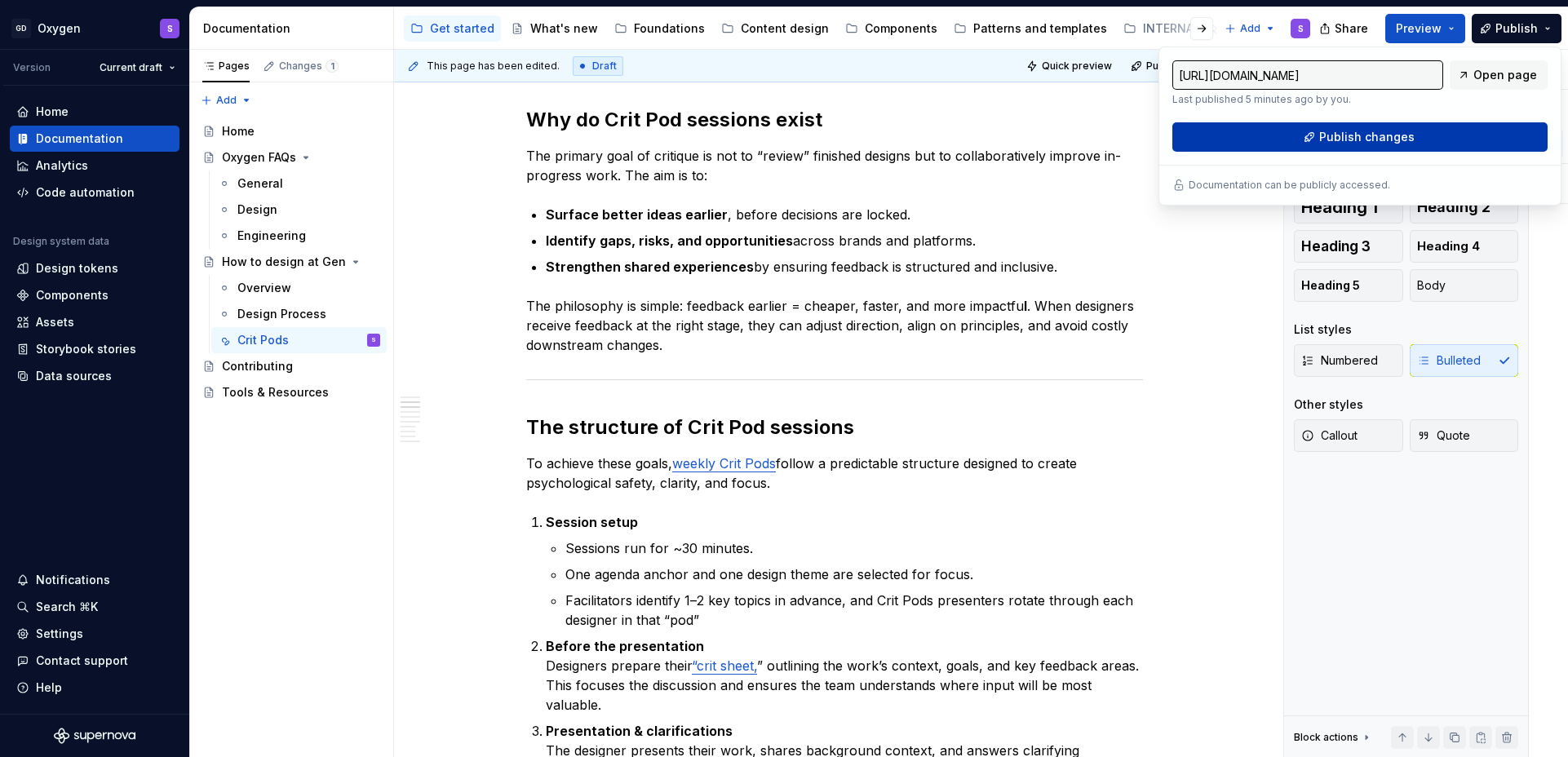
click at [1464, 137] on button "Publish changes" at bounding box center [1360, 137] width 376 height 29
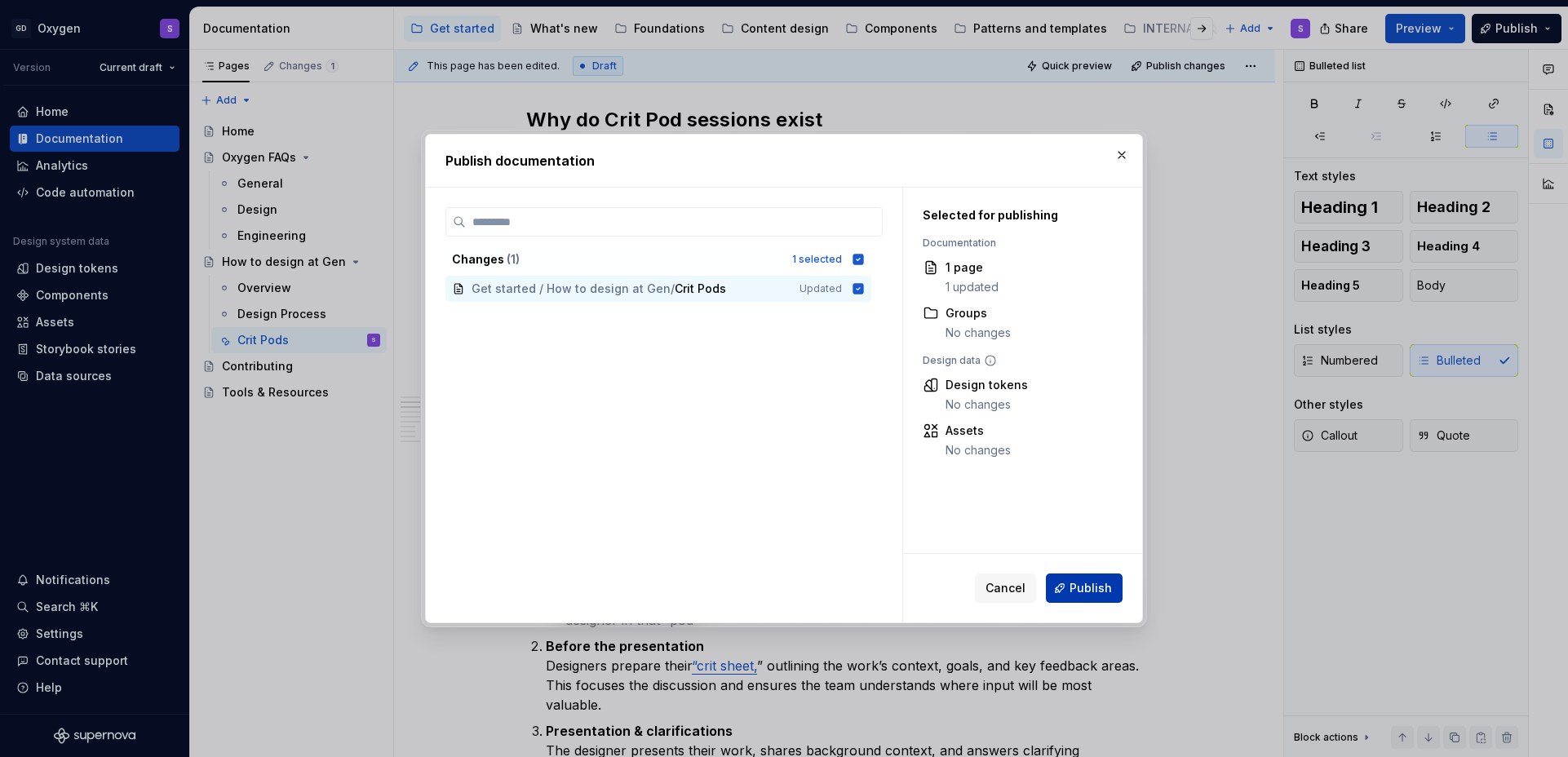
click at [1095, 597] on button "Publish" at bounding box center [1084, 588] width 77 height 29
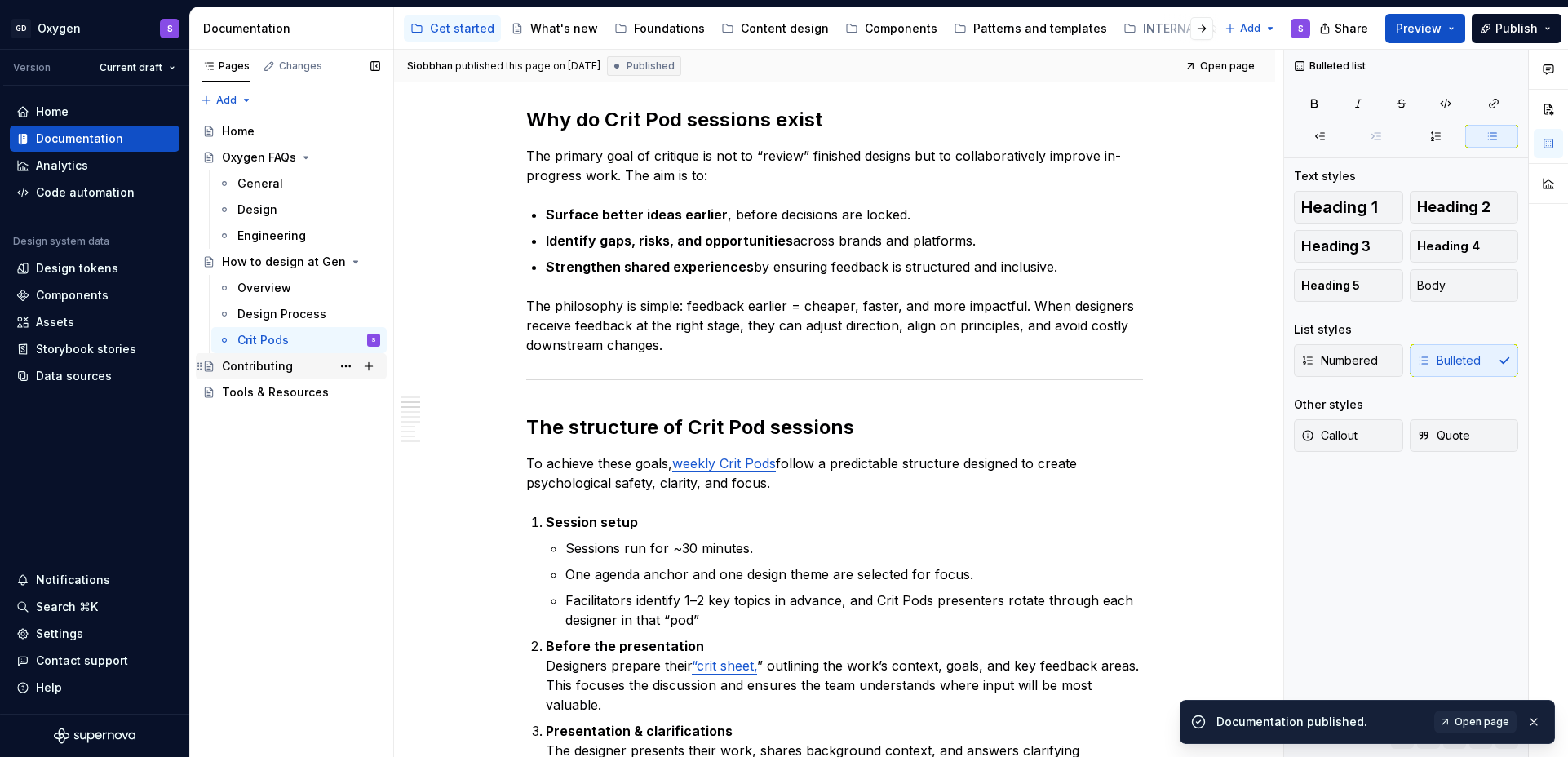
click at [236, 368] on div "Contributing" at bounding box center [257, 367] width 71 height 16
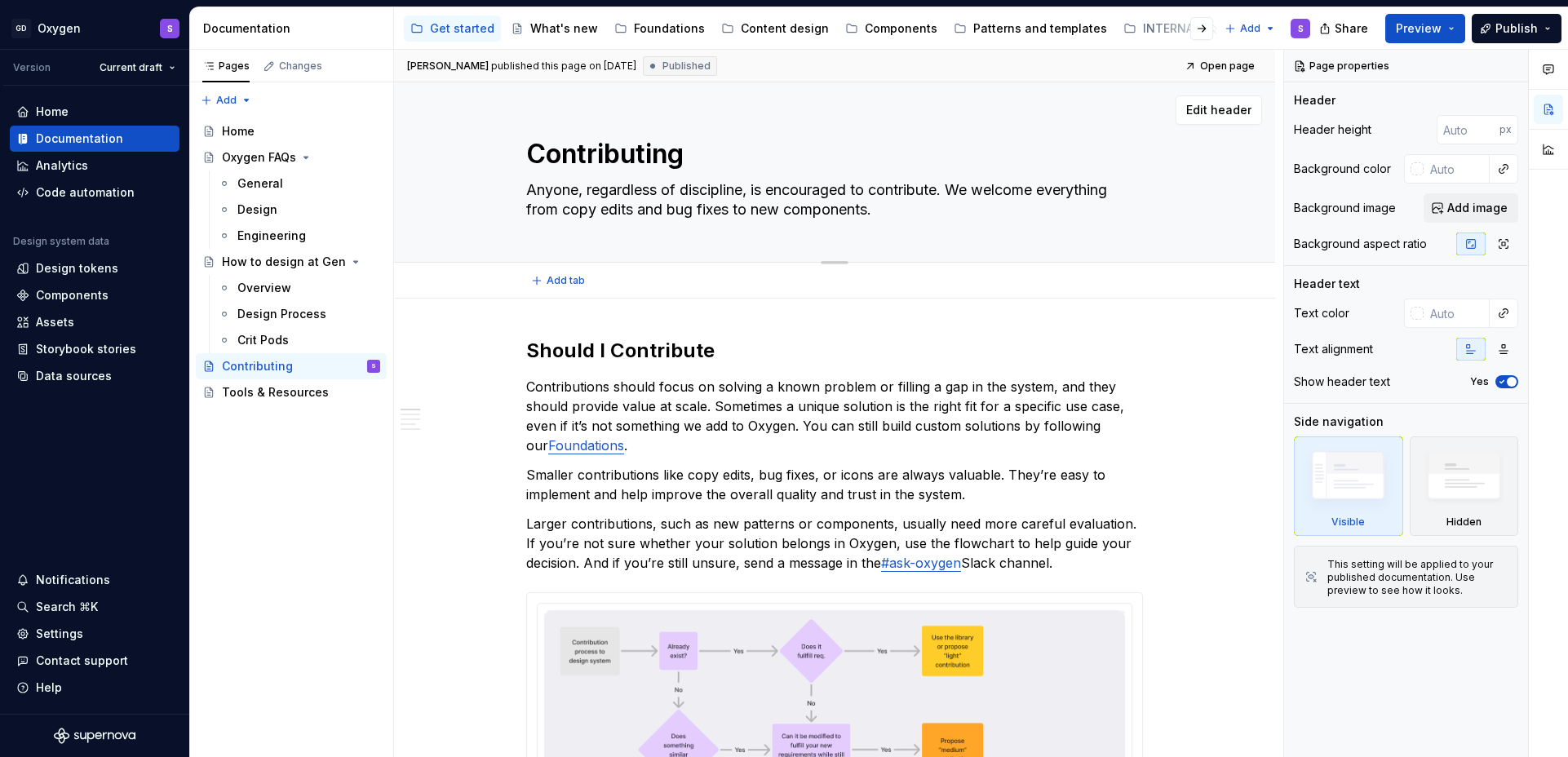
click at [666, 210] on textarea "Anyone, regardless of discipline, is encouraged to contribute. We welcome every…" at bounding box center [831, 200] width 617 height 46
click at [669, 211] on textarea "Anyone, regardless of discipline, is encouraged to contribute. We welcome every…" at bounding box center [831, 200] width 617 height 46
drag, startPoint x: 663, startPoint y: 211, endPoint x: 557, endPoint y: 211, distance: 106.0
click at [557, 211] on textarea "Anyone, regardless of discipline, is encouraged to contribute. We welcome every…" at bounding box center [831, 200] width 617 height 46
type textarea "*"
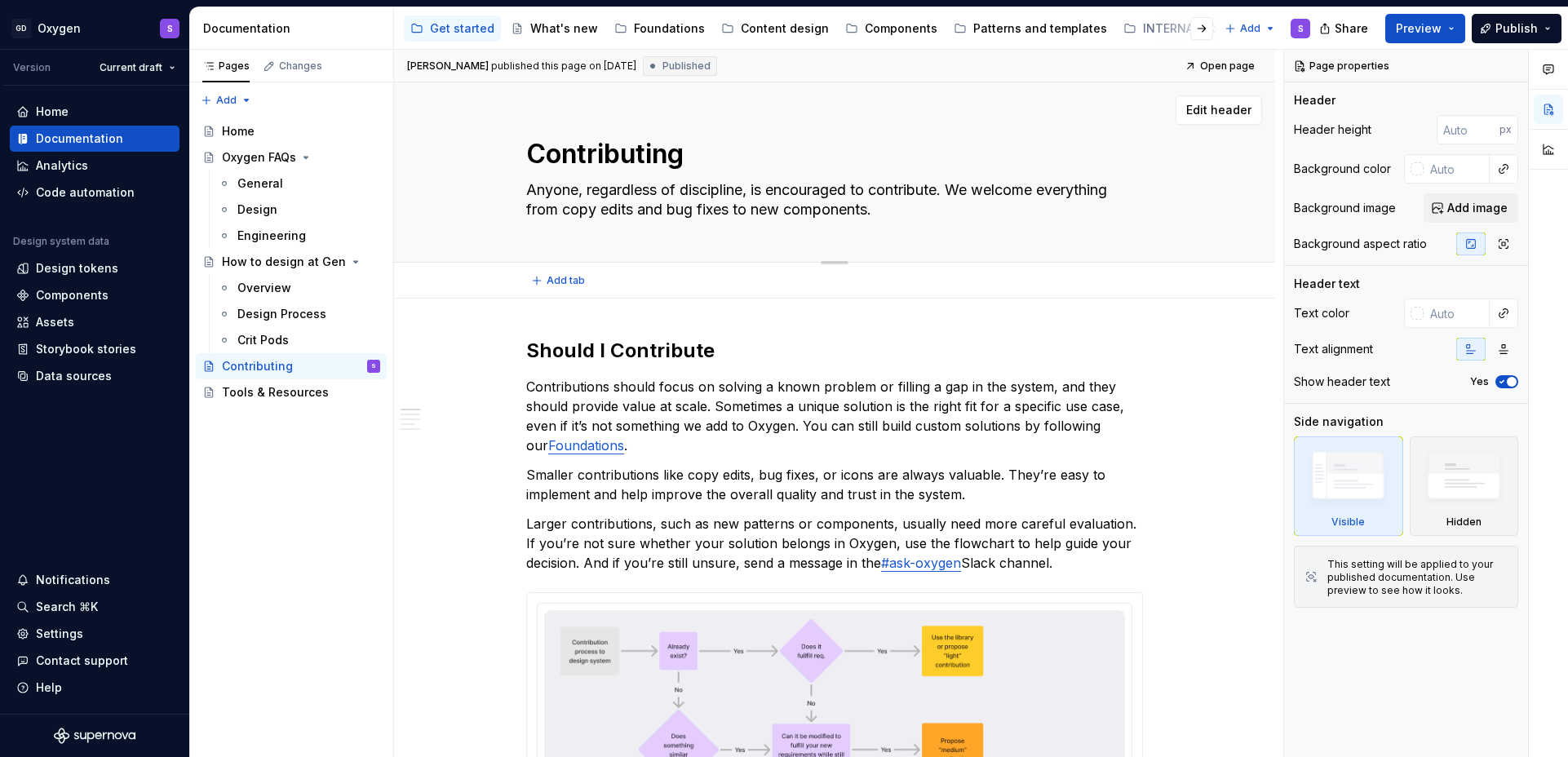
type textarea "Anyone, regardless of discipline, is encouraged to contribute. We welcome every…"
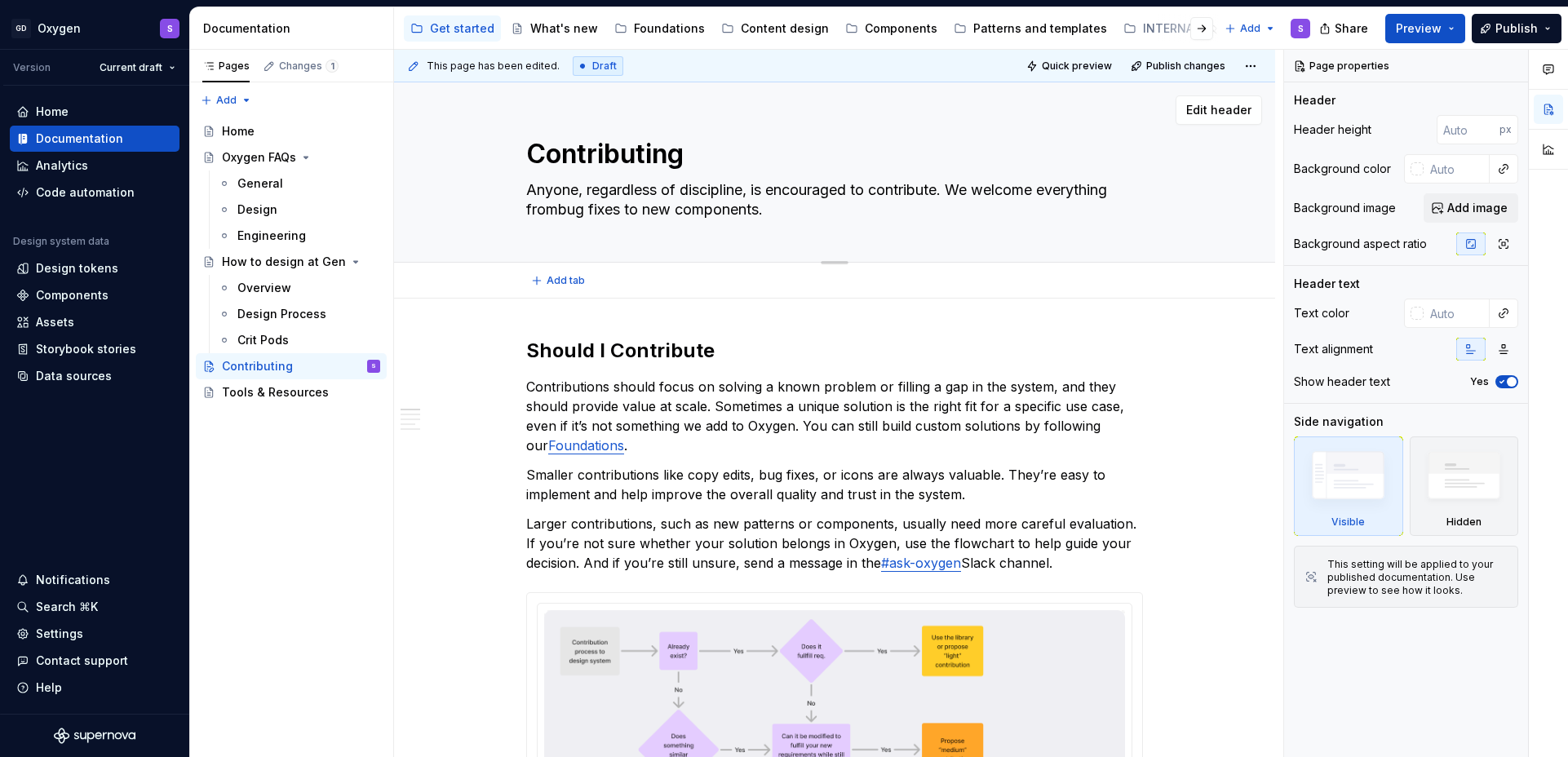
type textarea "*"
type textarea "Anyone, regardless of discipline, is encouraged to contribute. We welcome every…"
type textarea "*"
type textarea "Anyone, regardless of discipline, is encouraged to contribute. We welcome every…"
click at [1522, 28] on span "Publish" at bounding box center [1517, 28] width 42 height 16
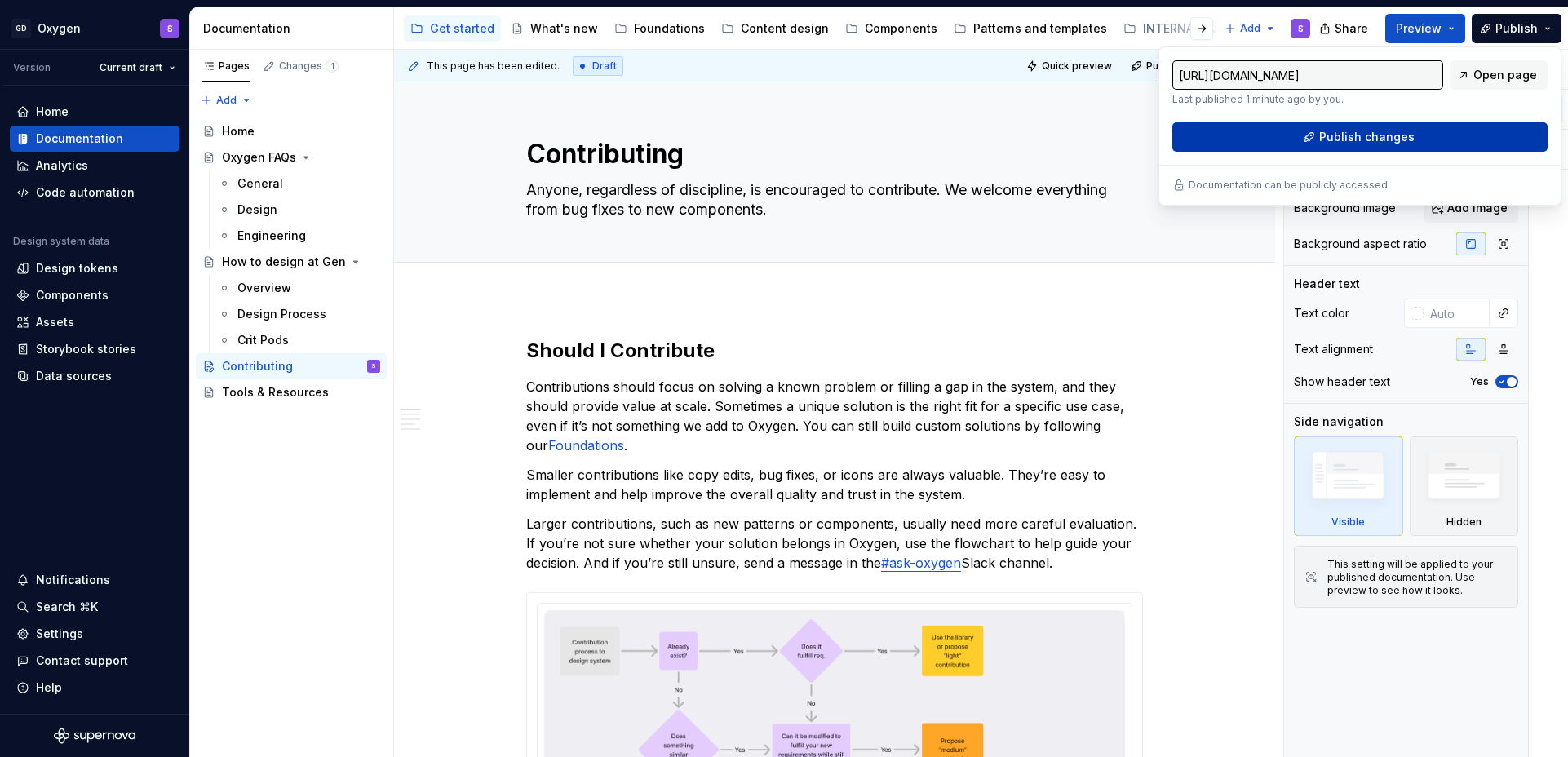
click at [1401, 137] on span "Publish changes" at bounding box center [1367, 137] width 95 height 16
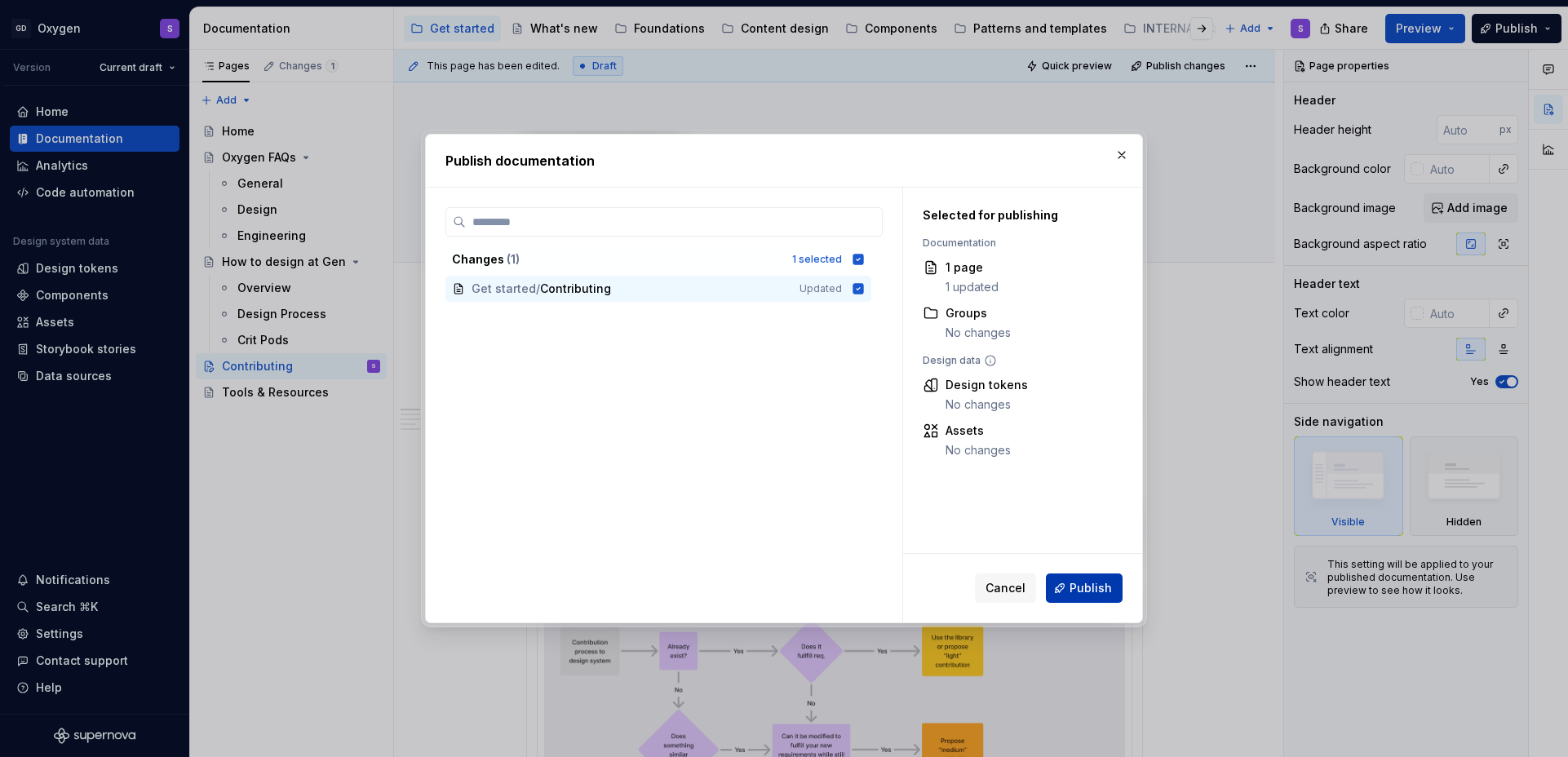
click at [1081, 593] on span "Publish" at bounding box center [1091, 588] width 42 height 16
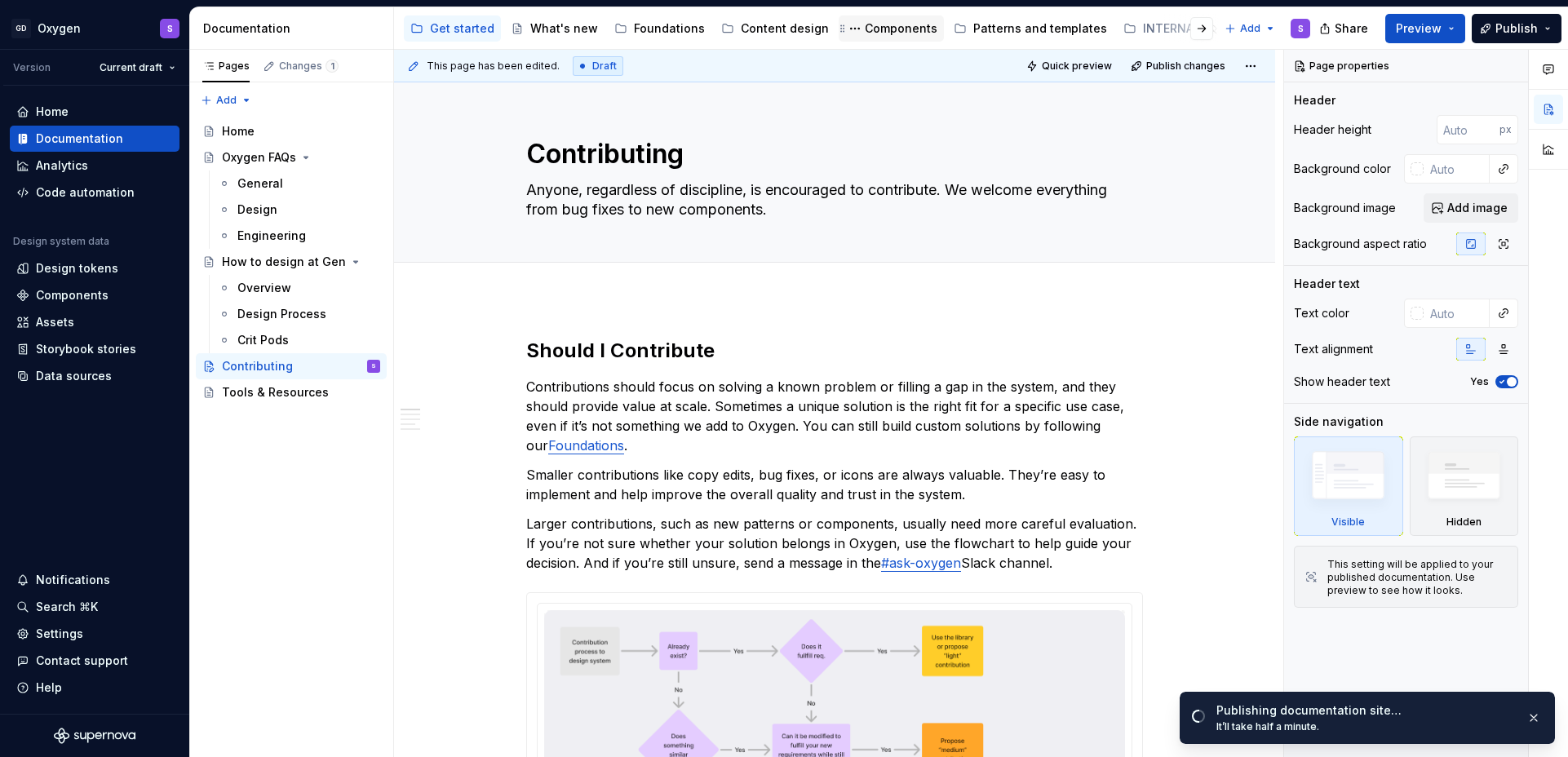
click at [890, 29] on div "Components" at bounding box center [901, 28] width 72 height 16
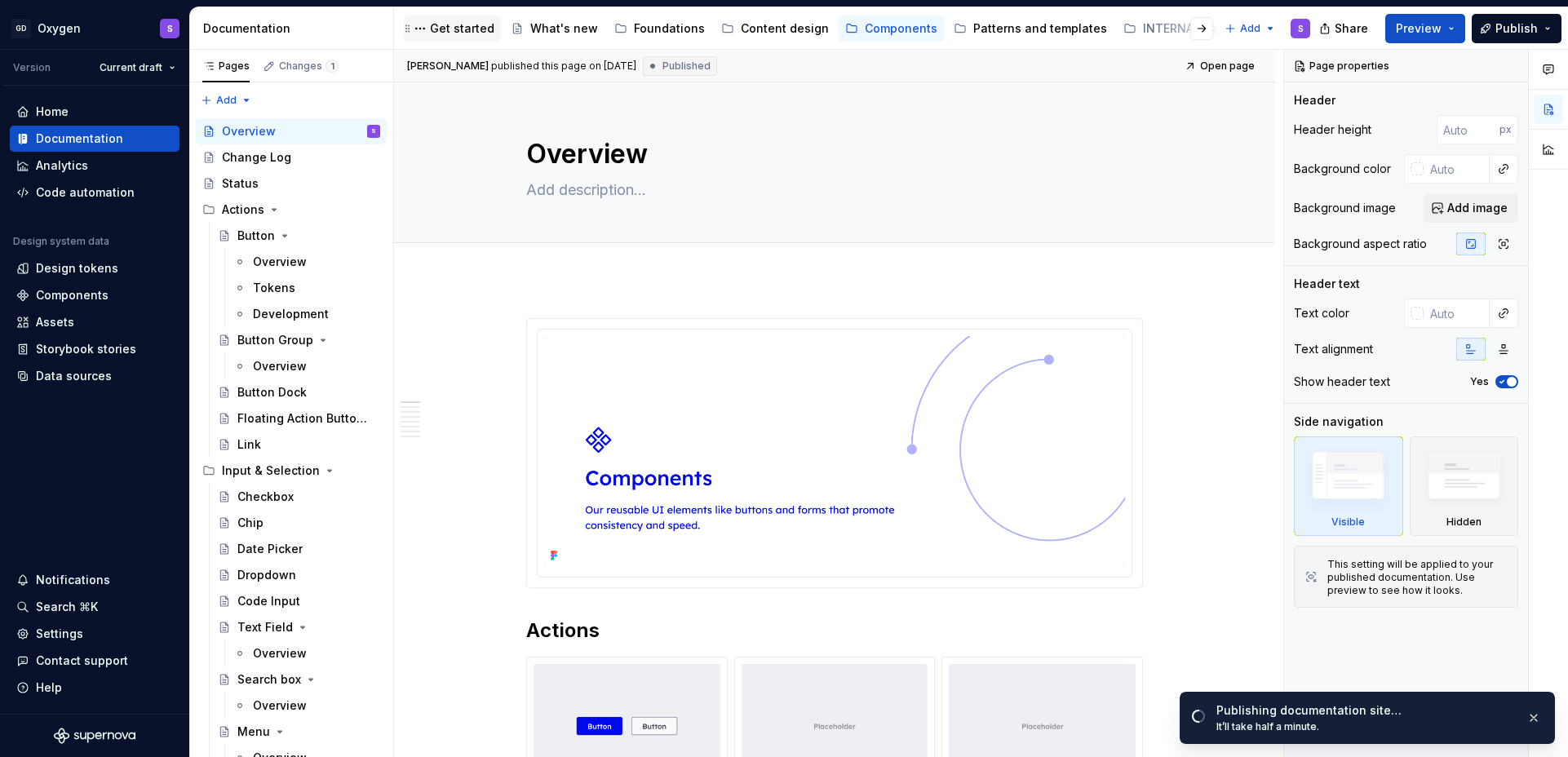
click at [473, 32] on div "Get started" at bounding box center [462, 28] width 64 height 16
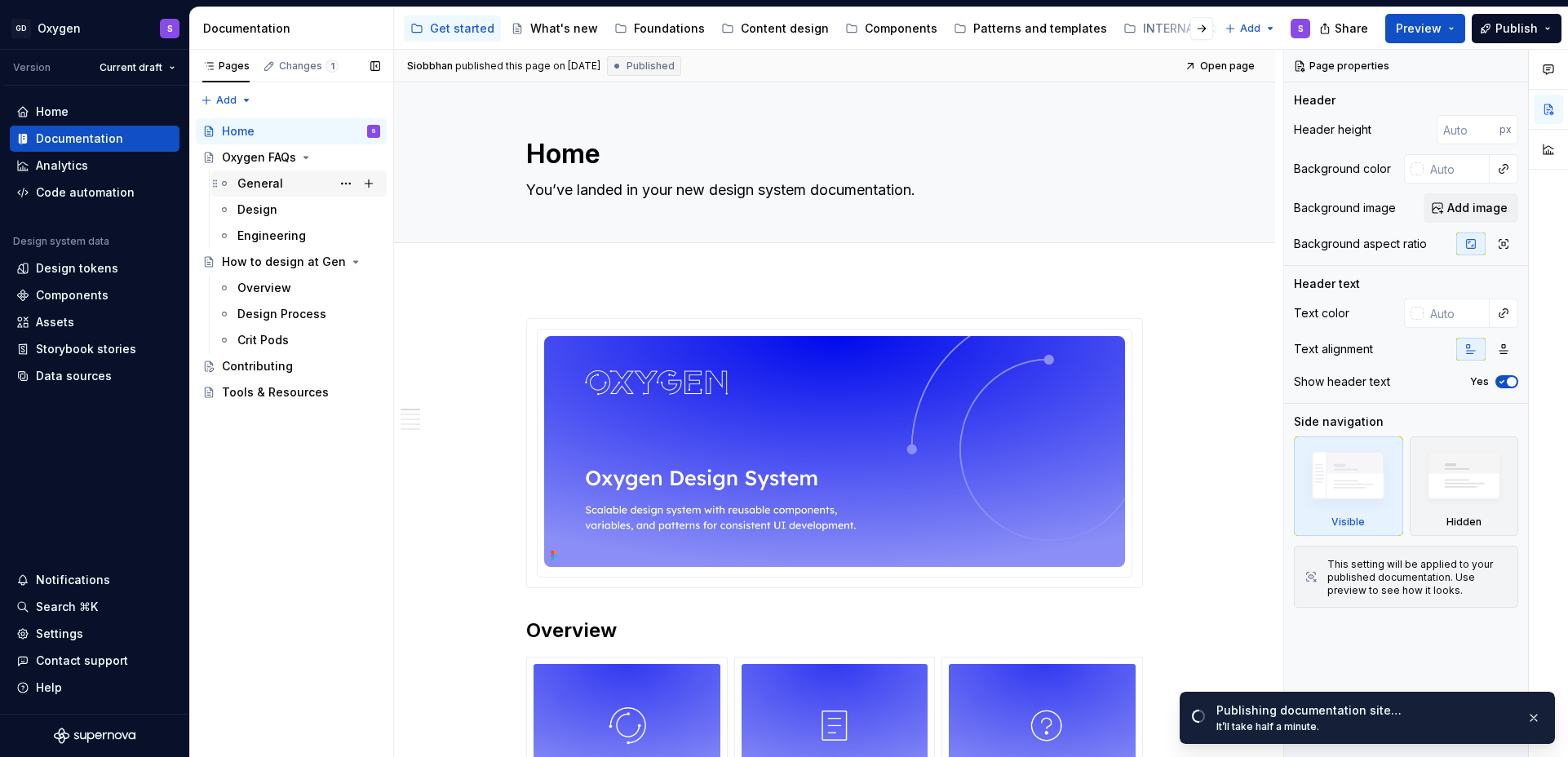
click at [258, 188] on div "General" at bounding box center [260, 183] width 46 height 16
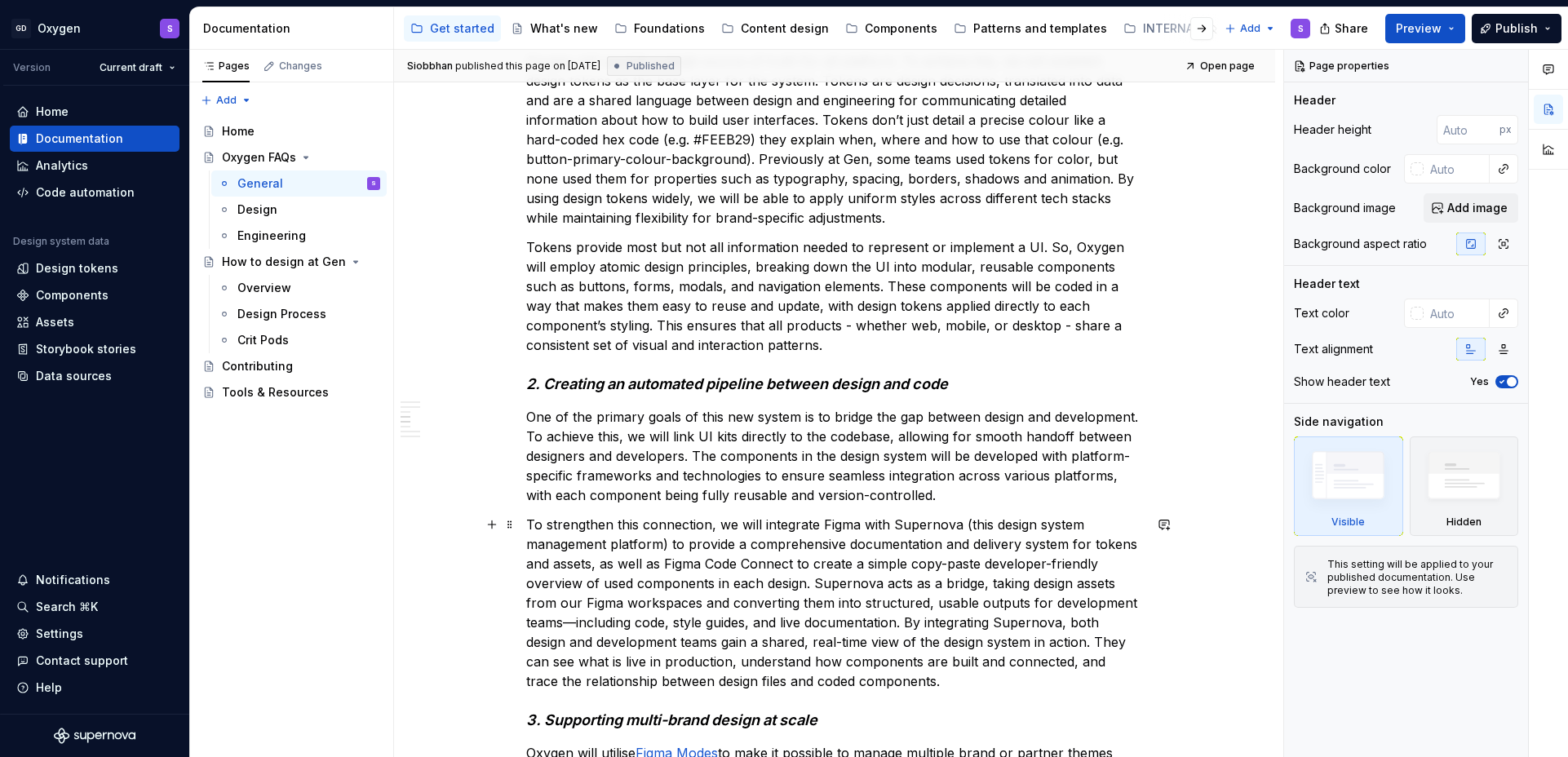
scroll to position [1487, 0]
type textarea "*"
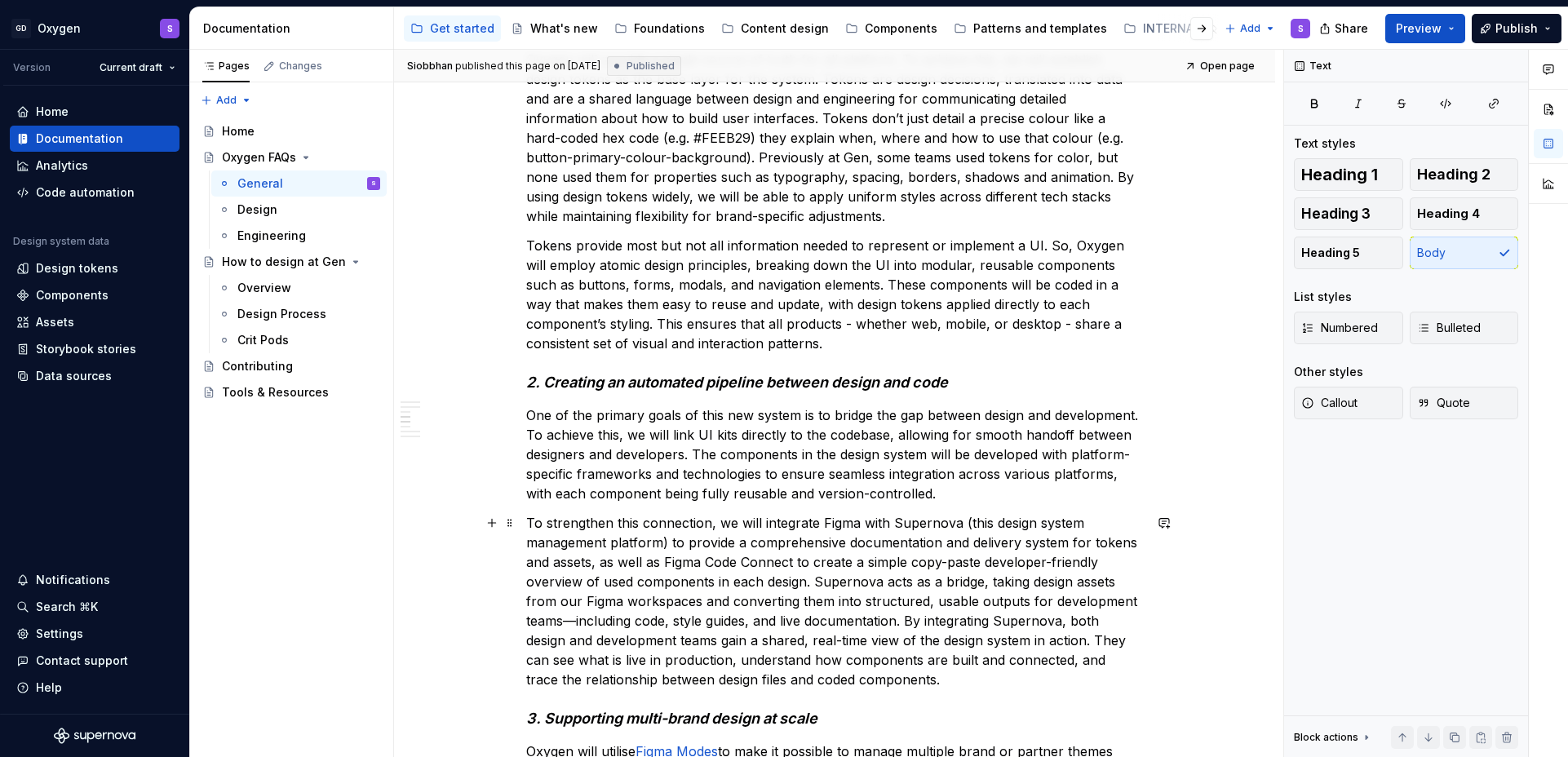
click at [574, 623] on p "To strengthen this connection, we will integrate Figma with Supernova (this des…" at bounding box center [834, 601] width 617 height 176
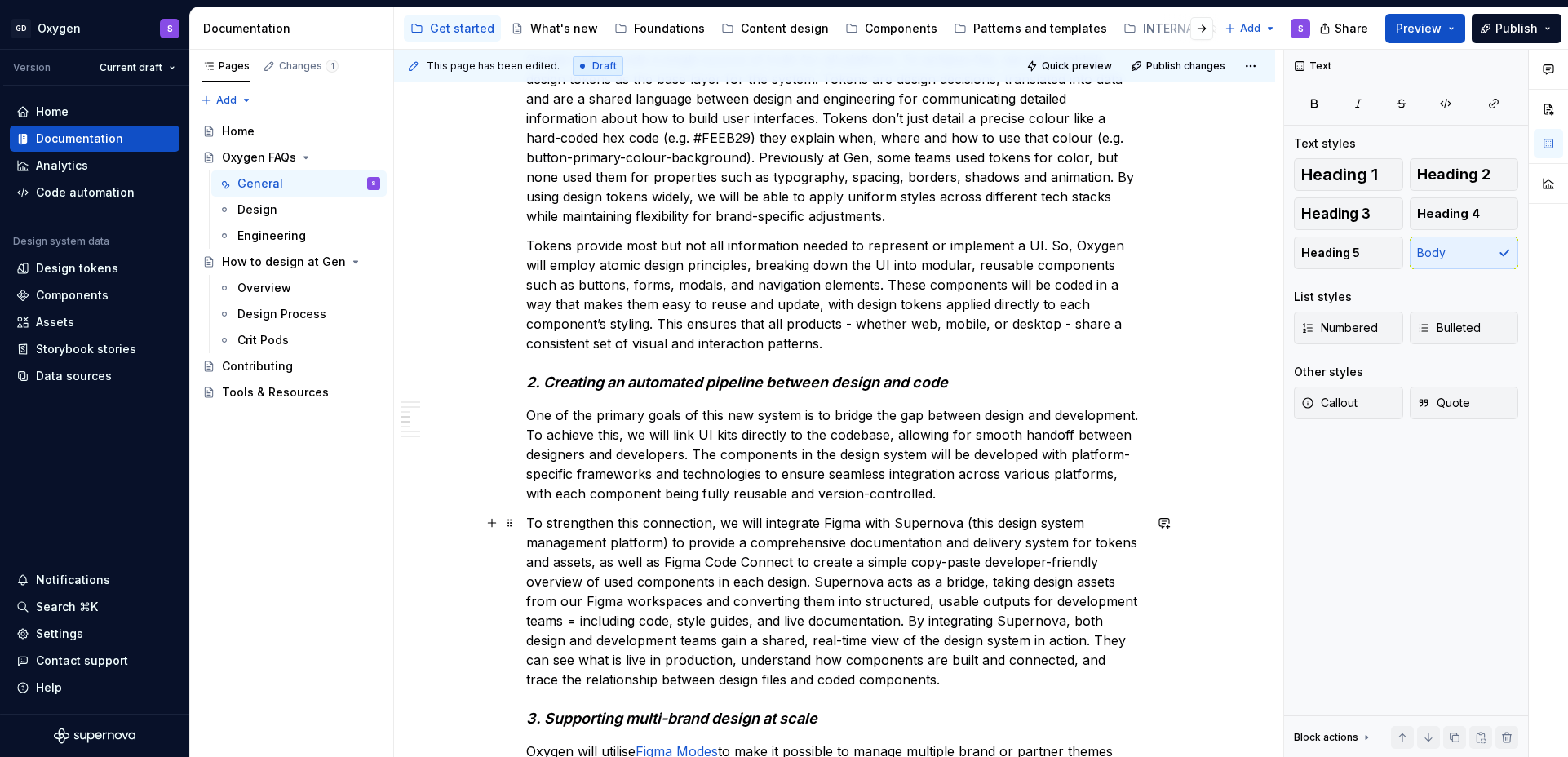
click at [883, 589] on p "To strengthen this connection, we will integrate Figma with Supernova (this des…" at bounding box center [834, 601] width 617 height 176
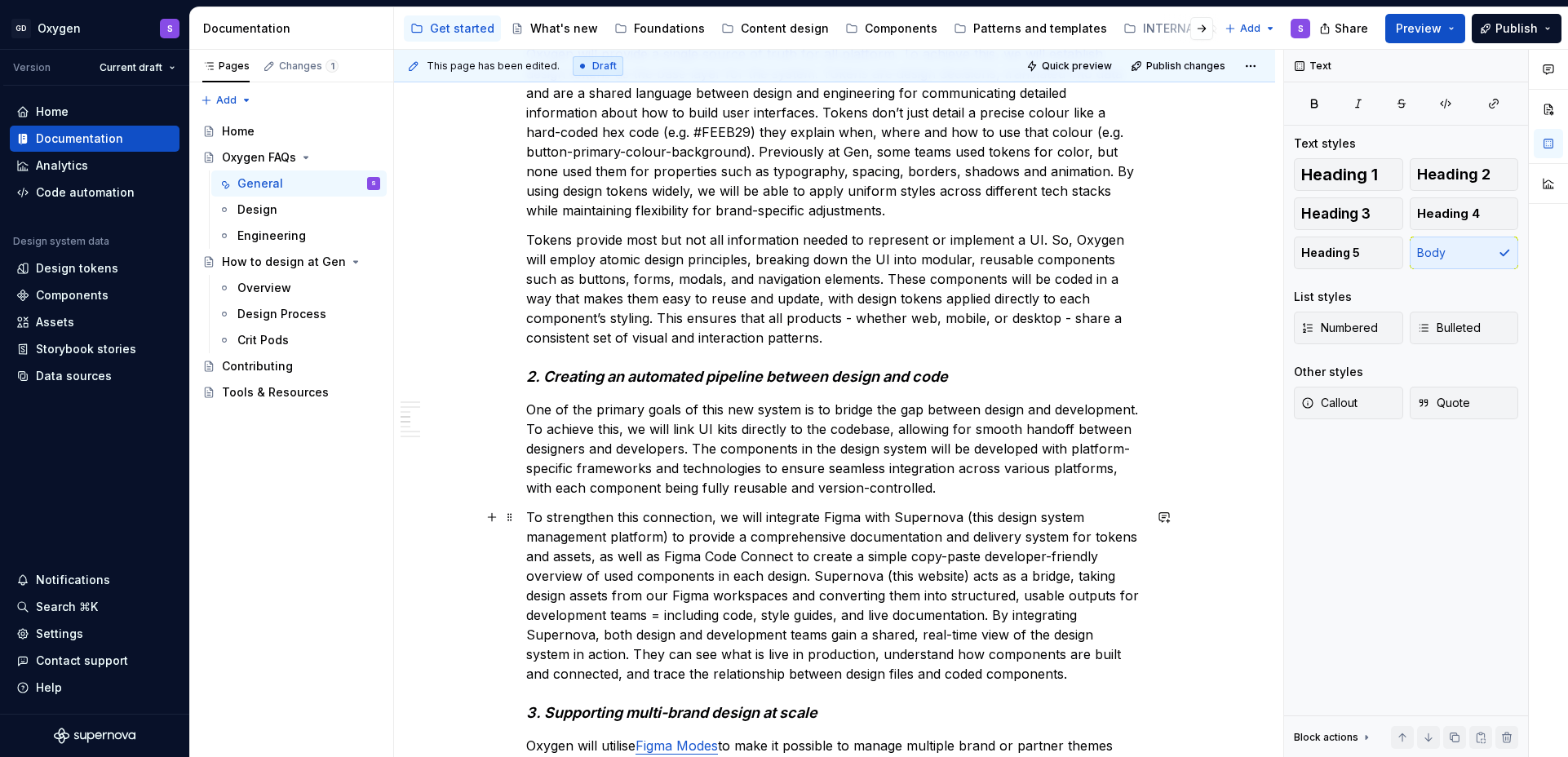
click at [1056, 669] on p "To strengthen this connection, we will integrate Figma with Supernova (this des…" at bounding box center [834, 596] width 617 height 176
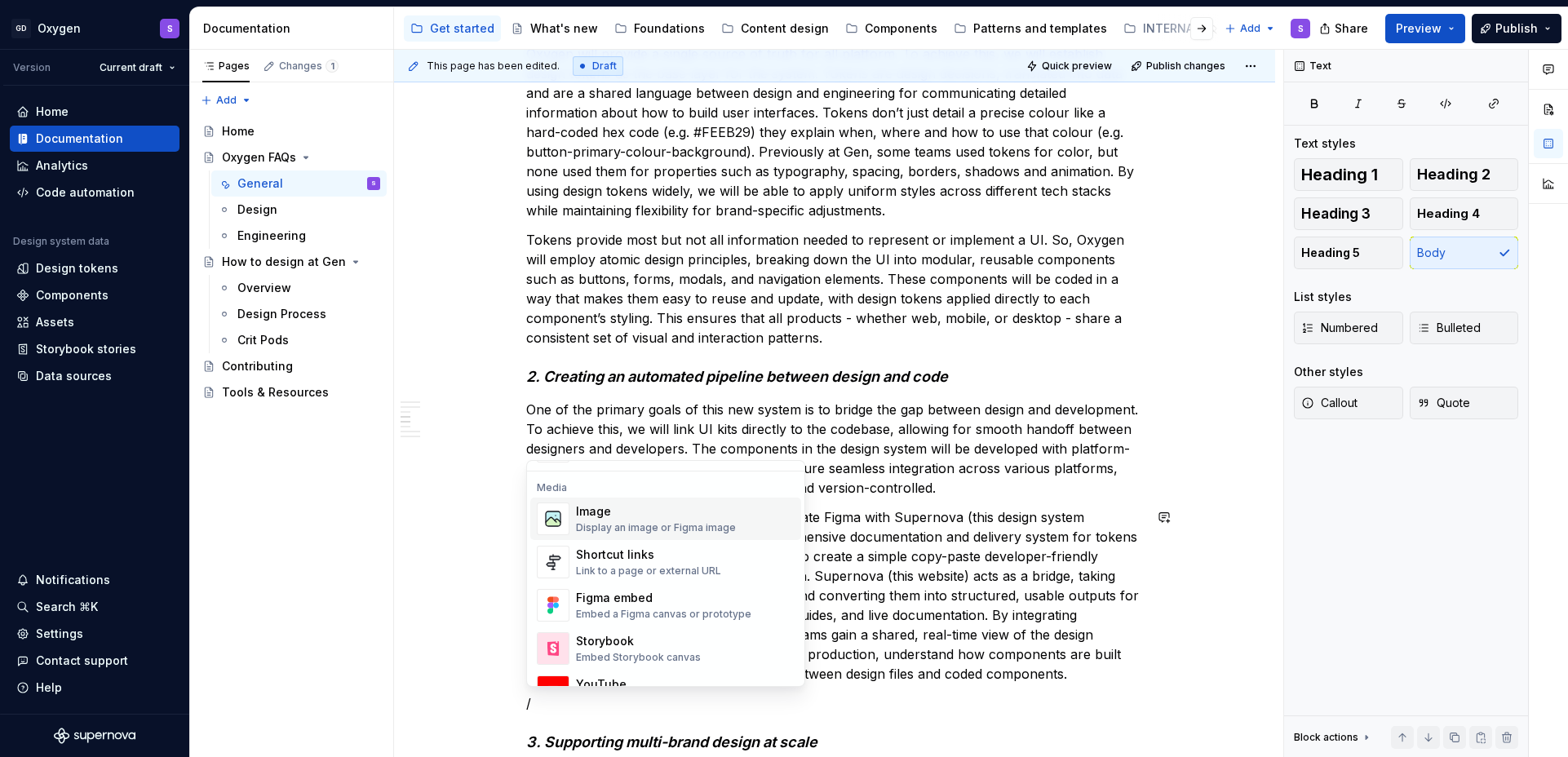
scroll to position [686, 0]
click at [634, 554] on div "Shortcut links" at bounding box center [649, 552] width 145 height 16
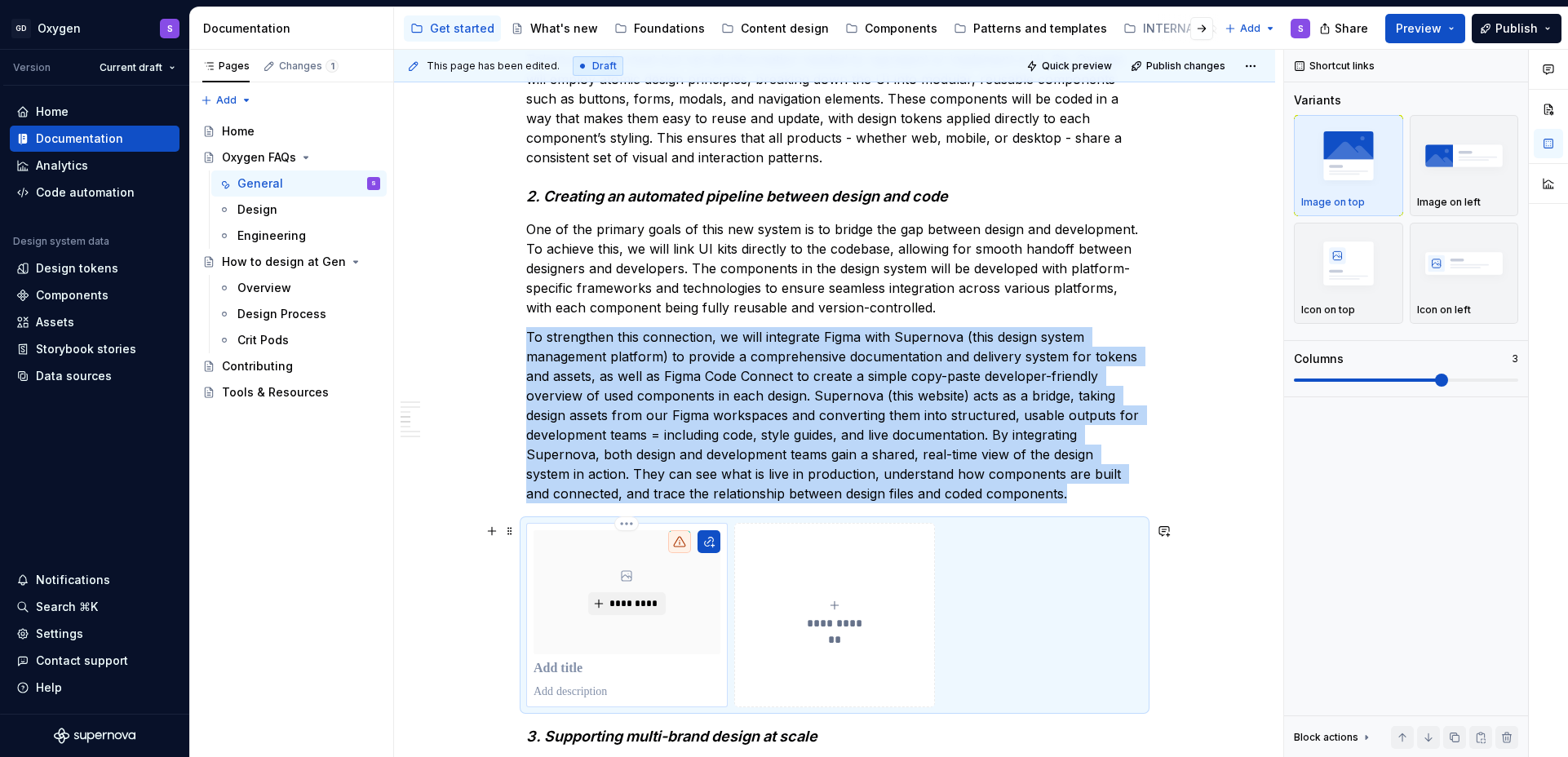
scroll to position [1681, 0]
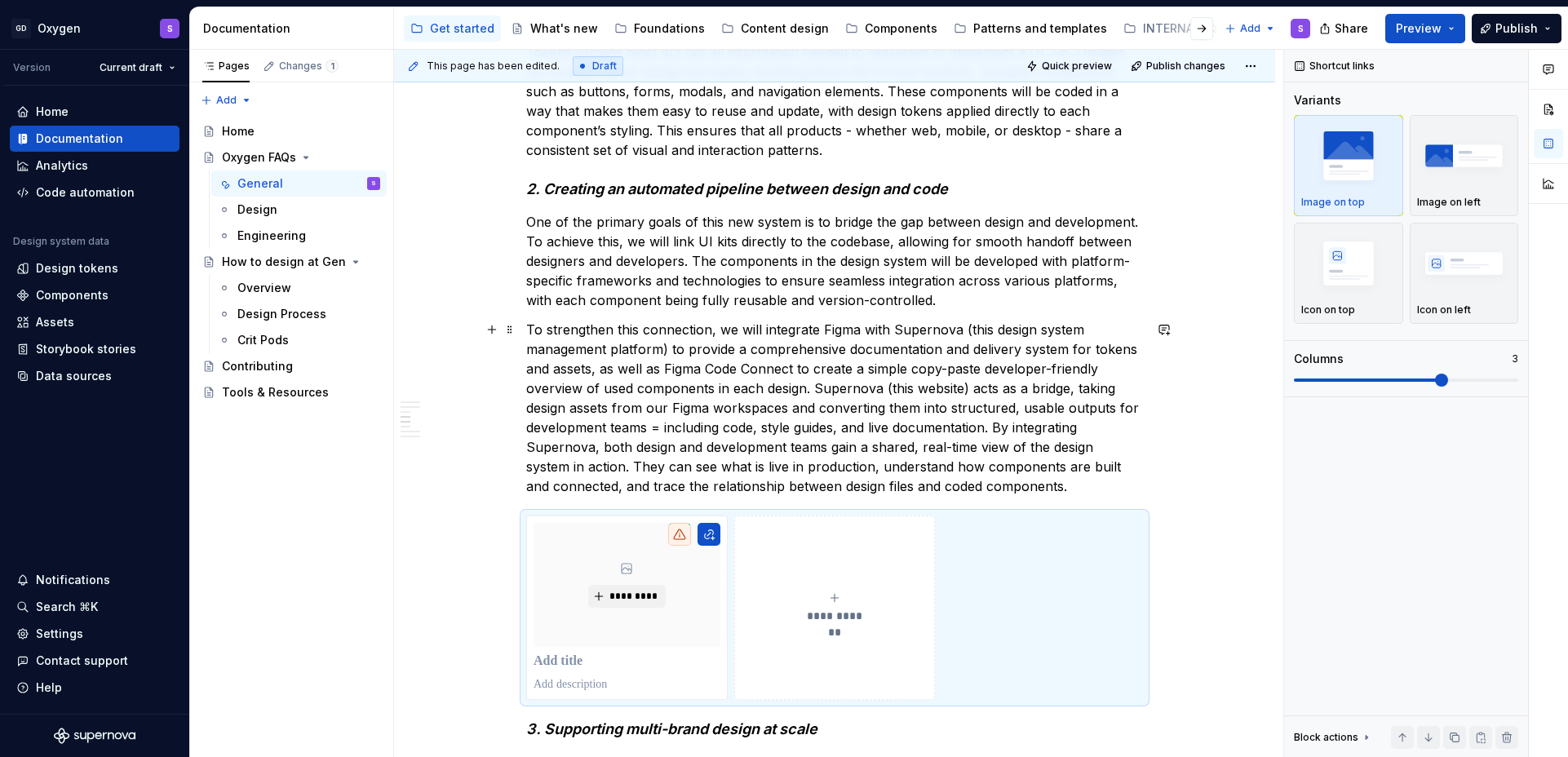
click at [1082, 482] on p "To strengthen this connection, we will integrate Figma with Supernova (this des…" at bounding box center [834, 408] width 617 height 176
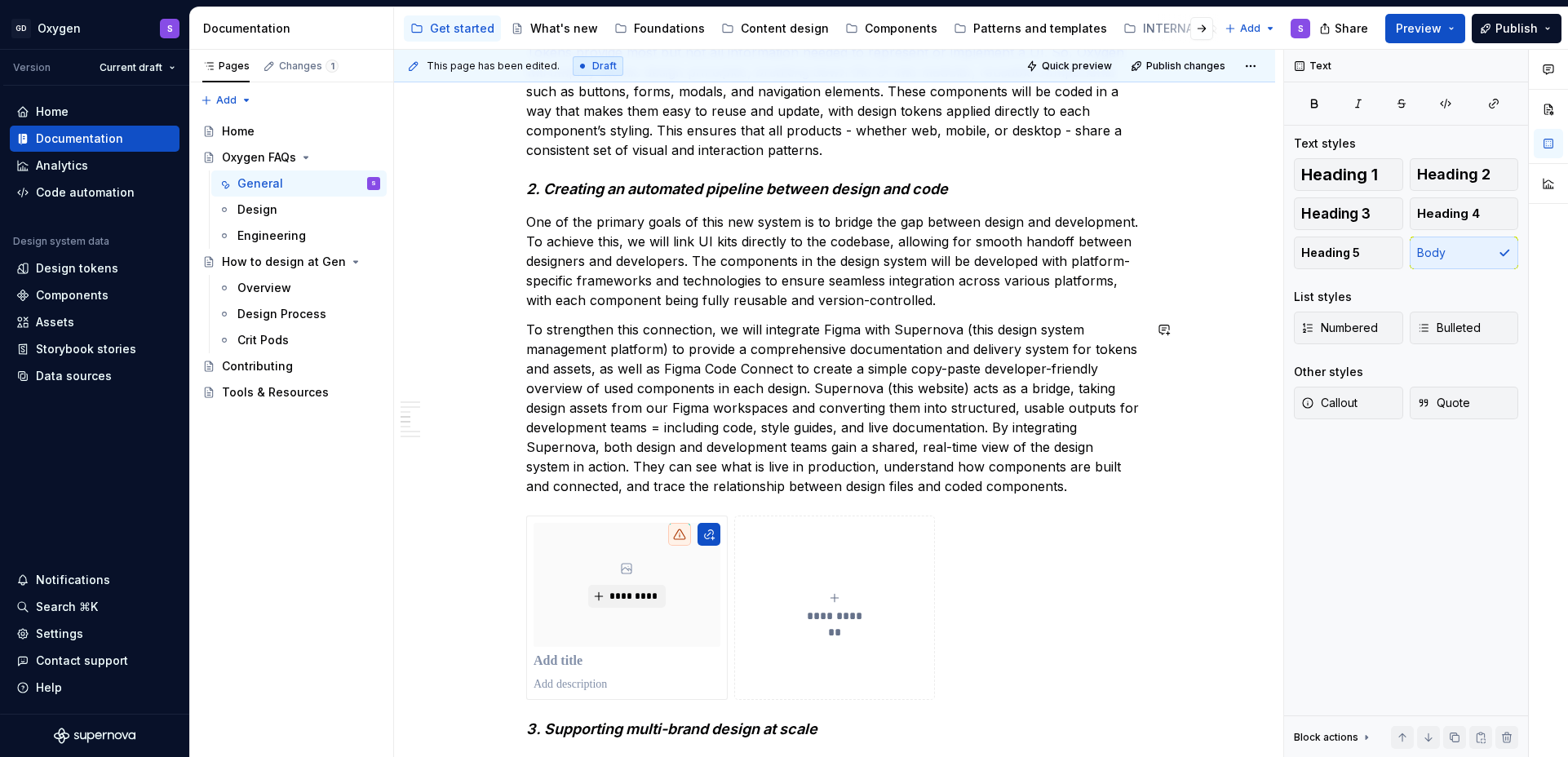
click at [840, 569] on button "**********" at bounding box center [835, 608] width 202 height 184
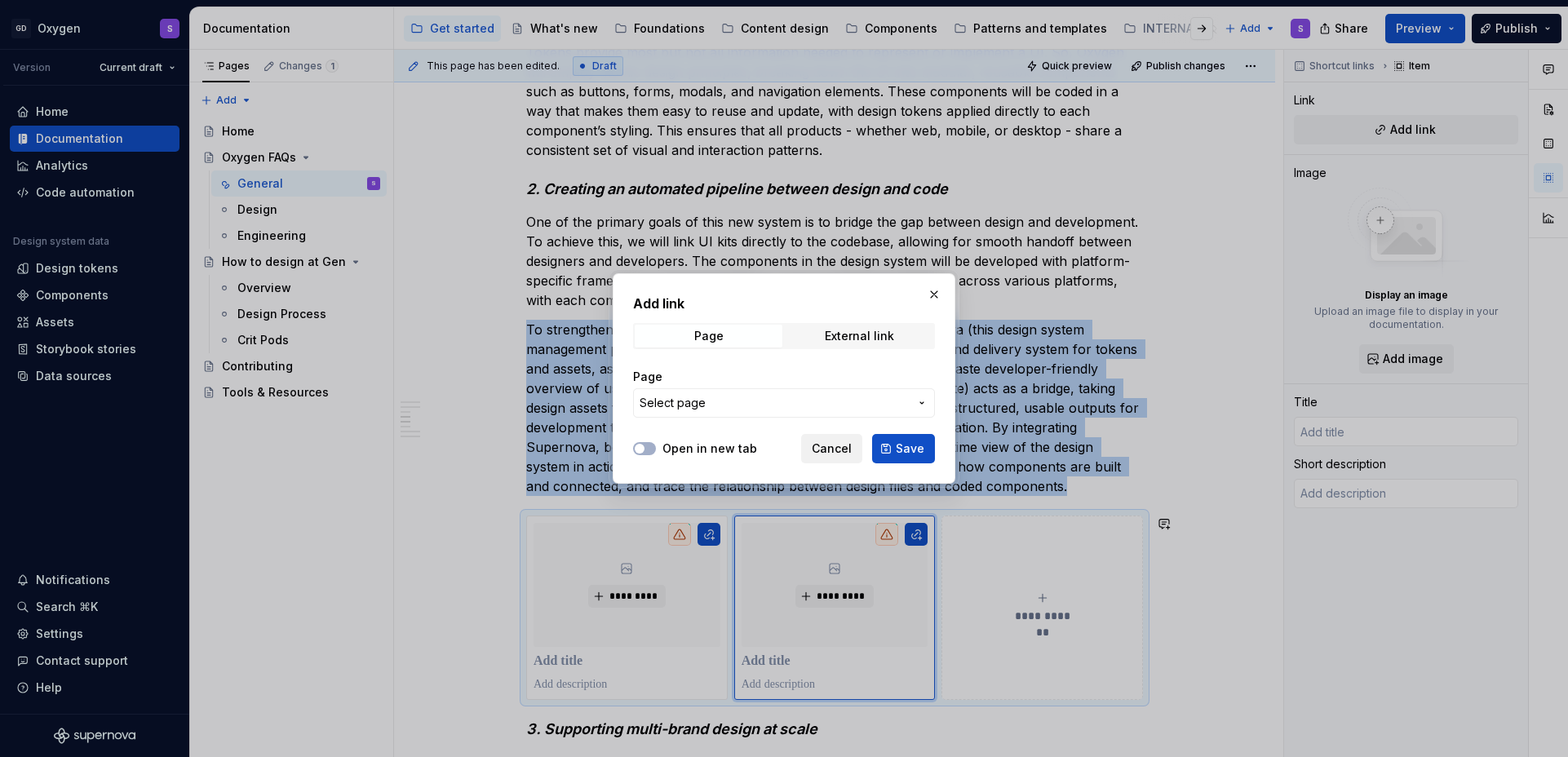
click at [837, 446] on span "Cancel" at bounding box center [832, 449] width 40 height 16
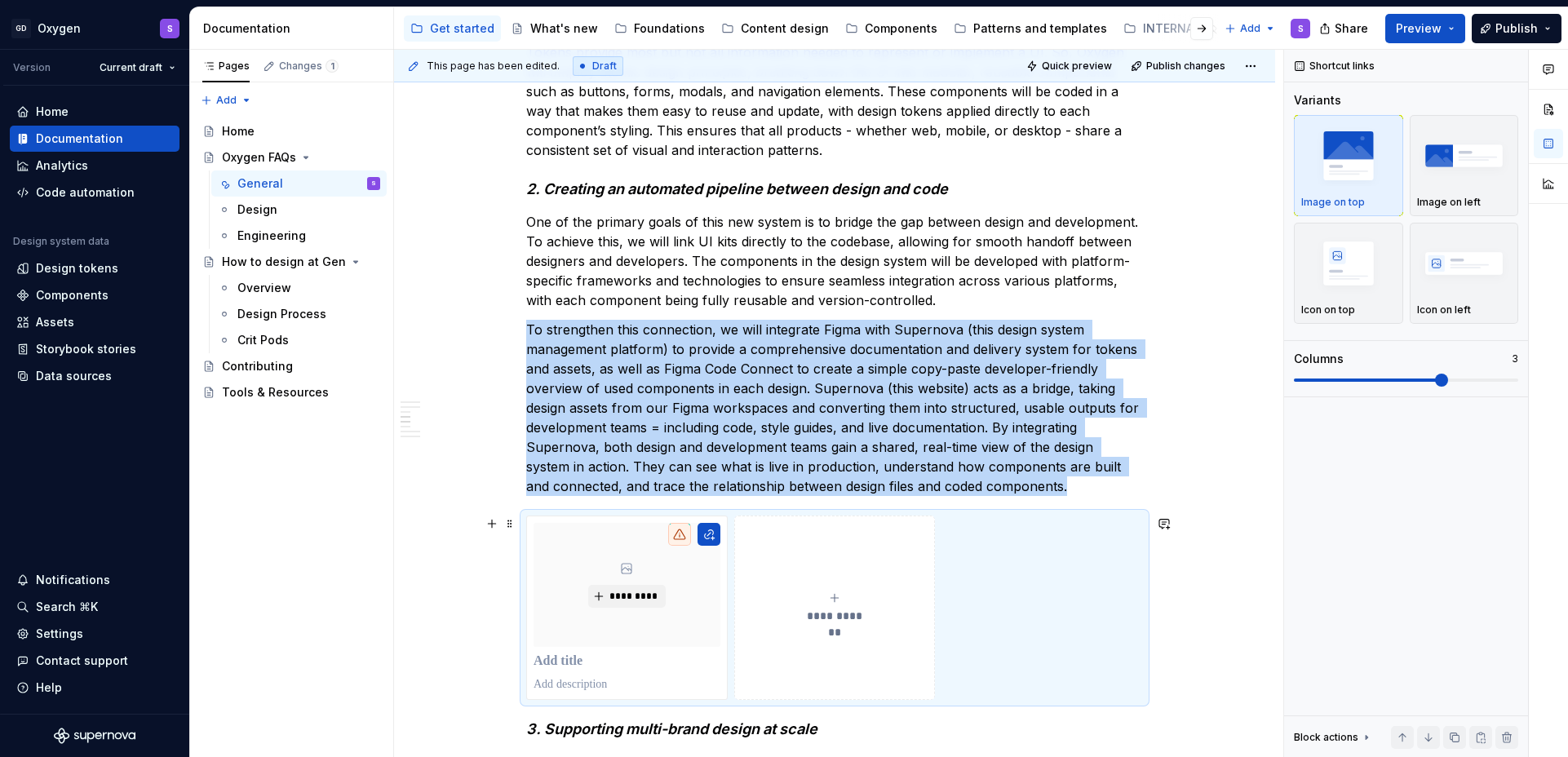
click at [835, 614] on span "**********" at bounding box center [835, 616] width 71 height 16
type textarea "*"
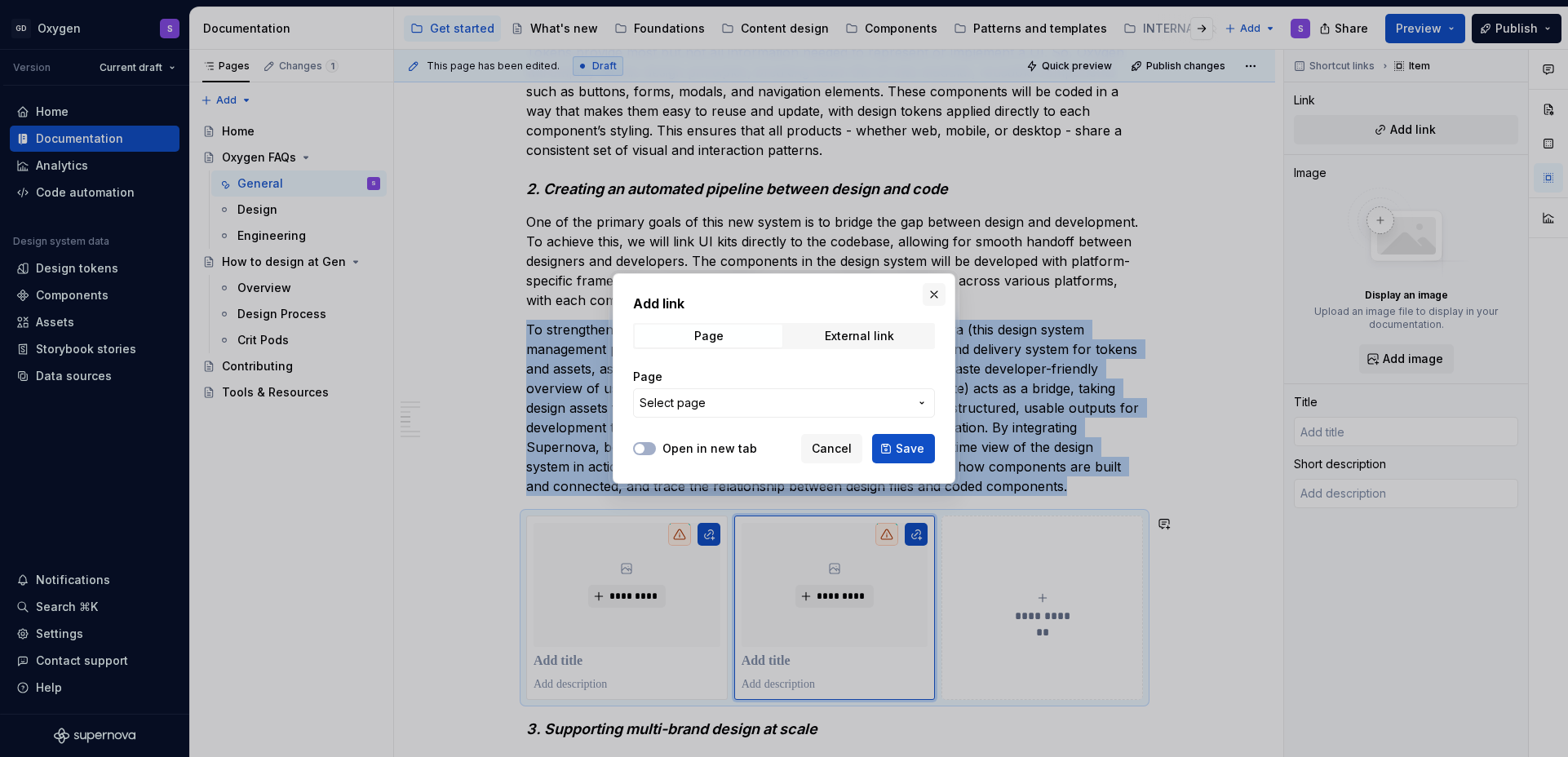
click at [934, 297] on button "button" at bounding box center [934, 294] width 23 height 23
type textarea "*"
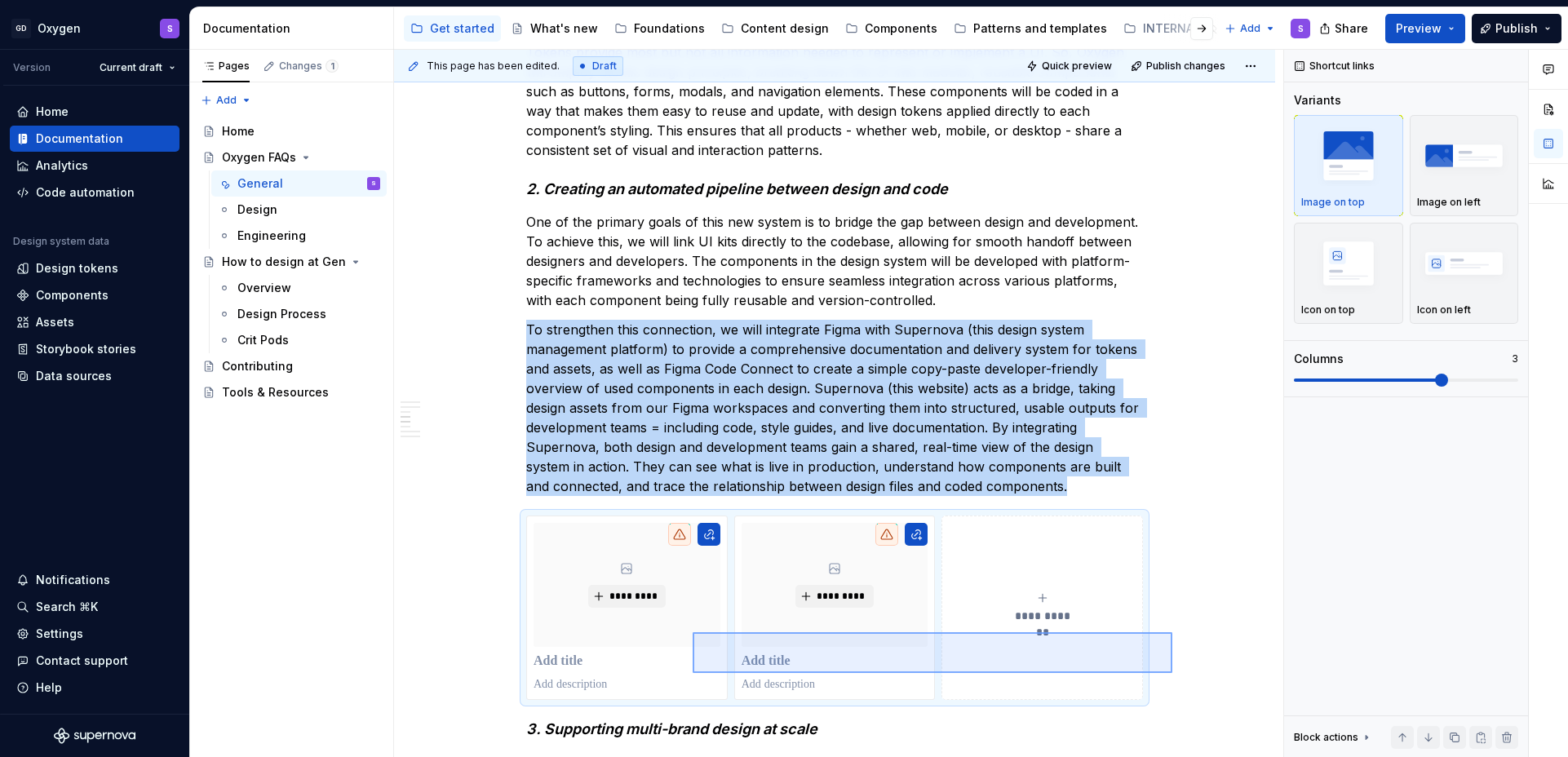
drag, startPoint x: 1172, startPoint y: 674, endPoint x: 681, endPoint y: 628, distance: 493.2
click at [681, 628] on div "This page has been edited. Draft Quick preview Publish changes Oxygen FAQs What…" at bounding box center [839, 403] width 890 height 708
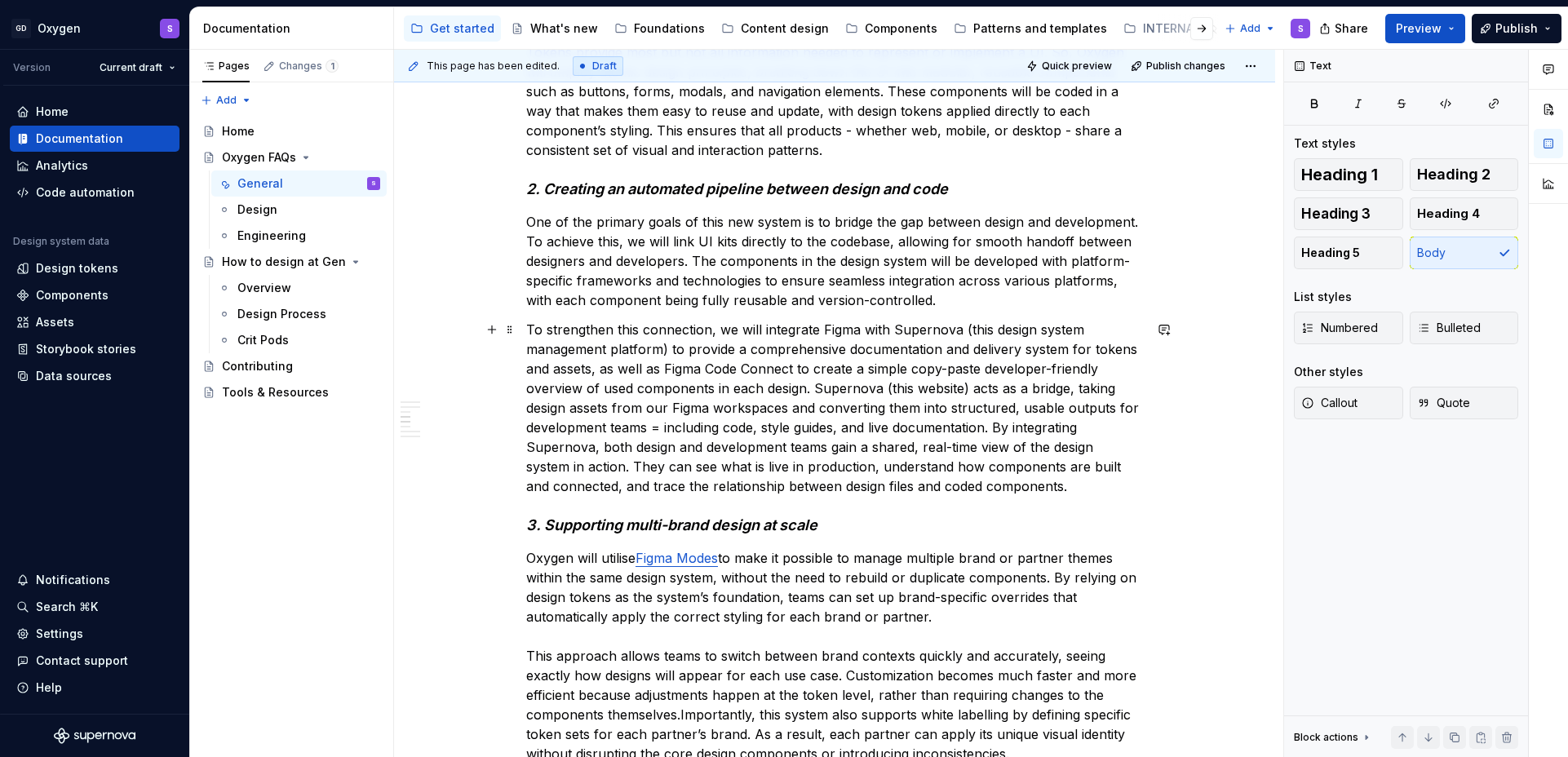
click at [1079, 488] on p "To strengthen this connection, we will integrate Figma with Supernova (this des…" at bounding box center [834, 408] width 617 height 176
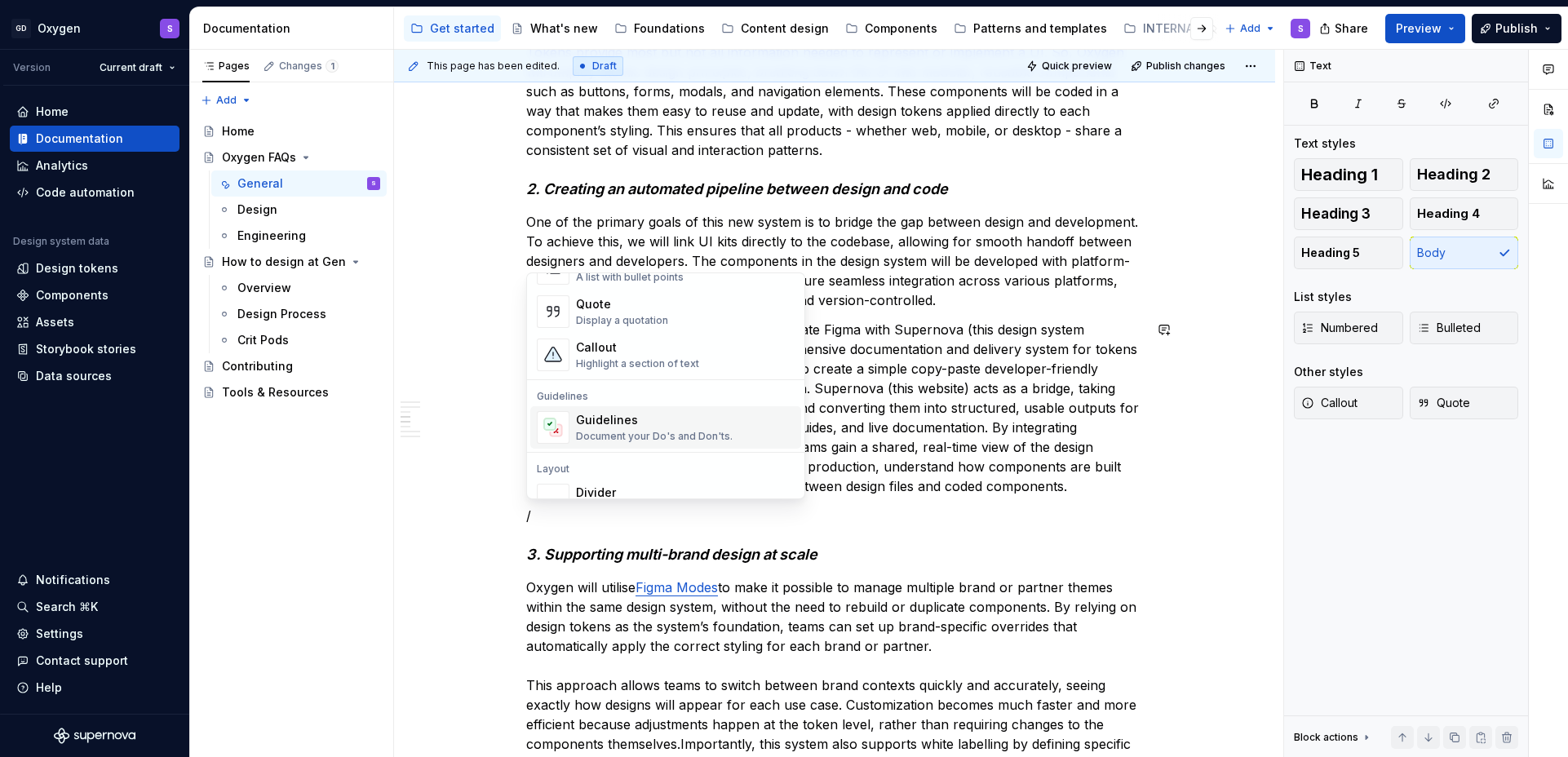
scroll to position [366, 0]
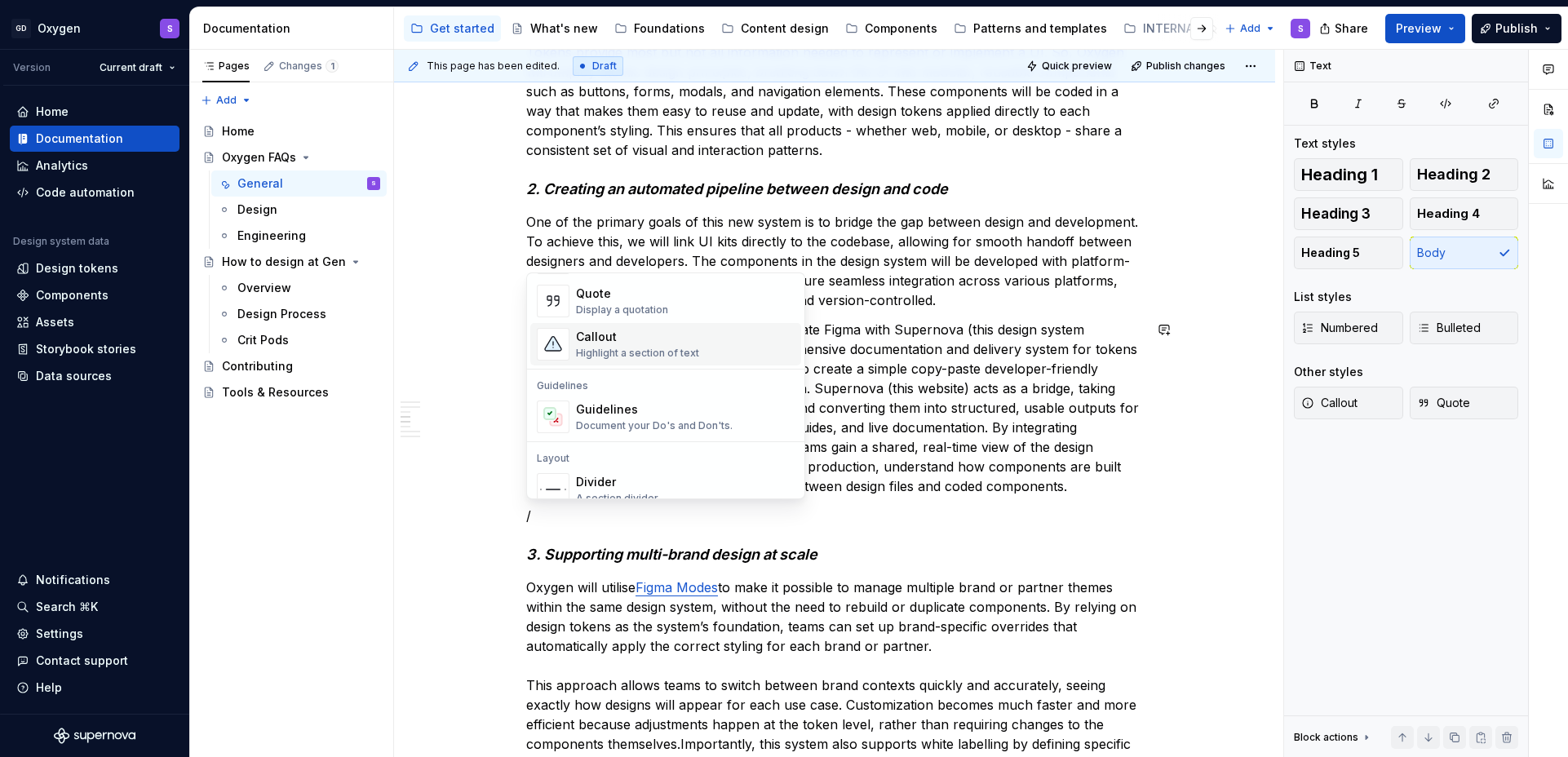
click at [627, 352] on div "Highlight a section of text" at bounding box center [638, 353] width 123 height 13
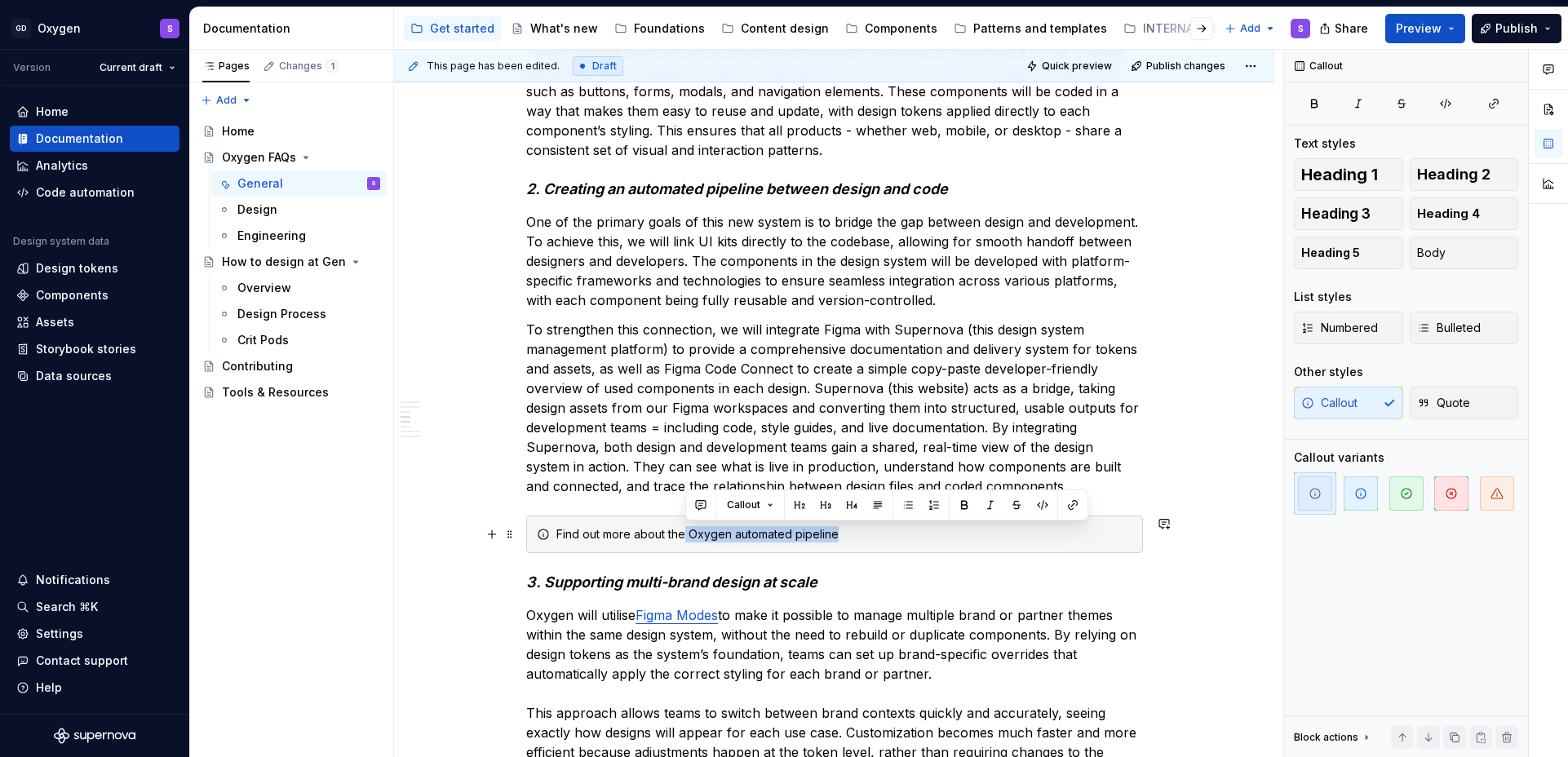
drag, startPoint x: 843, startPoint y: 533, endPoint x: 685, endPoint y: 535, distance: 158.0
click at [685, 535] on div "Find out more about the Oxygen automated pipeline" at bounding box center [844, 534] width 576 height 16
click at [1075, 509] on button "button" at bounding box center [1072, 505] width 23 height 23
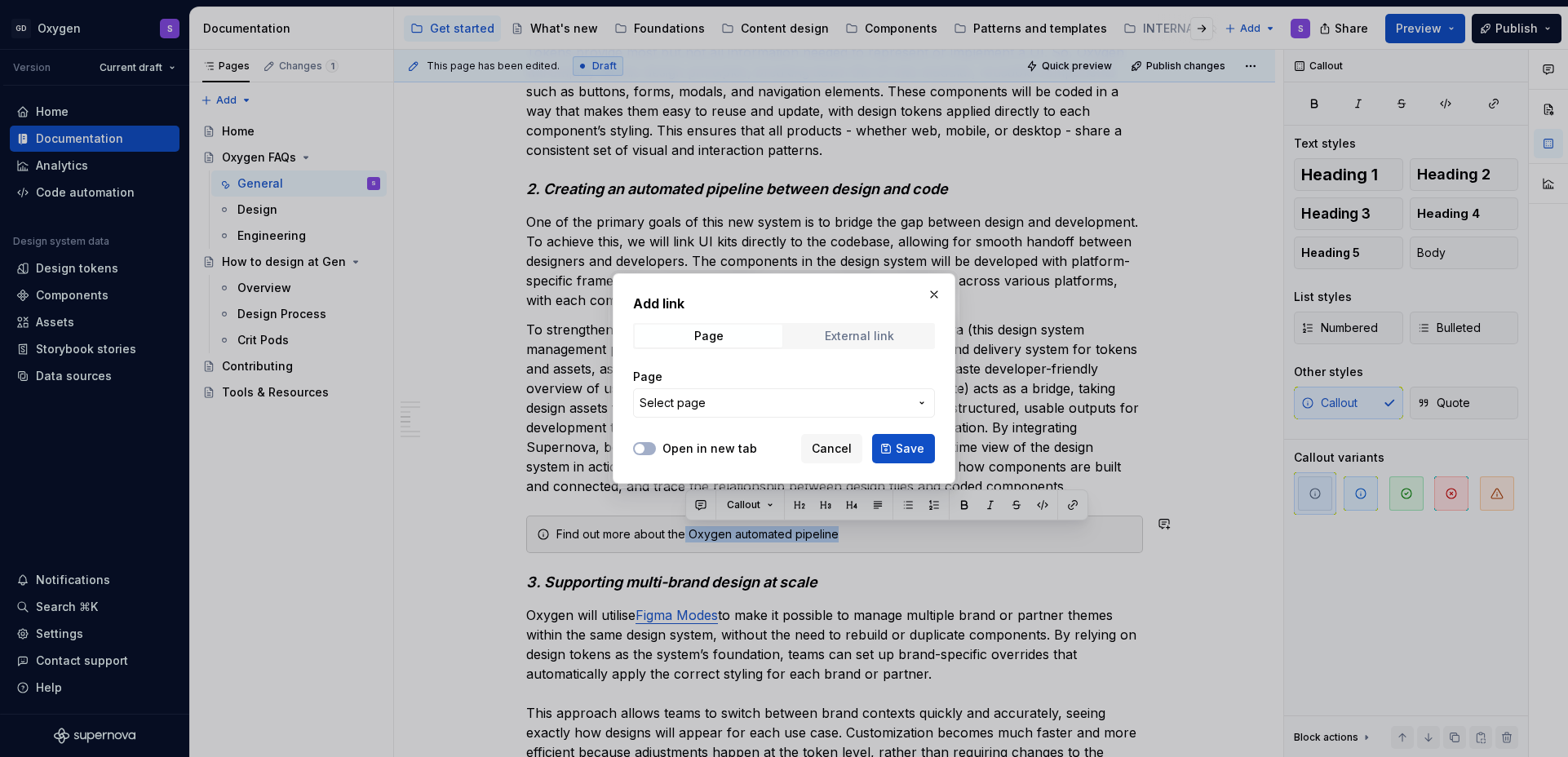
click at [880, 335] on div "External link" at bounding box center [860, 336] width 70 height 13
click at [749, 411] on input "URL" at bounding box center [784, 403] width 302 height 29
paste input "[URL][DOMAIN_NAME]"
type input "[URL][DOMAIN_NAME]"
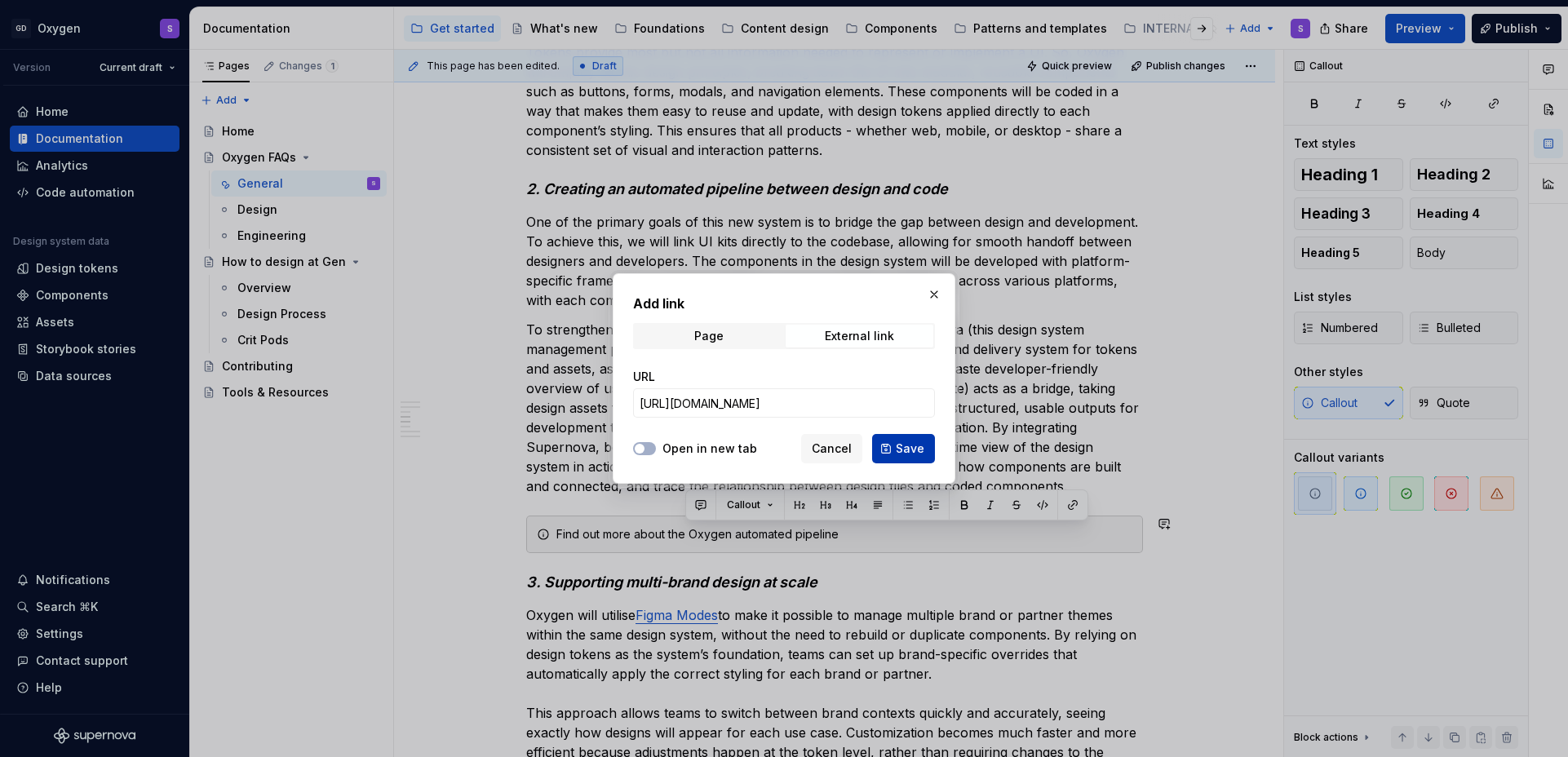
click at [918, 448] on span "Save" at bounding box center [910, 449] width 28 height 16
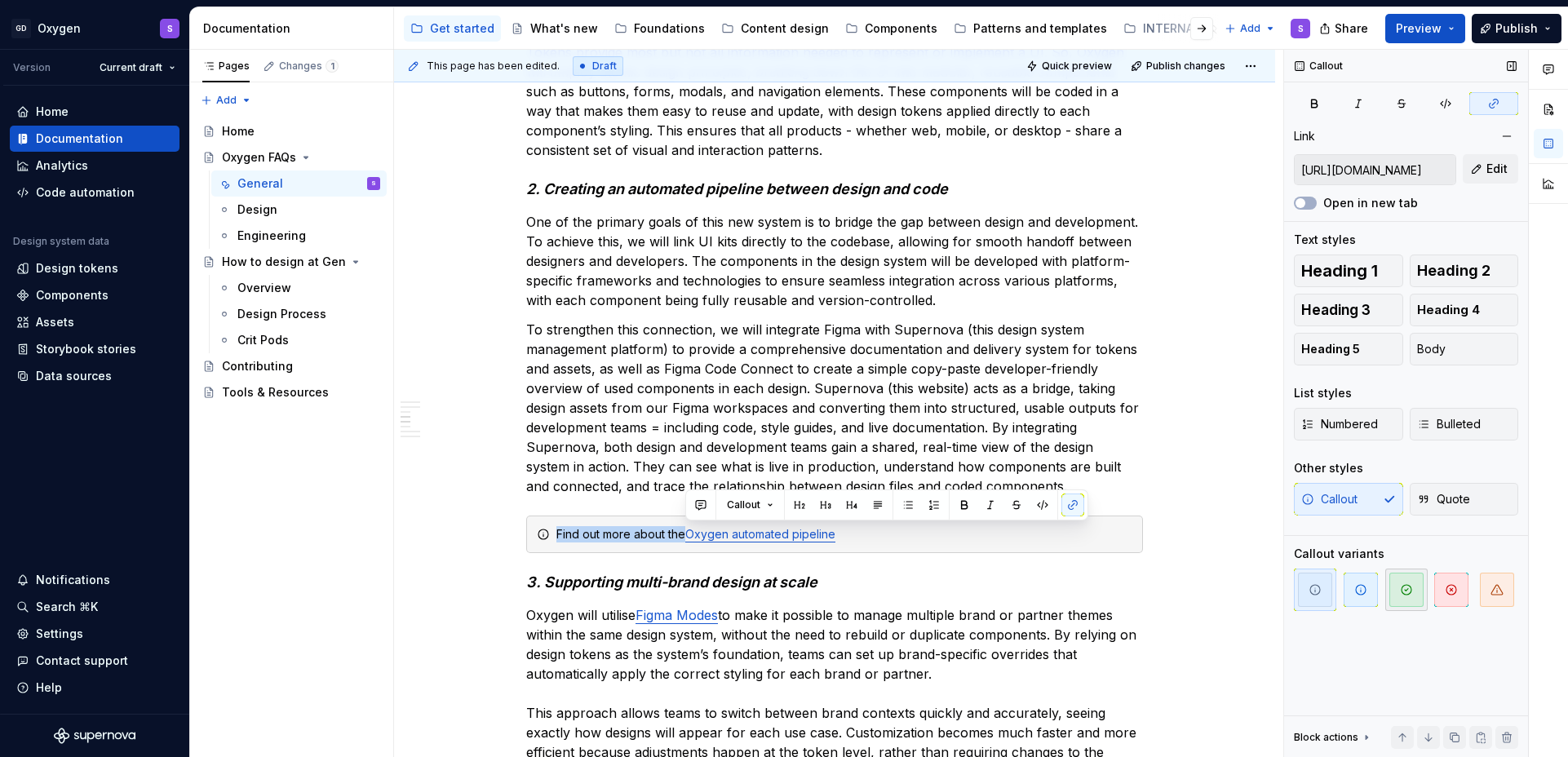
click at [1407, 591] on icon "button" at bounding box center [1407, 590] width 13 height 13
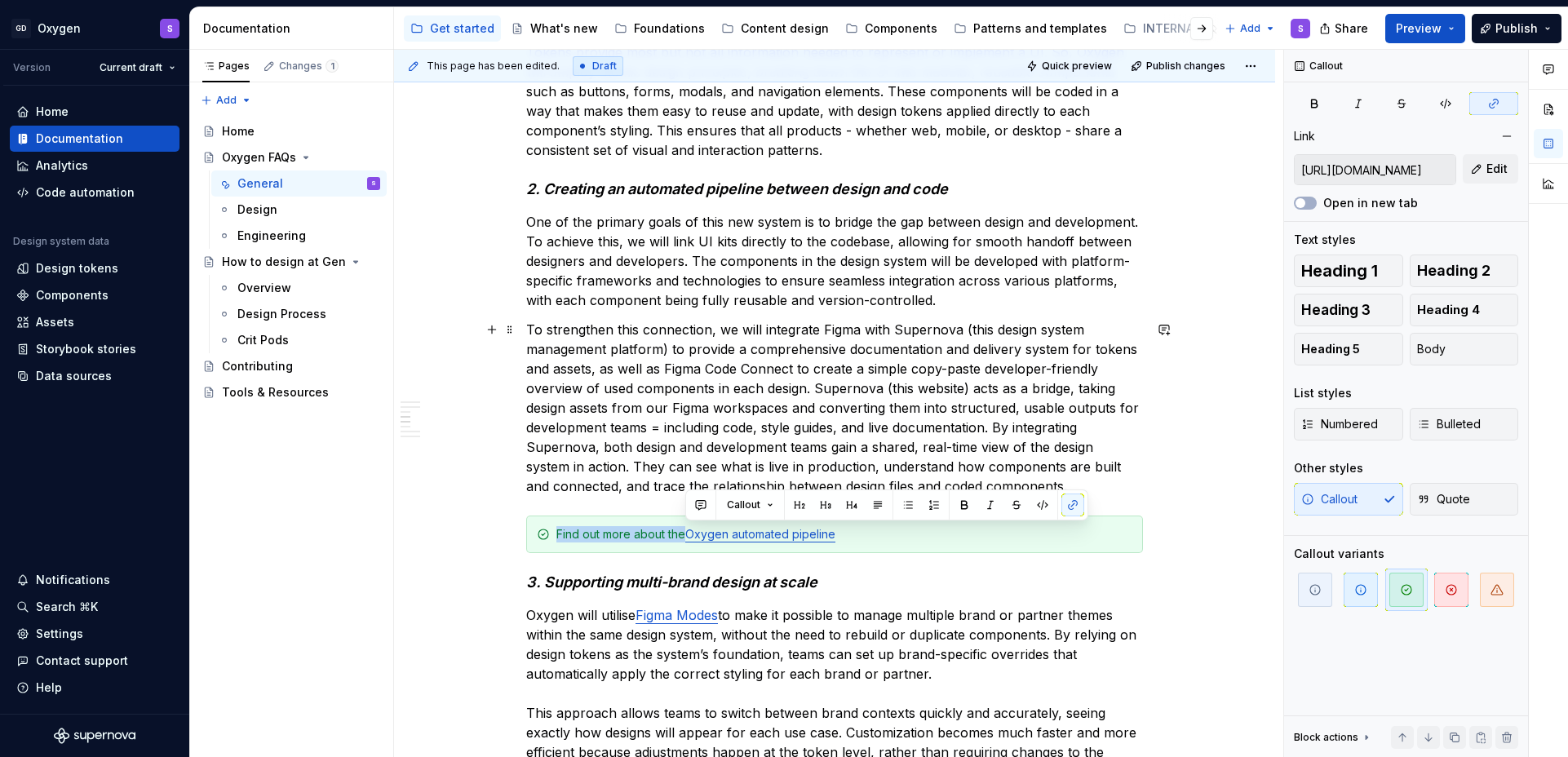
click at [1165, 437] on div "What customer problem are we trying to solve with Oxygen? Design systems have b…" at bounding box center [835, 361] width 882 height 3517
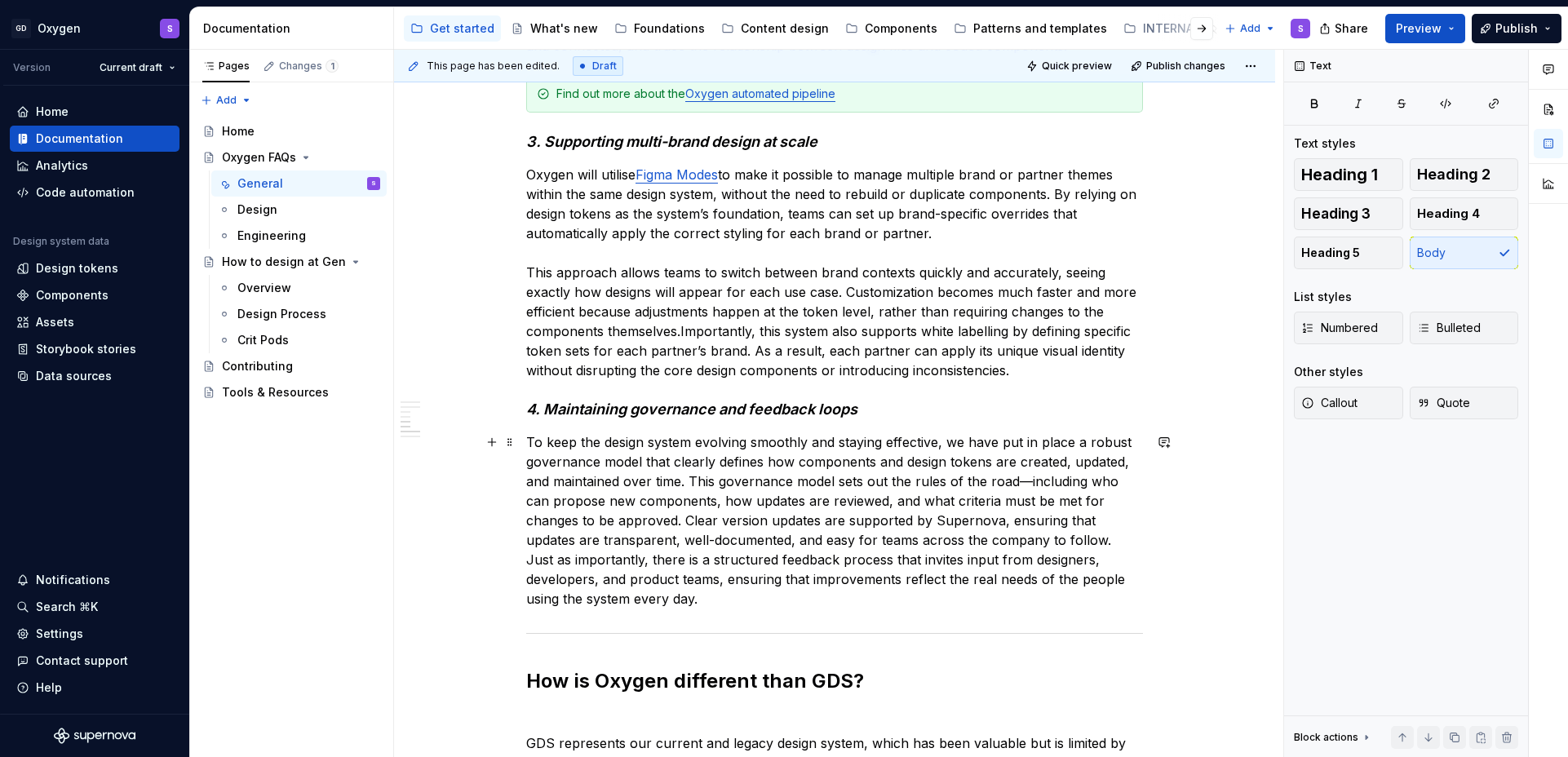
scroll to position [2134, 0]
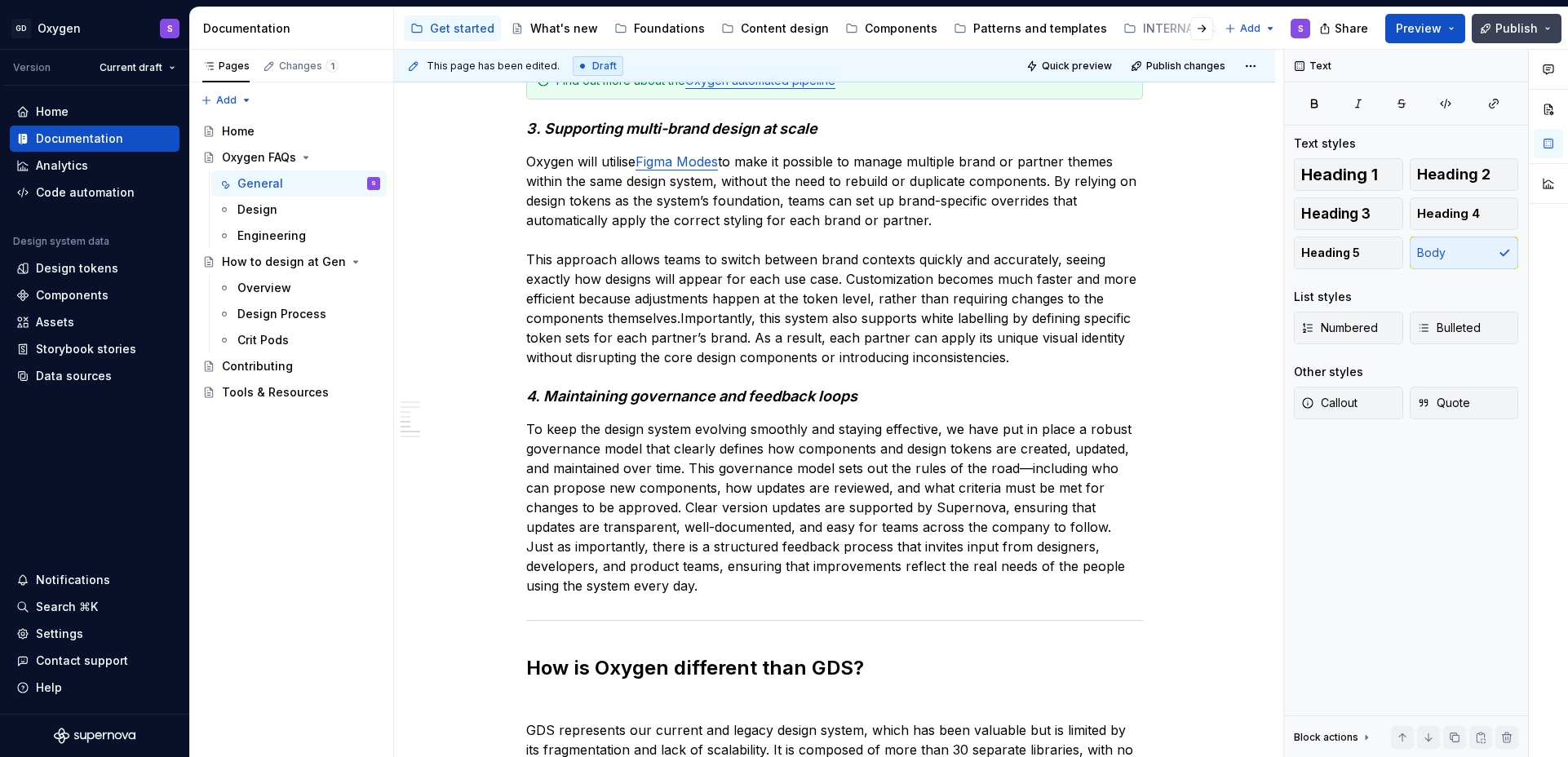
click at [1515, 35] on span "Publish" at bounding box center [1517, 28] width 42 height 16
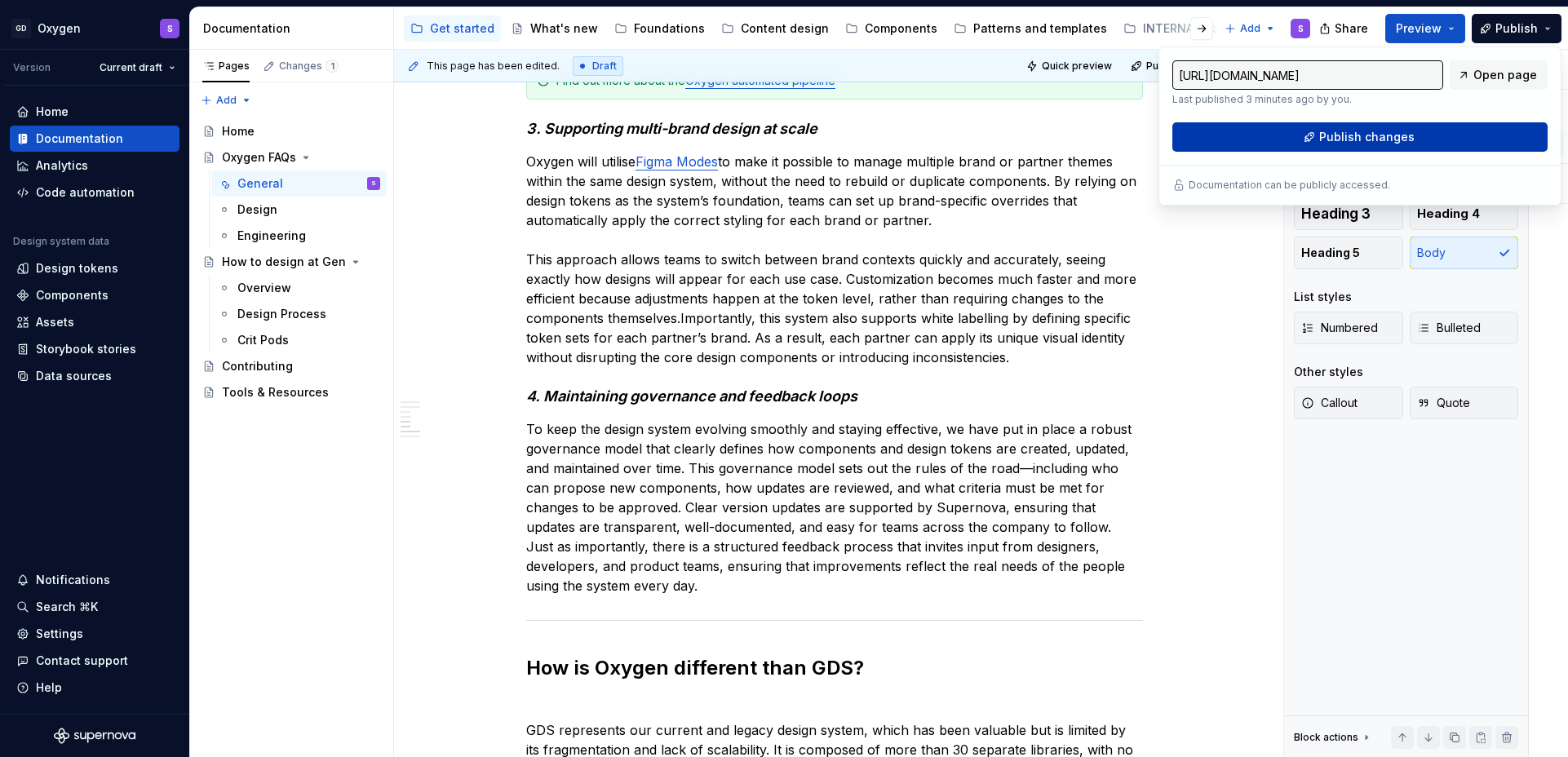
click at [1413, 138] on button "Publish changes" at bounding box center [1360, 137] width 376 height 29
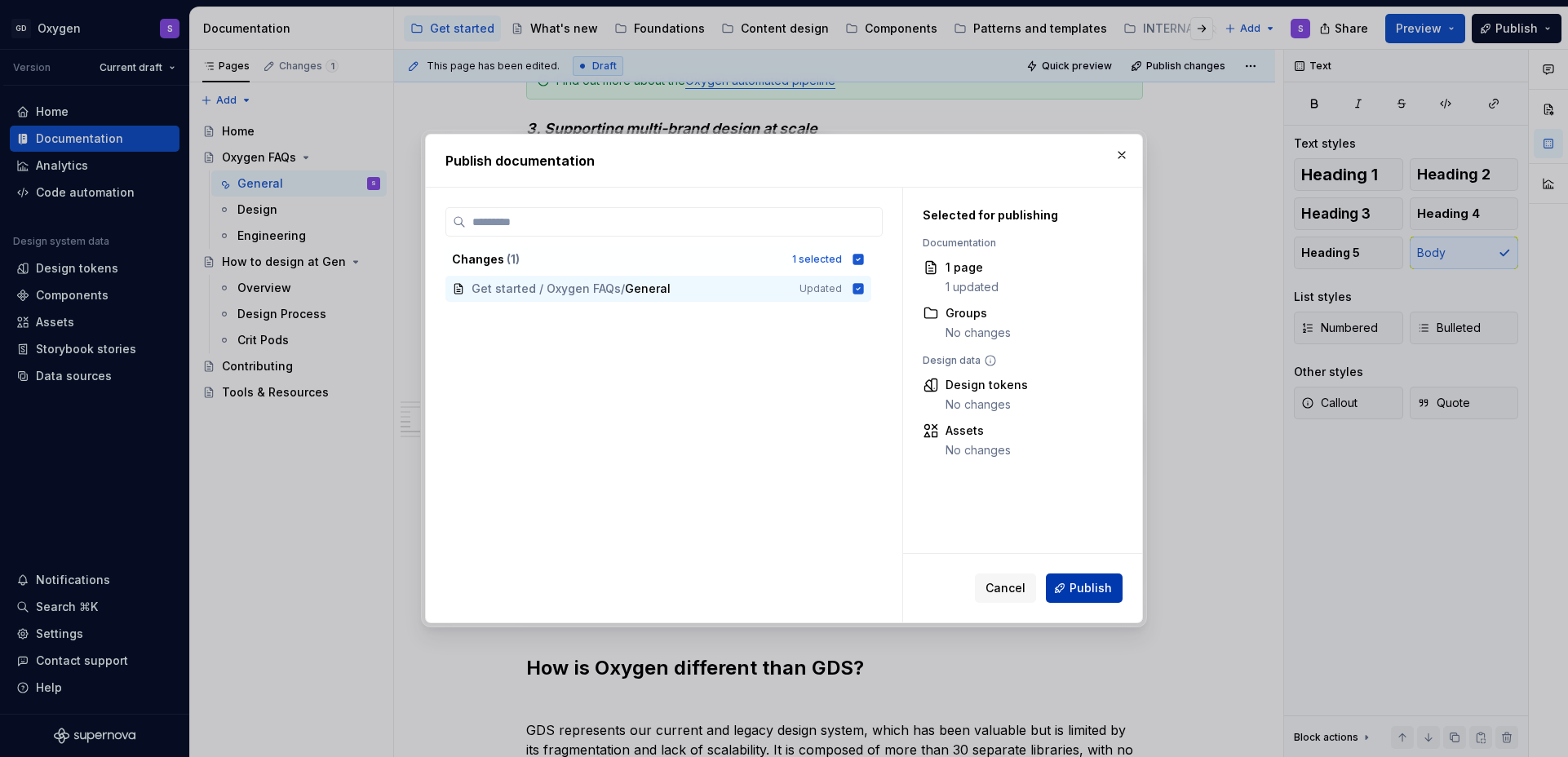
click at [1108, 591] on span "Publish" at bounding box center [1091, 588] width 42 height 16
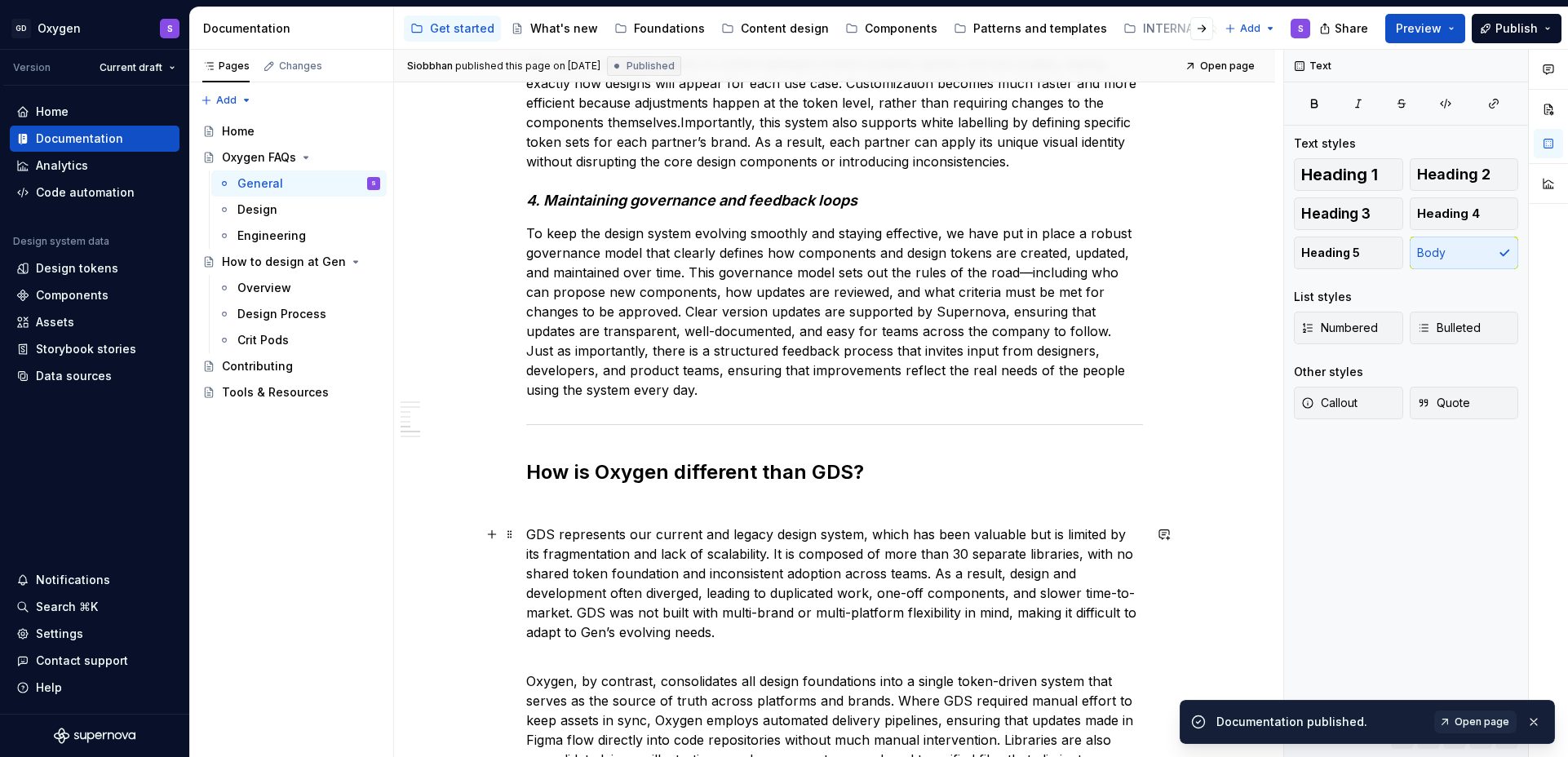
scroll to position [2343, 0]
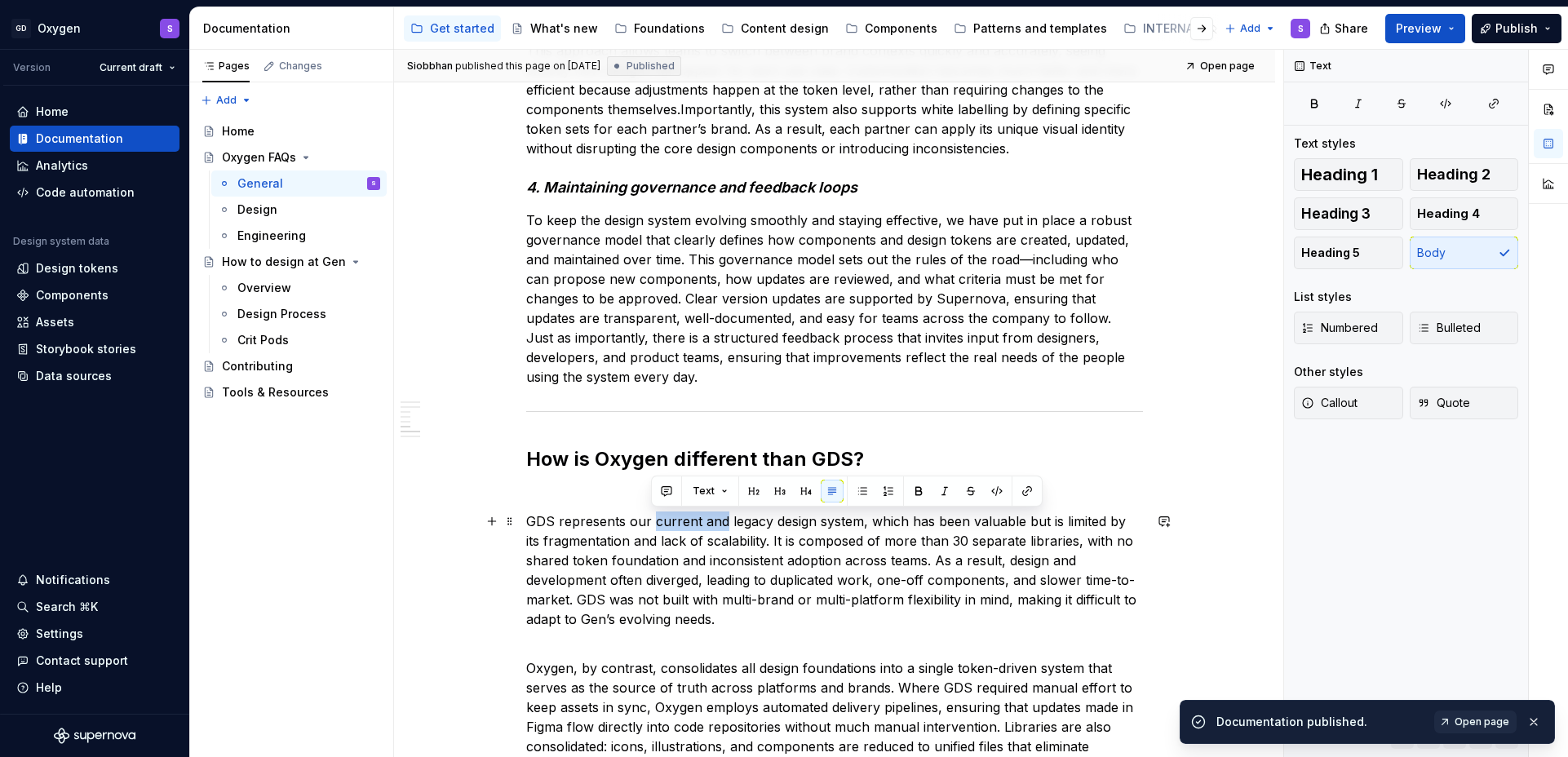
drag, startPoint x: 724, startPoint y: 521, endPoint x: 652, endPoint y: 522, distance: 72.0
click at [652, 522] on p "GDS represents our current and legacy design system, which has been valuable bu…" at bounding box center [834, 570] width 617 height 117
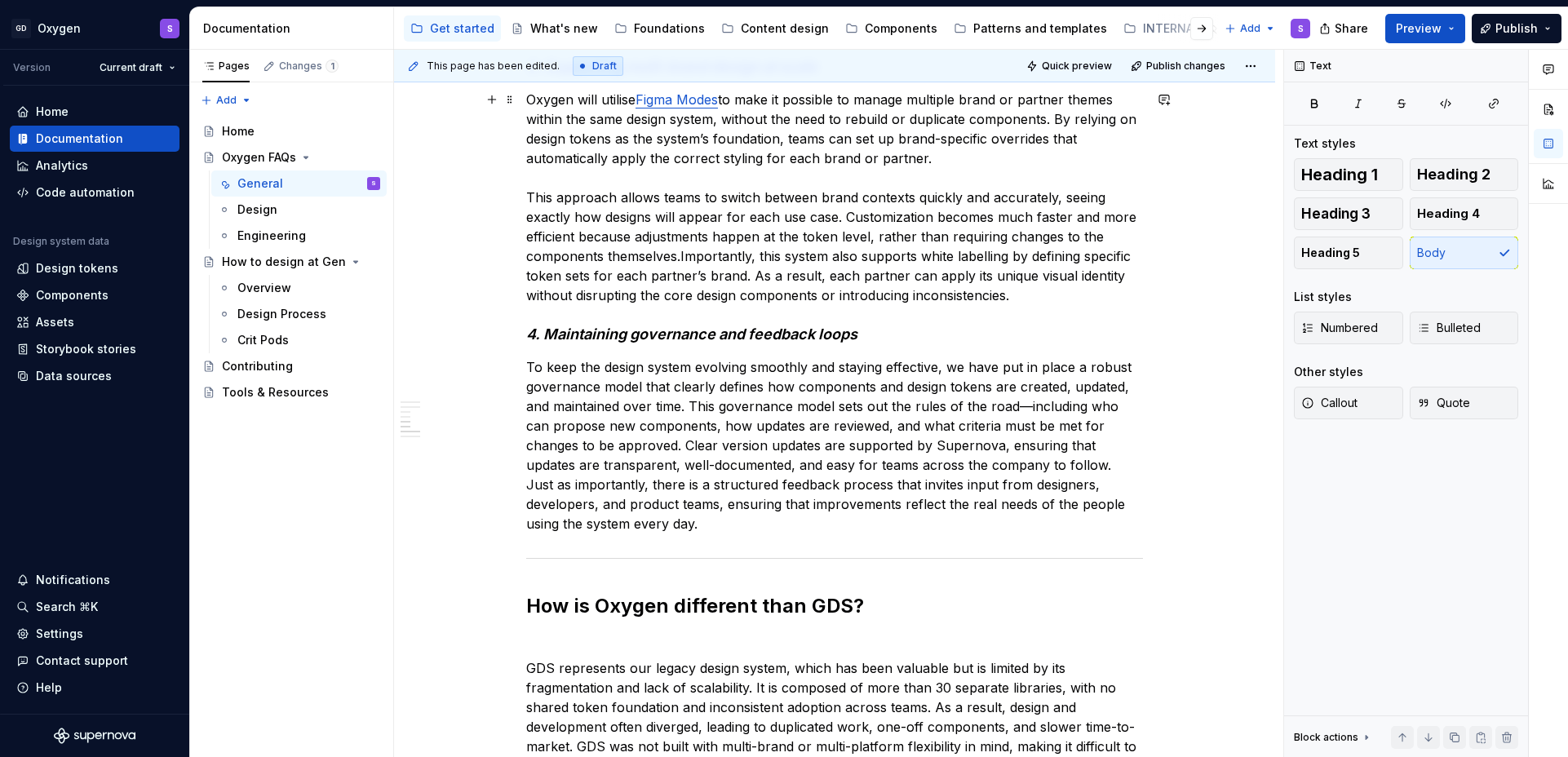
scroll to position [2111, 0]
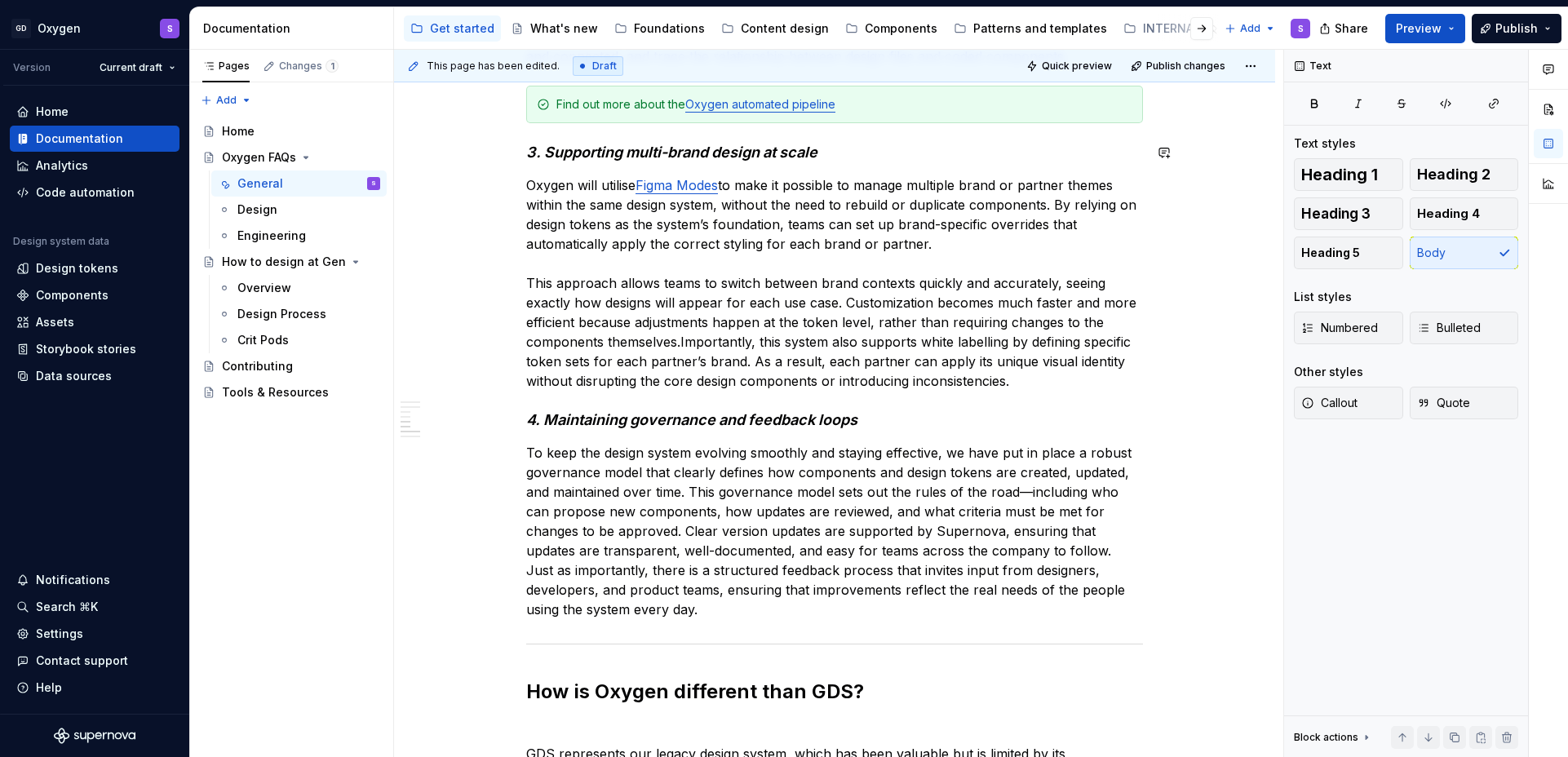
type textarea "*"
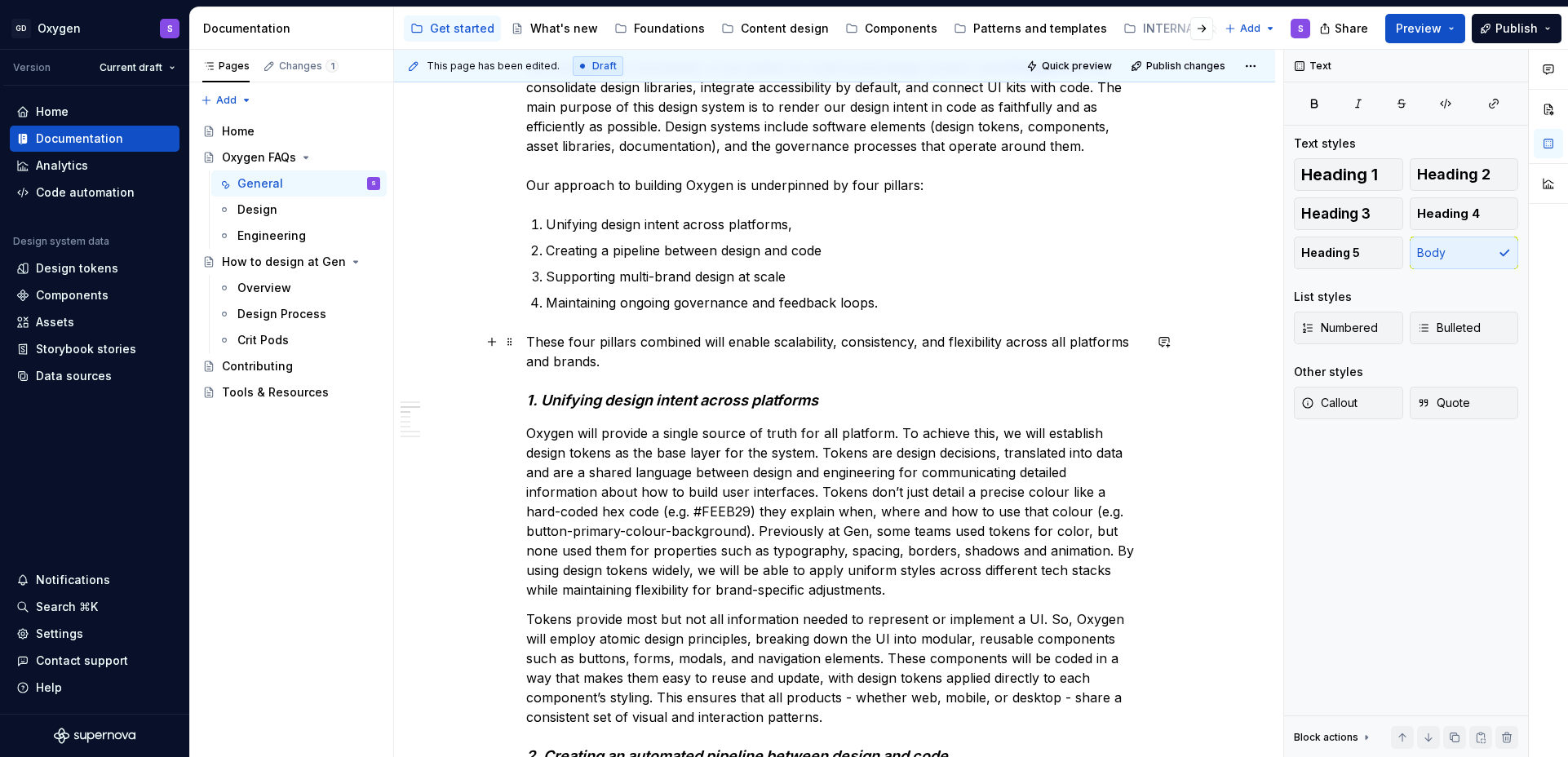
scroll to position [1088, 0]
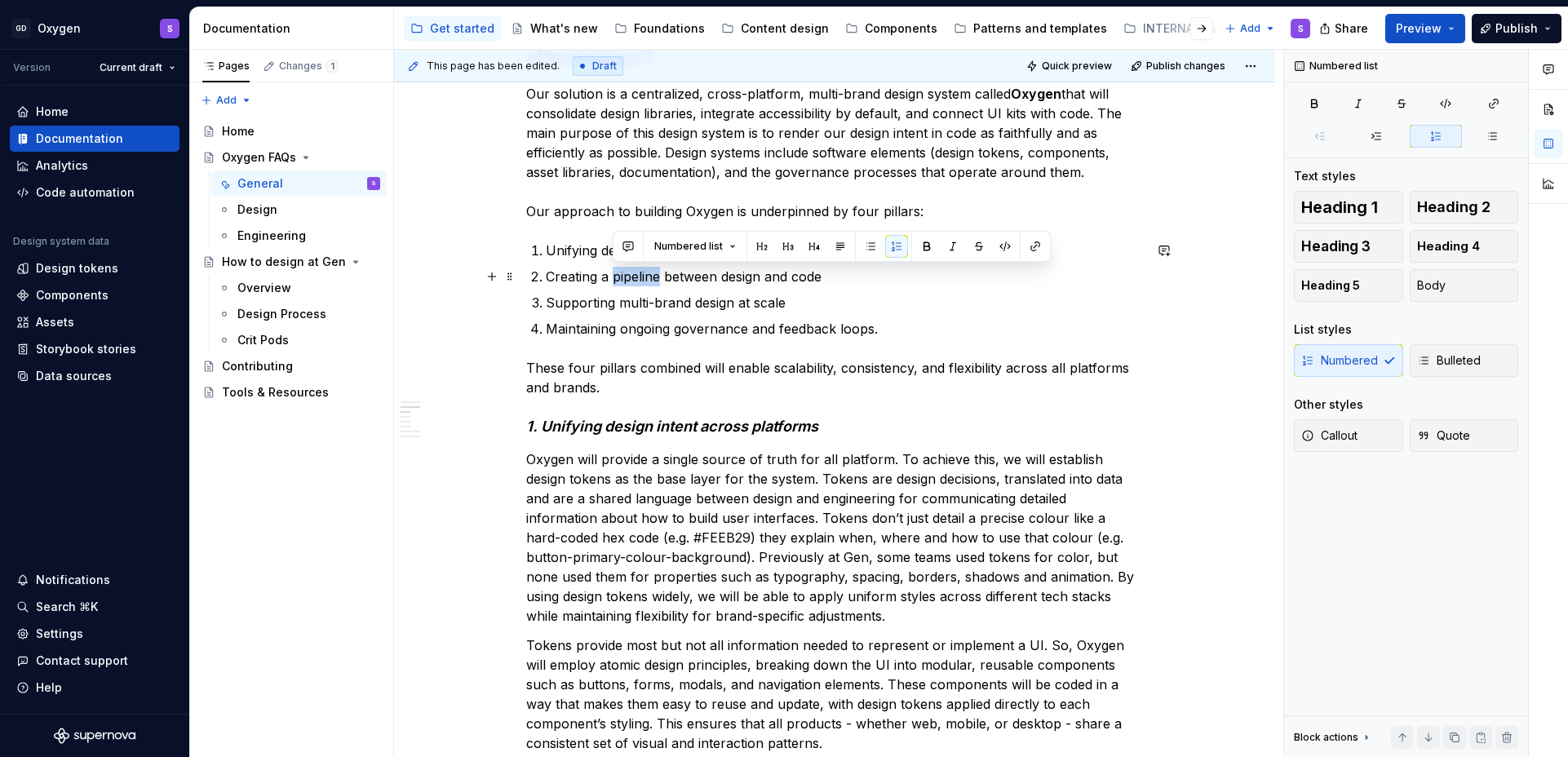
drag, startPoint x: 613, startPoint y: 277, endPoint x: 659, endPoint y: 277, distance: 46.0
click at [659, 277] on p "Creating a pipeline between design and code" at bounding box center [845, 276] width 598 height 19
click at [1034, 244] on button "button" at bounding box center [1035, 246] width 23 height 23
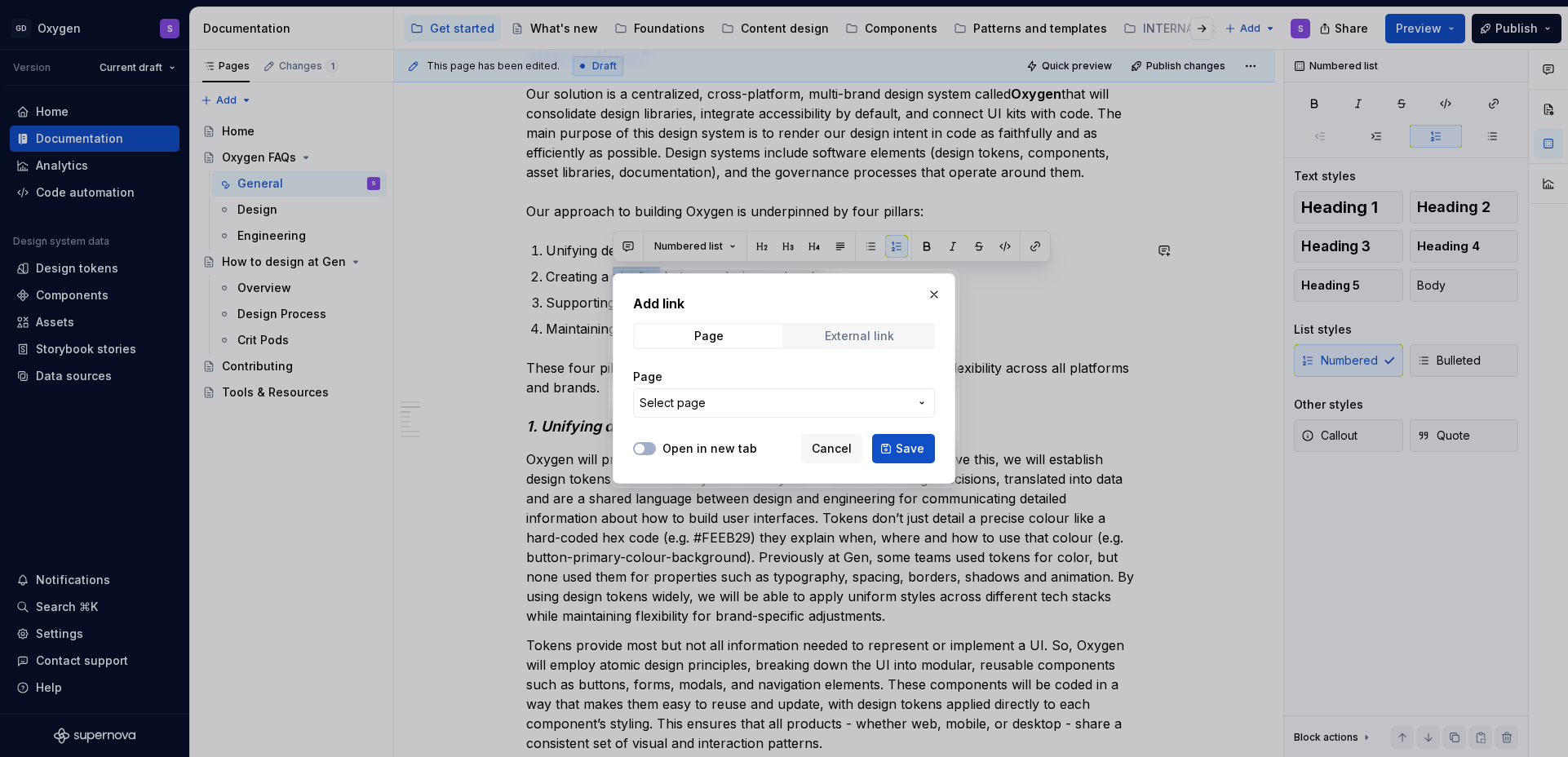
click at [840, 338] on div "External link" at bounding box center [860, 336] width 70 height 13
click at [729, 407] on input "URL" at bounding box center [784, 403] width 302 height 29
paste input "[URL][DOMAIN_NAME]"
type input "[URL][DOMAIN_NAME]"
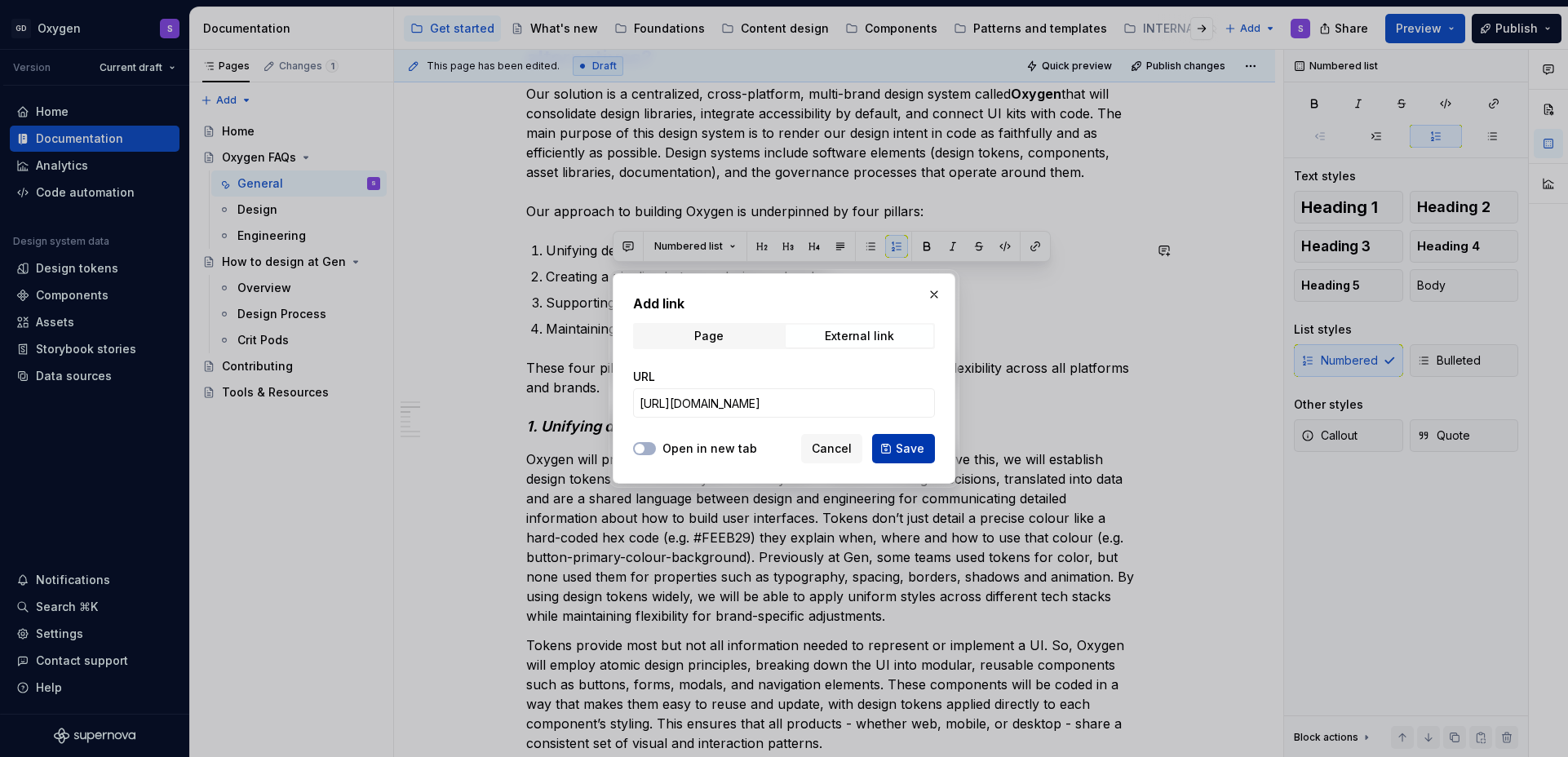
click at [909, 448] on span "Save" at bounding box center [910, 449] width 28 height 16
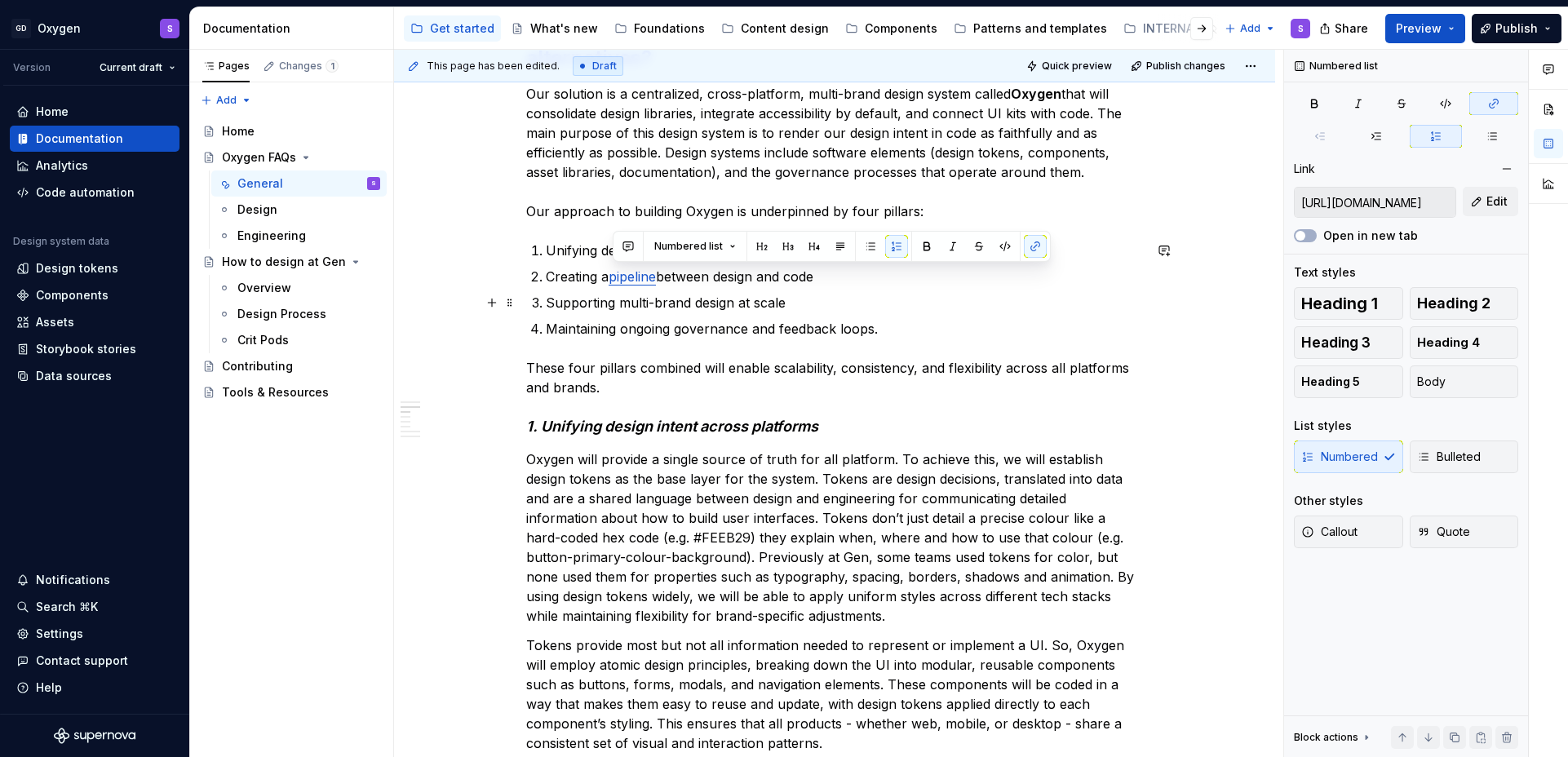
click at [1142, 288] on ol "Unifying design intent across platforms, Creating a pipeline between design and…" at bounding box center [845, 290] width 598 height 98
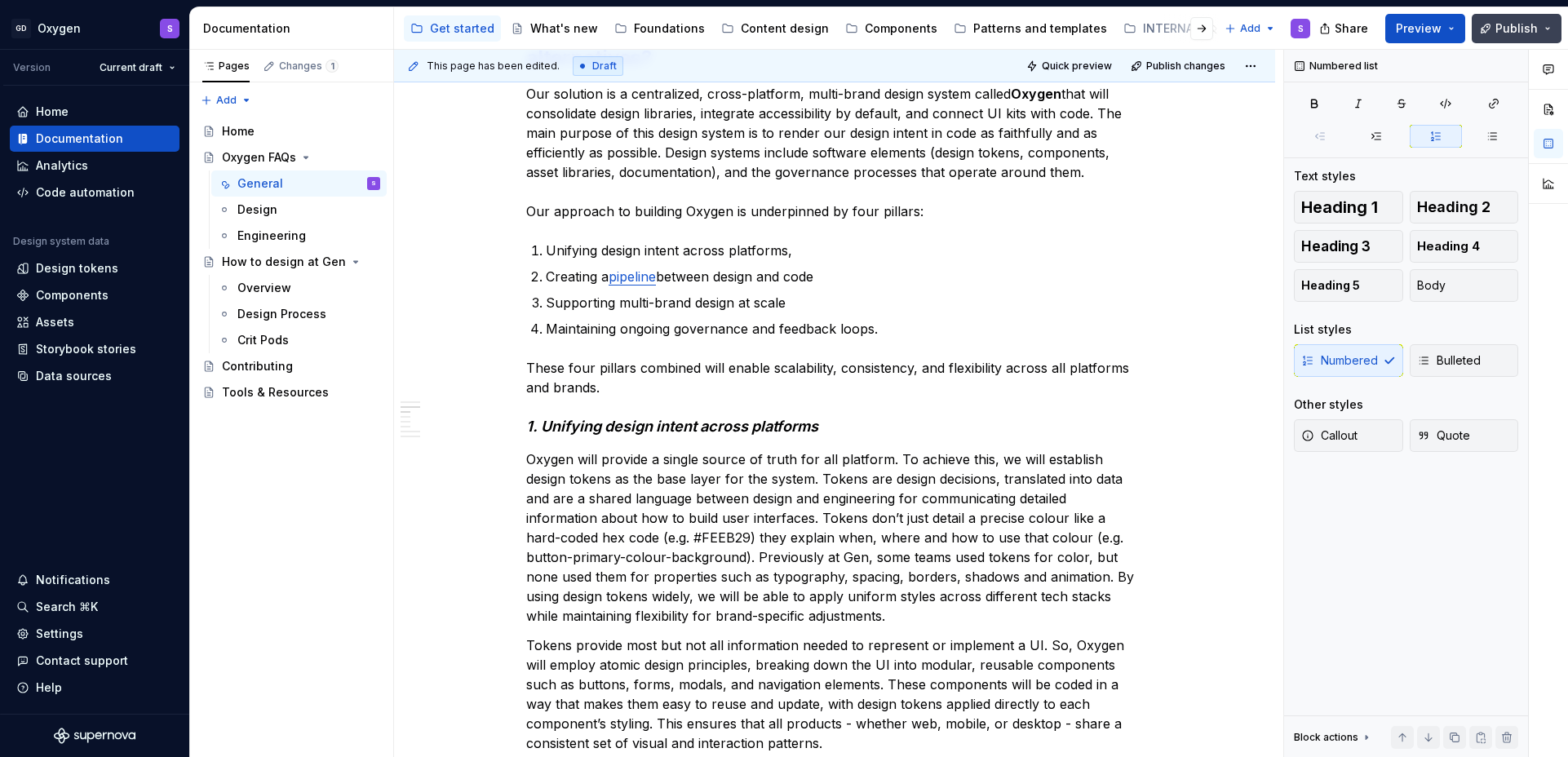
click at [1512, 31] on span "Publish" at bounding box center [1517, 28] width 42 height 16
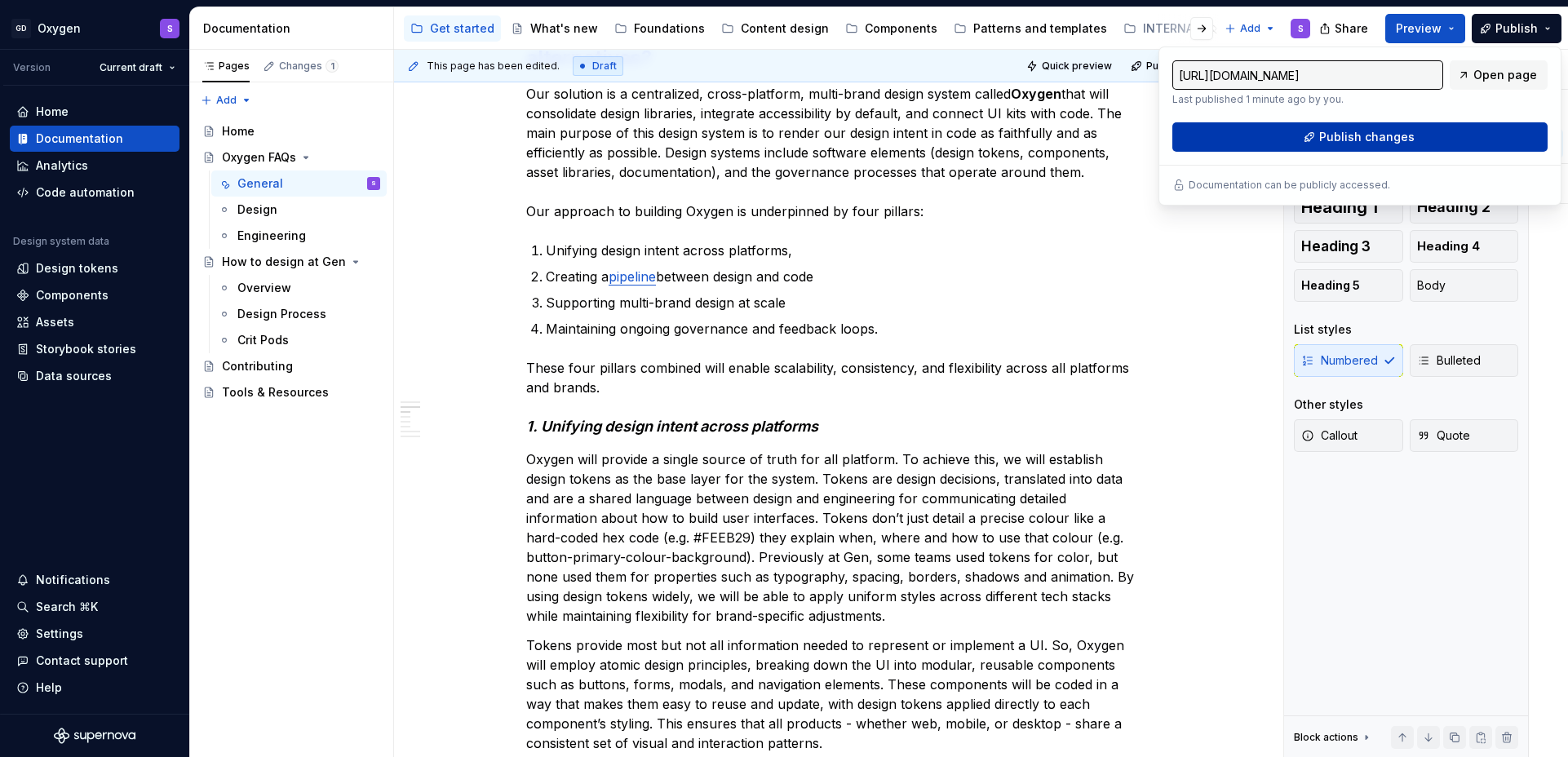
click at [1431, 137] on button "Publish changes" at bounding box center [1360, 137] width 376 height 29
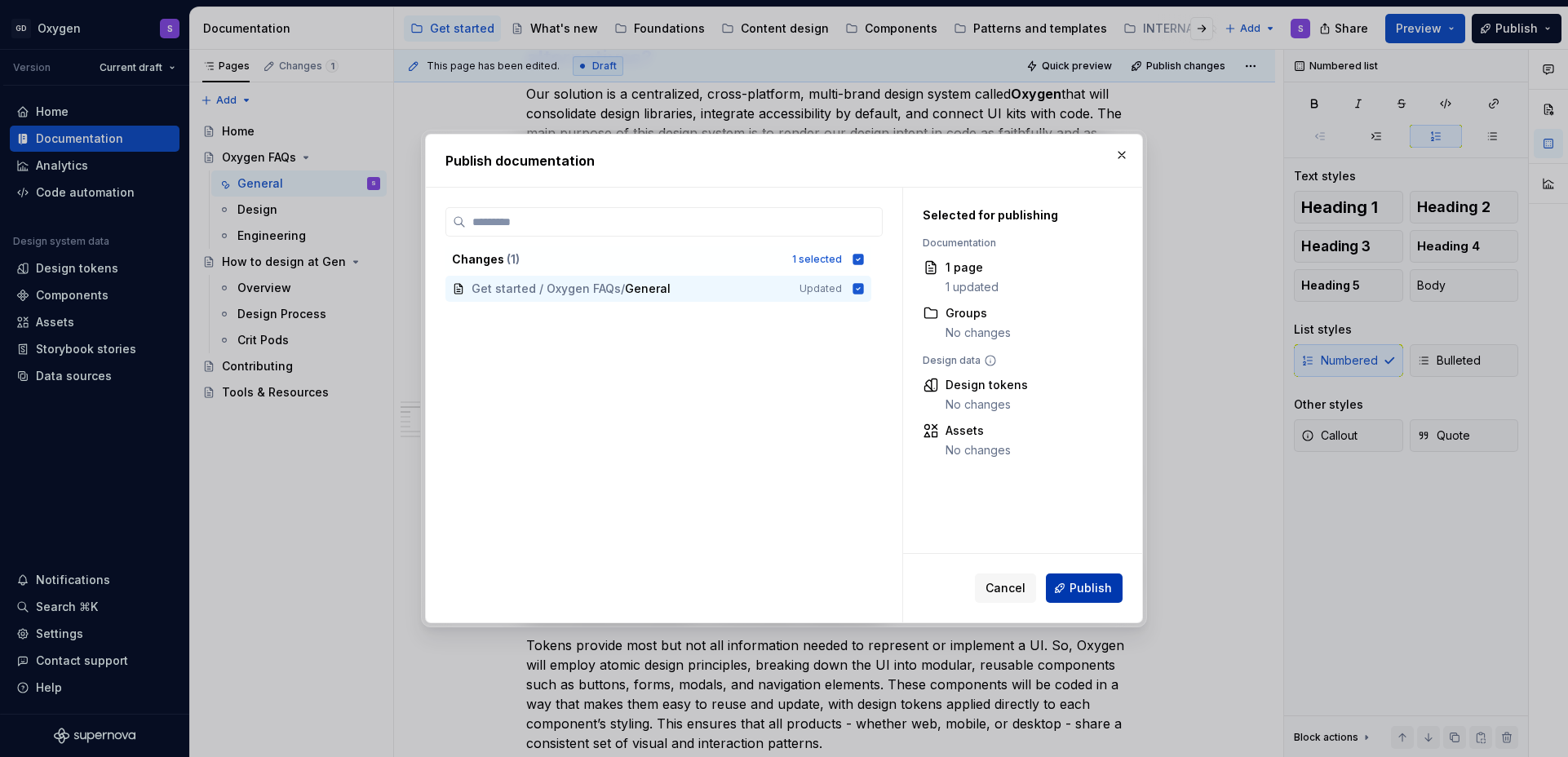
click at [1100, 591] on span "Publish" at bounding box center [1091, 588] width 42 height 16
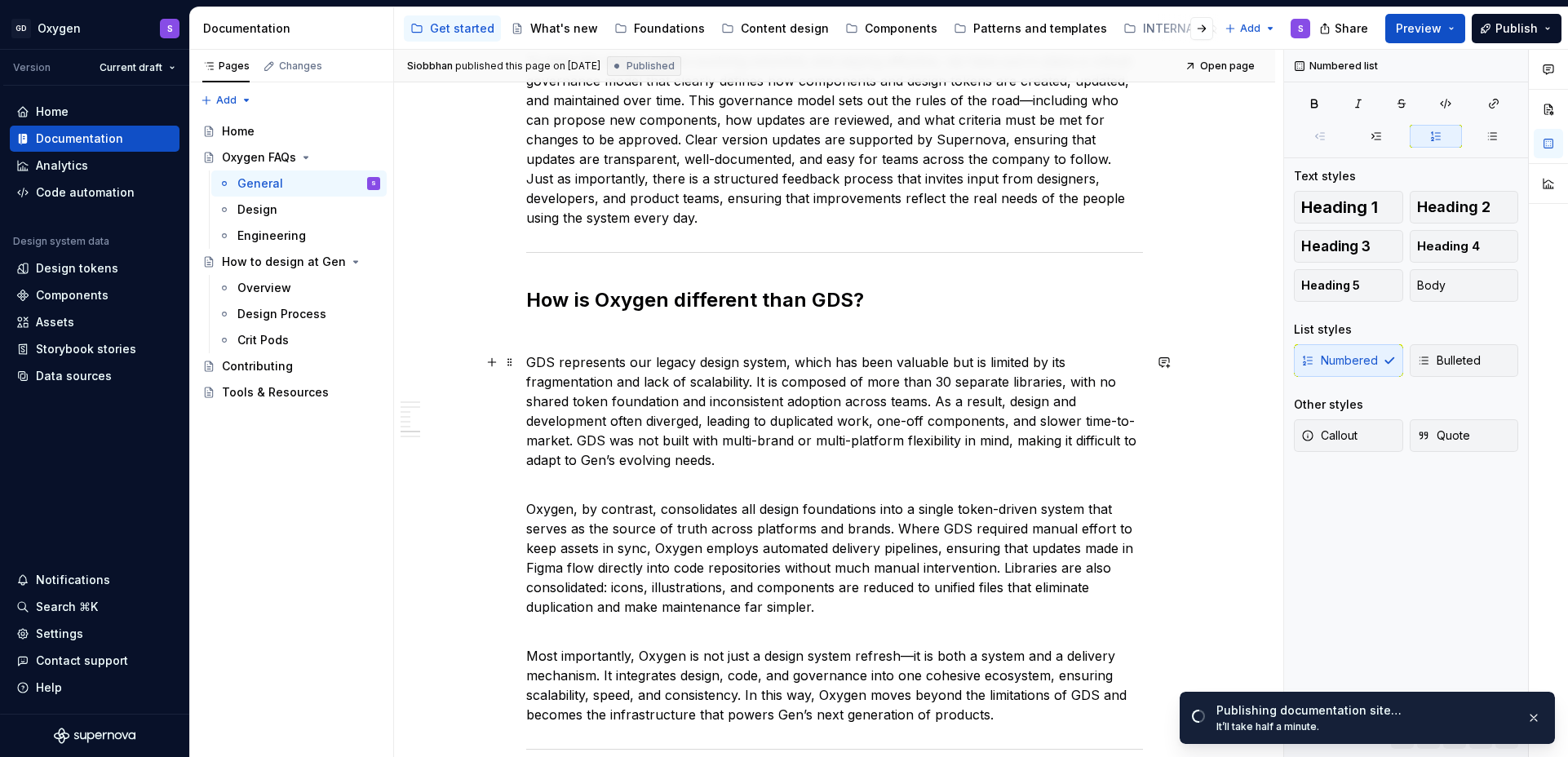
scroll to position [2570, 0]
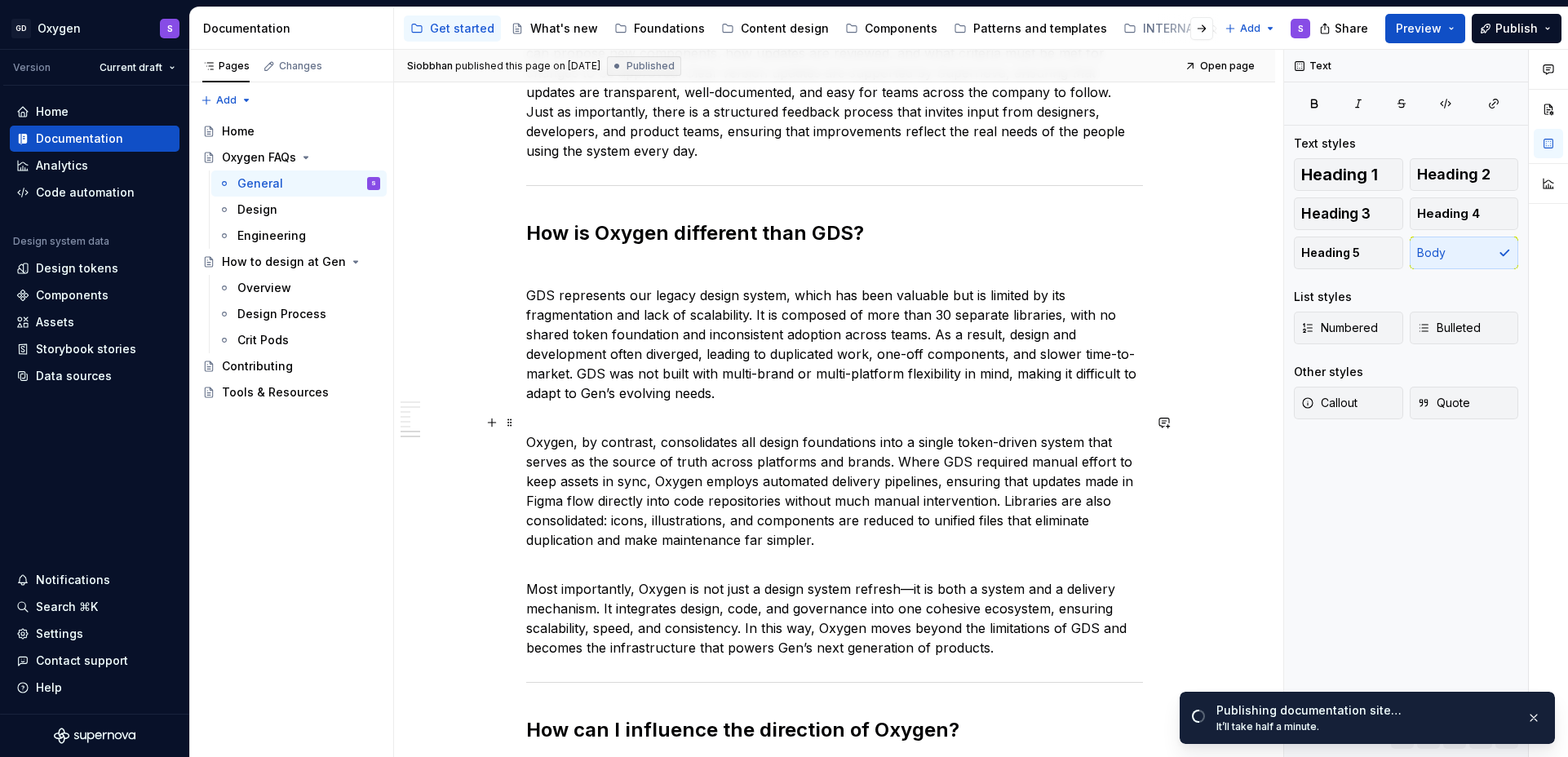
click at [546, 425] on p "Oxygen, by contrast, consolidates all design foundations into a single token-dr…" at bounding box center [834, 482] width 617 height 137
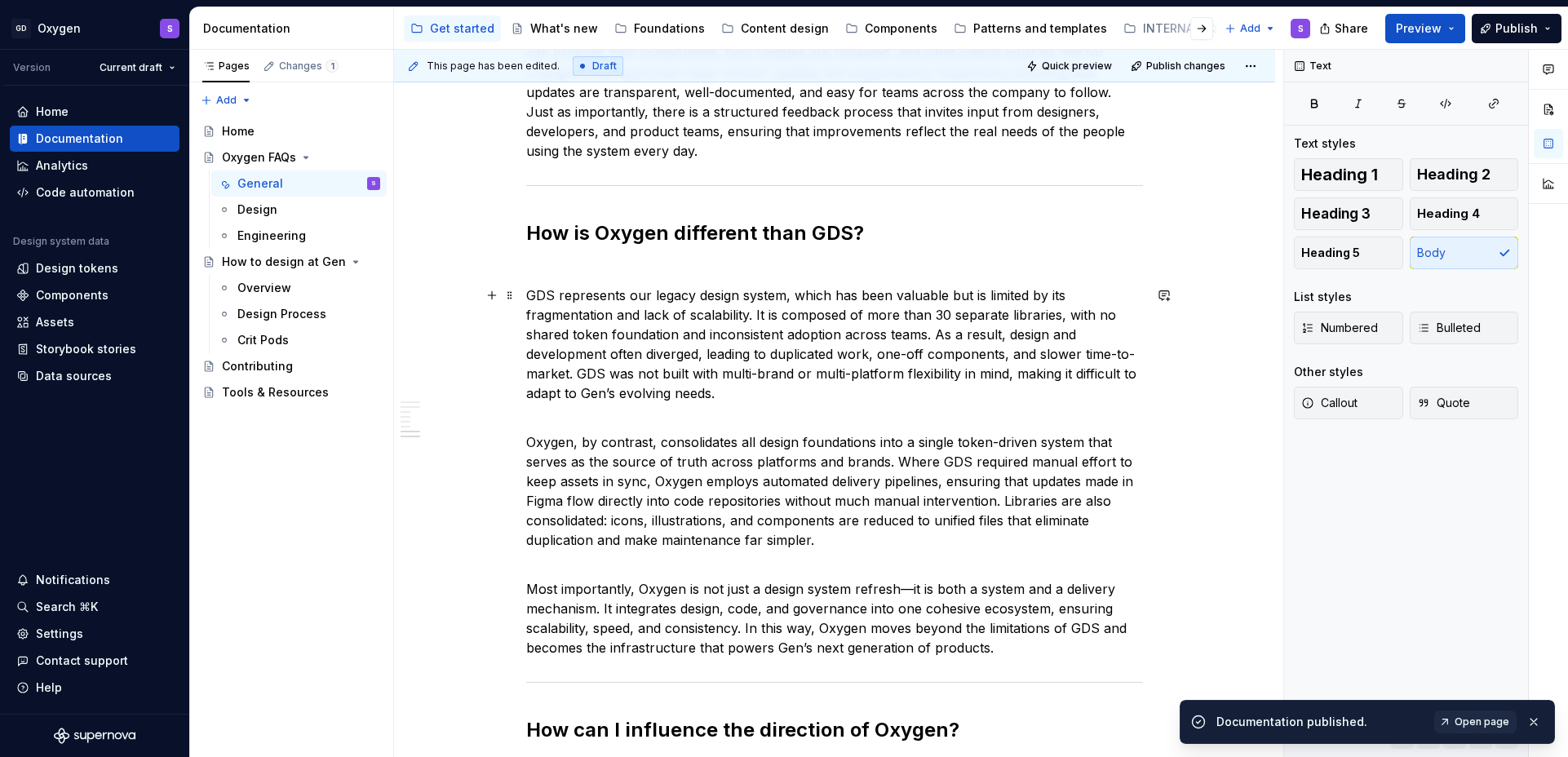
click at [529, 291] on p "GDS represents our legacy design system, which has been valuable but is limited…" at bounding box center [834, 345] width 617 height 117
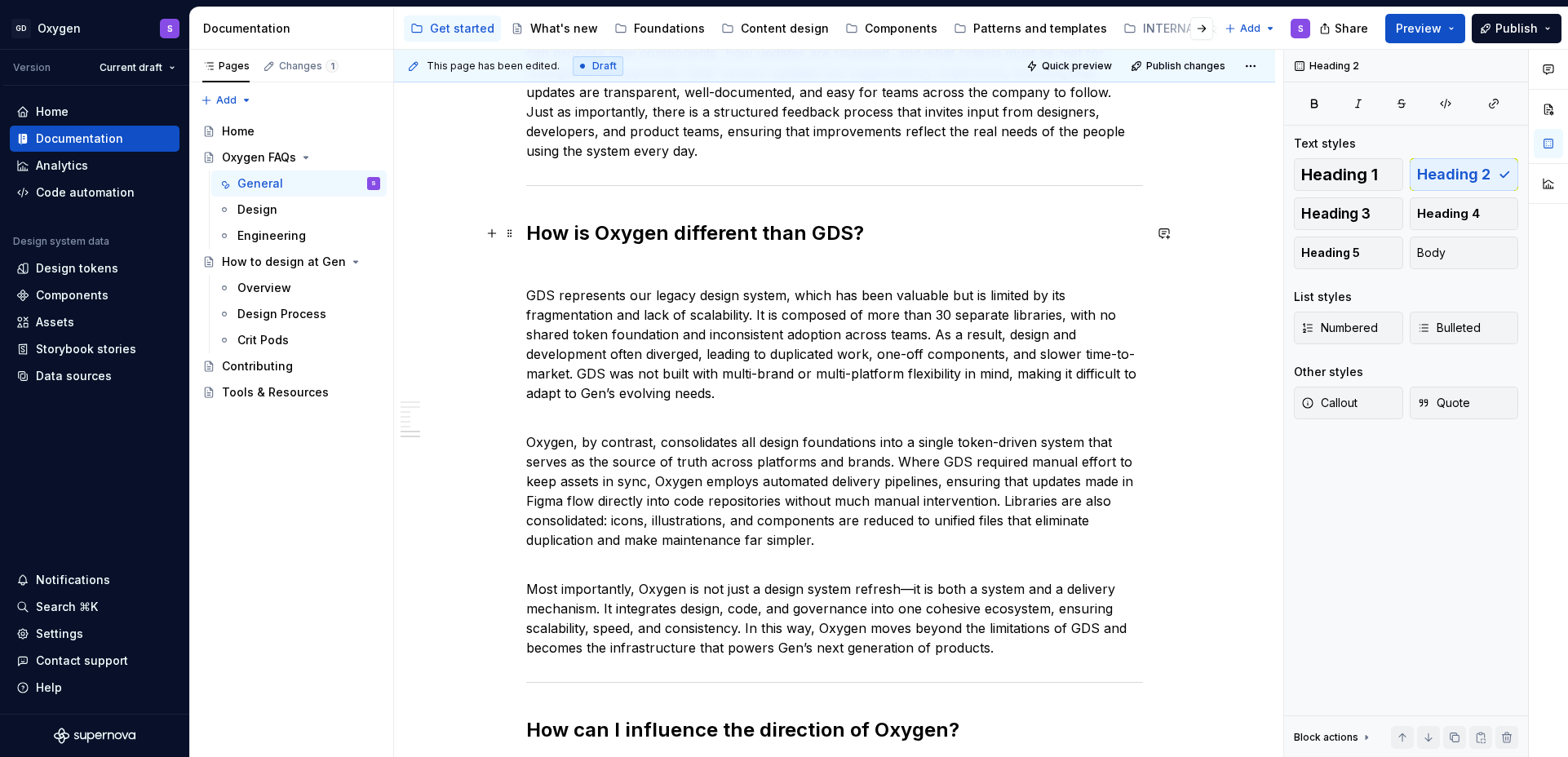
click at [553, 235] on strong "How is Oxygen different than GDS?" at bounding box center [695, 233] width 338 height 24
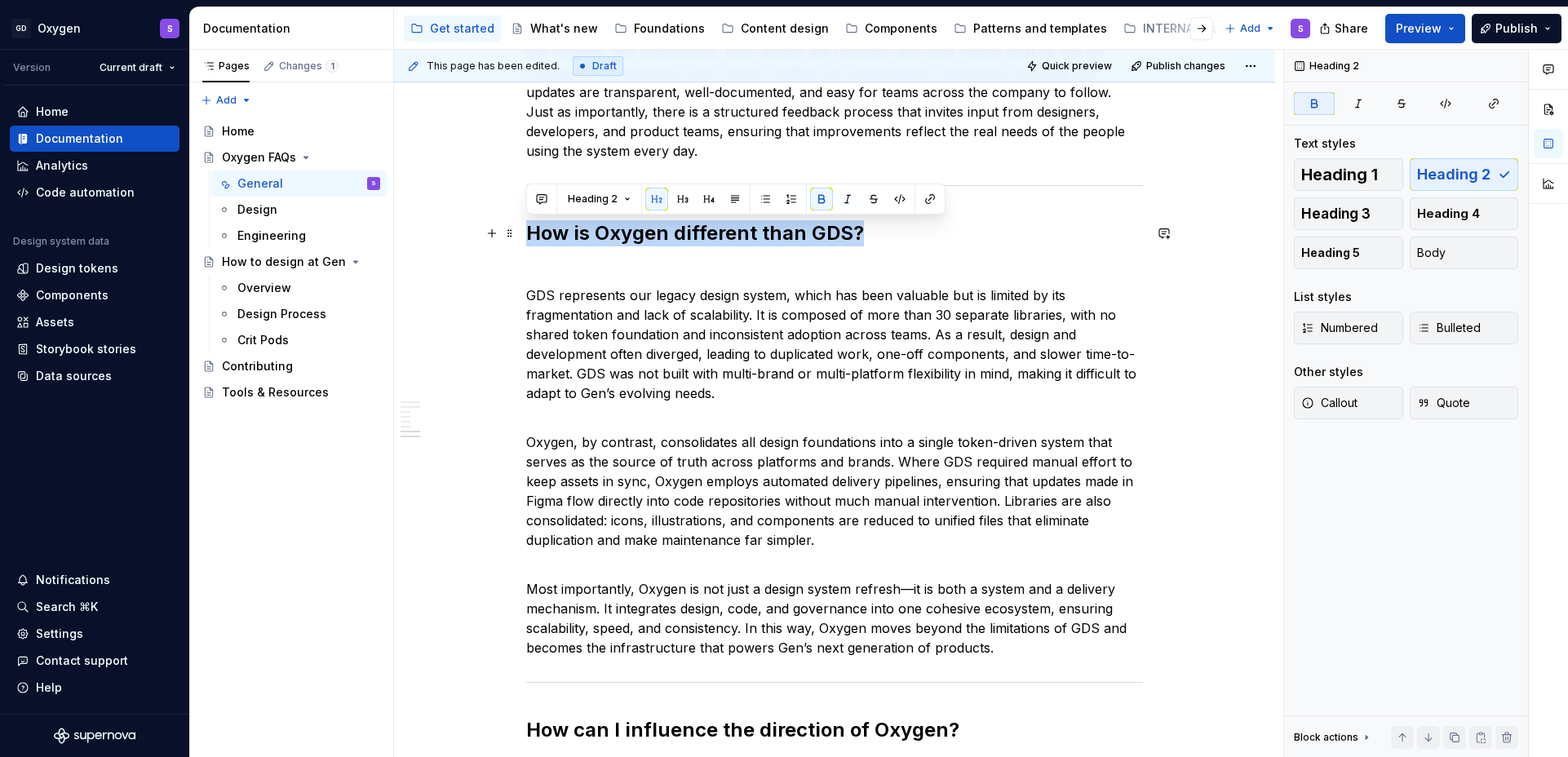
drag, startPoint x: 862, startPoint y: 235, endPoint x: 517, endPoint y: 237, distance: 345.0
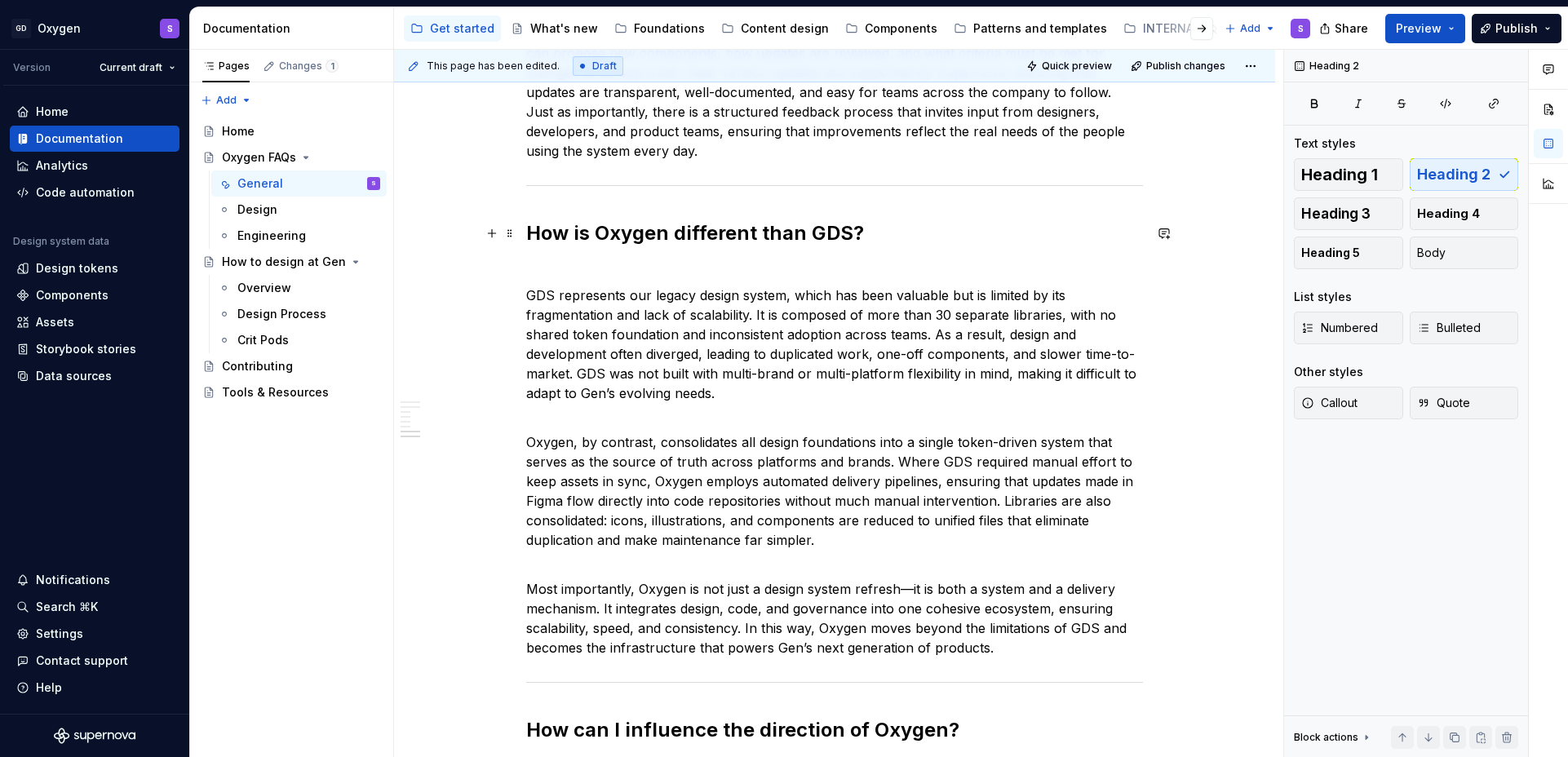
click at [555, 264] on h2 "How is Oxygen different than GDS?" at bounding box center [834, 246] width 617 height 52
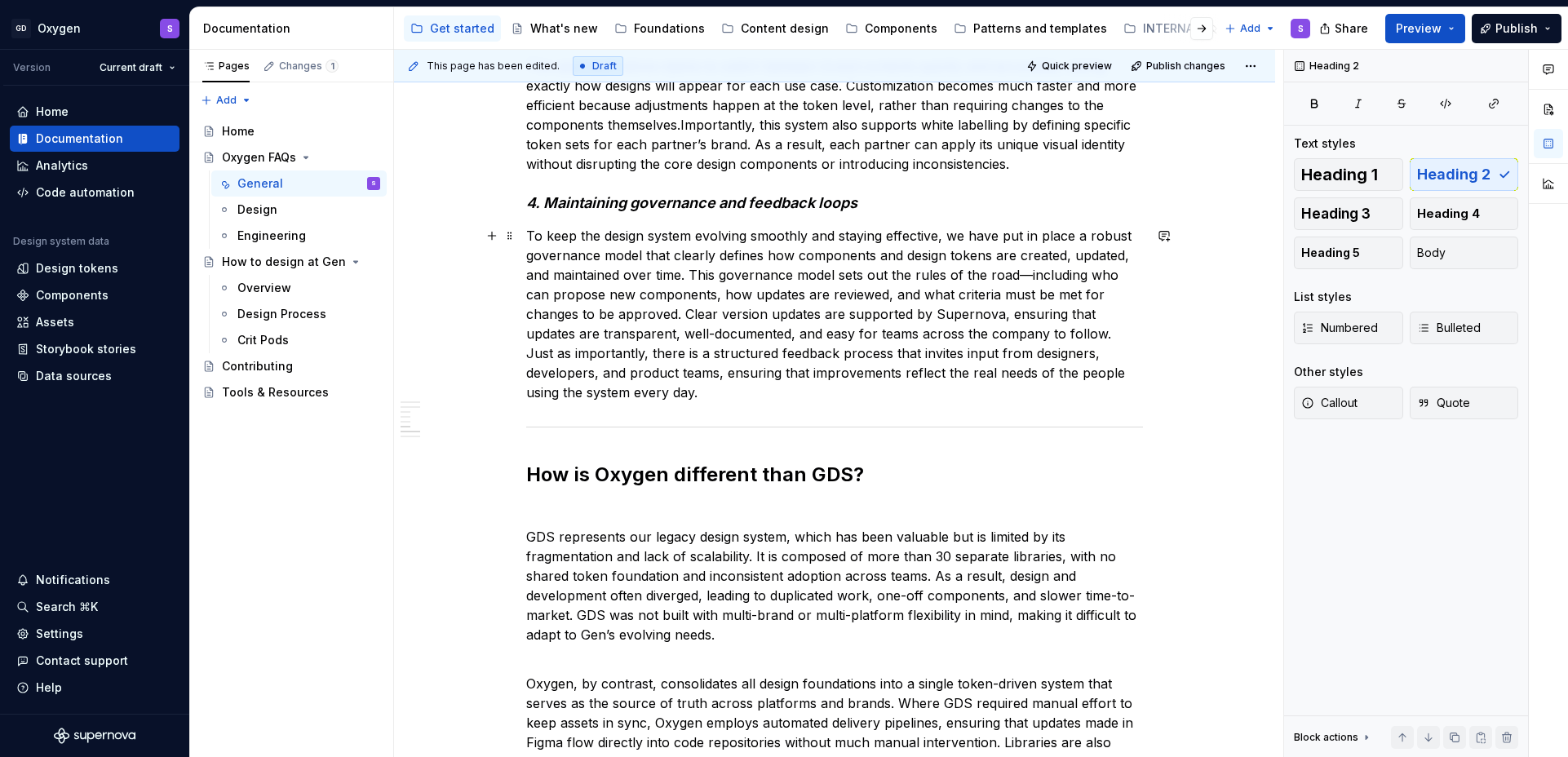
scroll to position [2327, 0]
click at [526, 532] on p "GDS represents our legacy design system, which has been valuable but is limited…" at bounding box center [834, 587] width 617 height 117
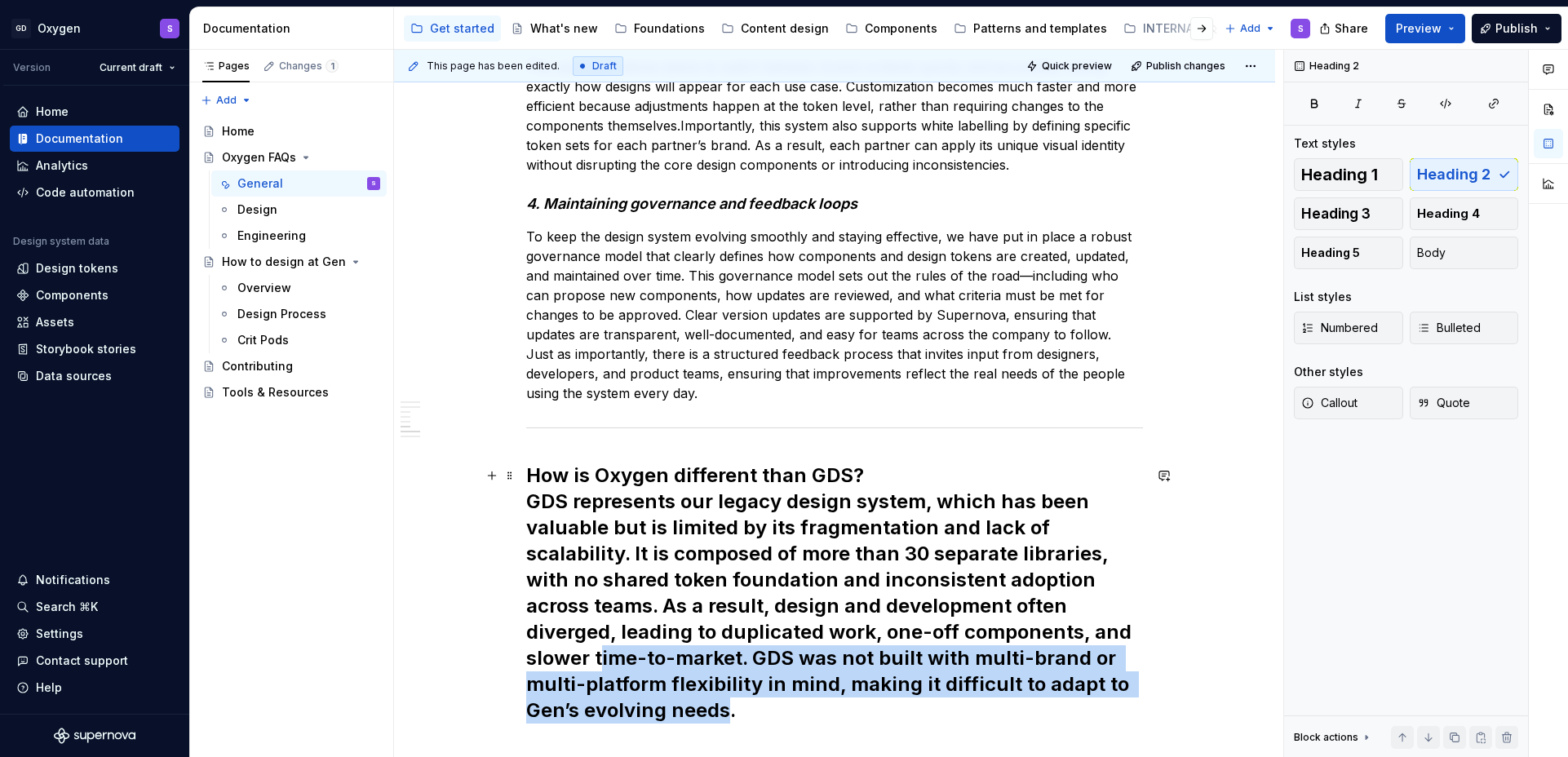
scroll to position [2366, 0]
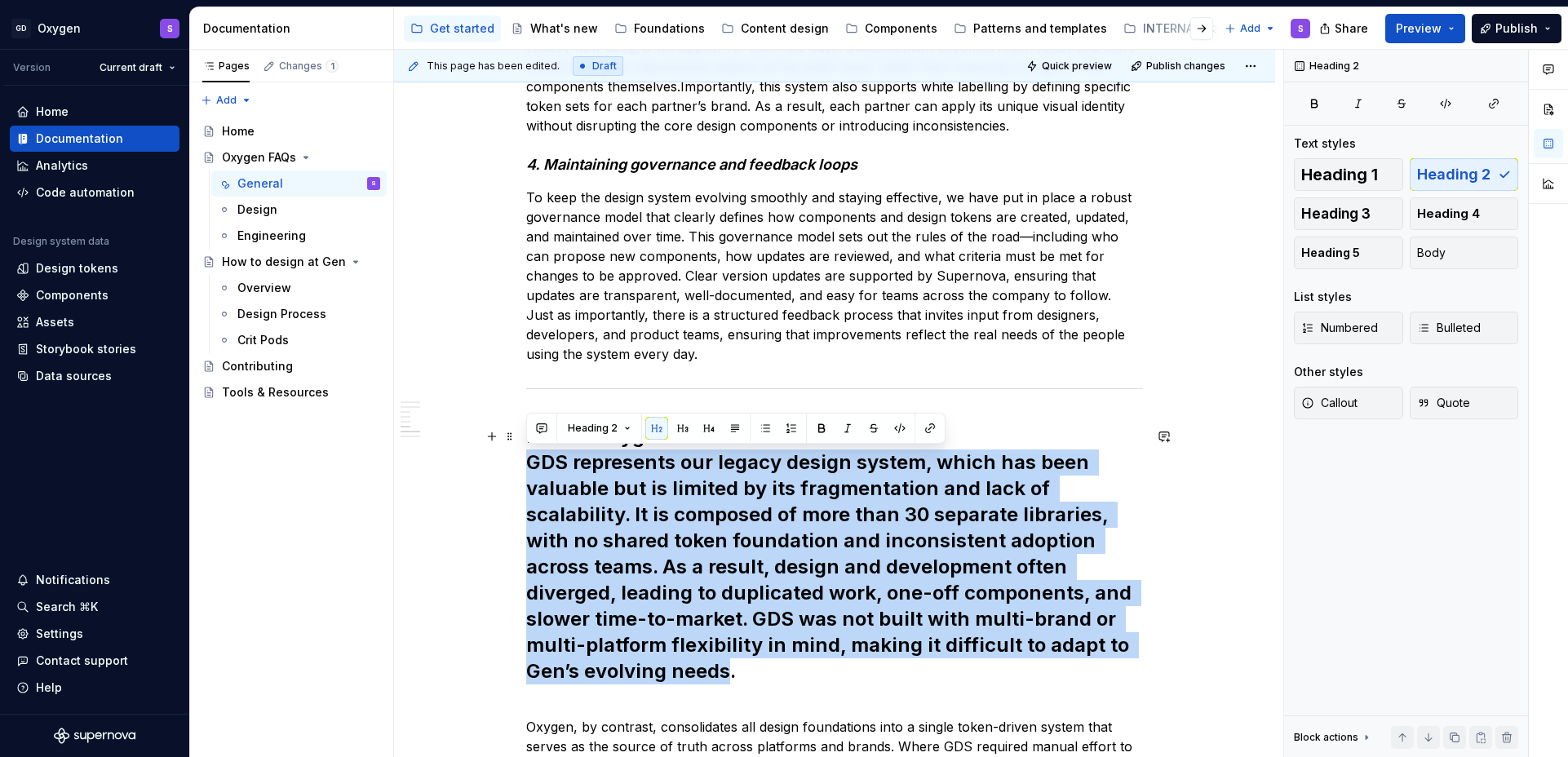
drag, startPoint x: 729, startPoint y: 711, endPoint x: 516, endPoint y: 473, distance: 319.4
click at [627, 432] on button "Heading 2" at bounding box center [599, 428] width 78 height 23
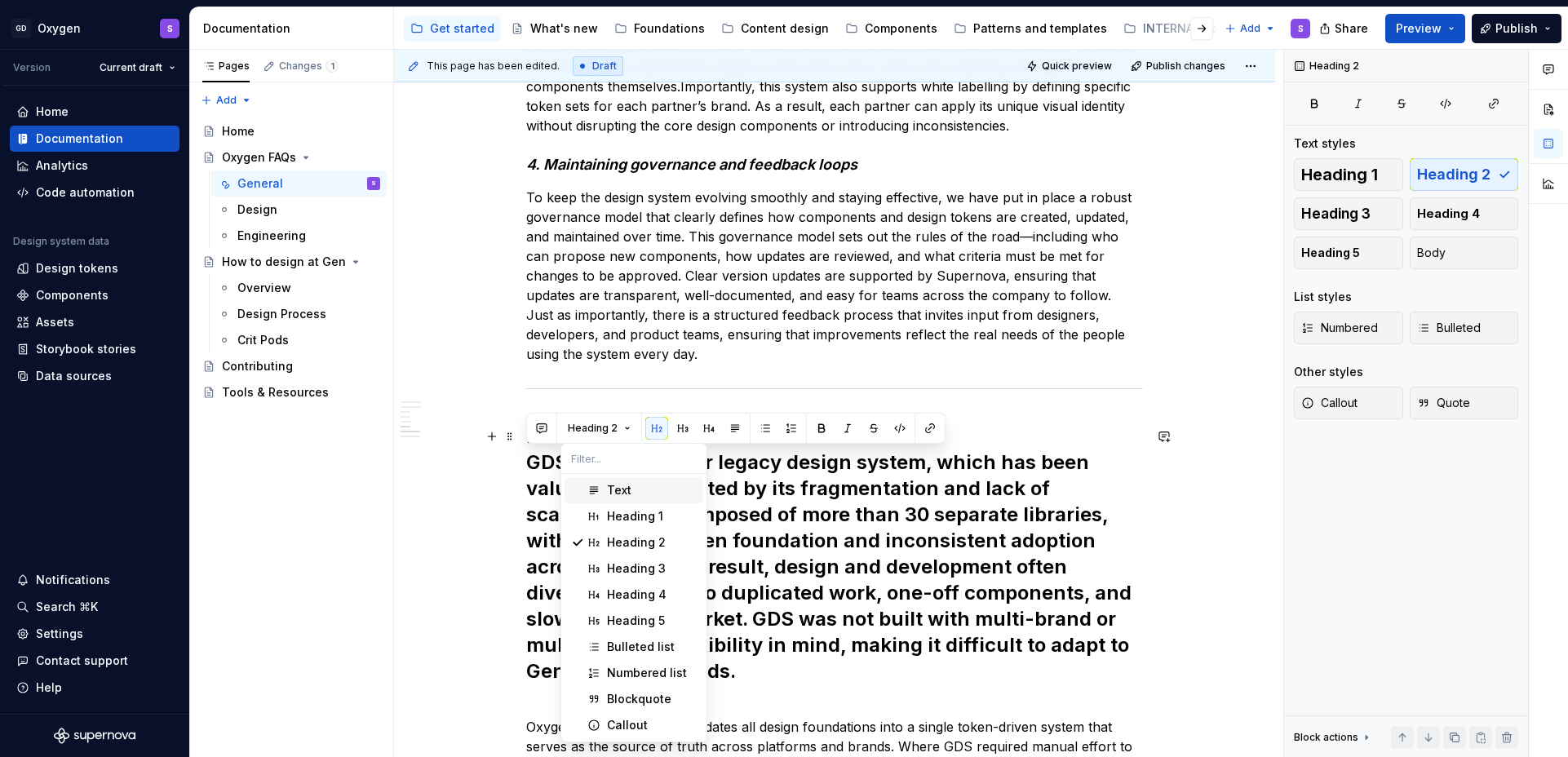
click at [625, 488] on div "Text" at bounding box center [619, 490] width 25 height 16
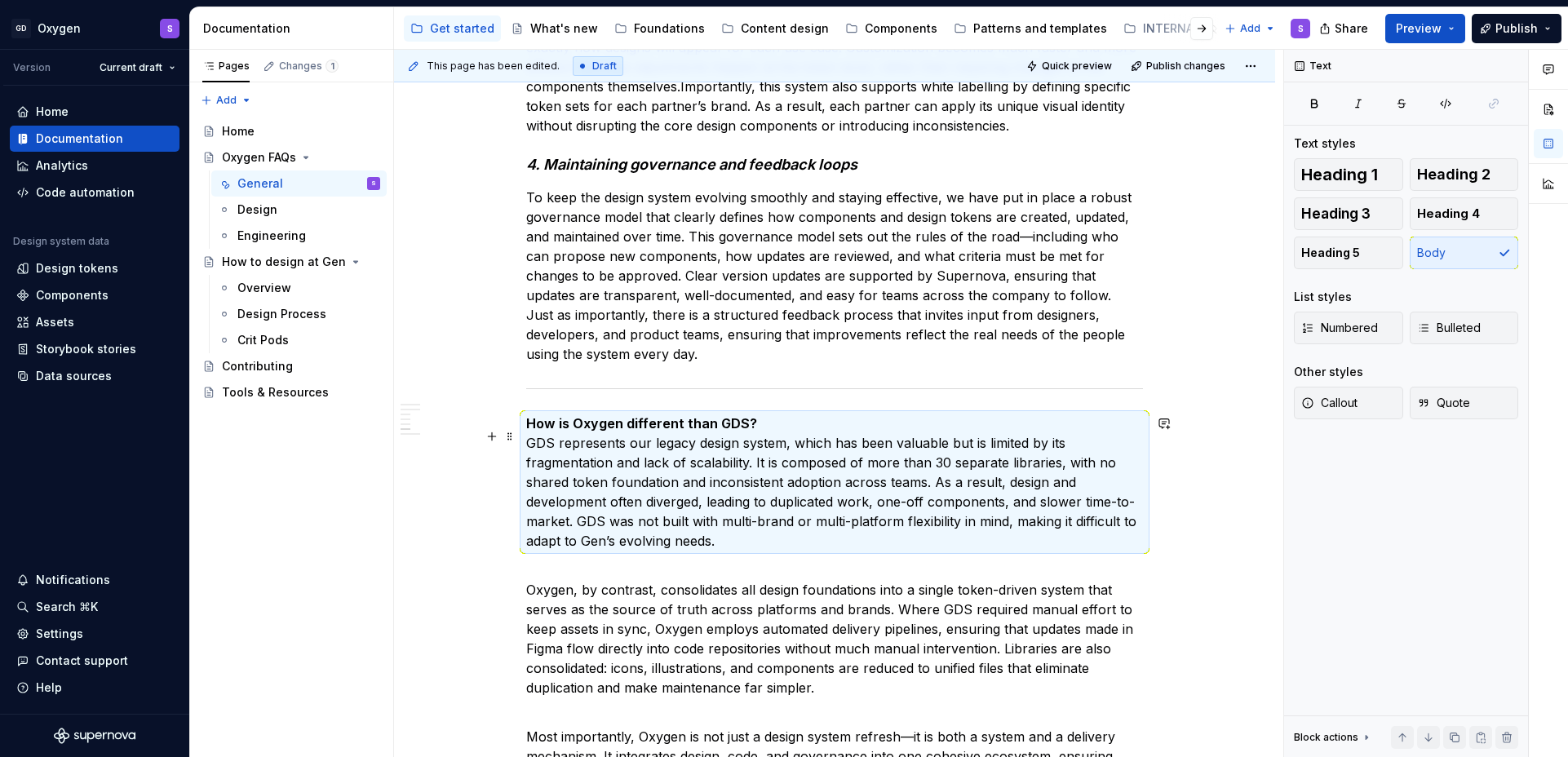
click at [625, 488] on p "How is Oxygen different than GDS? GDS represents our legacy design system, whic…" at bounding box center [834, 482] width 617 height 137
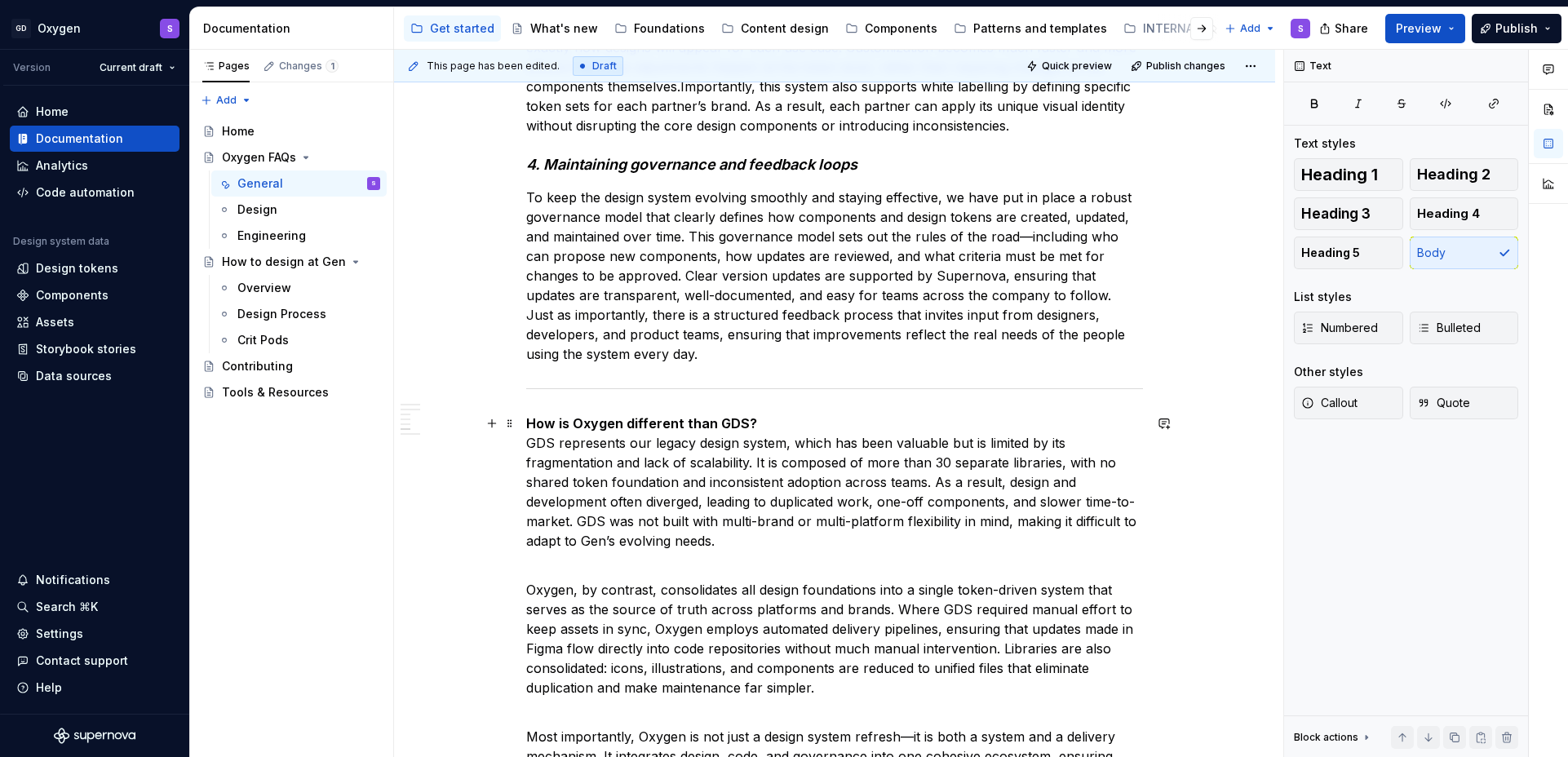
click at [527, 442] on p "How is Oxygen different than GDS? GDS represents our legacy design system, whic…" at bounding box center [834, 482] width 617 height 137
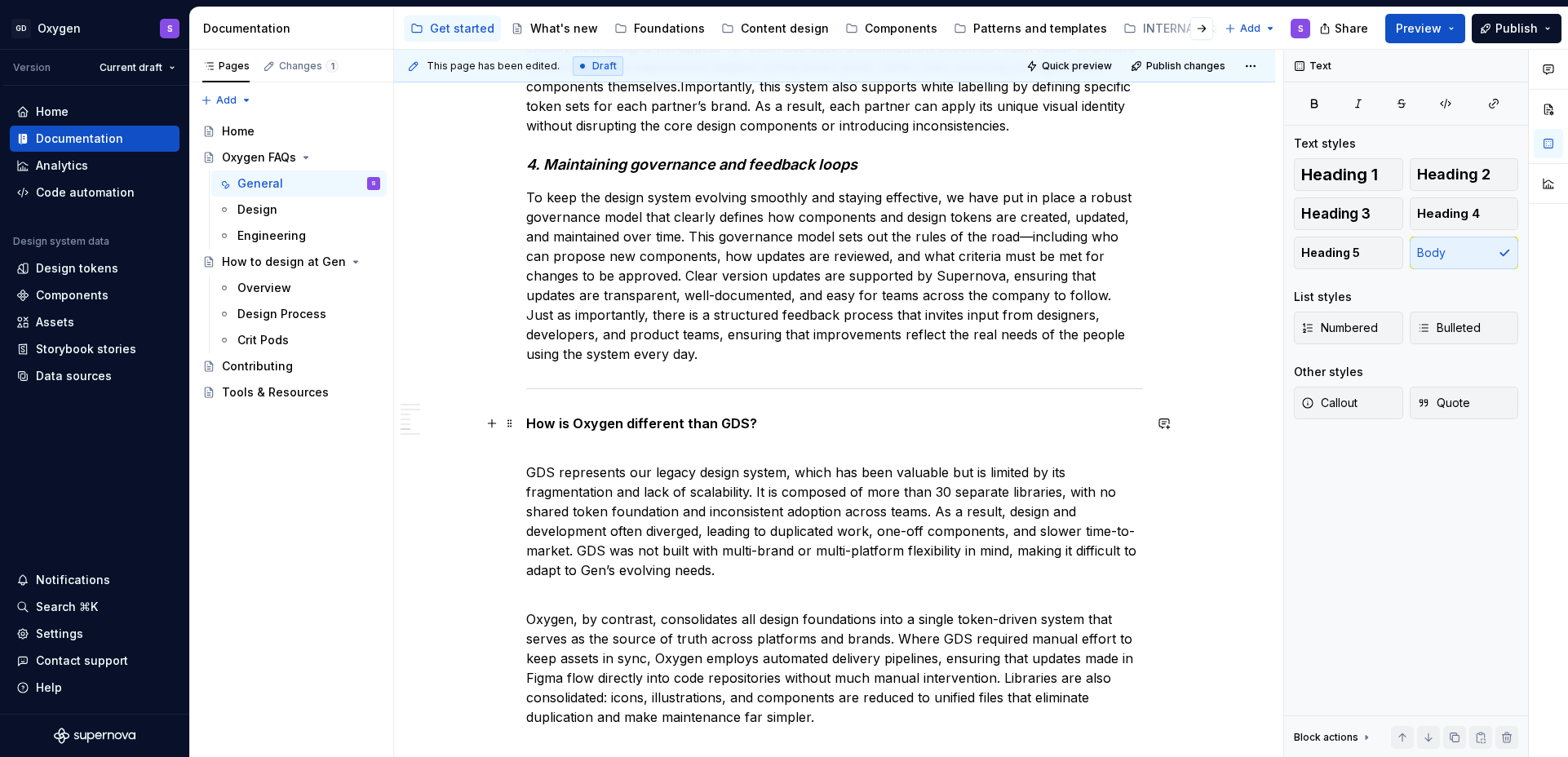
click at [540, 416] on strong "How is Oxygen different than GDS?" at bounding box center [641, 423] width 231 height 16
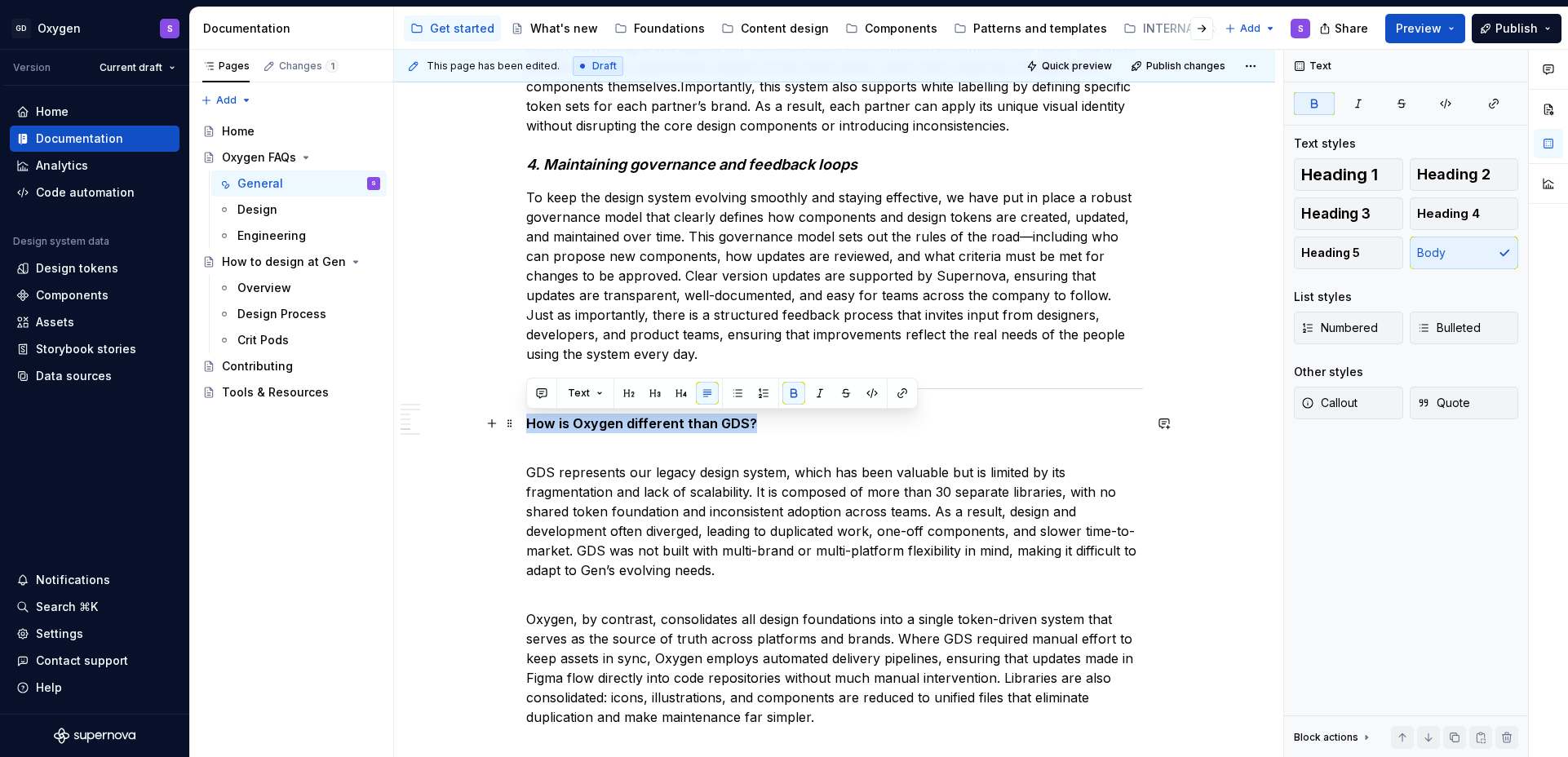
drag, startPoint x: 758, startPoint y: 422, endPoint x: 517, endPoint y: 423, distance: 241.0
click at [597, 397] on button "Text" at bounding box center [586, 393] width 49 height 23
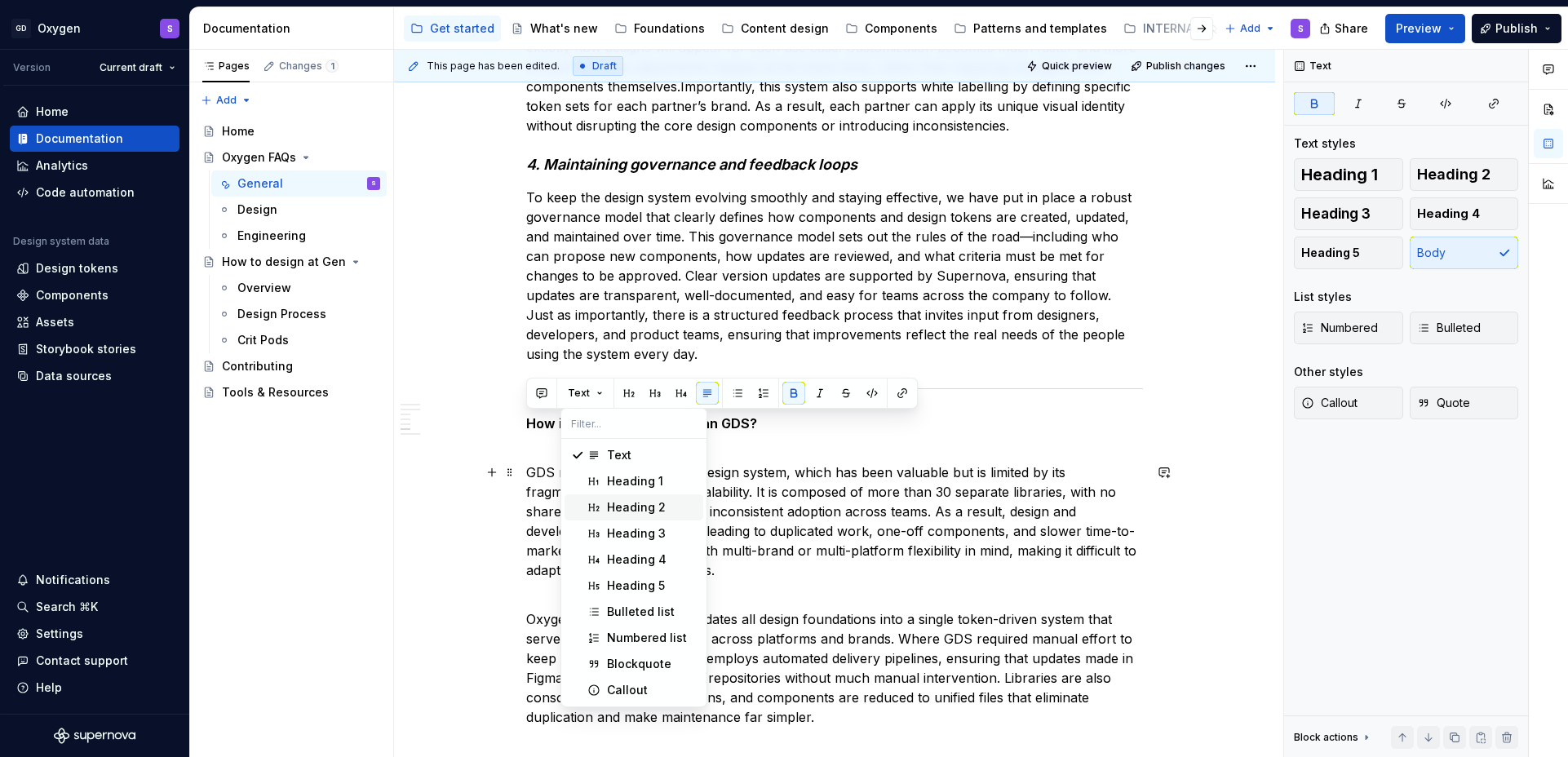
click at [620, 498] on span "Heading 2" at bounding box center [633, 508] width 138 height 26
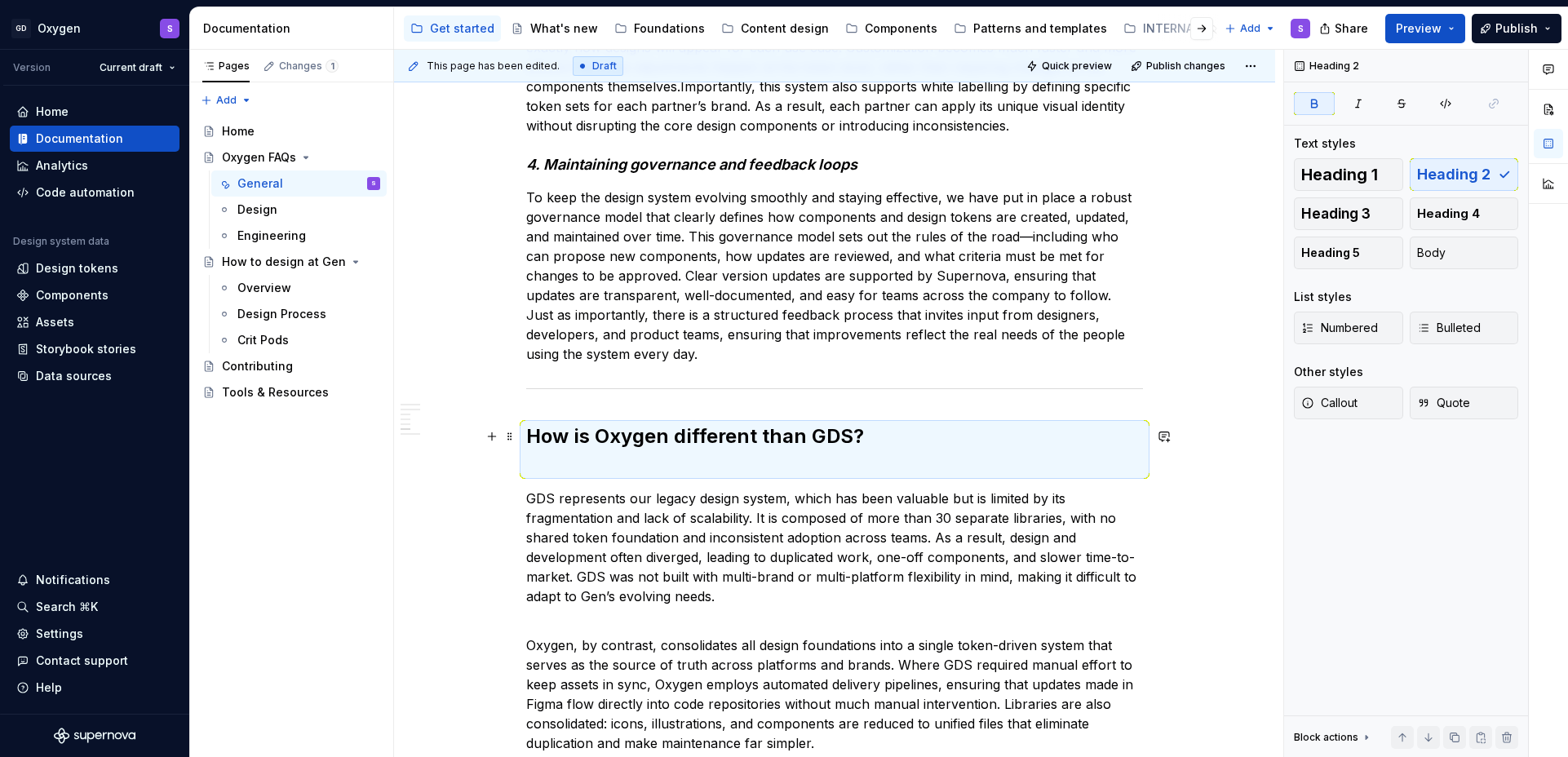
click at [559, 466] on h2 "How is Oxygen different than GDS?" at bounding box center [834, 449] width 617 height 52
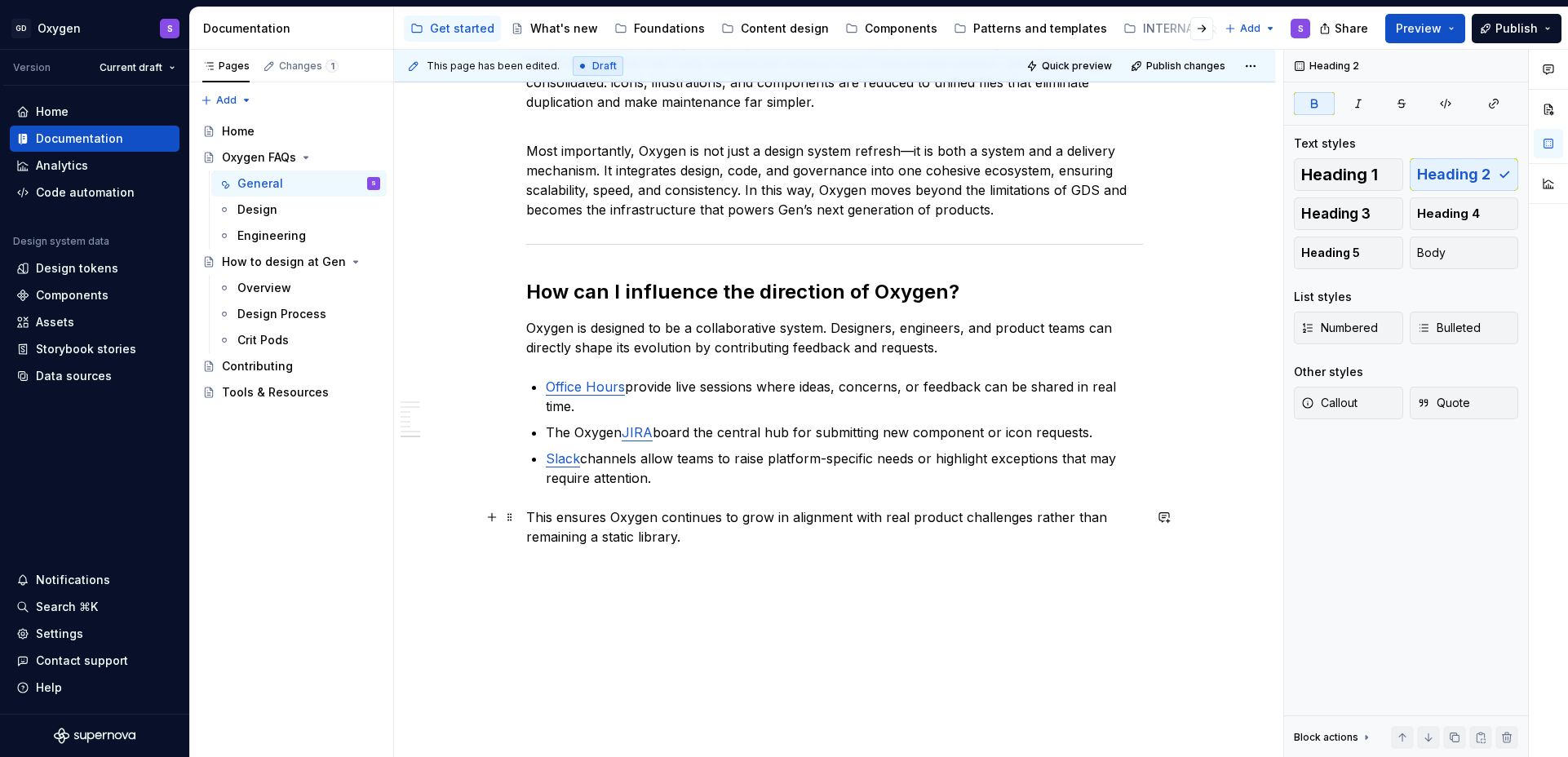
scroll to position [3043, 0]
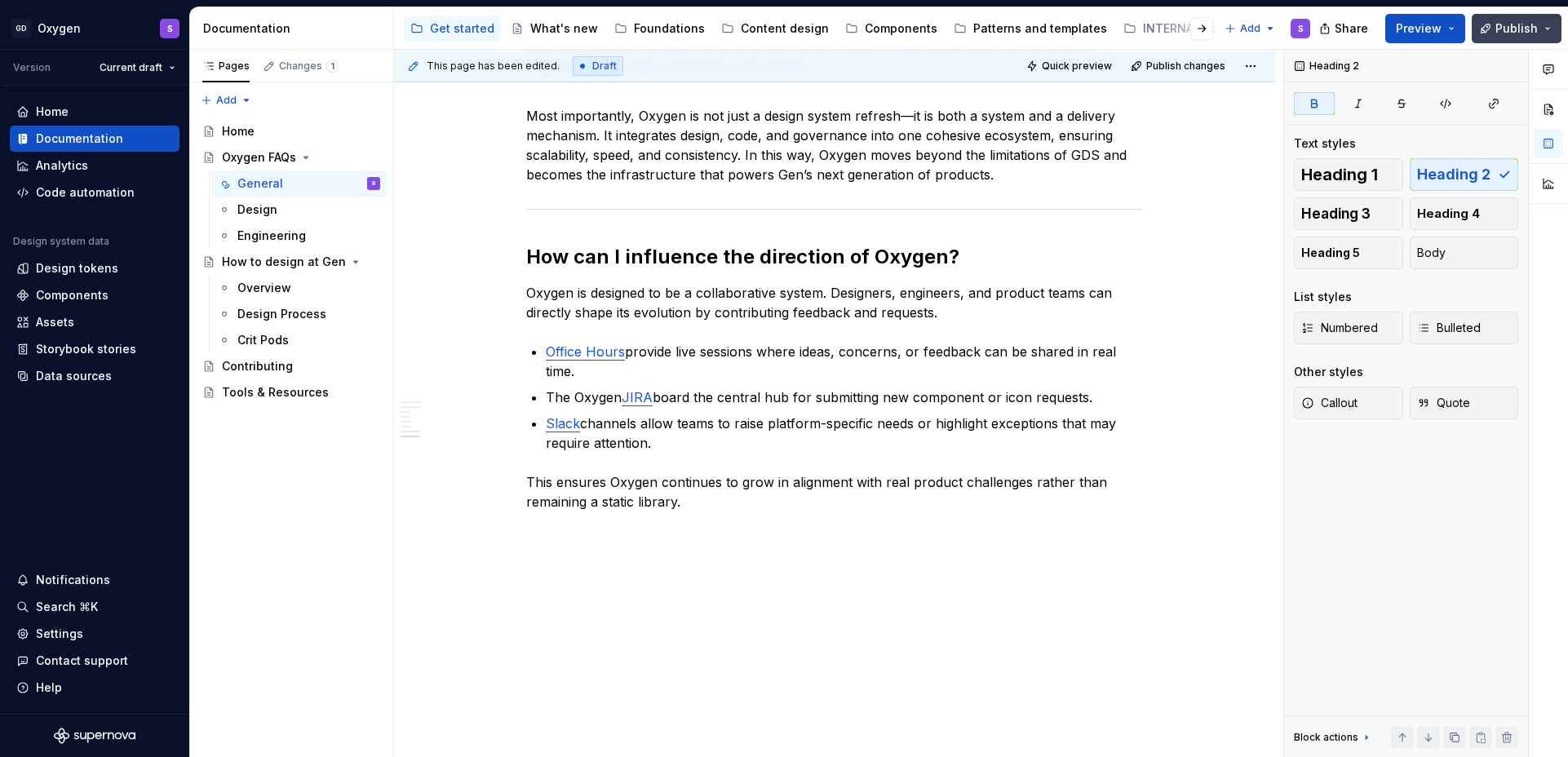
click at [1513, 34] on span "Publish" at bounding box center [1517, 28] width 42 height 16
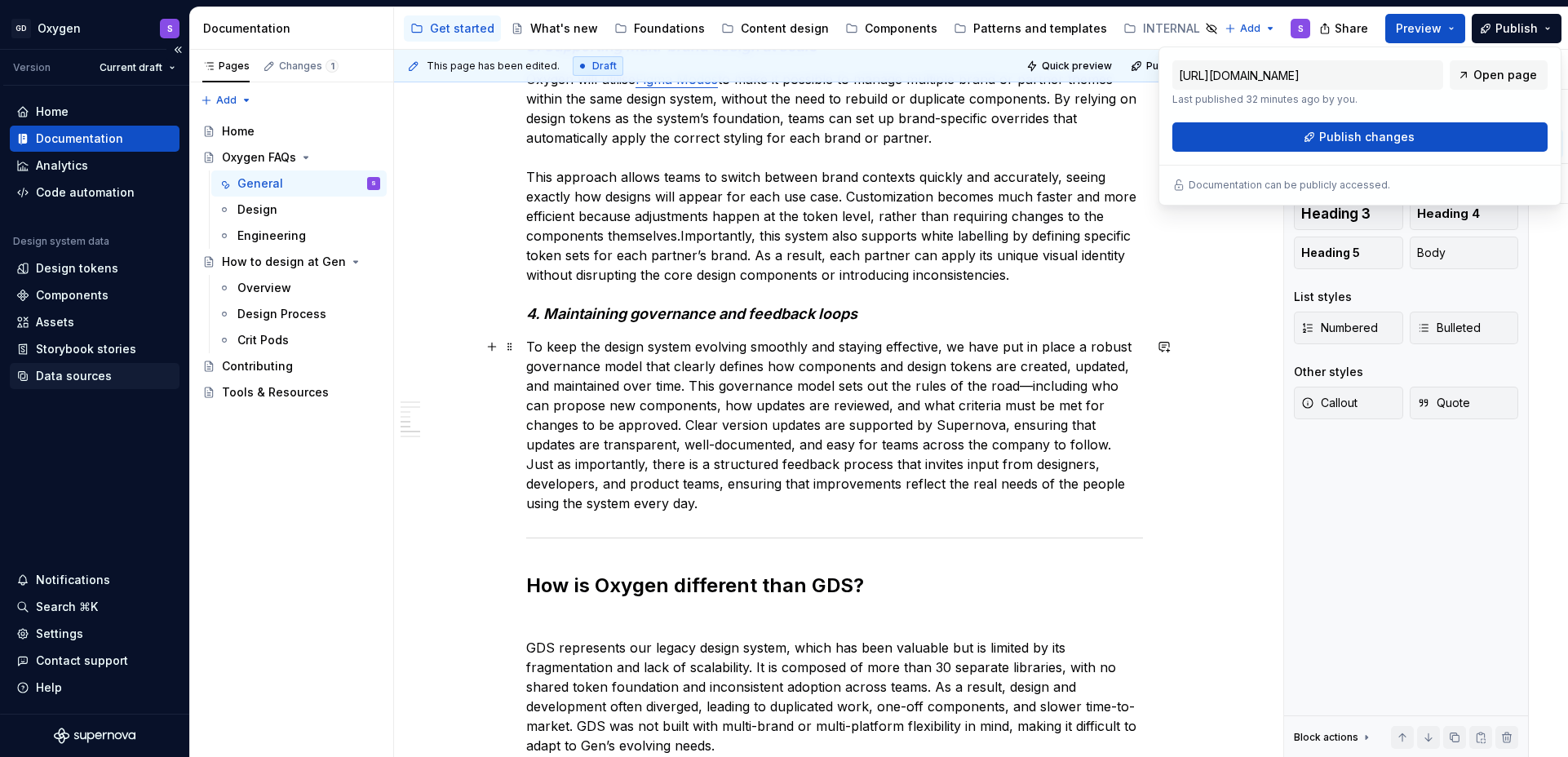
scroll to position [2193, 0]
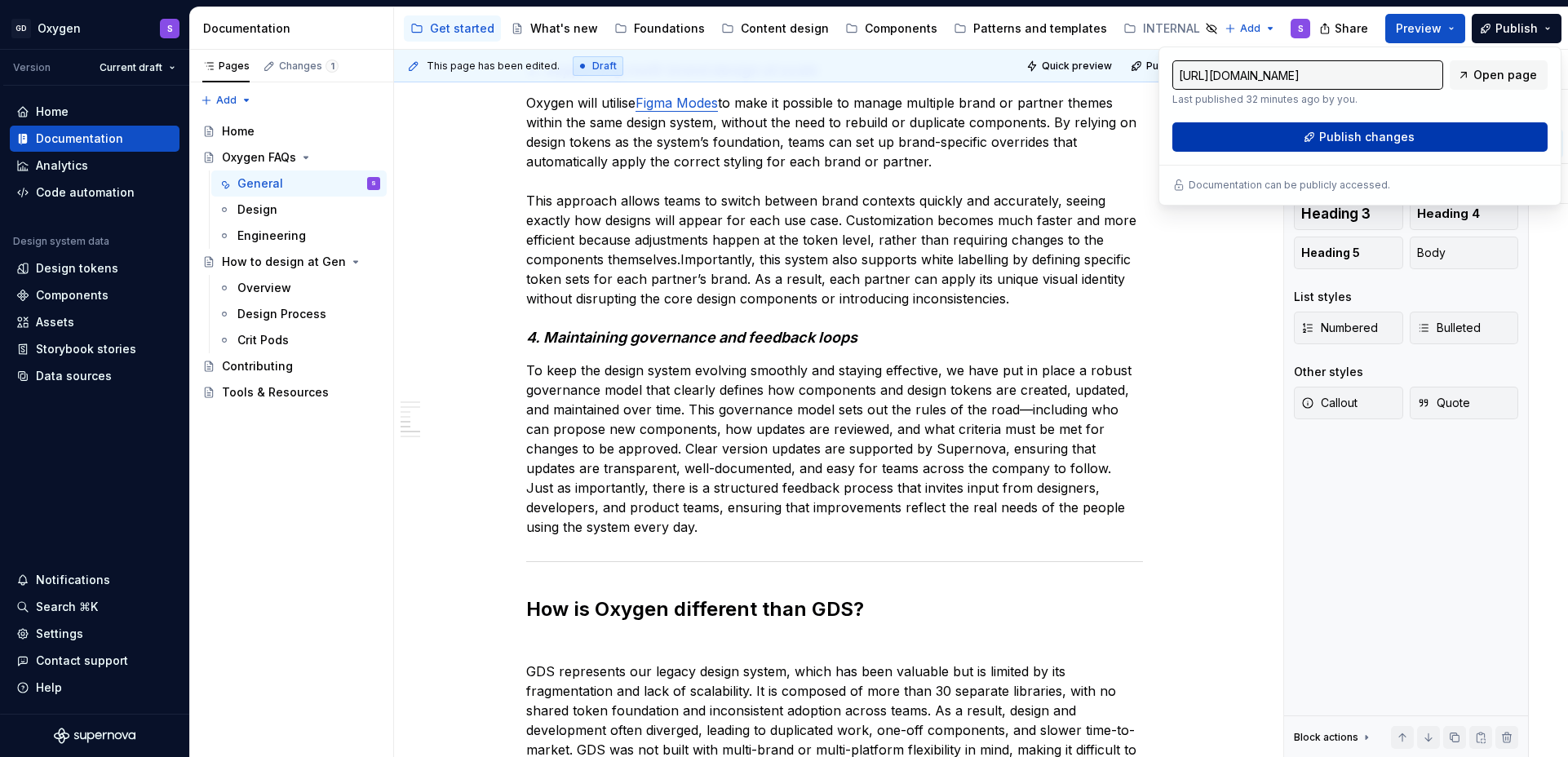
click at [1378, 134] on span "Publish changes" at bounding box center [1367, 137] width 95 height 16
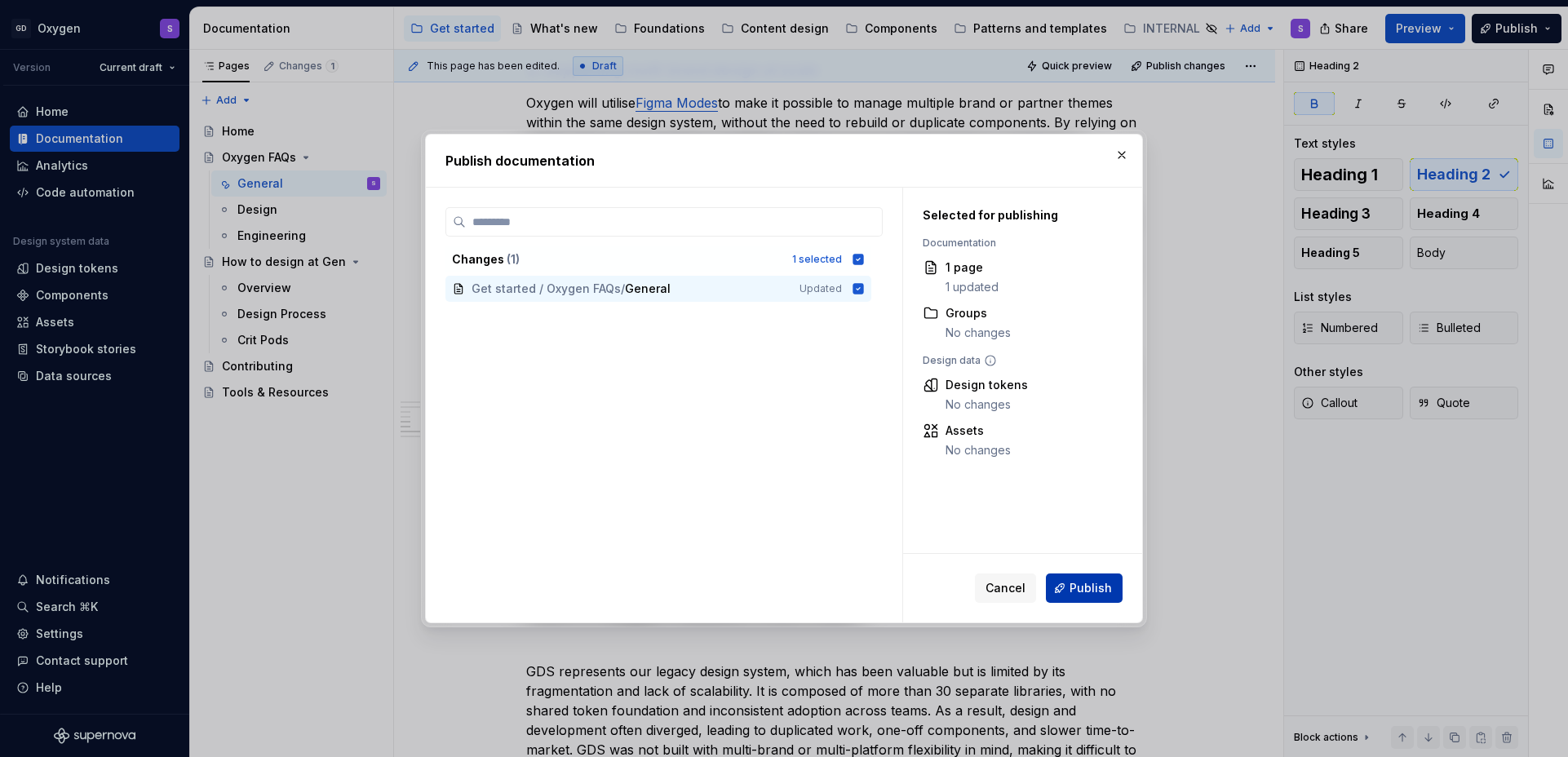
click at [1098, 590] on span "Publish" at bounding box center [1091, 588] width 42 height 16
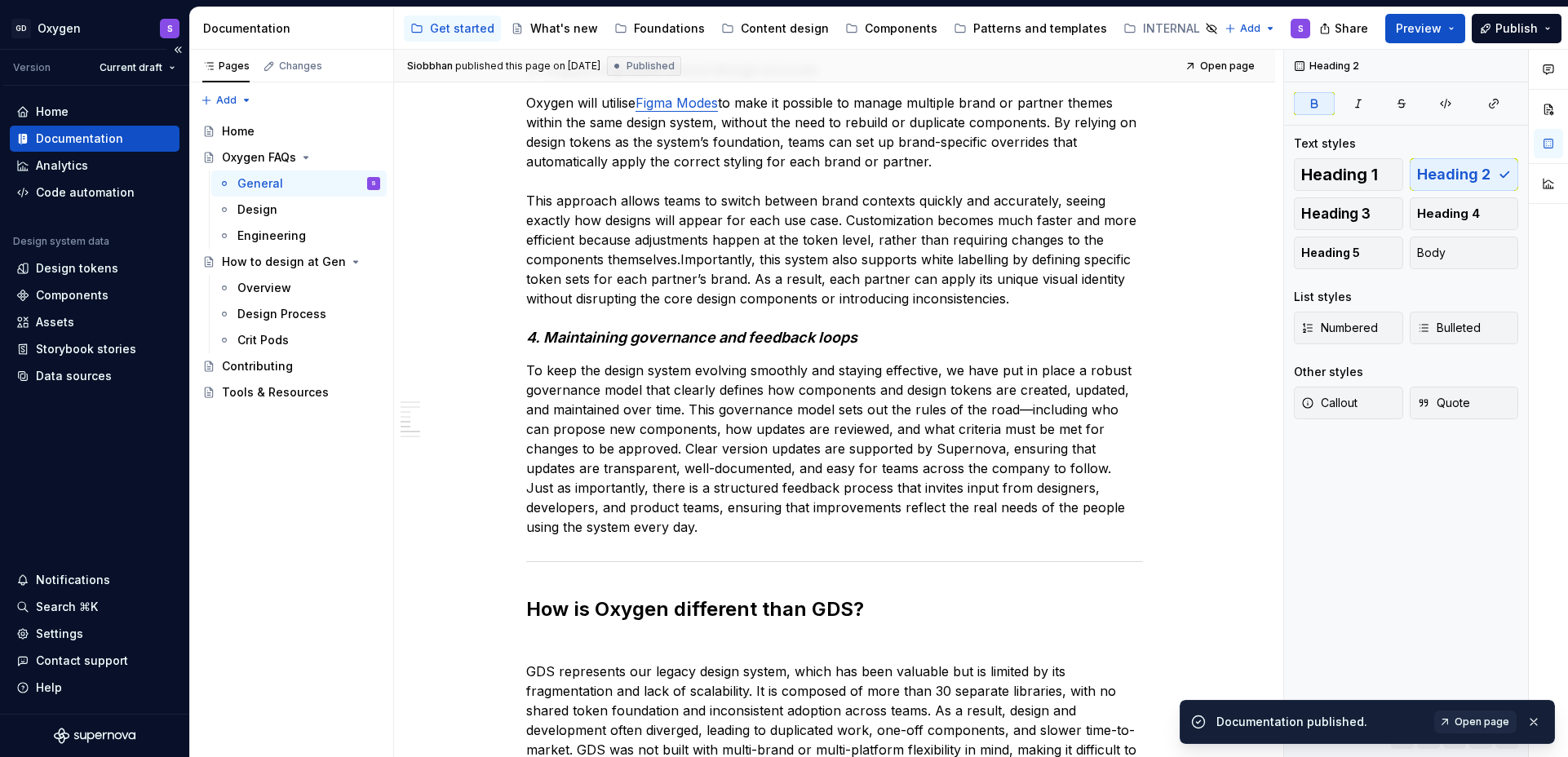
type textarea "*"
